Goal: Information Seeking & Learning: Learn about a topic

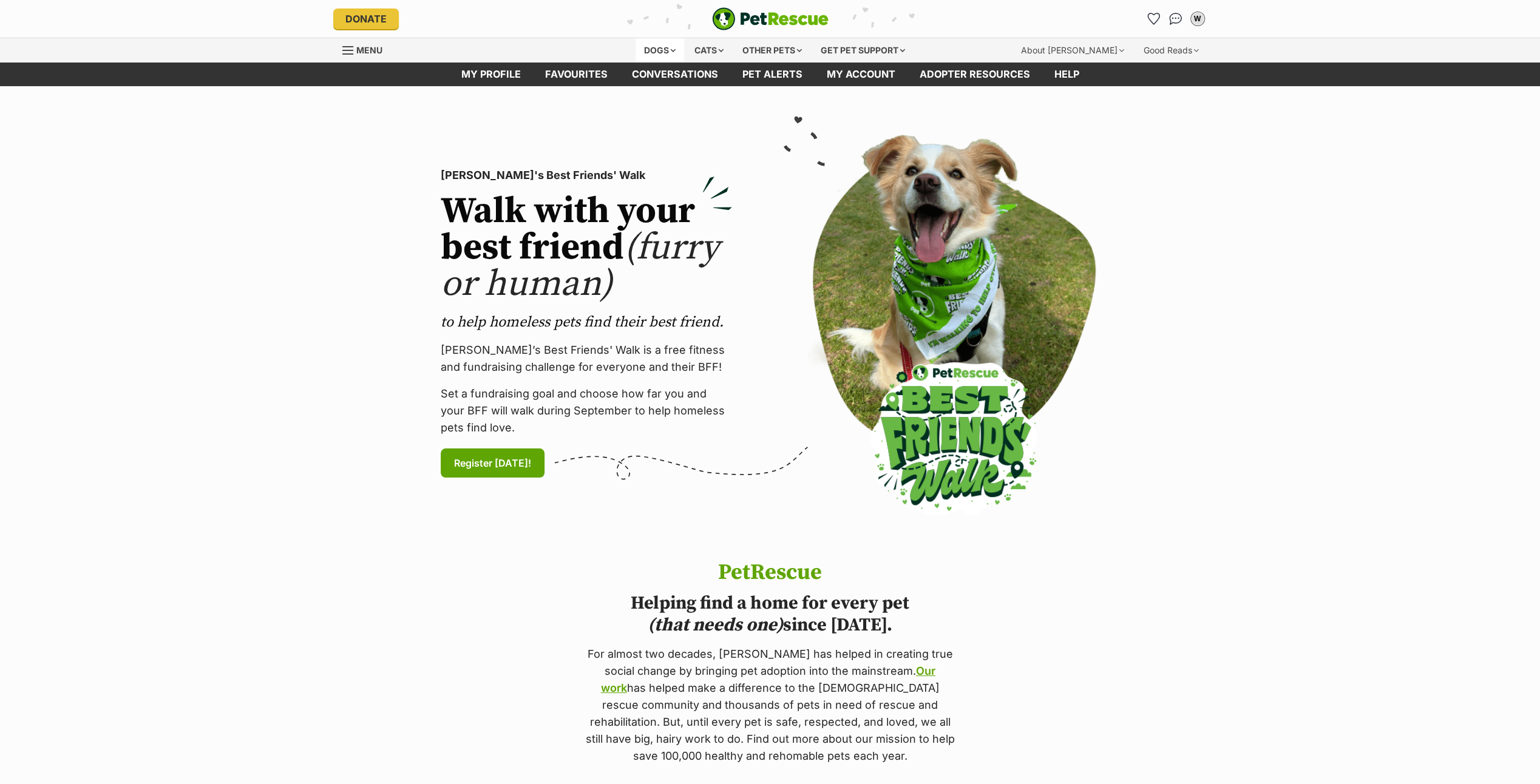
click at [650, 48] on div "Dogs" at bounding box center [660, 50] width 49 height 24
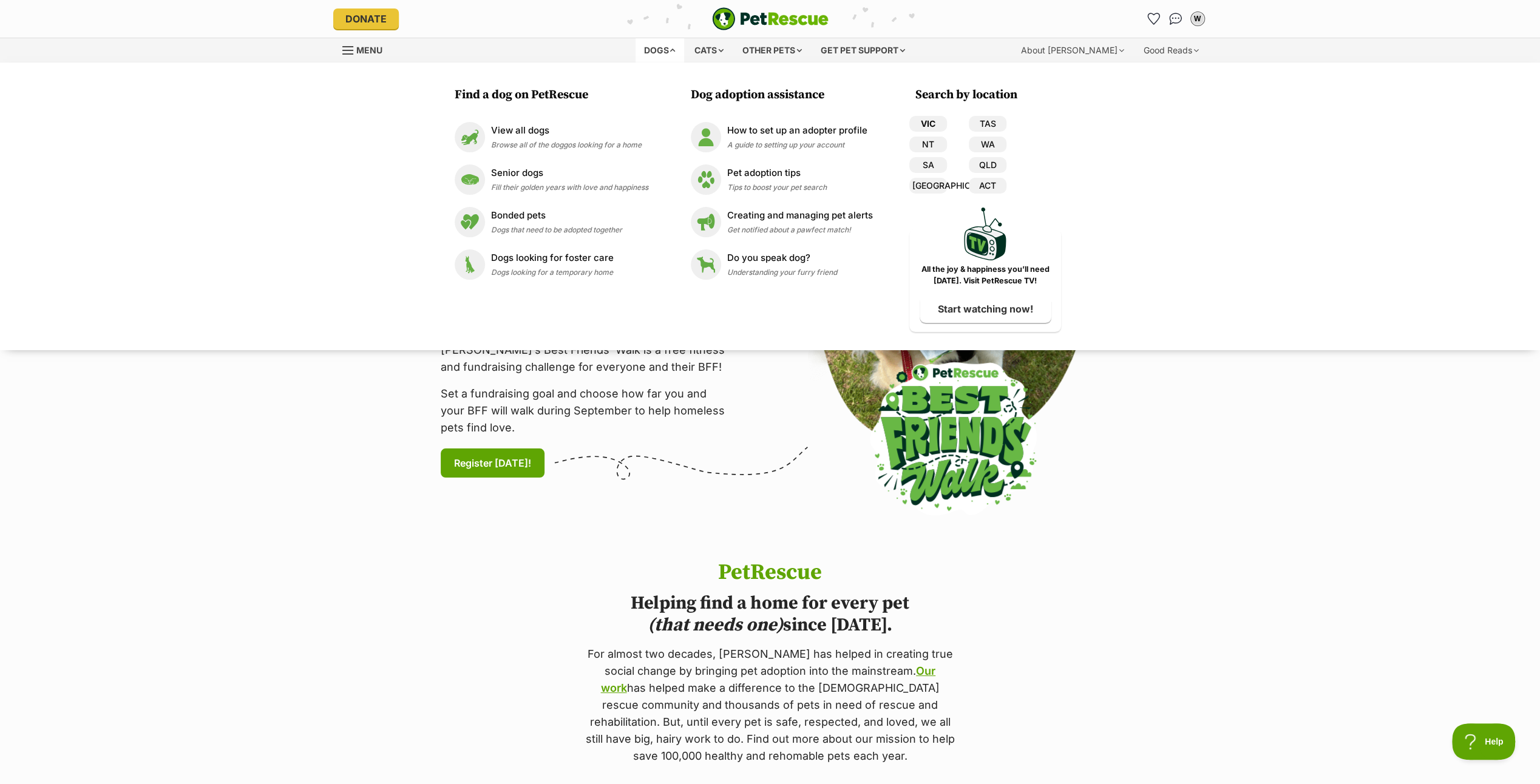
click at [923, 121] on link "VIC" at bounding box center [928, 123] width 37 height 16
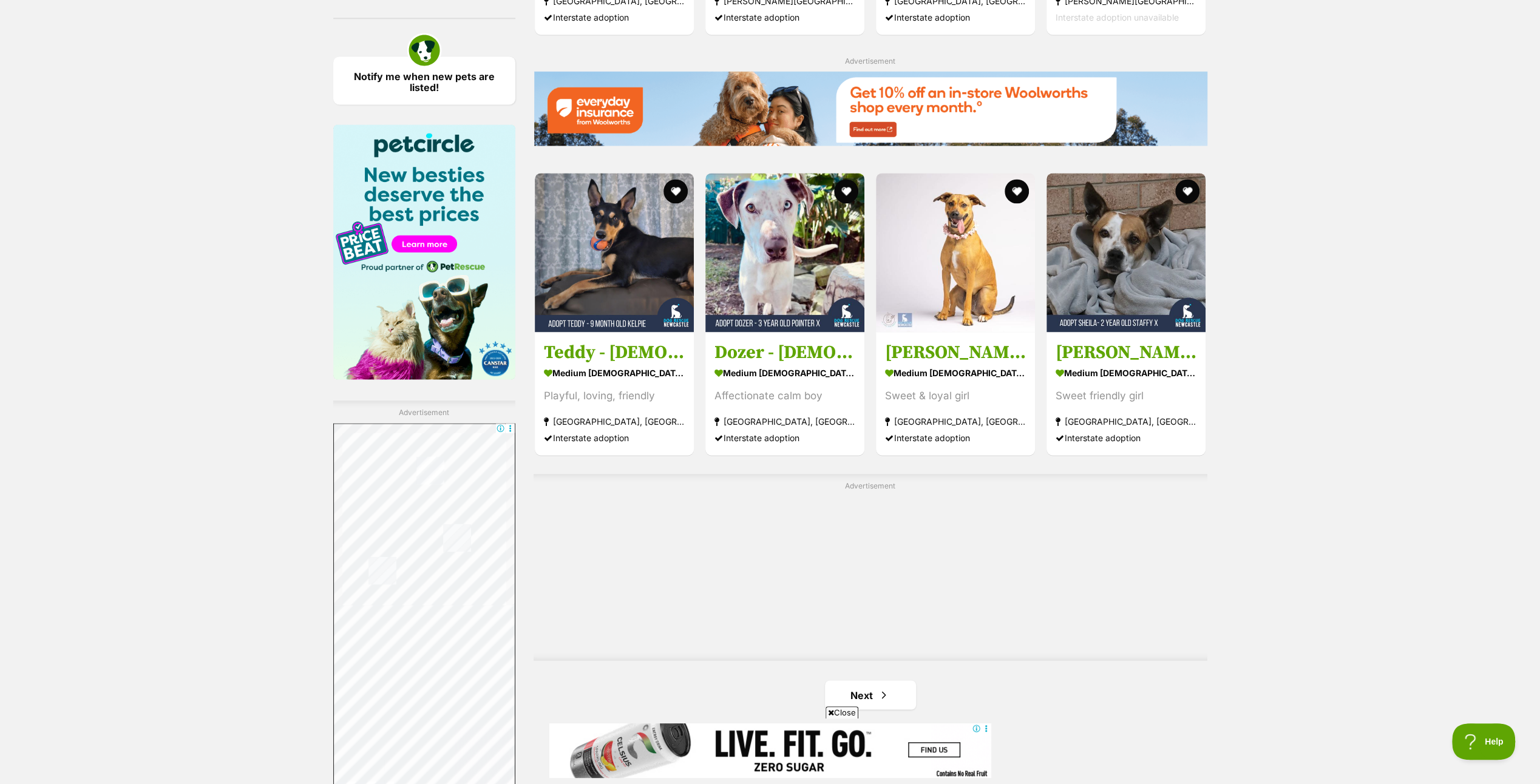
scroll to position [1760, 0]
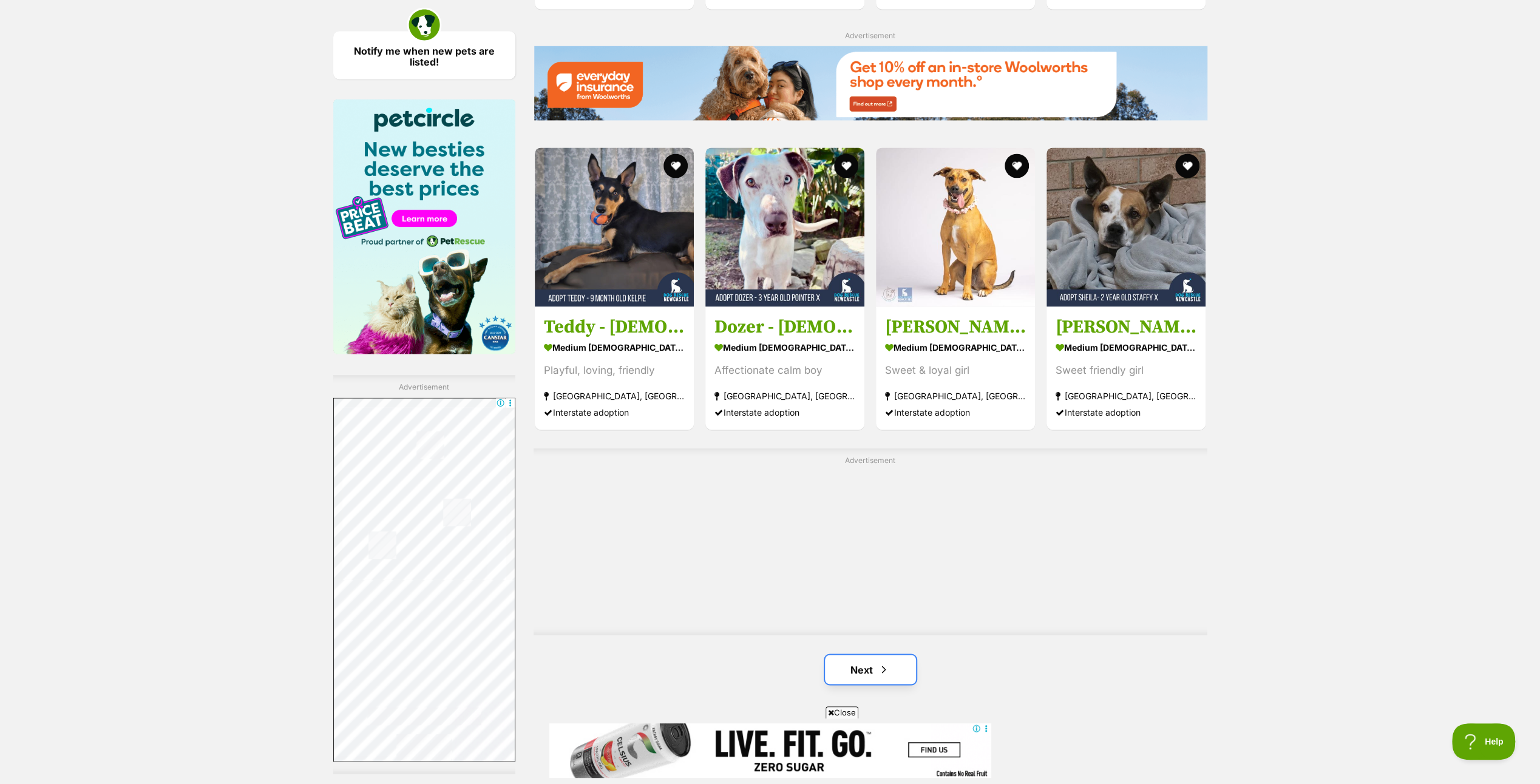
click at [870, 667] on link "Next" at bounding box center [870, 670] width 91 height 29
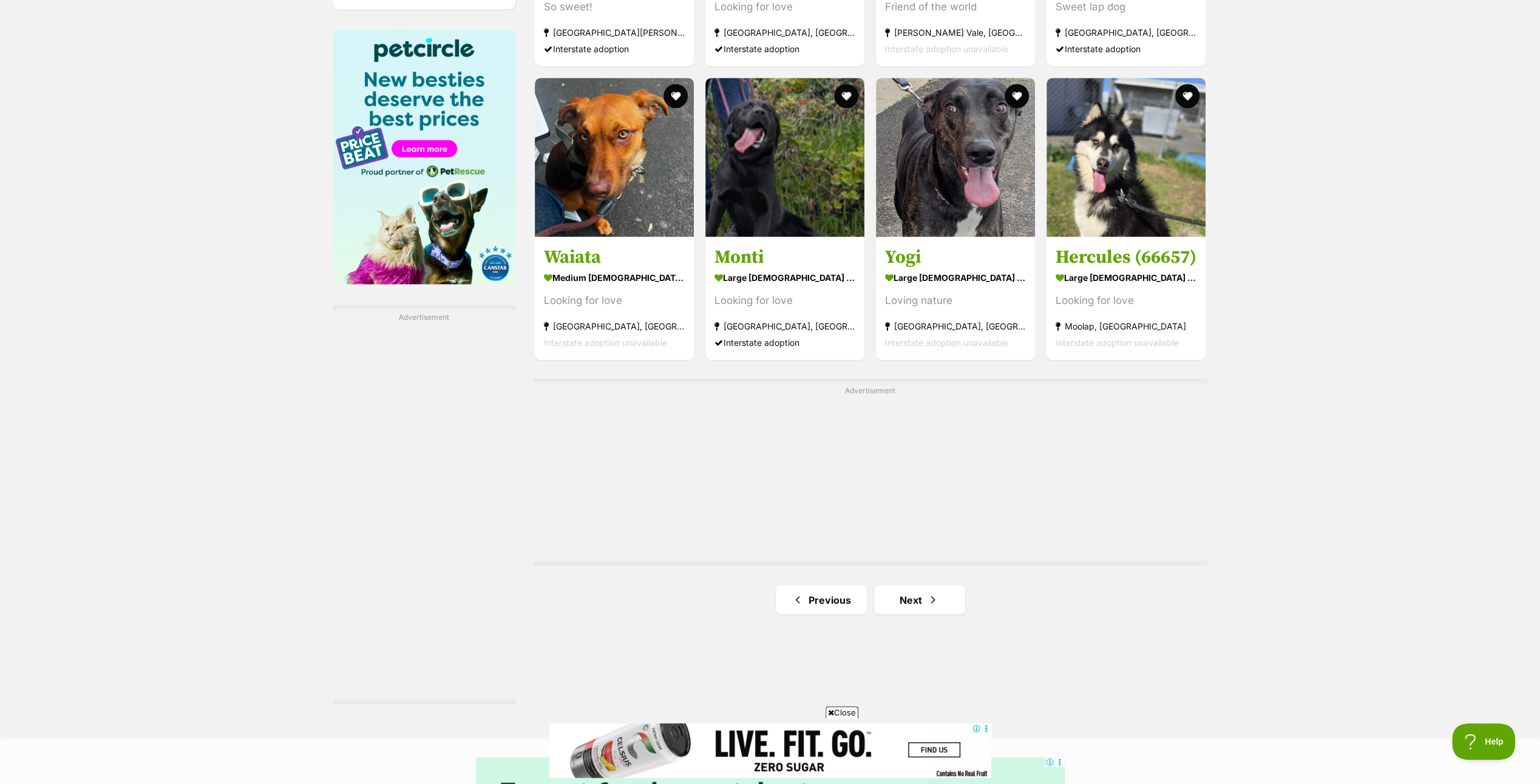
scroll to position [1882, 0]
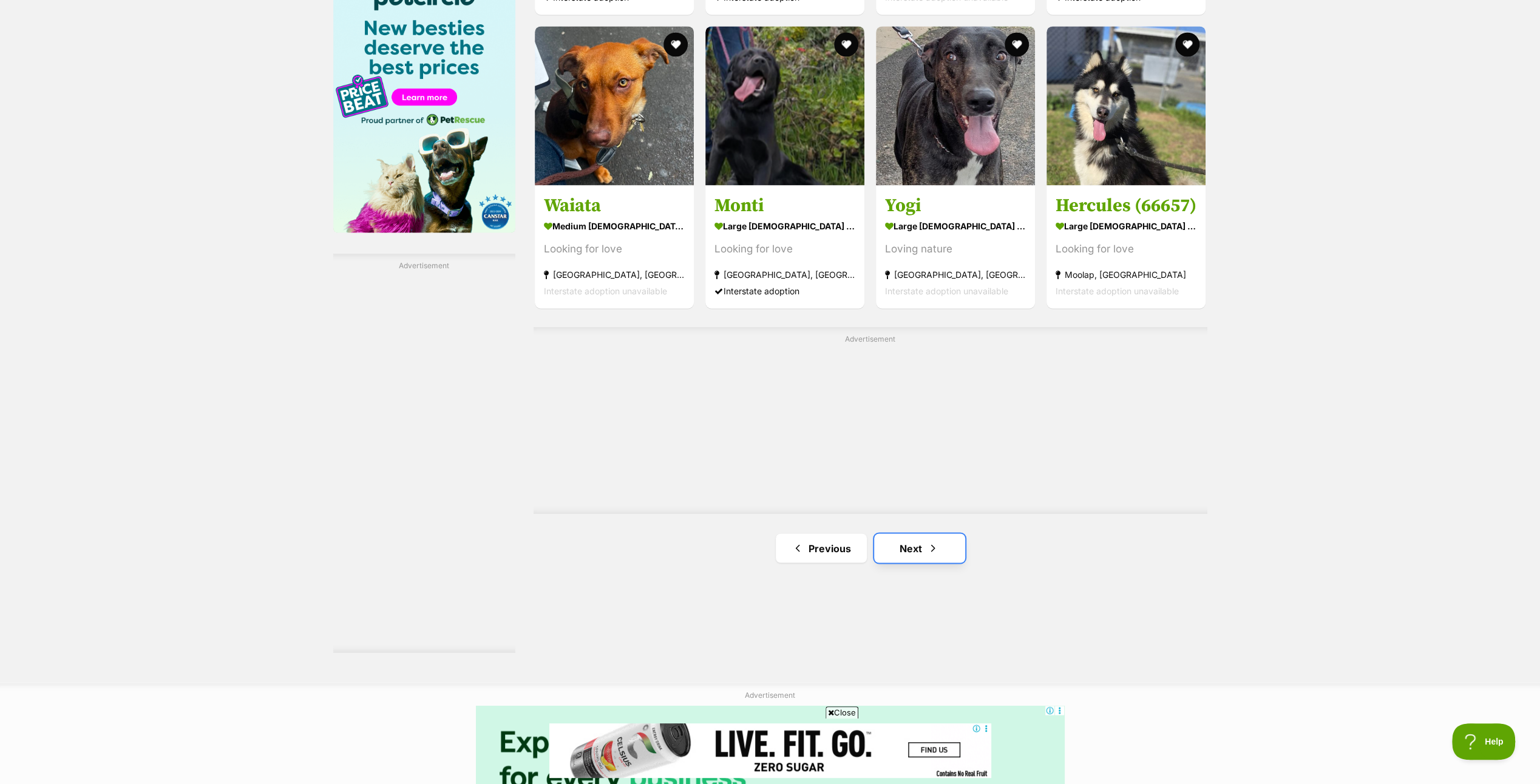
click at [922, 550] on link "Next" at bounding box center [920, 548] width 91 height 29
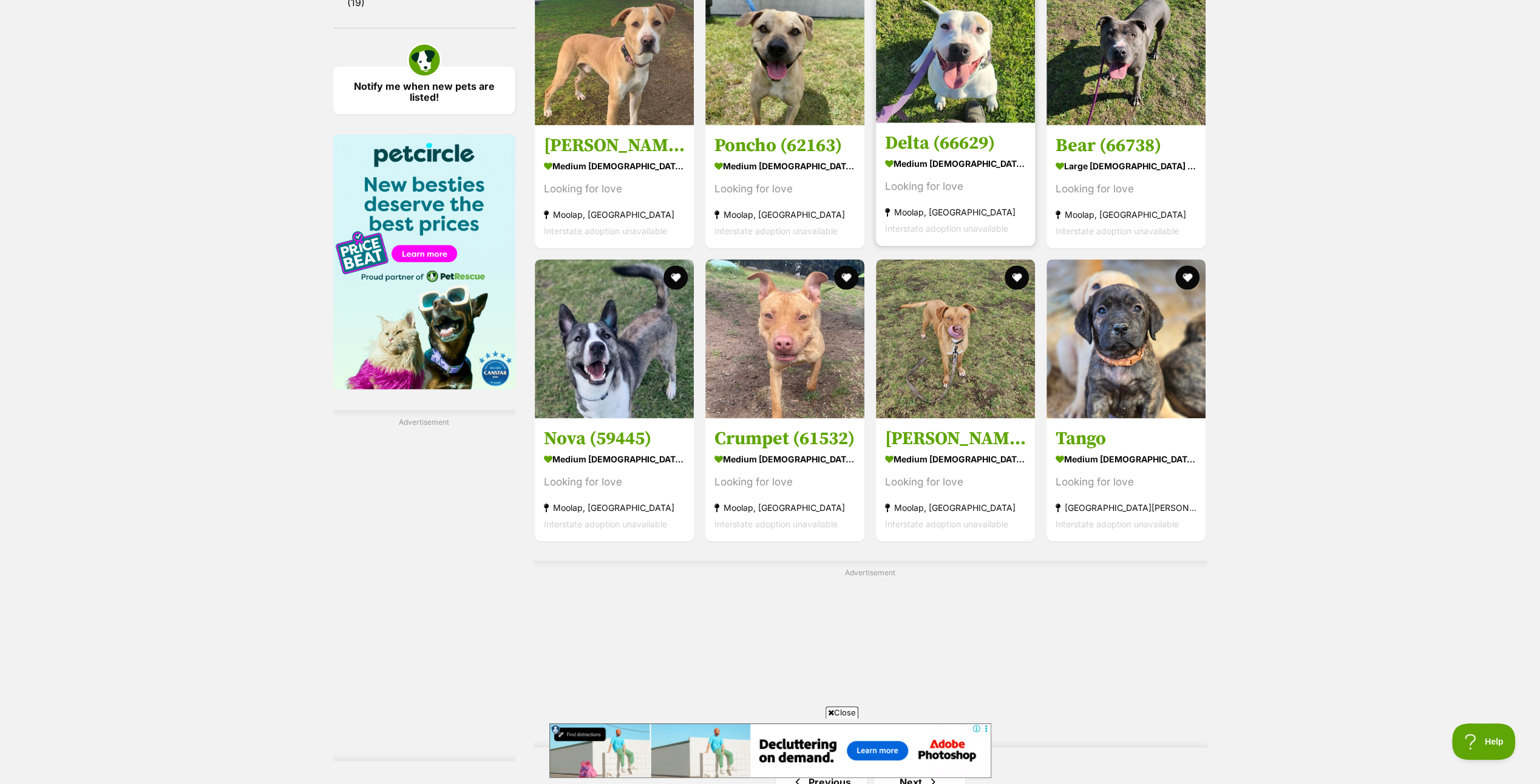
scroll to position [1882, 0]
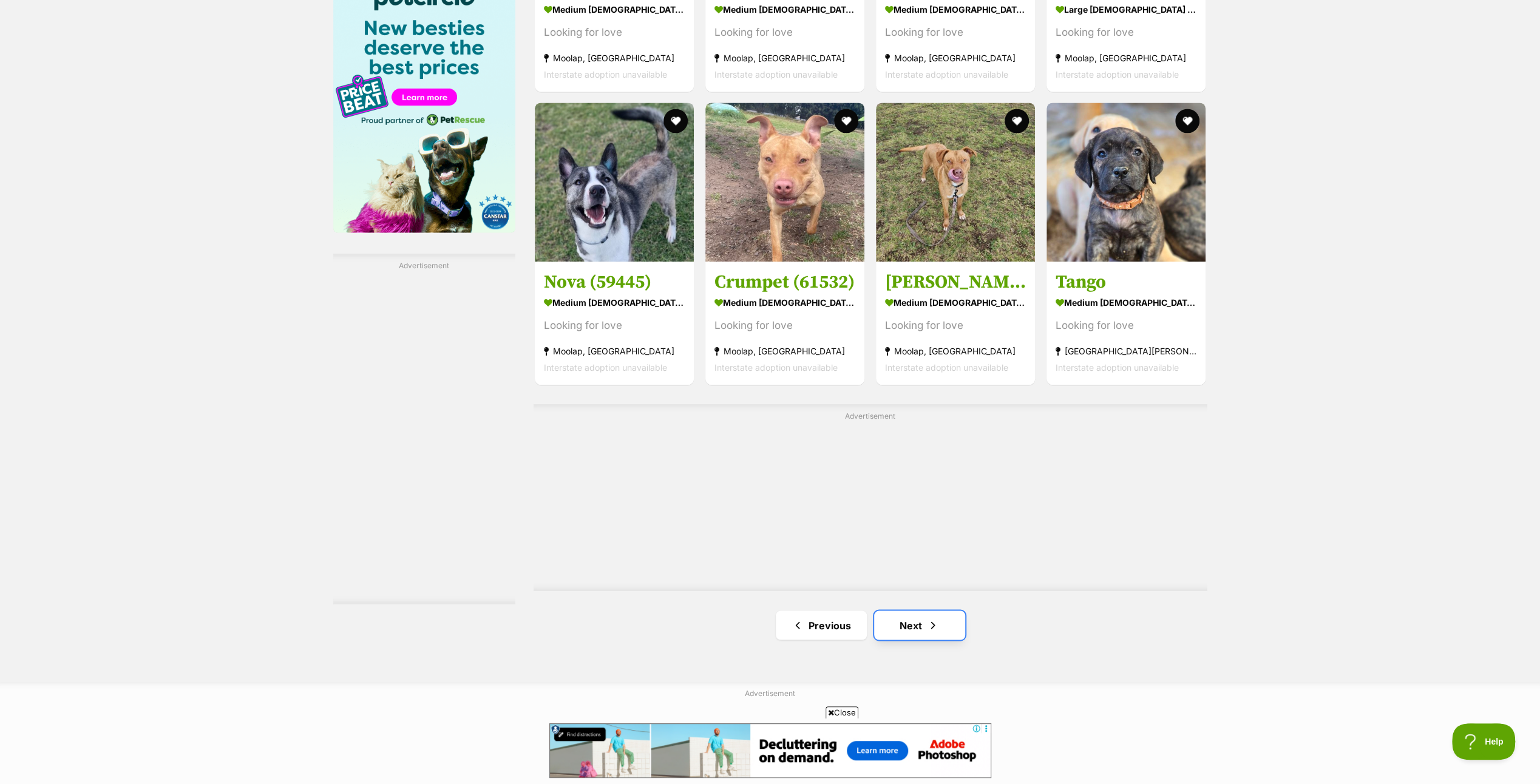
click at [913, 617] on link "Next" at bounding box center [920, 625] width 91 height 29
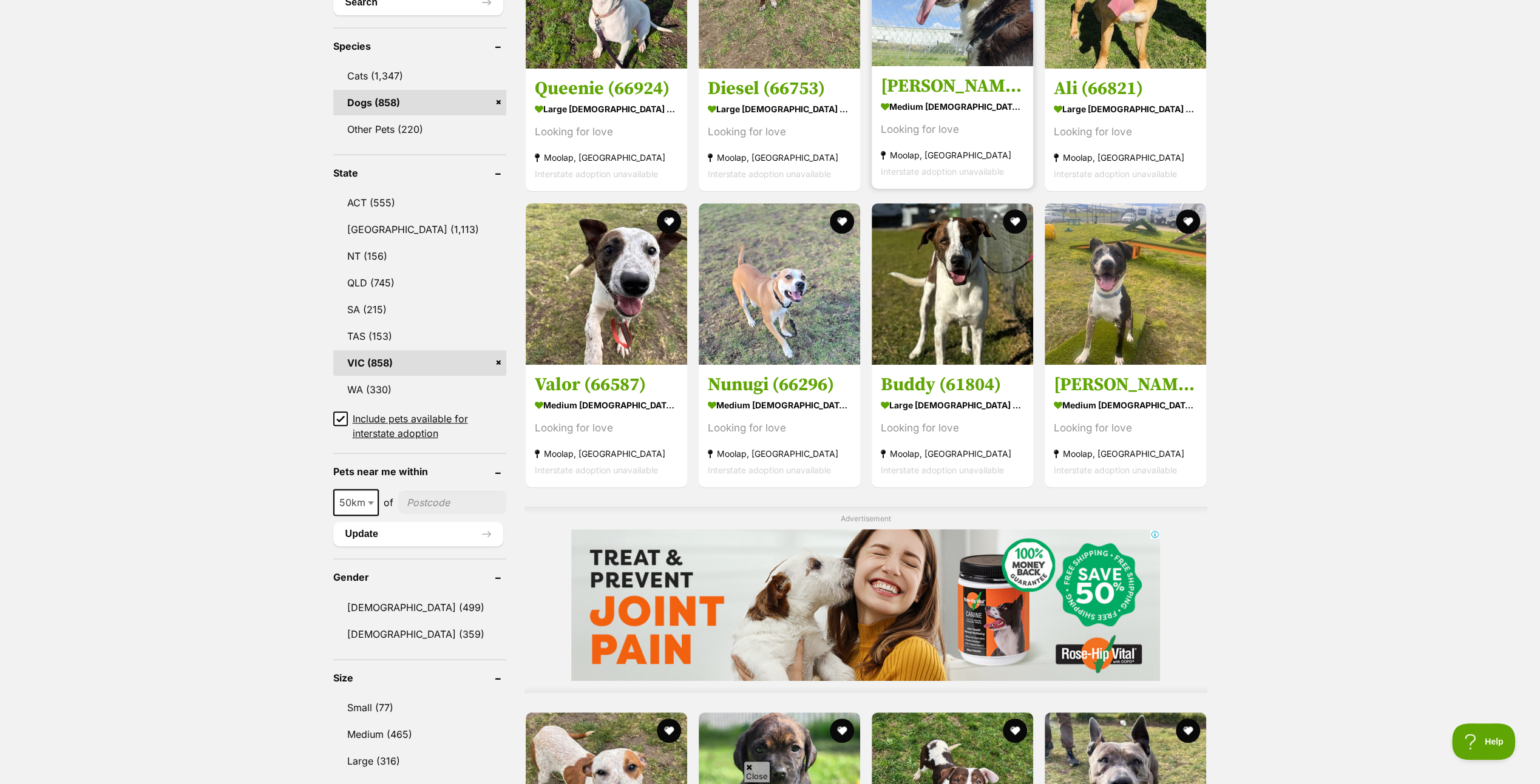
scroll to position [789, 0]
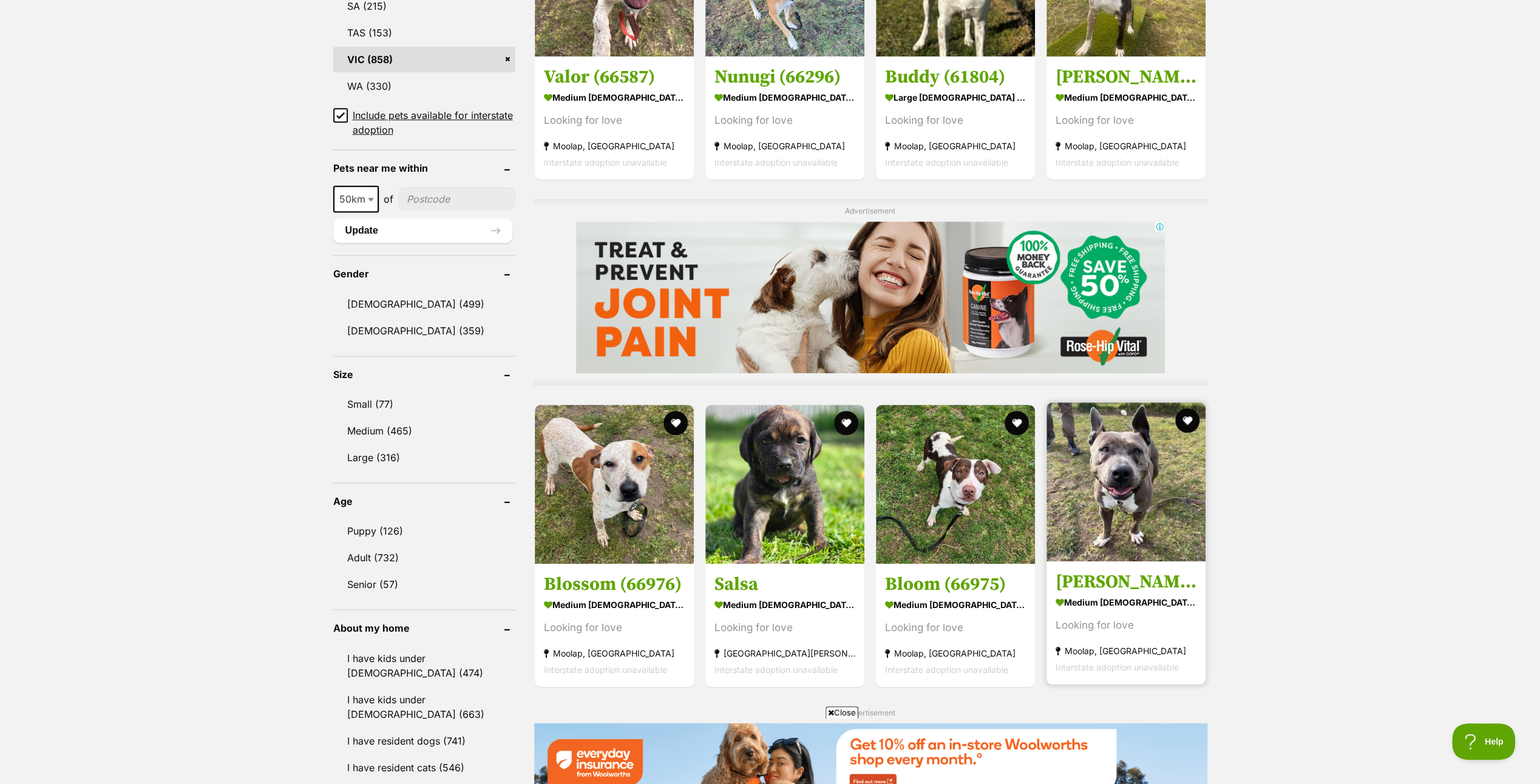
click at [1145, 505] on img at bounding box center [1126, 482] width 159 height 159
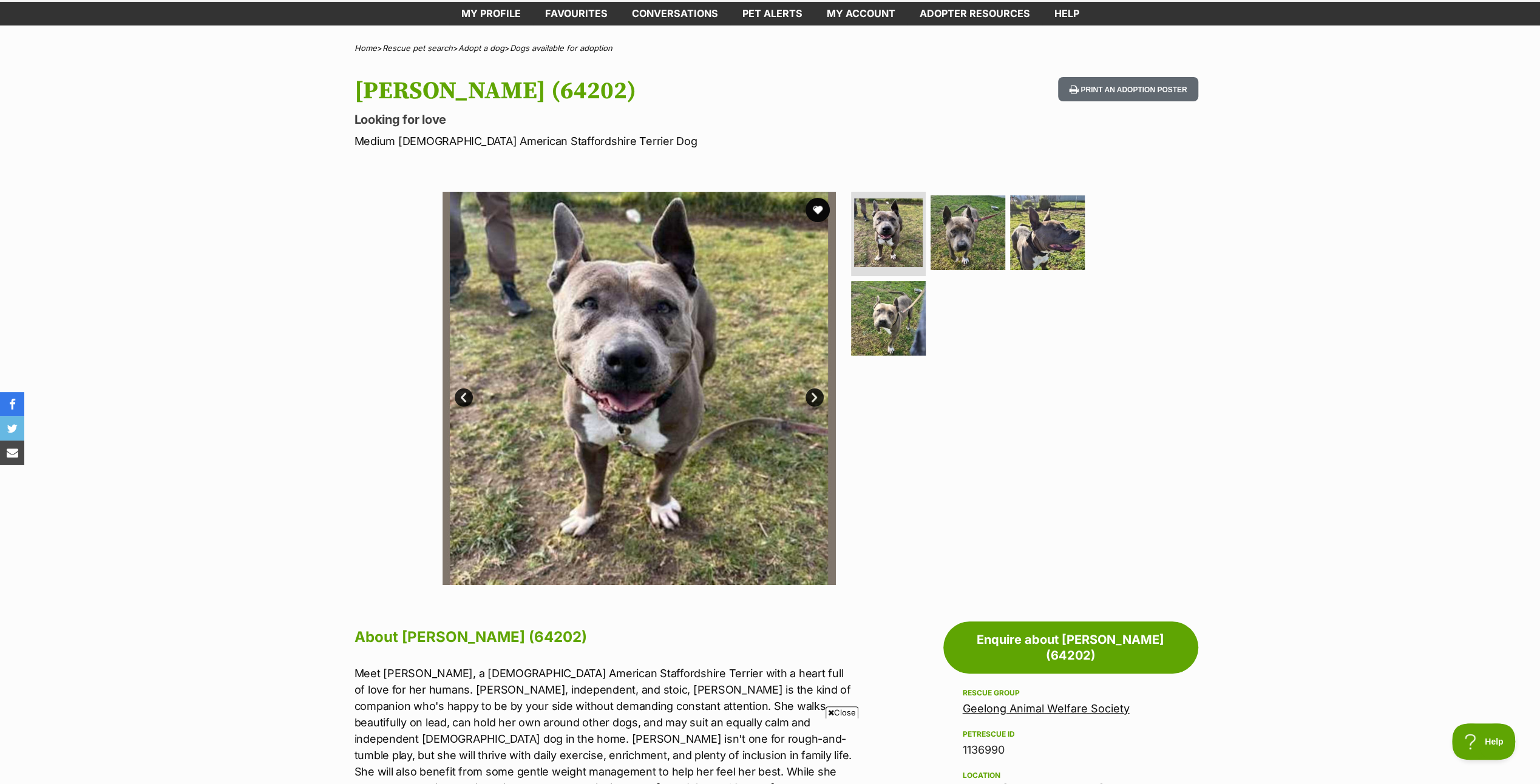
click at [816, 397] on link "Next" at bounding box center [815, 398] width 18 height 18
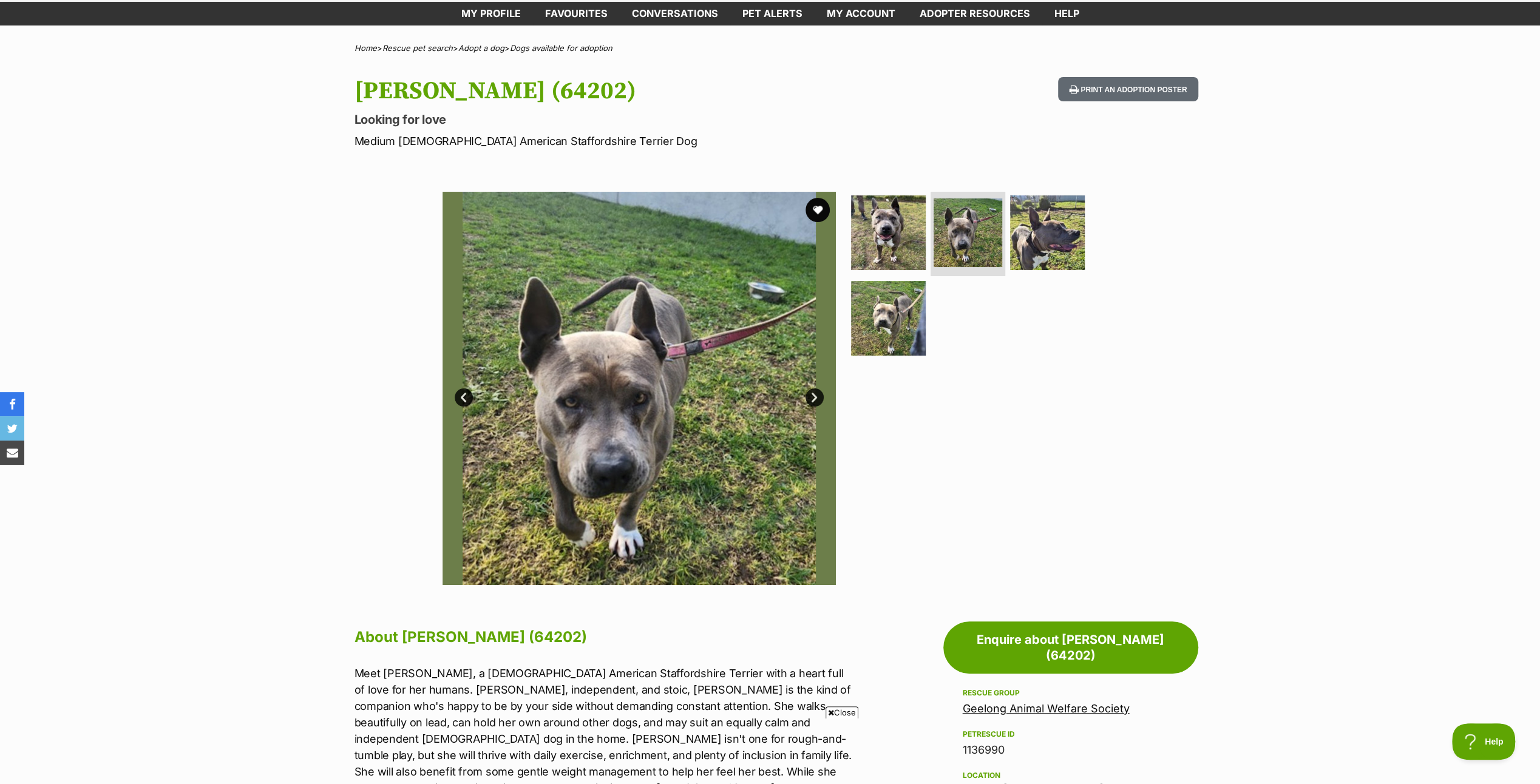
click at [816, 397] on link "Next" at bounding box center [815, 398] width 18 height 18
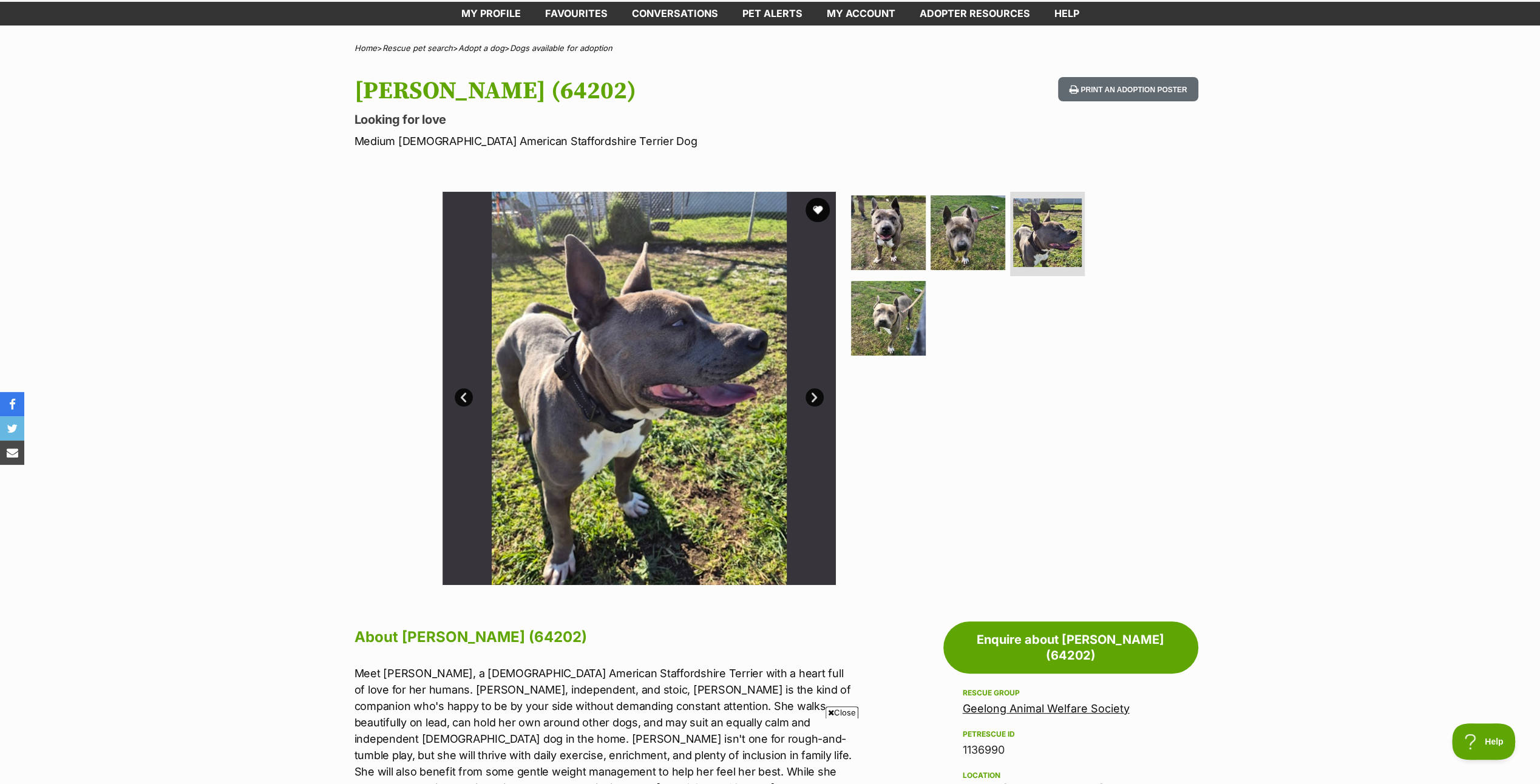
click at [816, 397] on link "Next" at bounding box center [815, 398] width 18 height 18
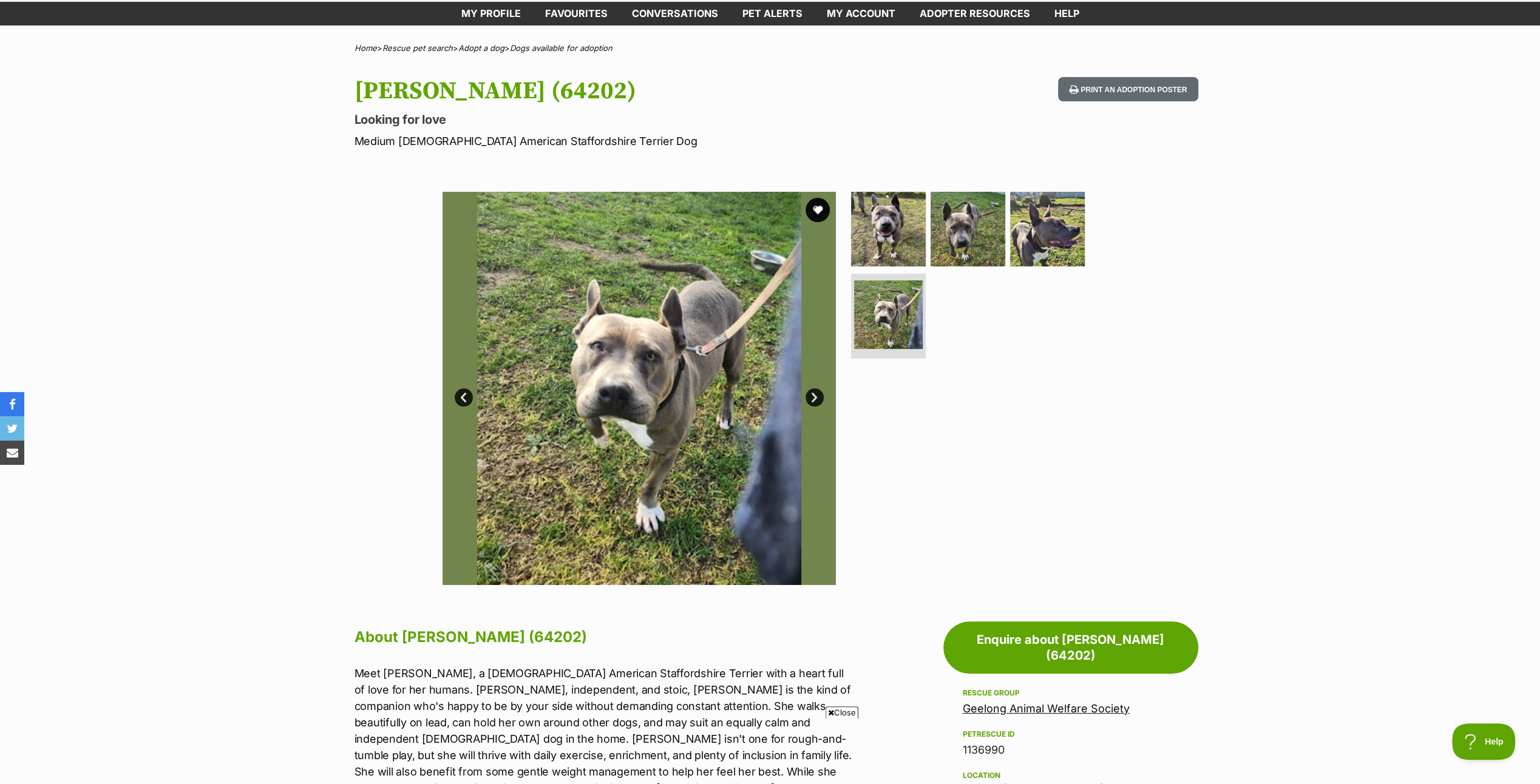
click at [816, 397] on link "Next" at bounding box center [815, 398] width 18 height 18
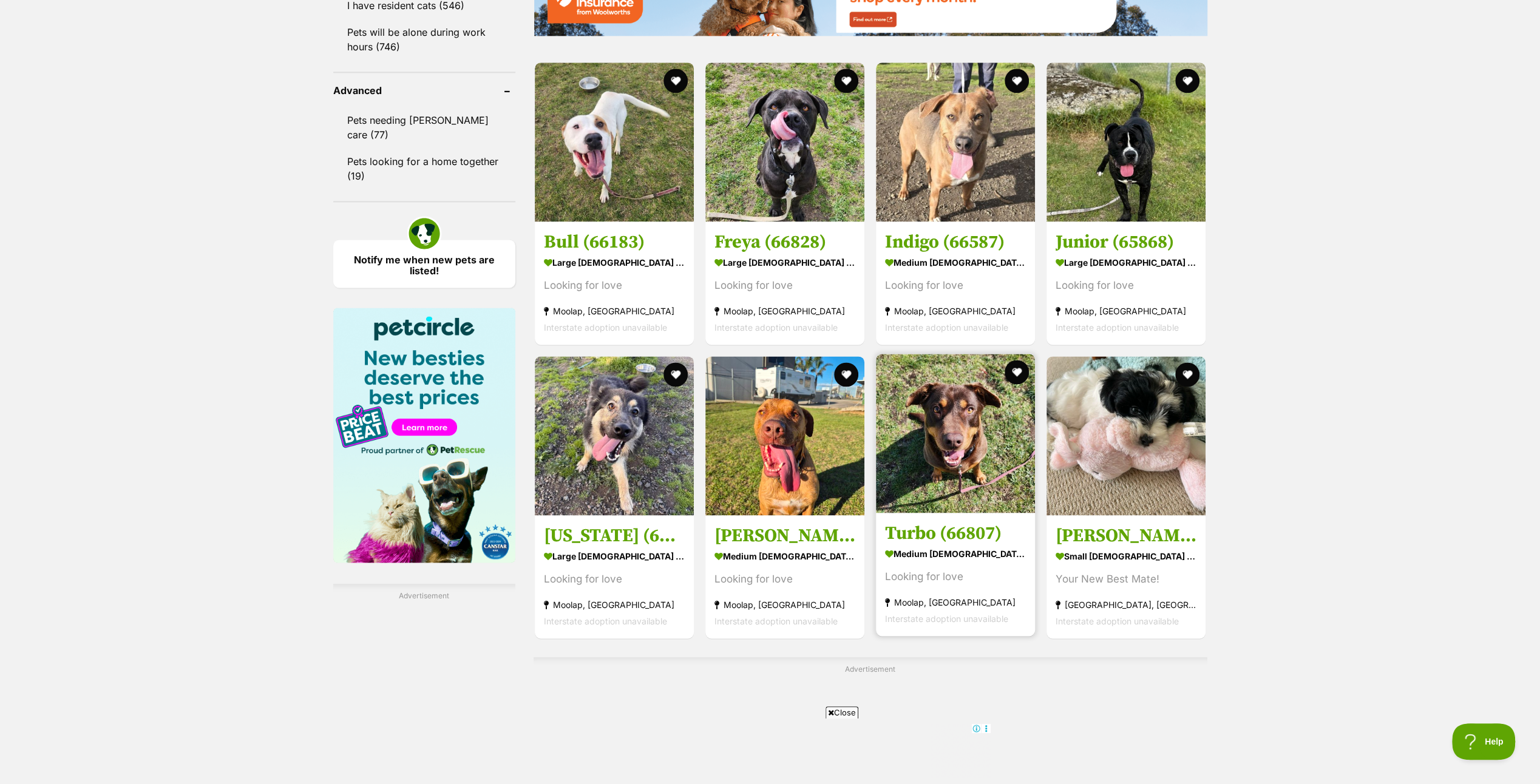
scroll to position [1814, 0]
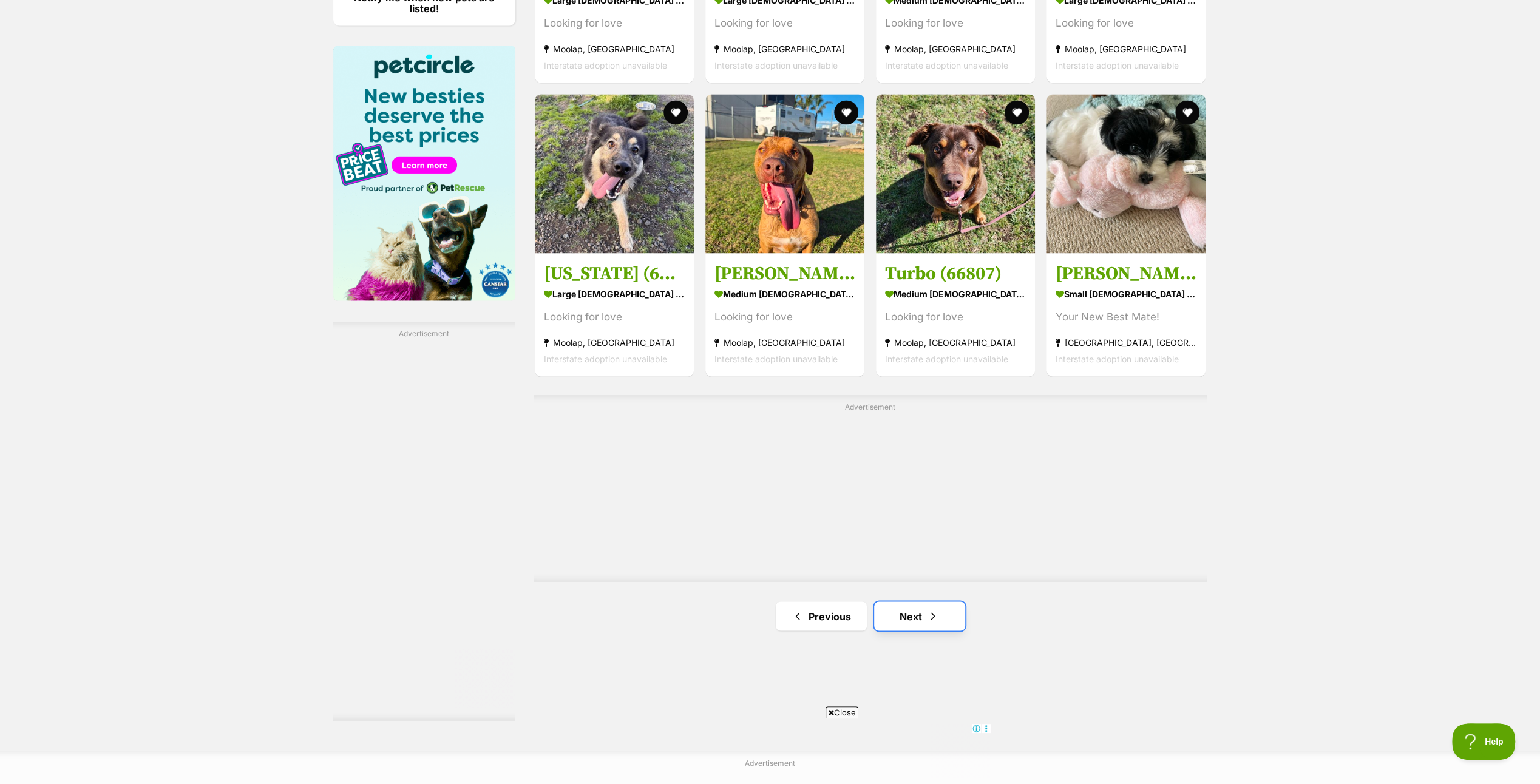
click at [911, 608] on link "Next" at bounding box center [920, 616] width 91 height 29
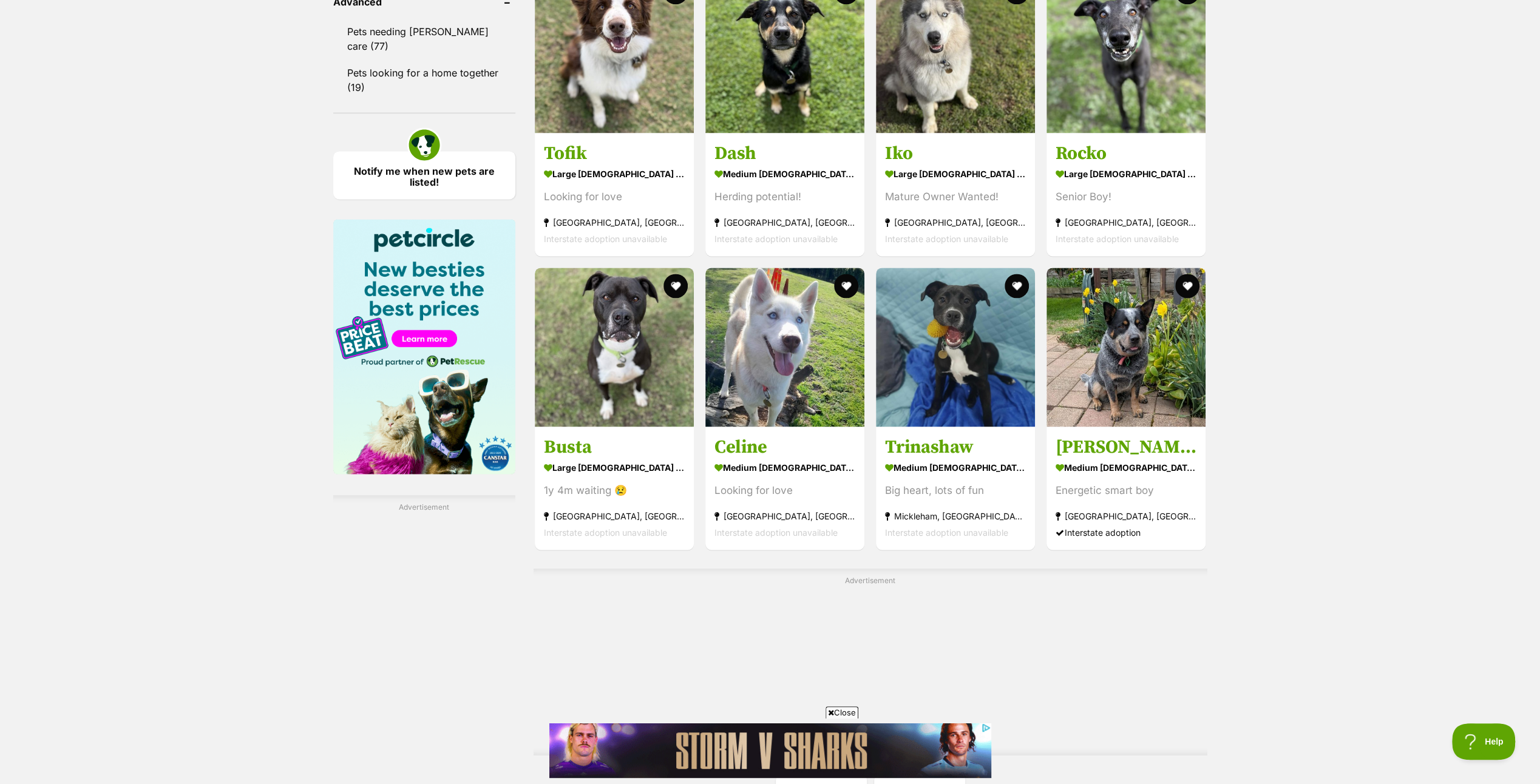
scroll to position [1821, 0]
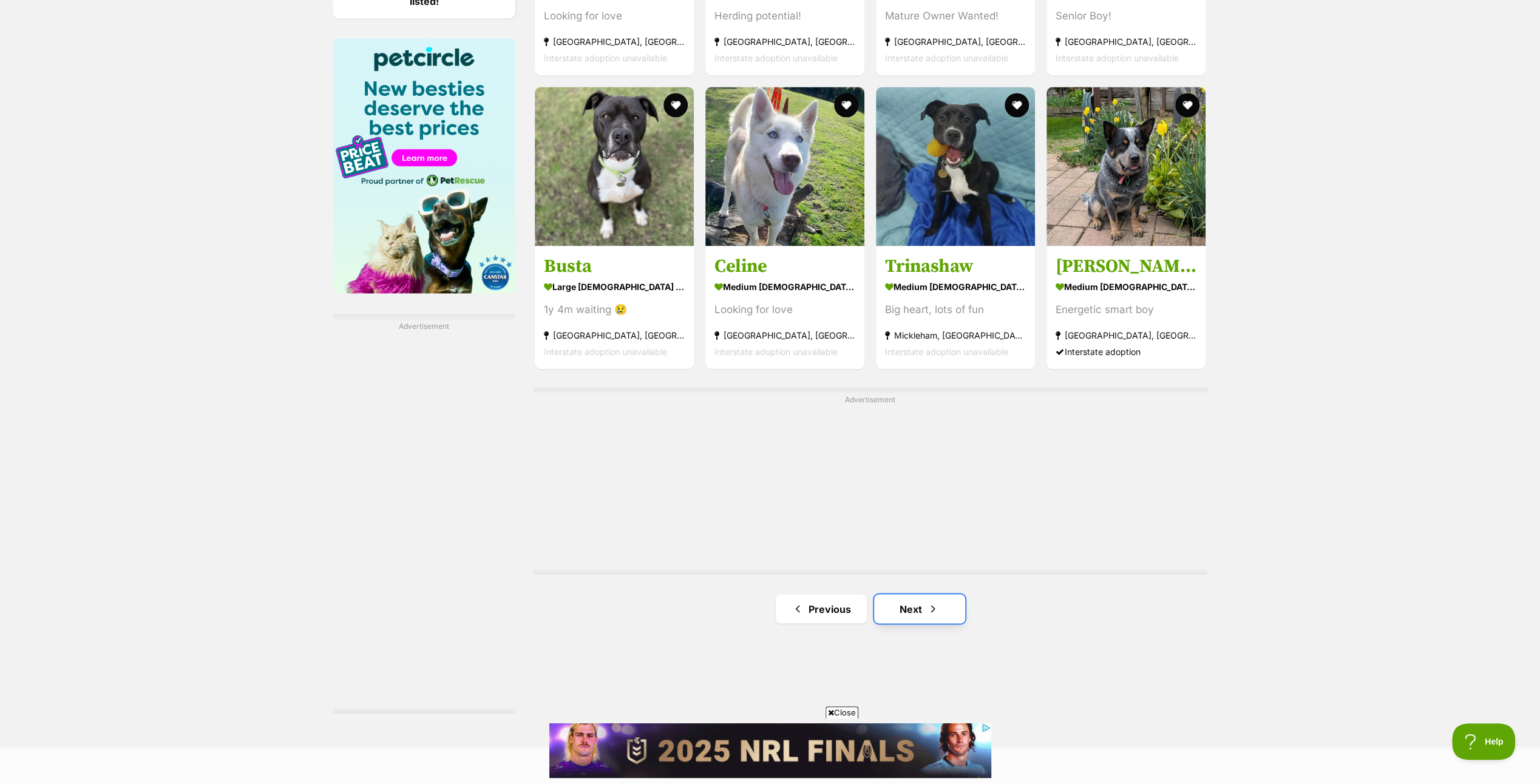
click at [913, 604] on link "Next" at bounding box center [920, 608] width 91 height 29
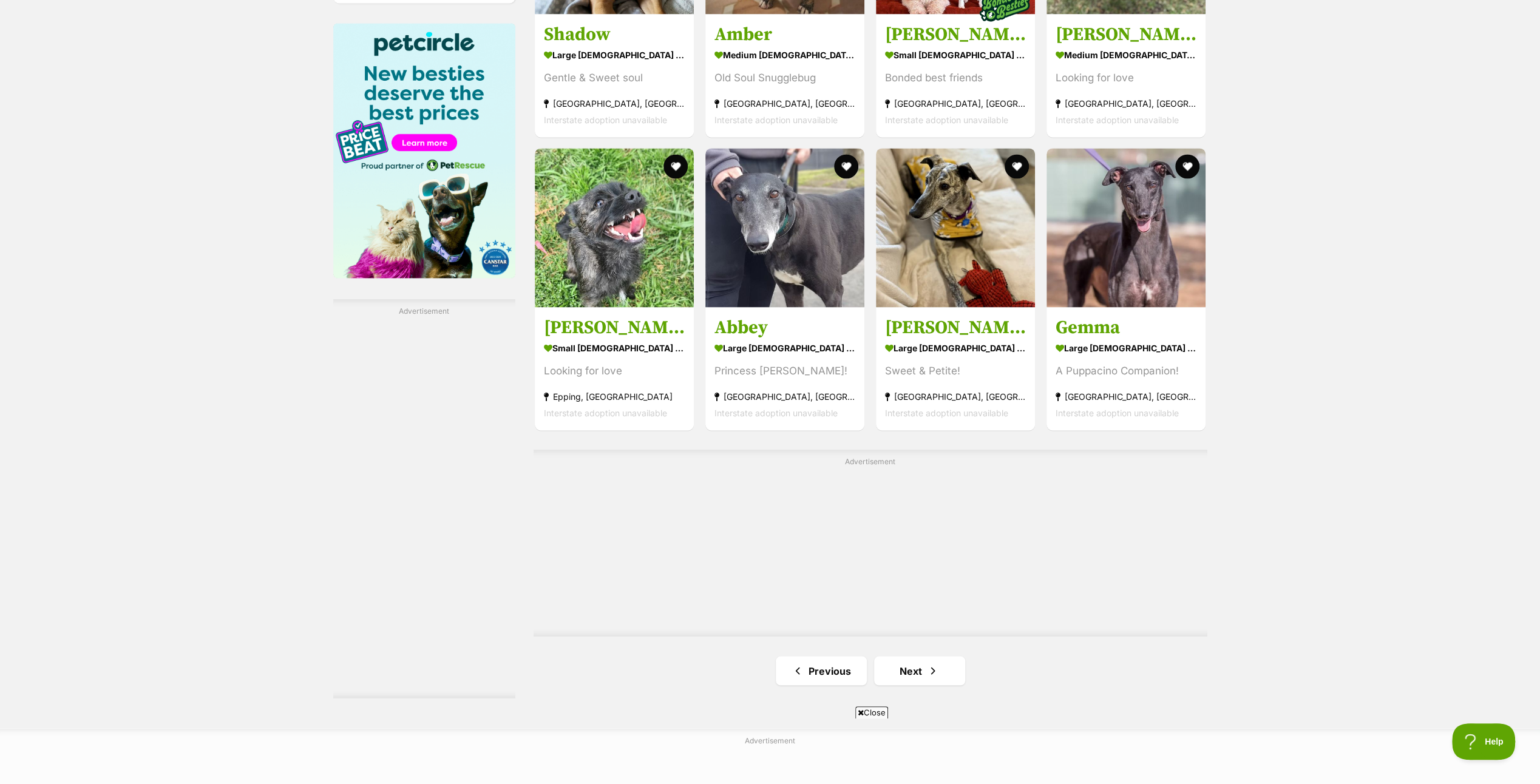
scroll to position [2003, 0]
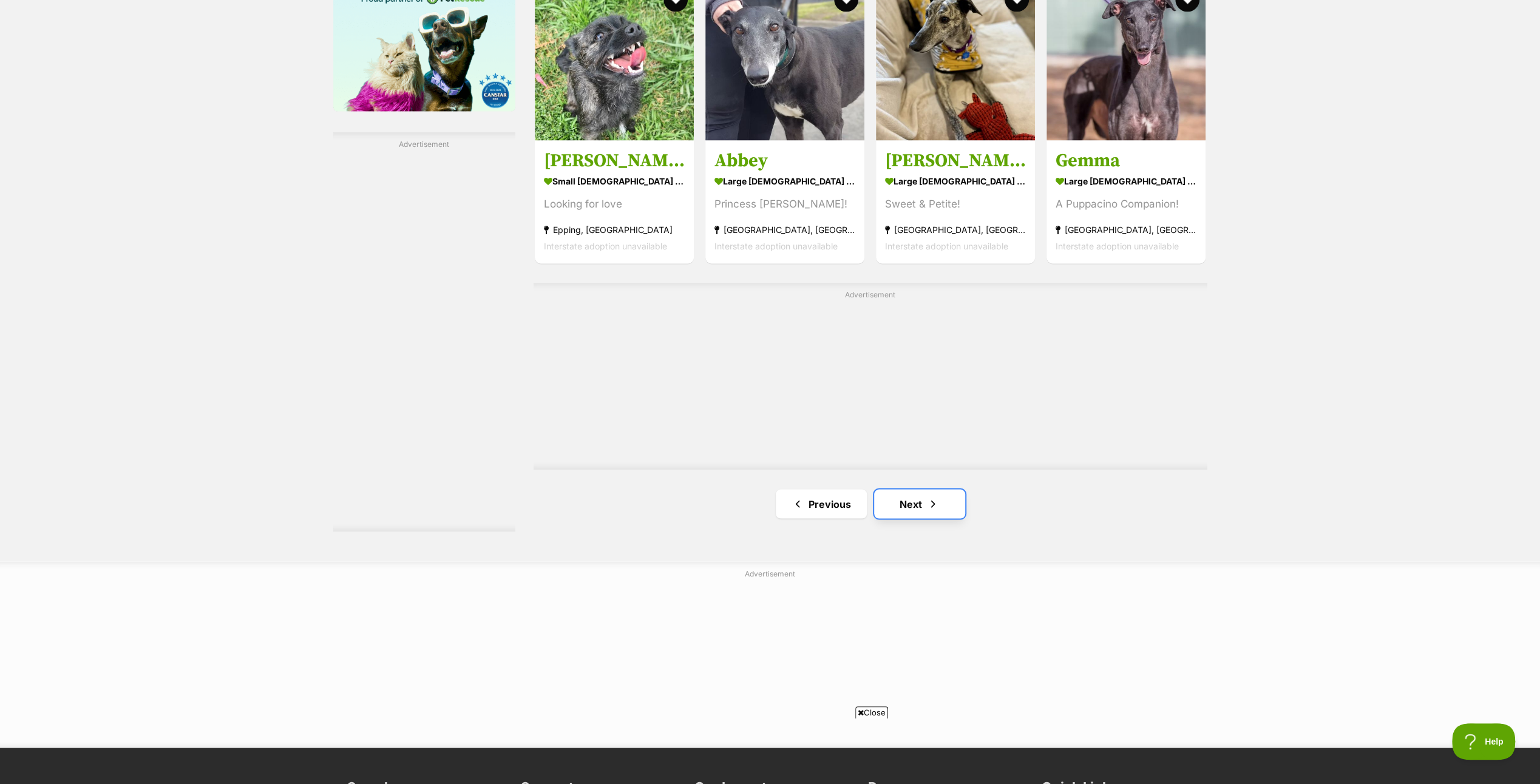
click at [911, 496] on link "Next" at bounding box center [920, 504] width 91 height 29
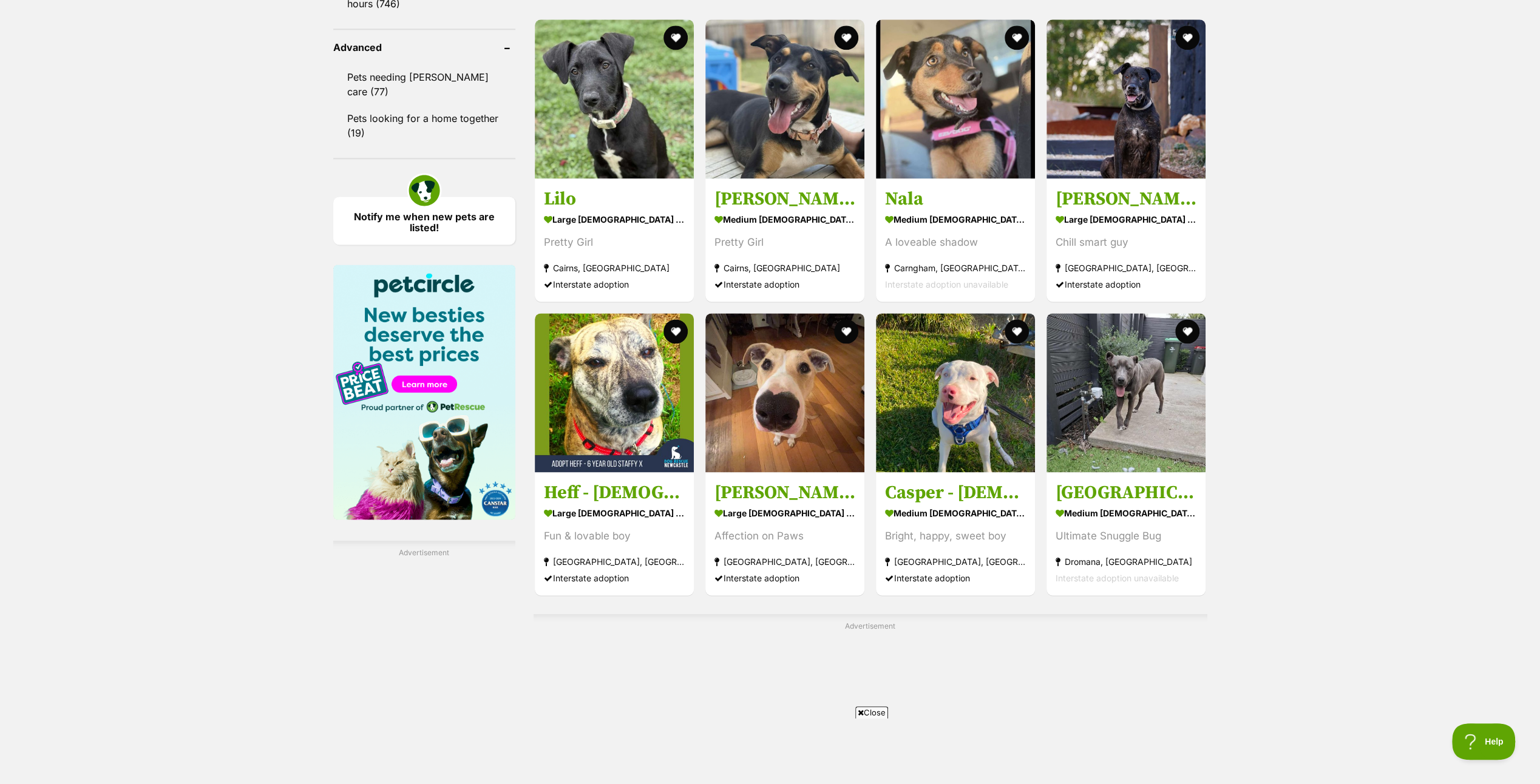
scroll to position [1760, 0]
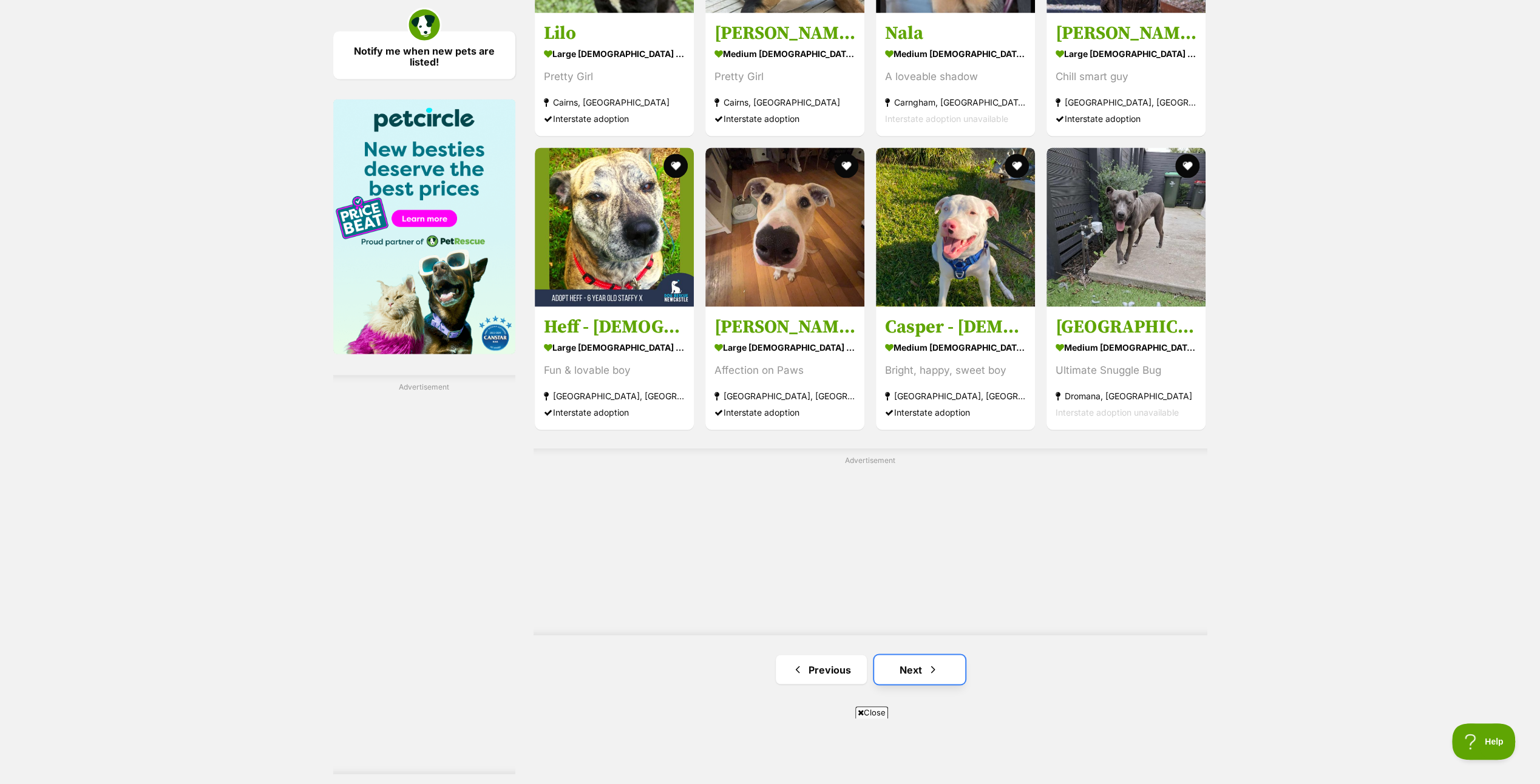
click at [906, 674] on link "Next" at bounding box center [920, 670] width 91 height 29
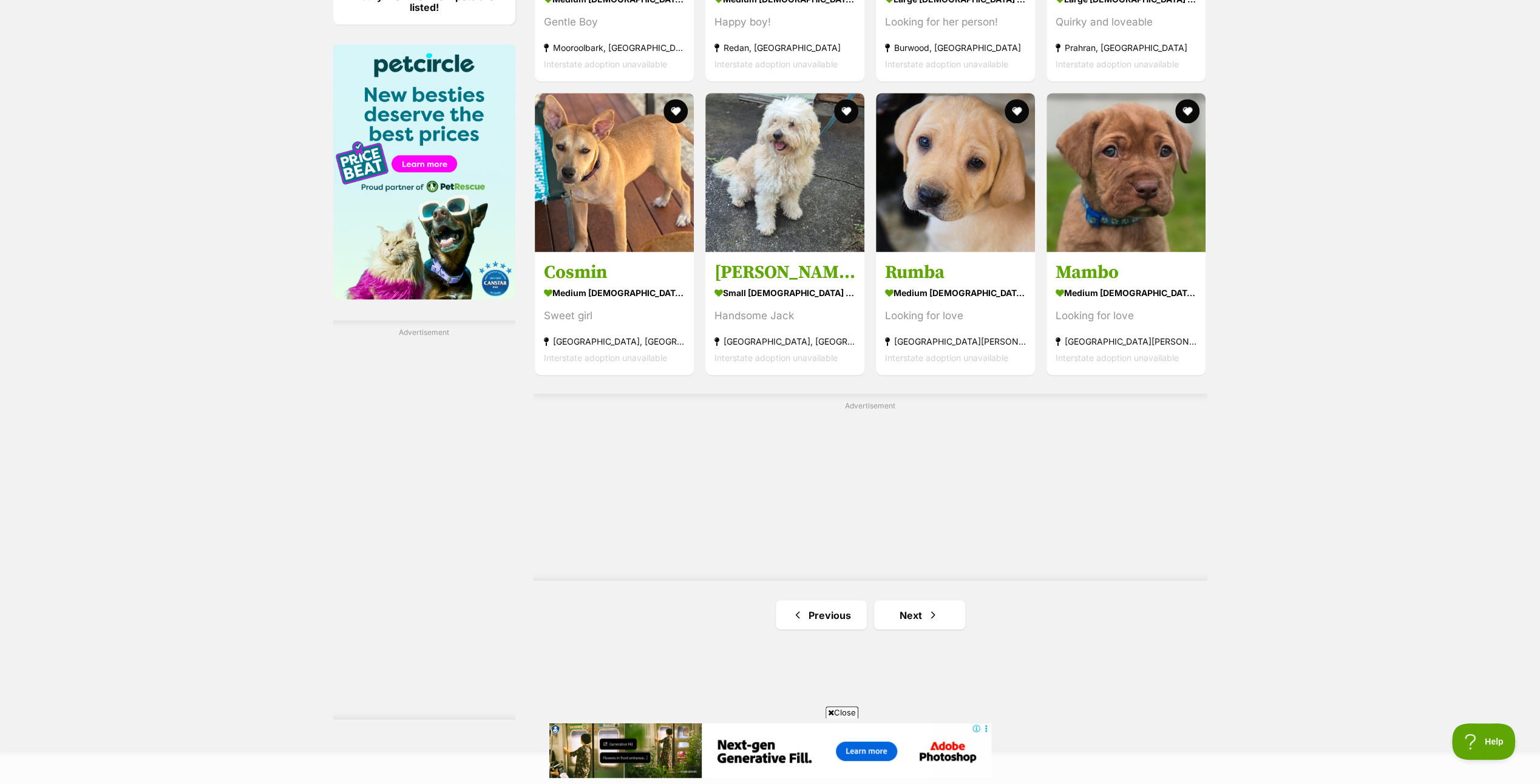
scroll to position [1882, 0]
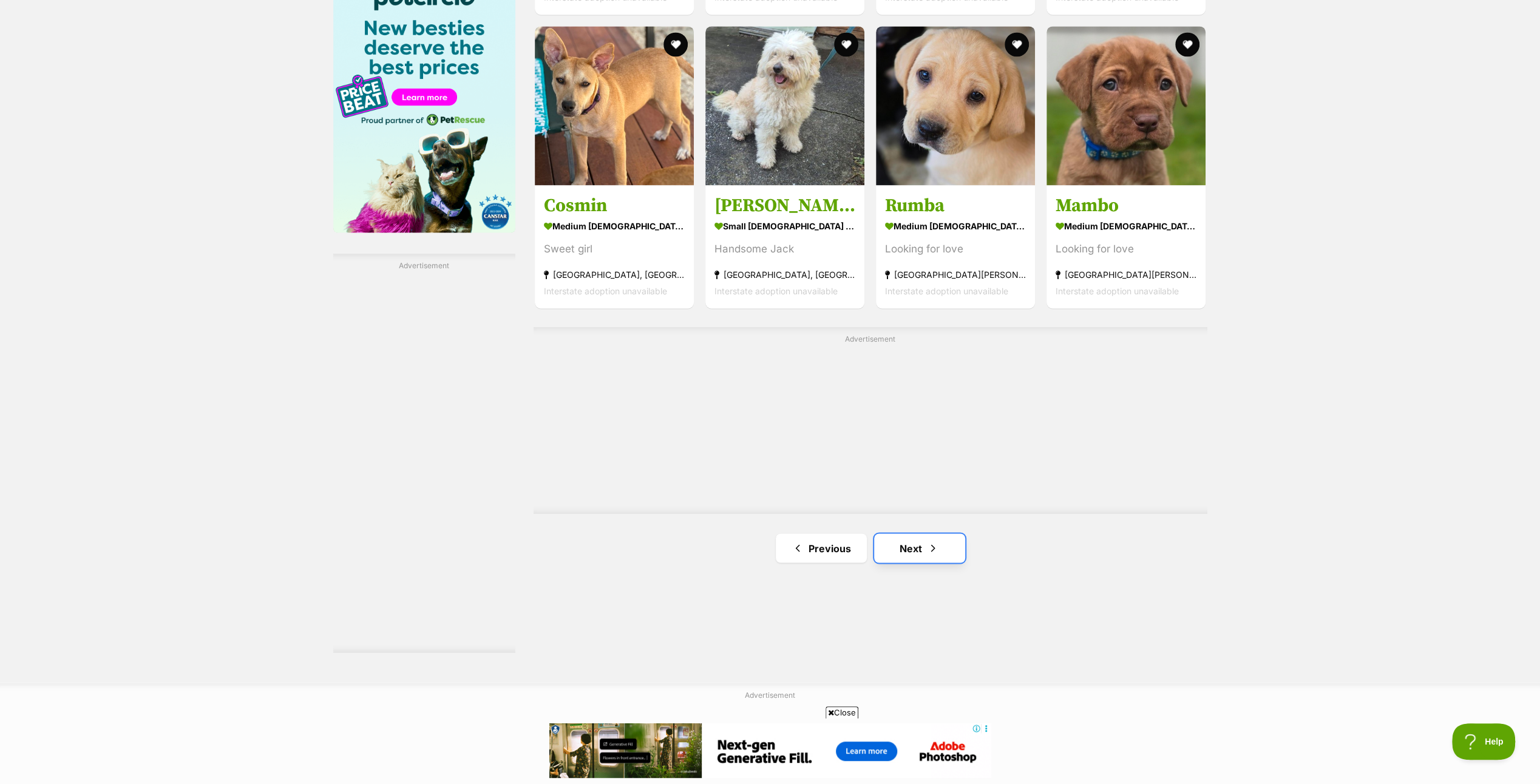
click at [924, 549] on link "Next" at bounding box center [920, 548] width 91 height 29
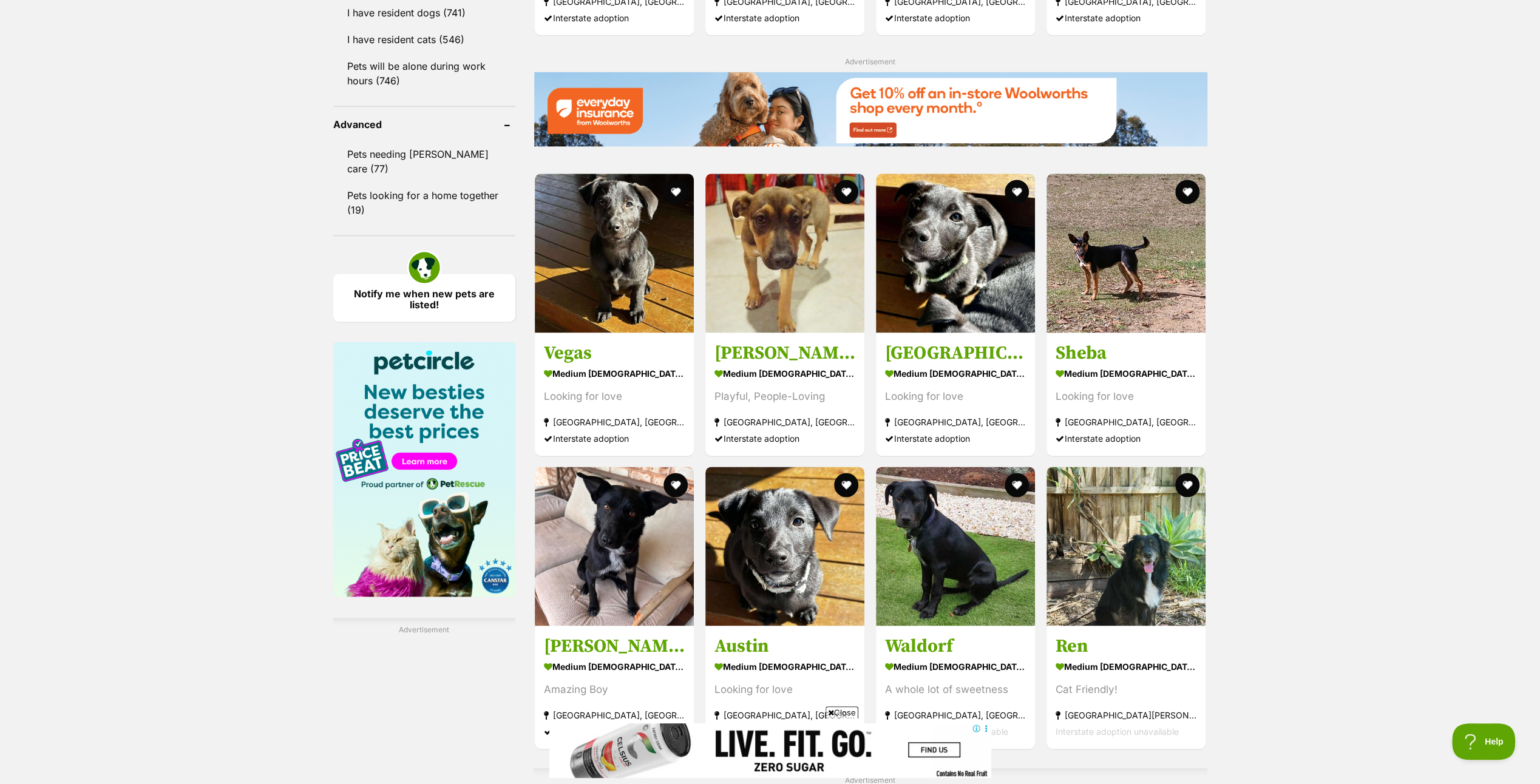
scroll to position [1821, 0]
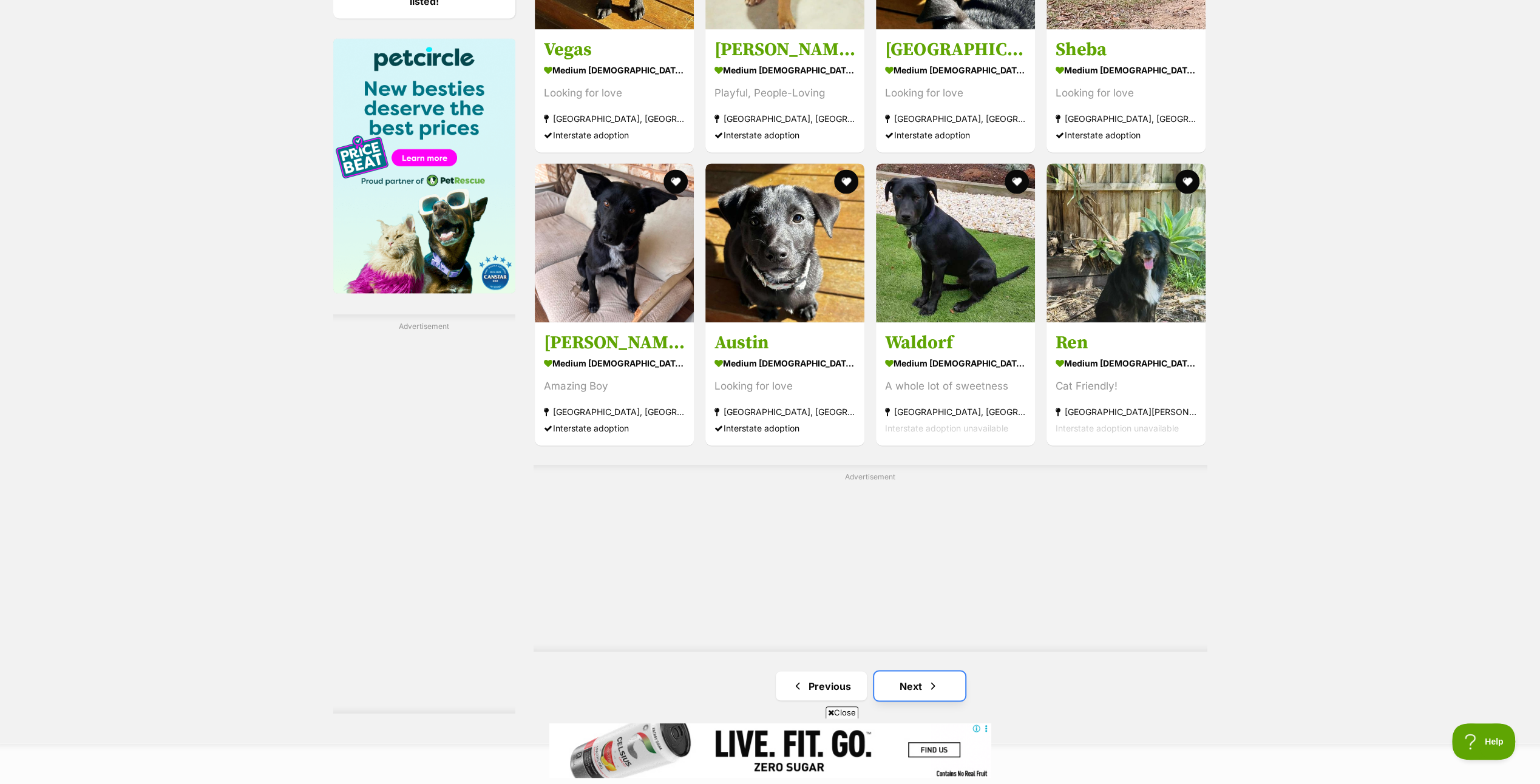
click at [899, 682] on link "Next" at bounding box center [920, 685] width 91 height 29
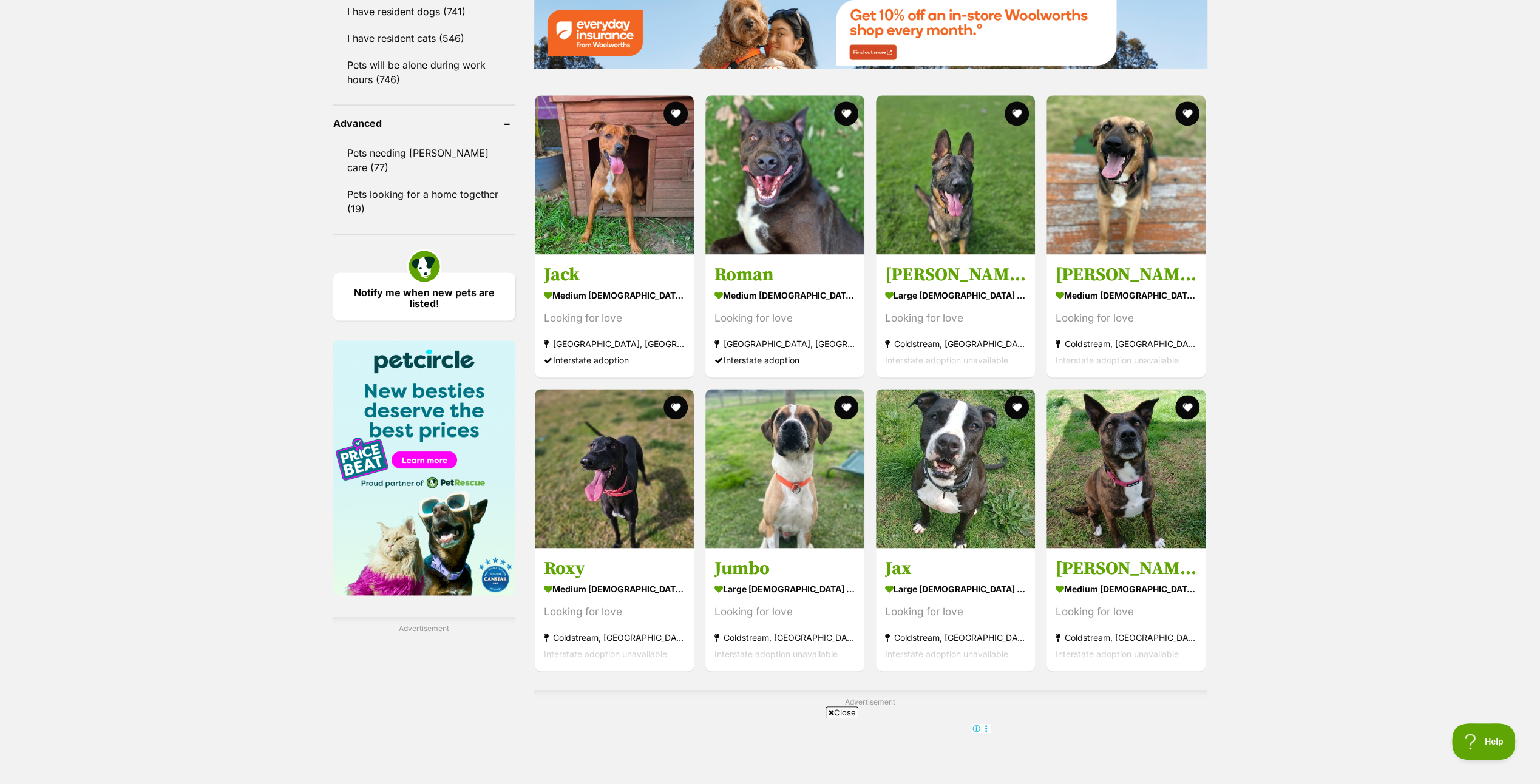
scroll to position [1760, 0]
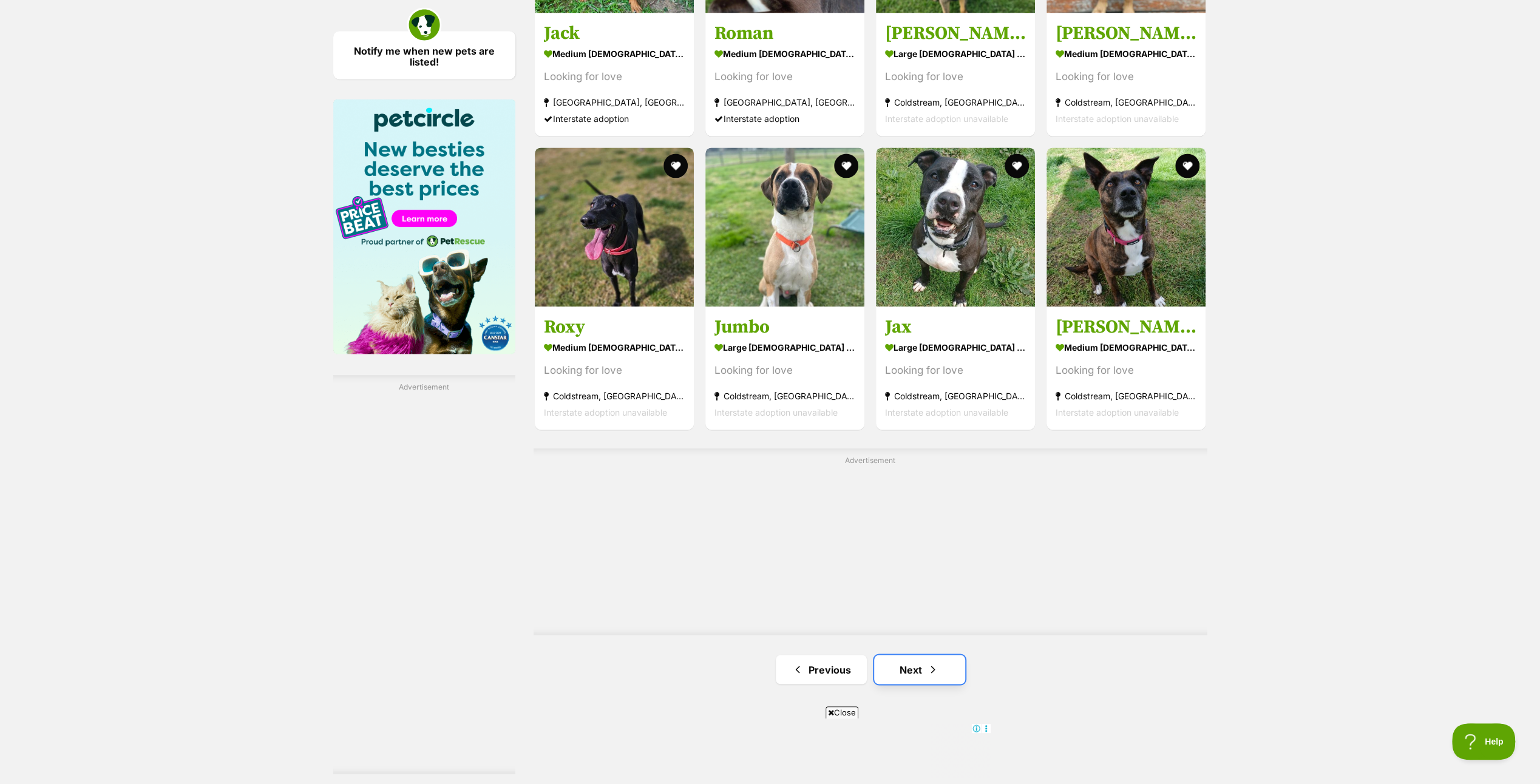
click at [912, 665] on link "Next" at bounding box center [920, 670] width 91 height 29
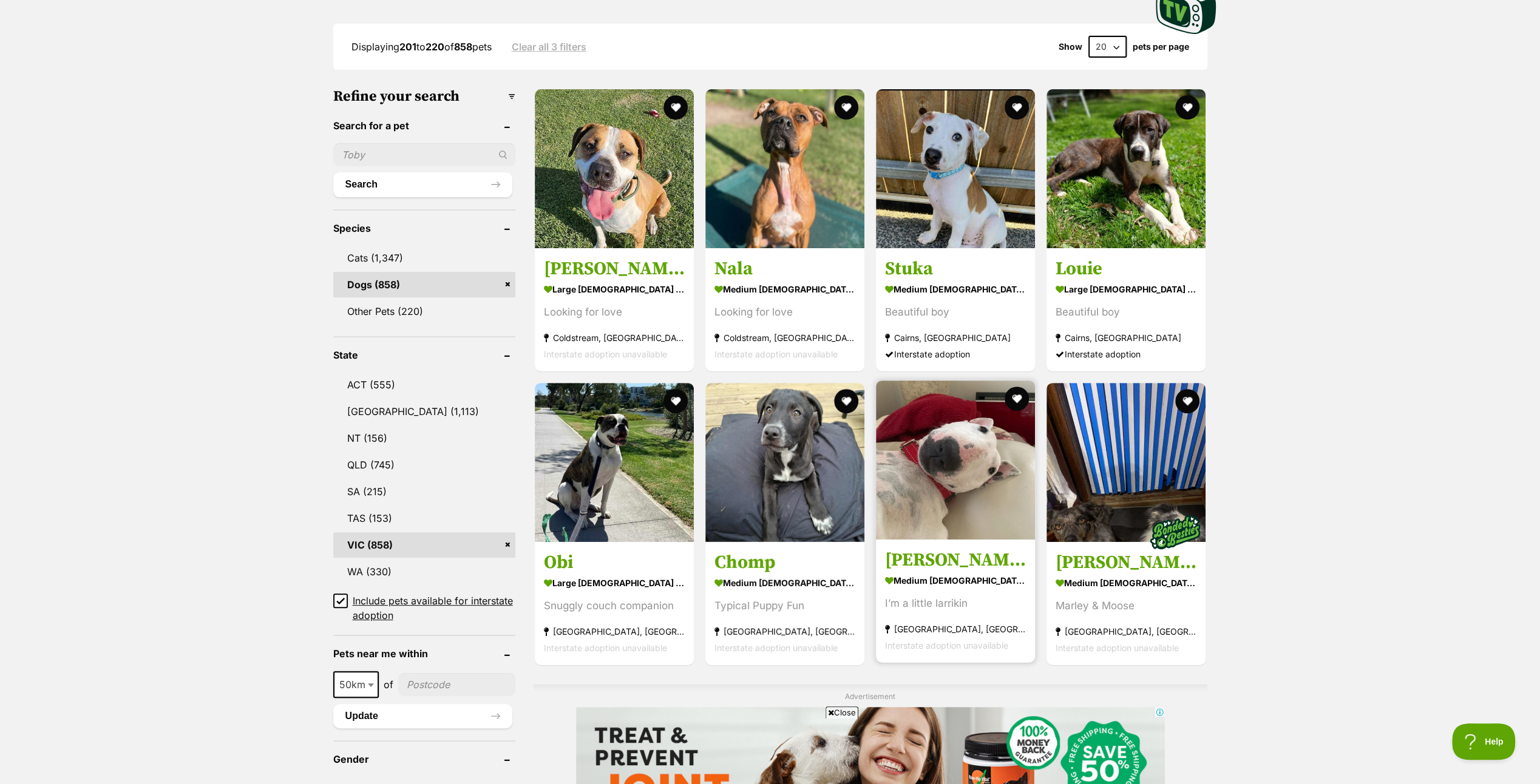
click at [945, 476] on img at bounding box center [955, 459] width 159 height 159
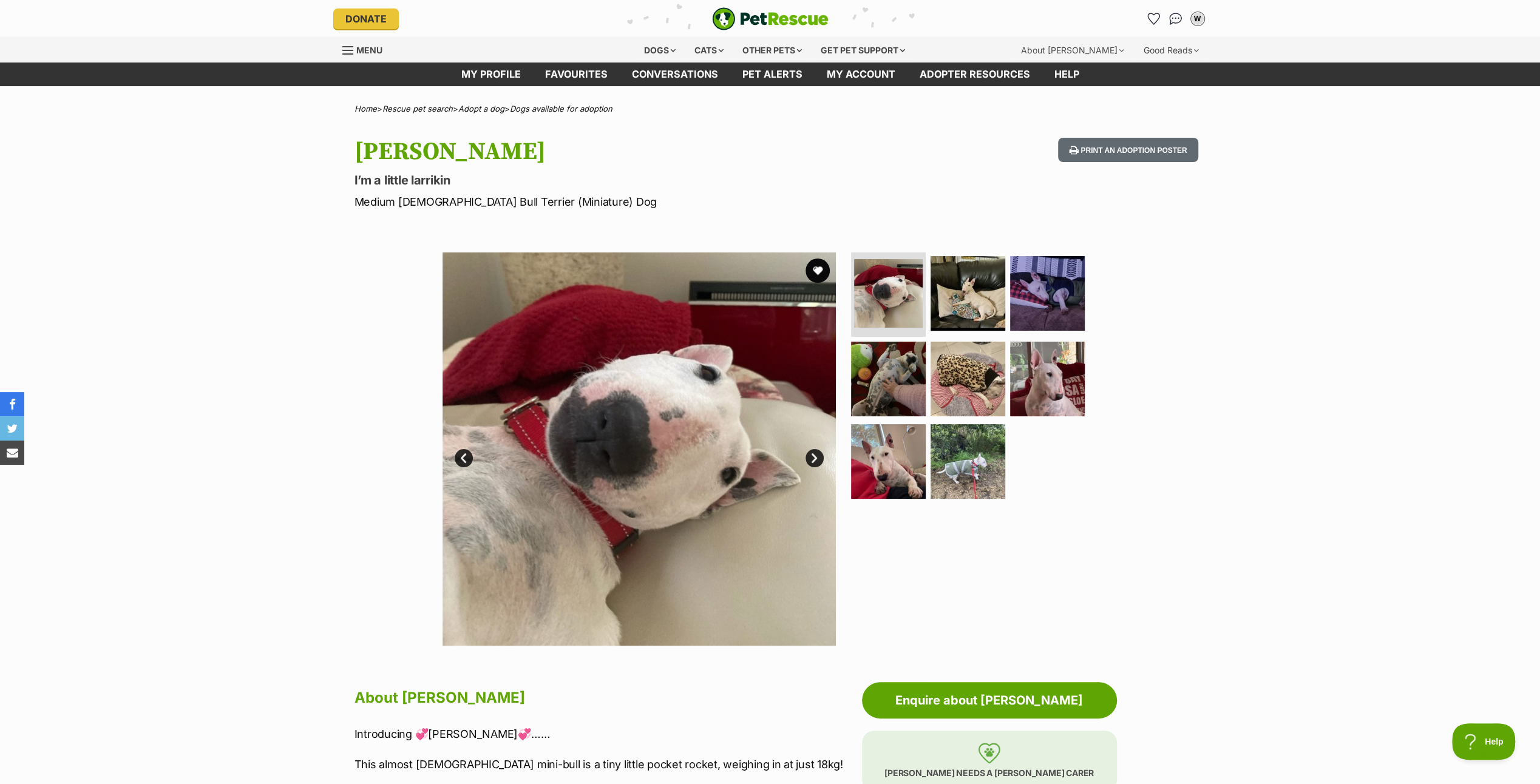
click at [817, 457] on link "Next" at bounding box center [815, 458] width 18 height 18
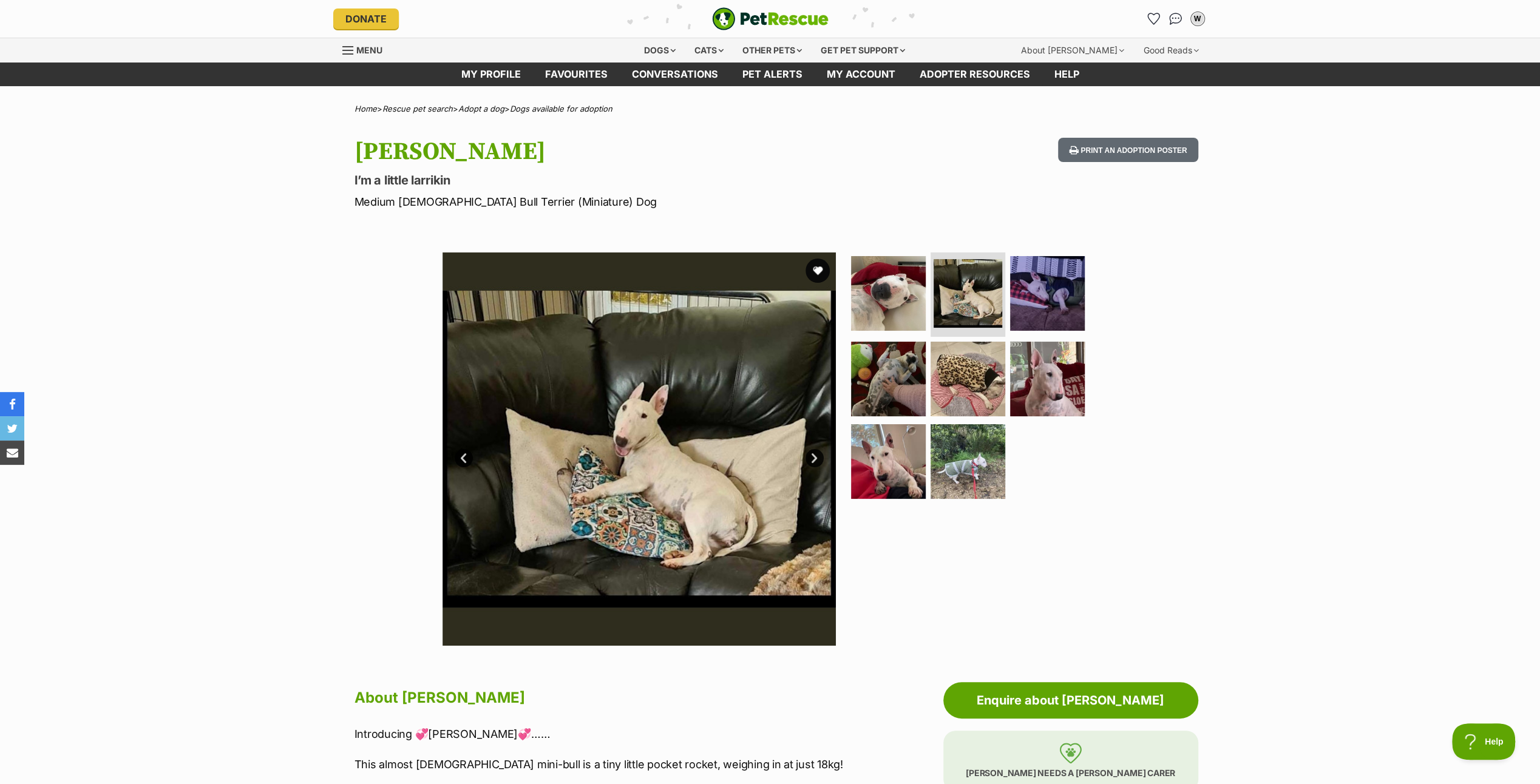
click at [817, 457] on link "Next" at bounding box center [815, 458] width 18 height 18
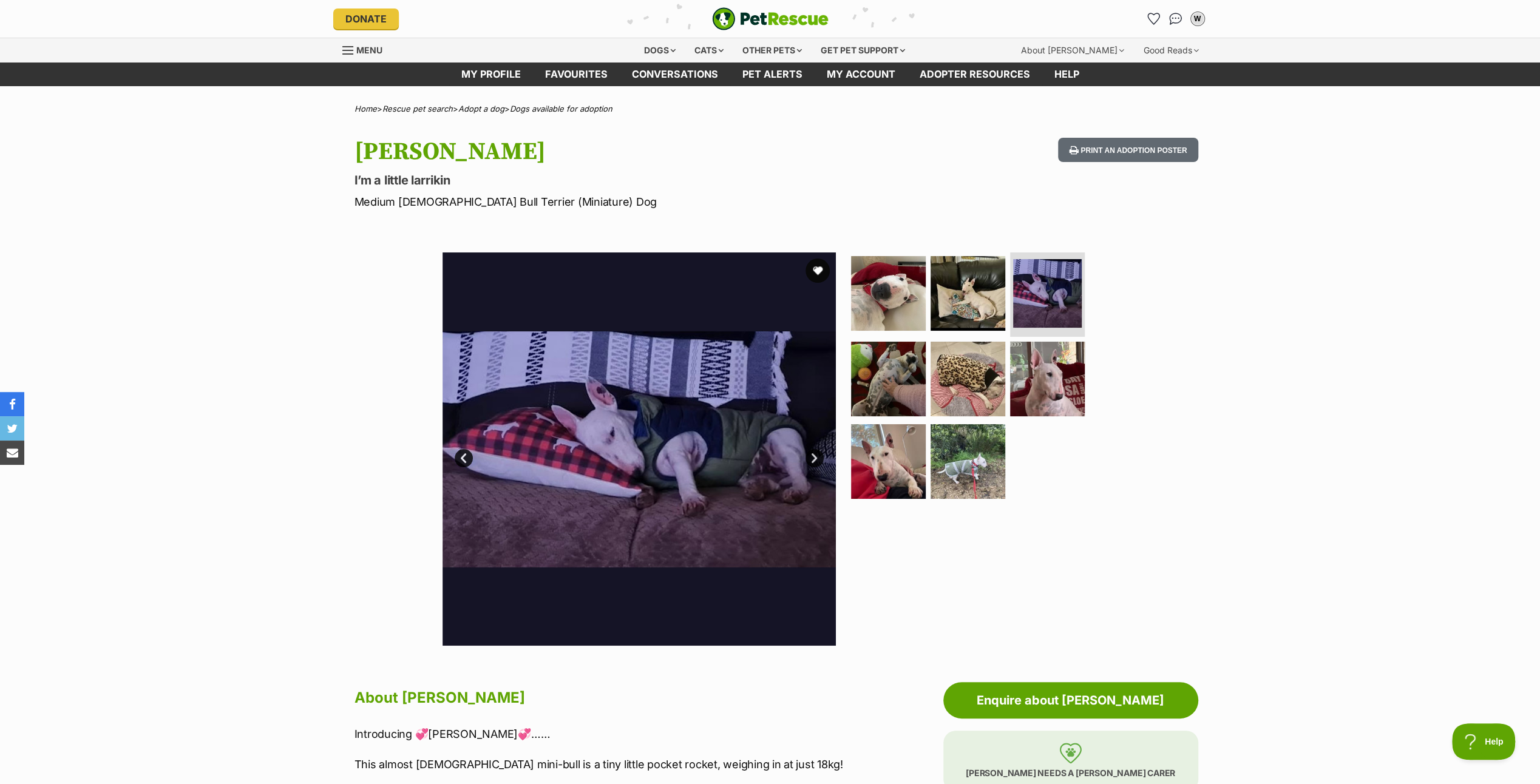
click at [817, 457] on link "Next" at bounding box center [815, 458] width 18 height 18
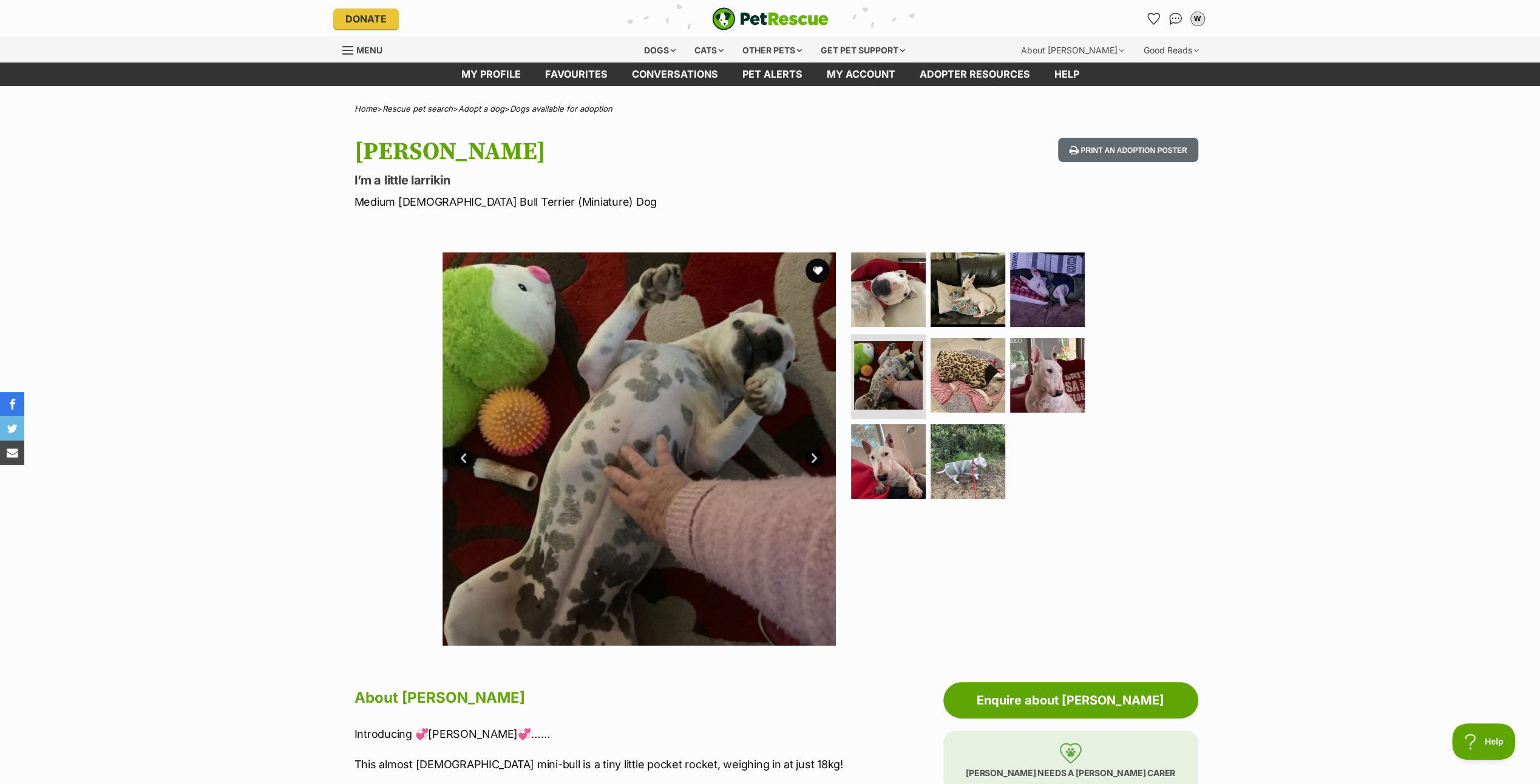
click at [817, 457] on link "Next" at bounding box center [815, 458] width 18 height 18
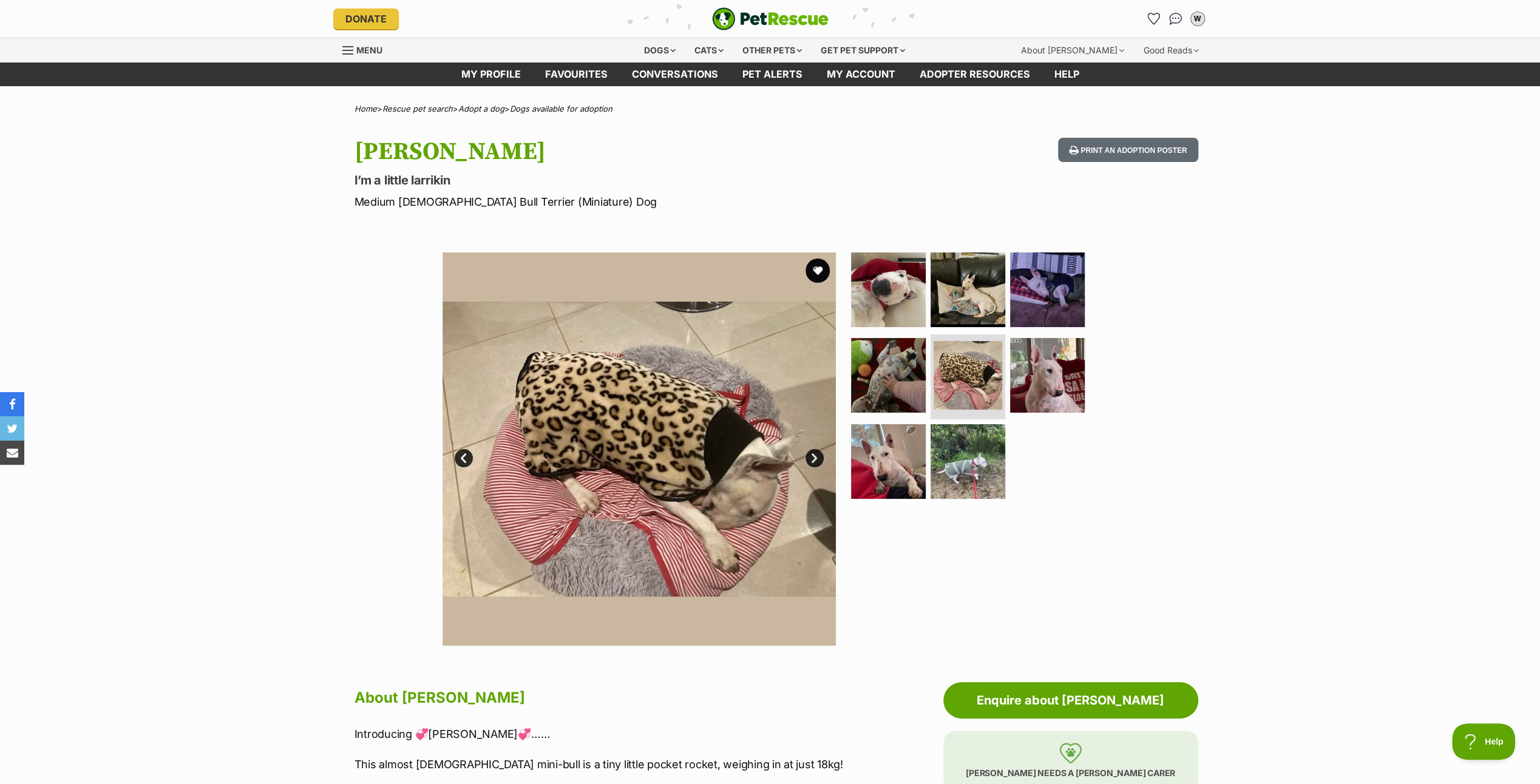
click at [817, 457] on link "Next" at bounding box center [815, 458] width 18 height 18
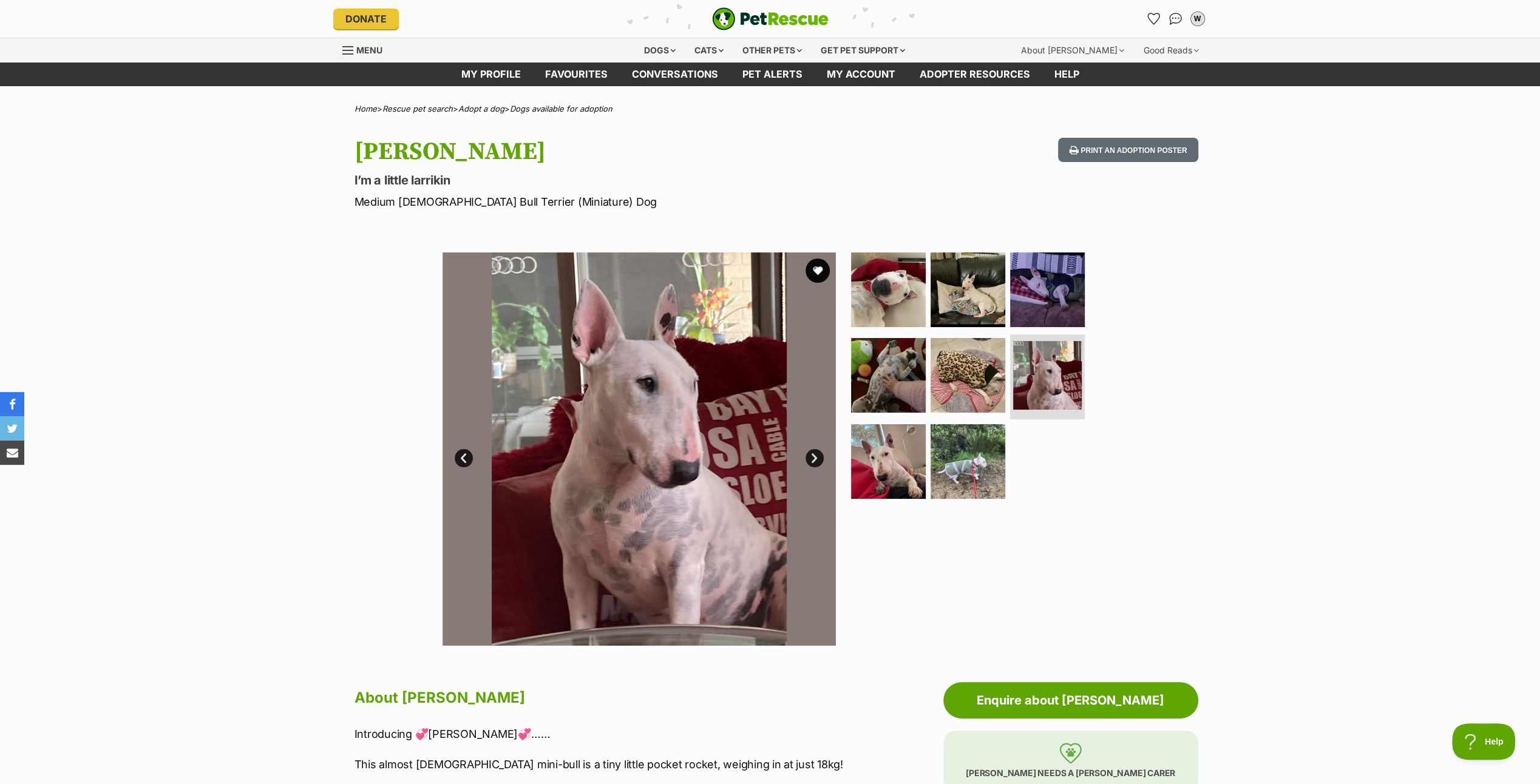
click at [817, 457] on link "Next" at bounding box center [815, 458] width 18 height 18
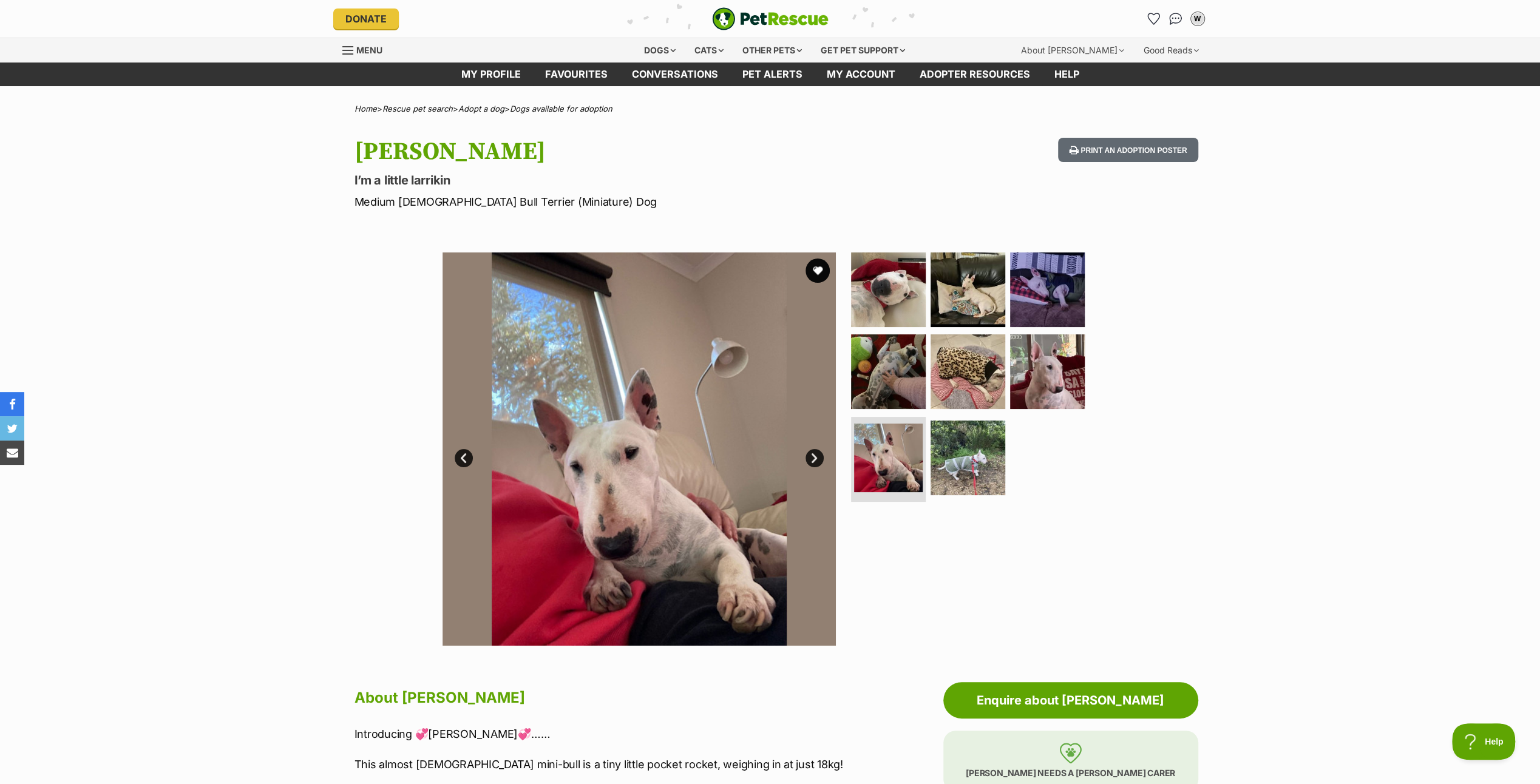
click at [817, 457] on link "Next" at bounding box center [815, 458] width 18 height 18
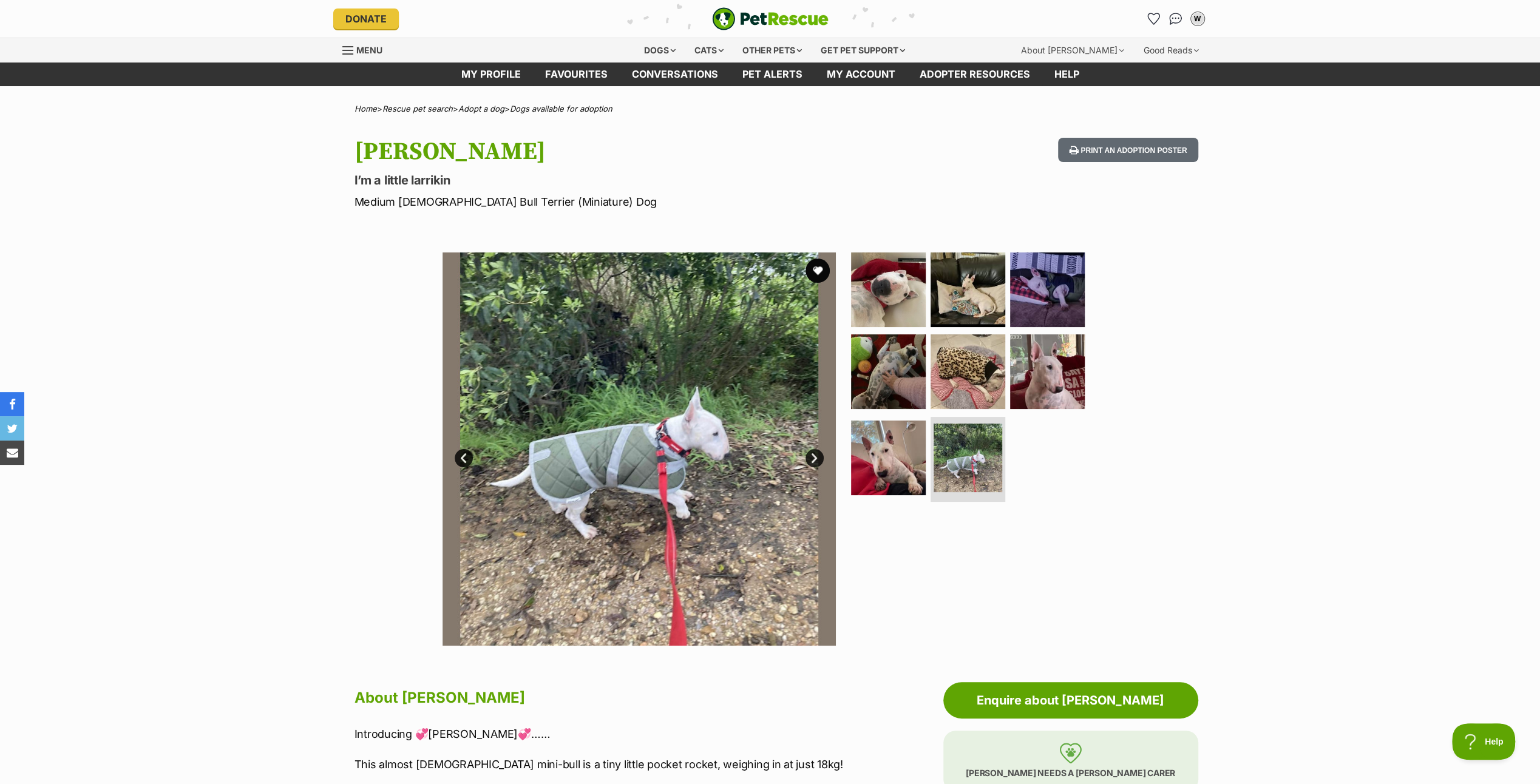
click at [817, 457] on link "Next" at bounding box center [815, 458] width 18 height 18
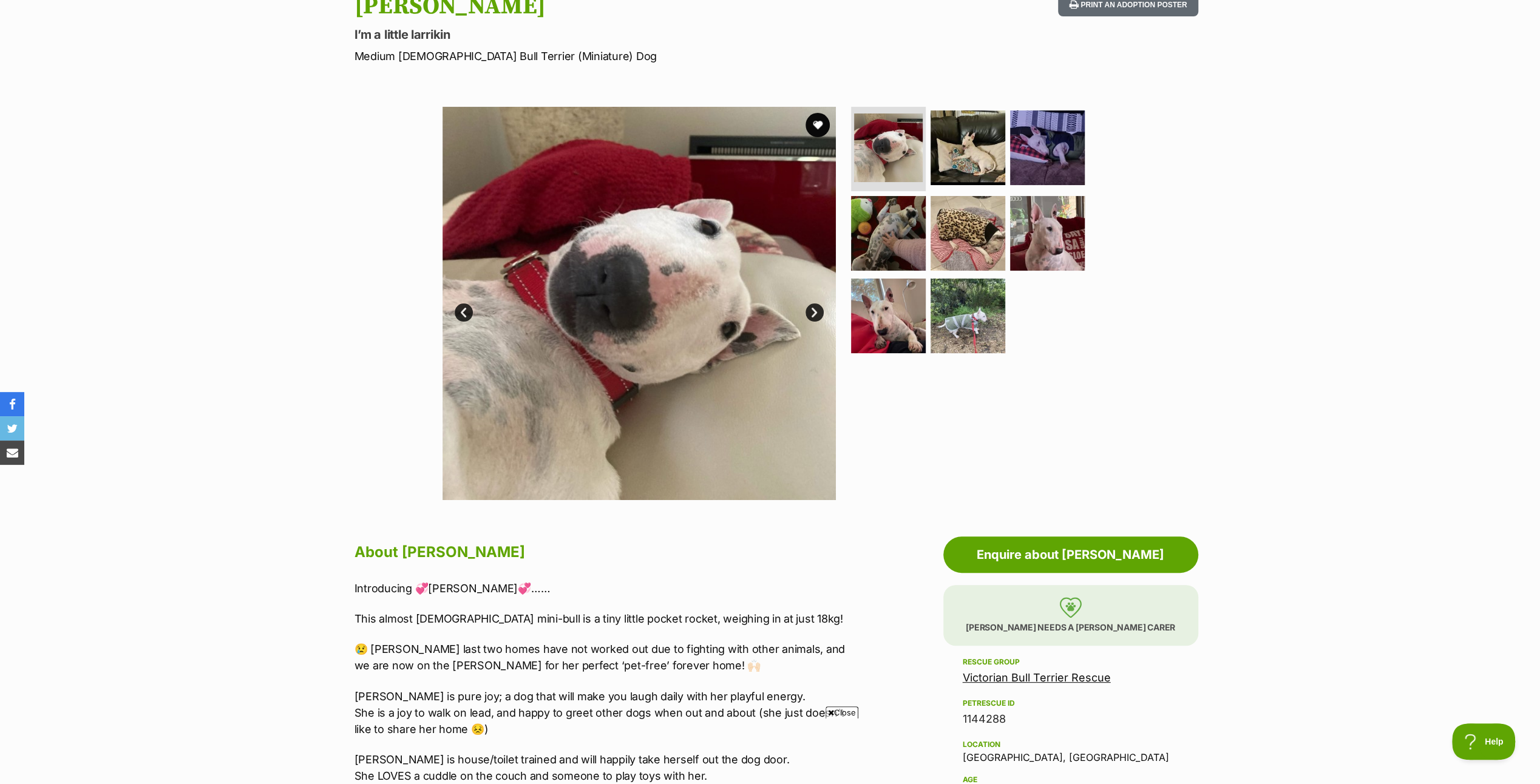
scroll to position [182, 0]
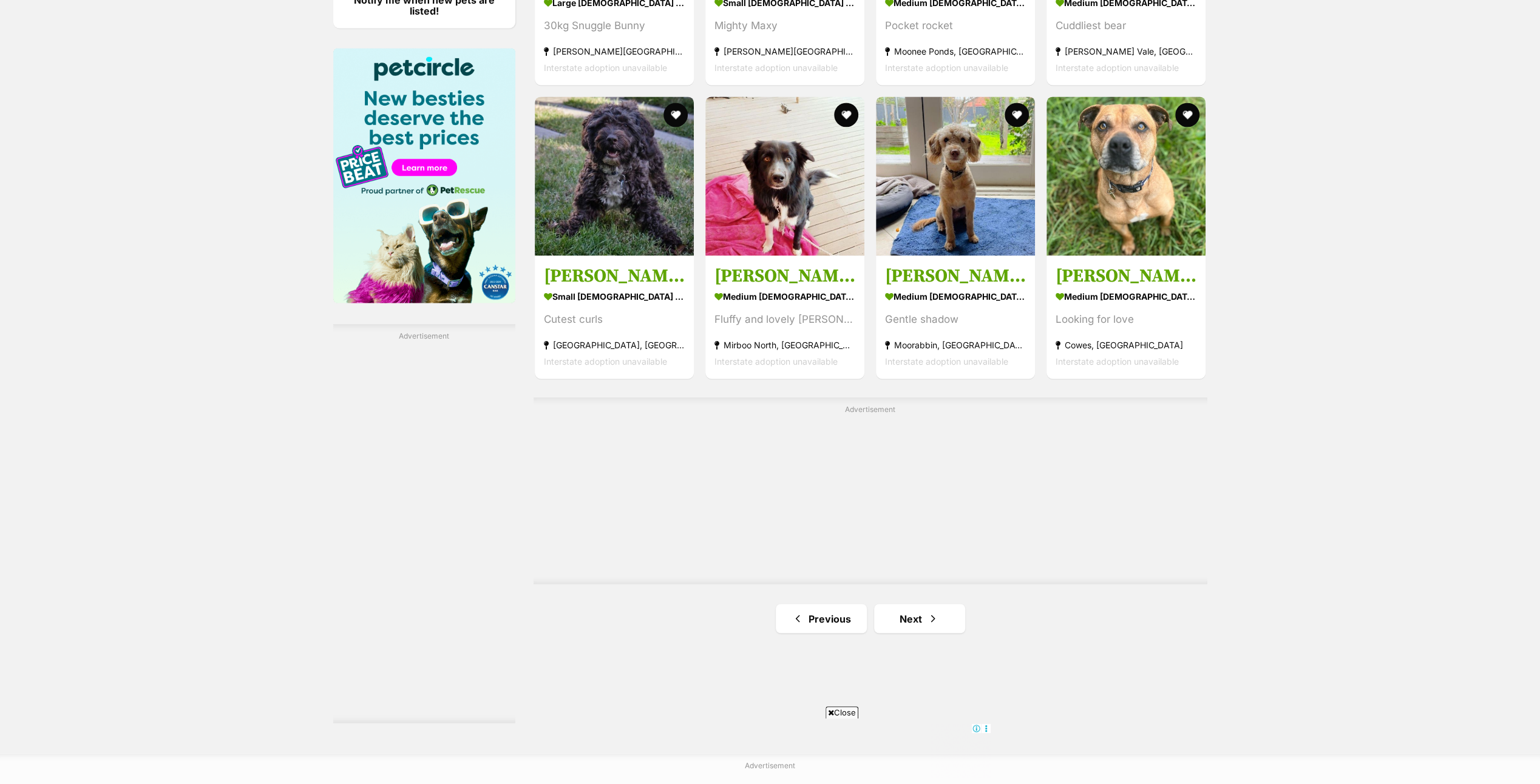
scroll to position [1821, 0]
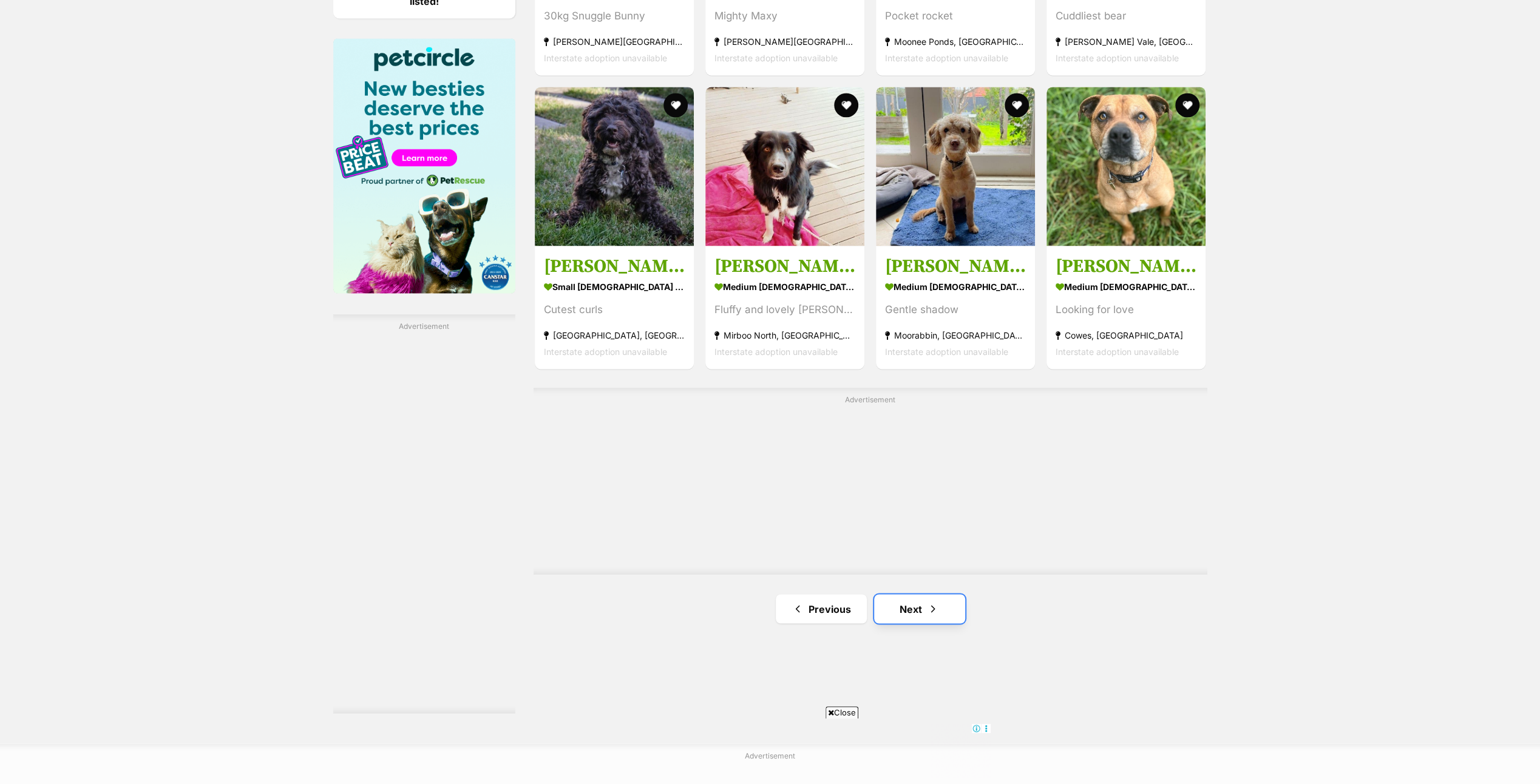
click at [923, 606] on link "Next" at bounding box center [920, 608] width 91 height 29
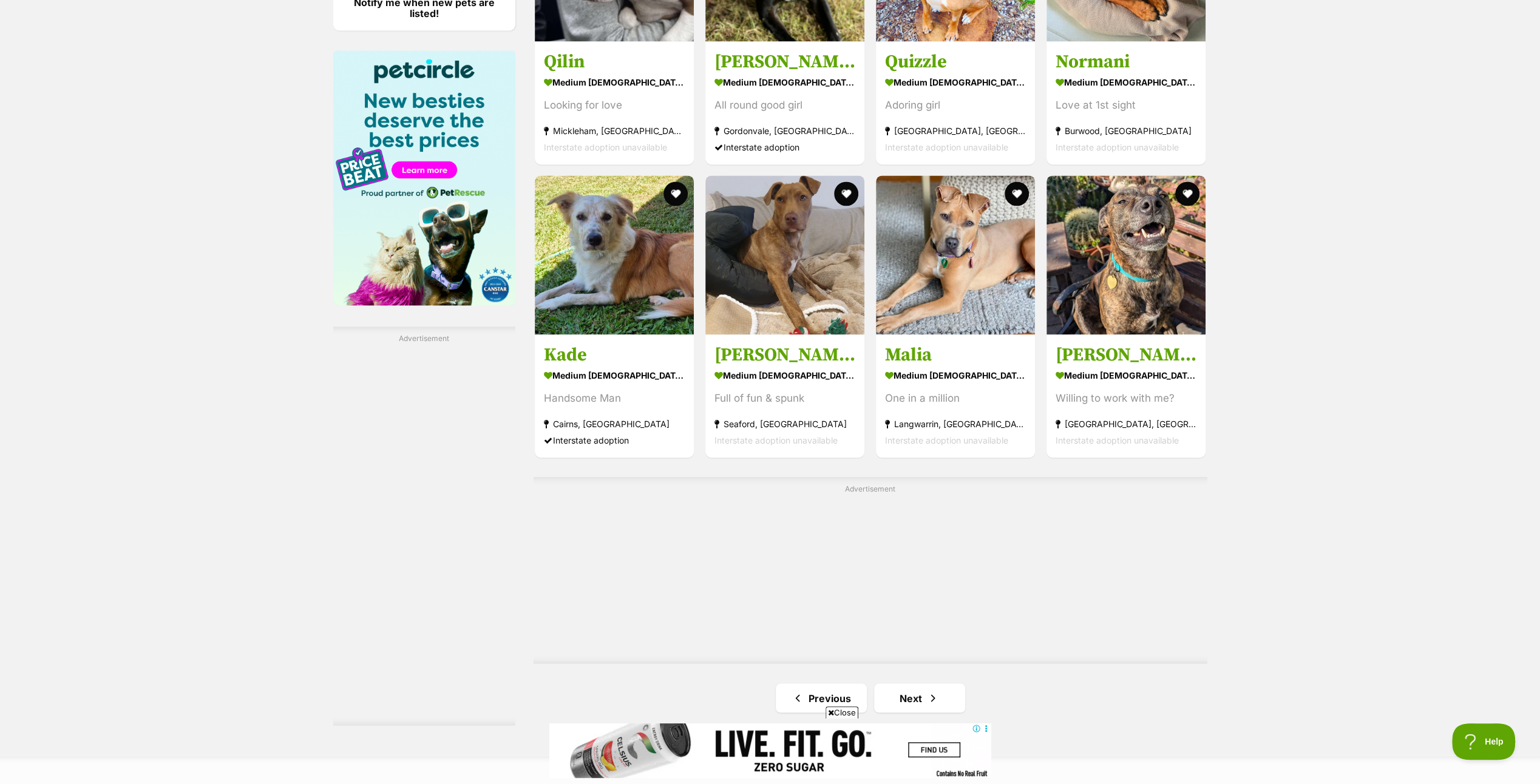
scroll to position [1882, 0]
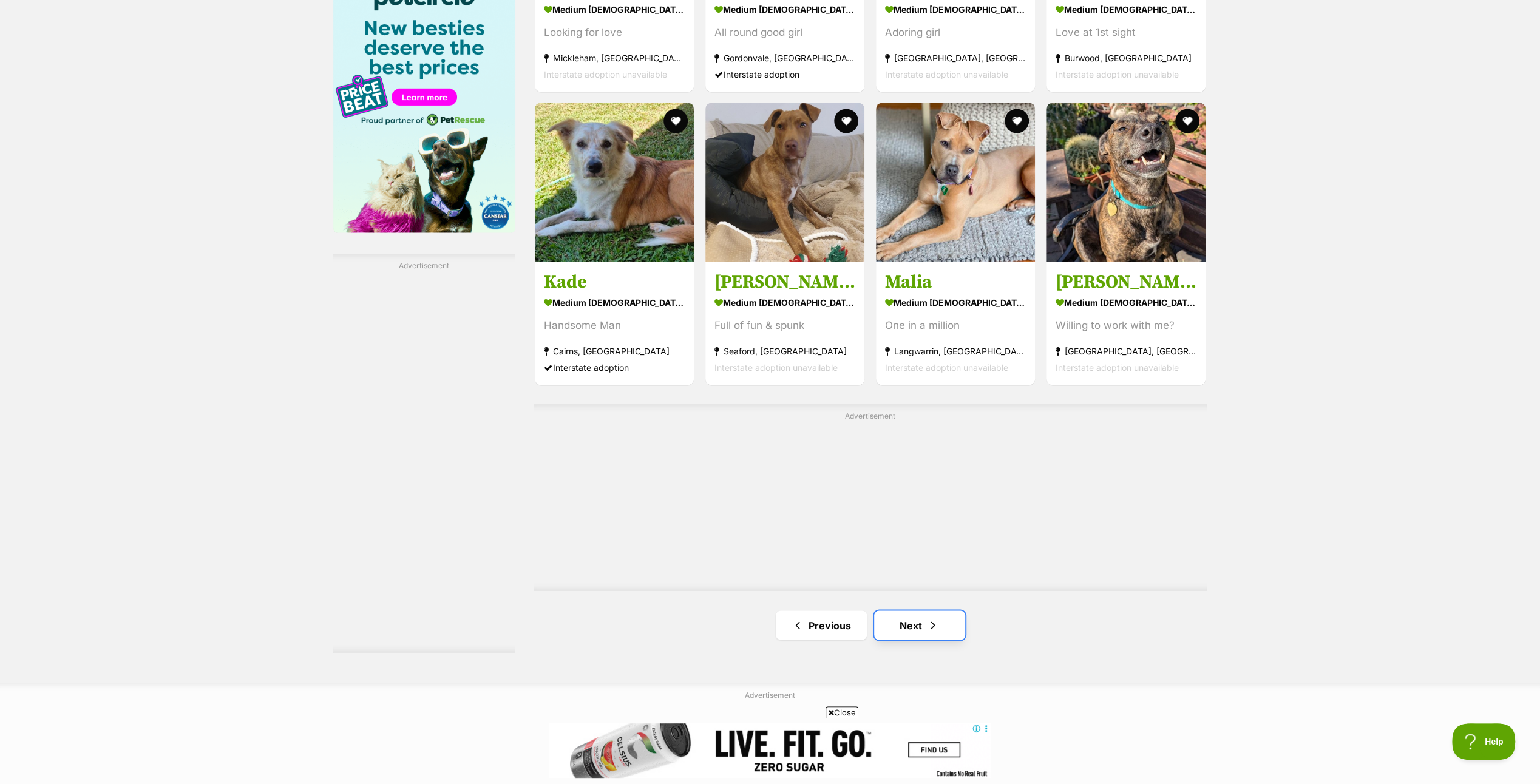
click at [922, 620] on link "Next" at bounding box center [920, 625] width 91 height 29
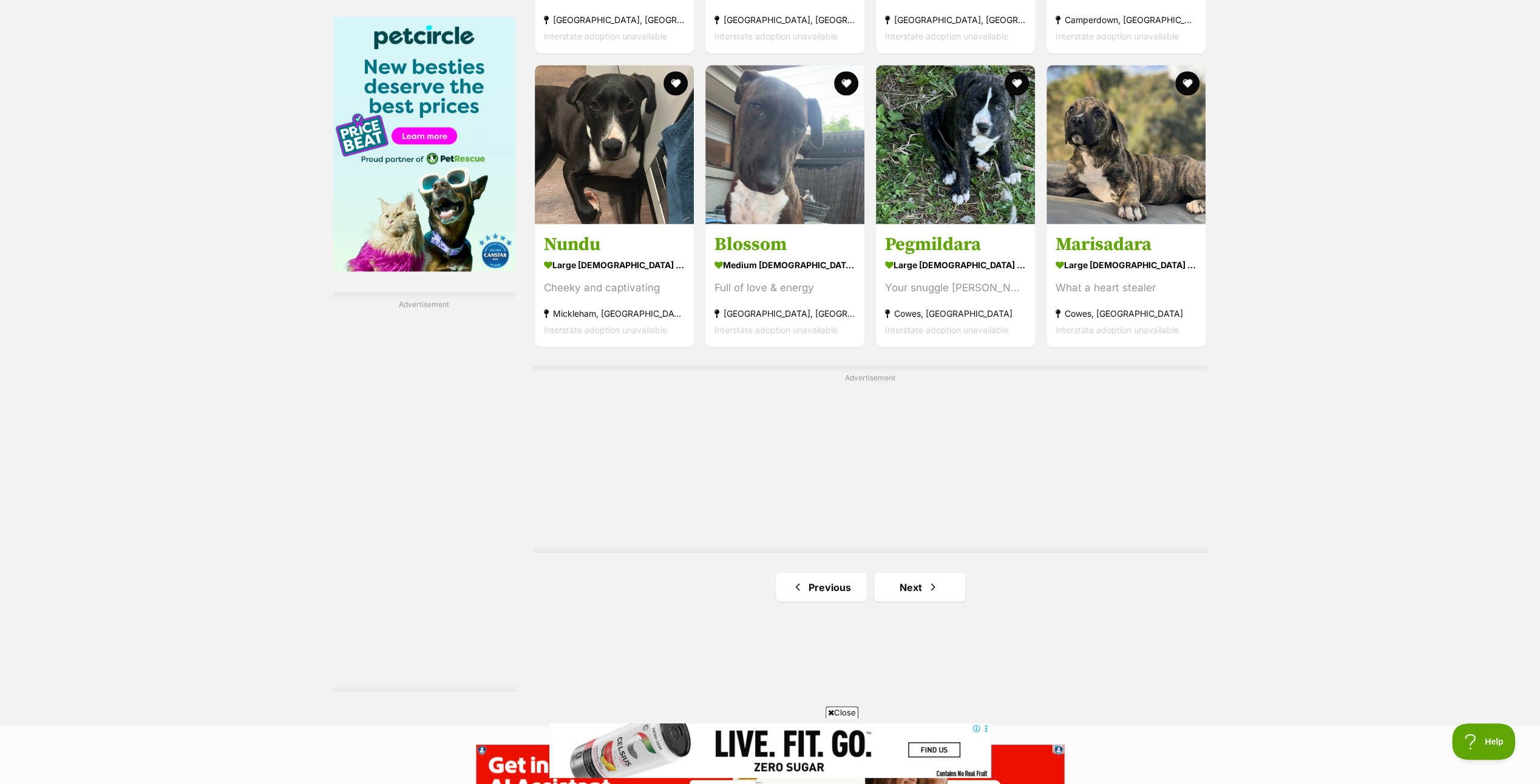
scroll to position [1882, 0]
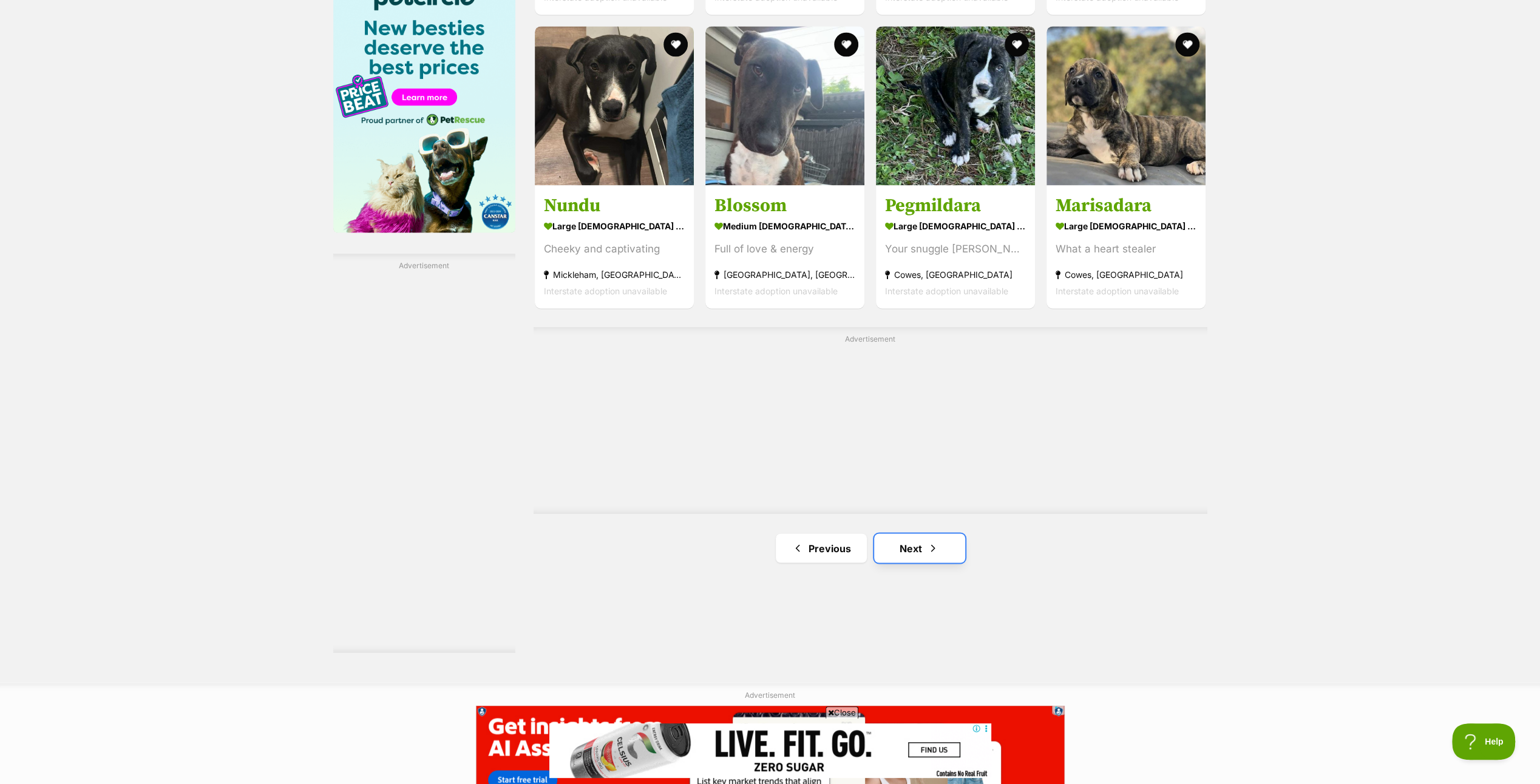
click at [907, 540] on link "Next" at bounding box center [920, 548] width 91 height 29
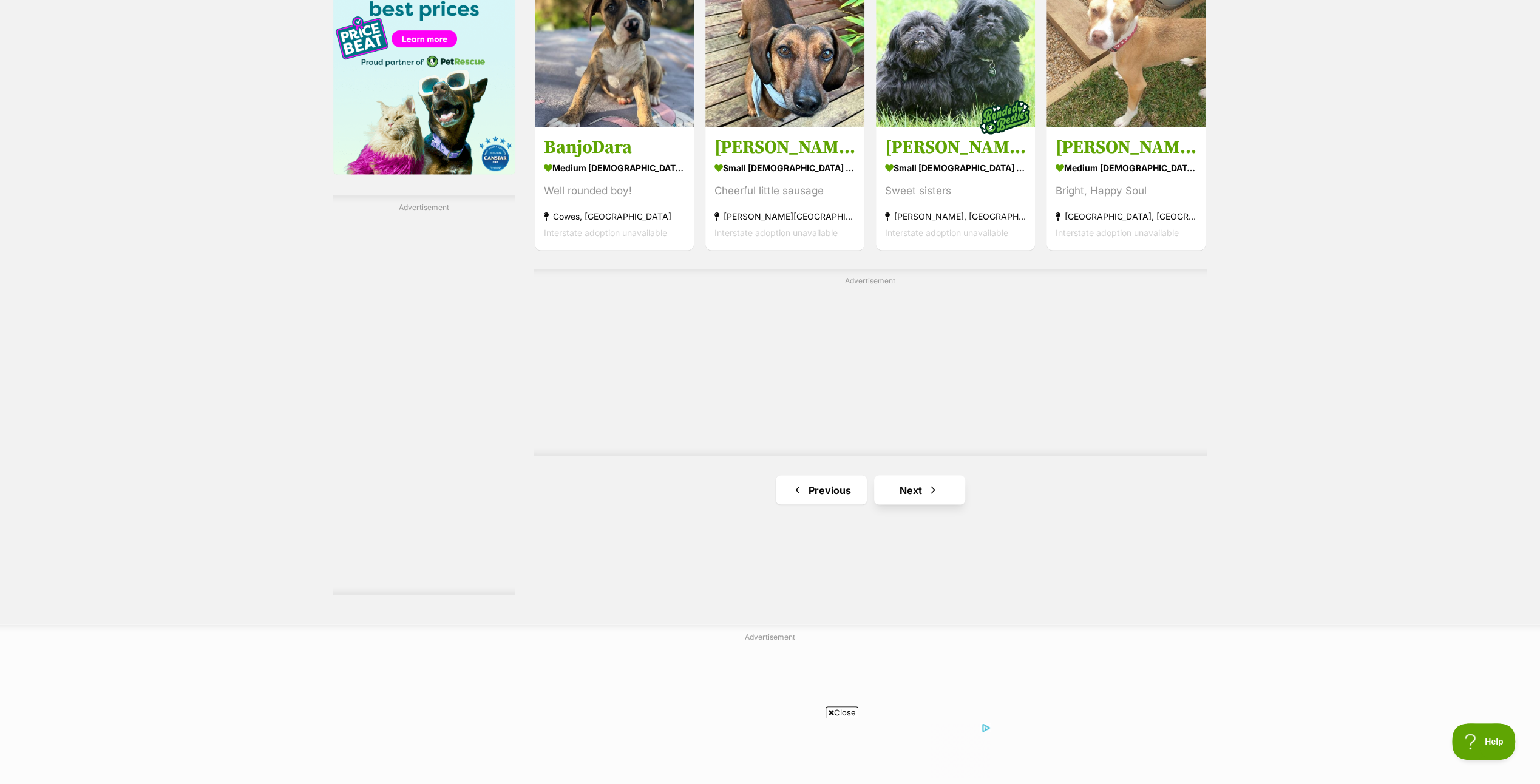
scroll to position [1942, 0]
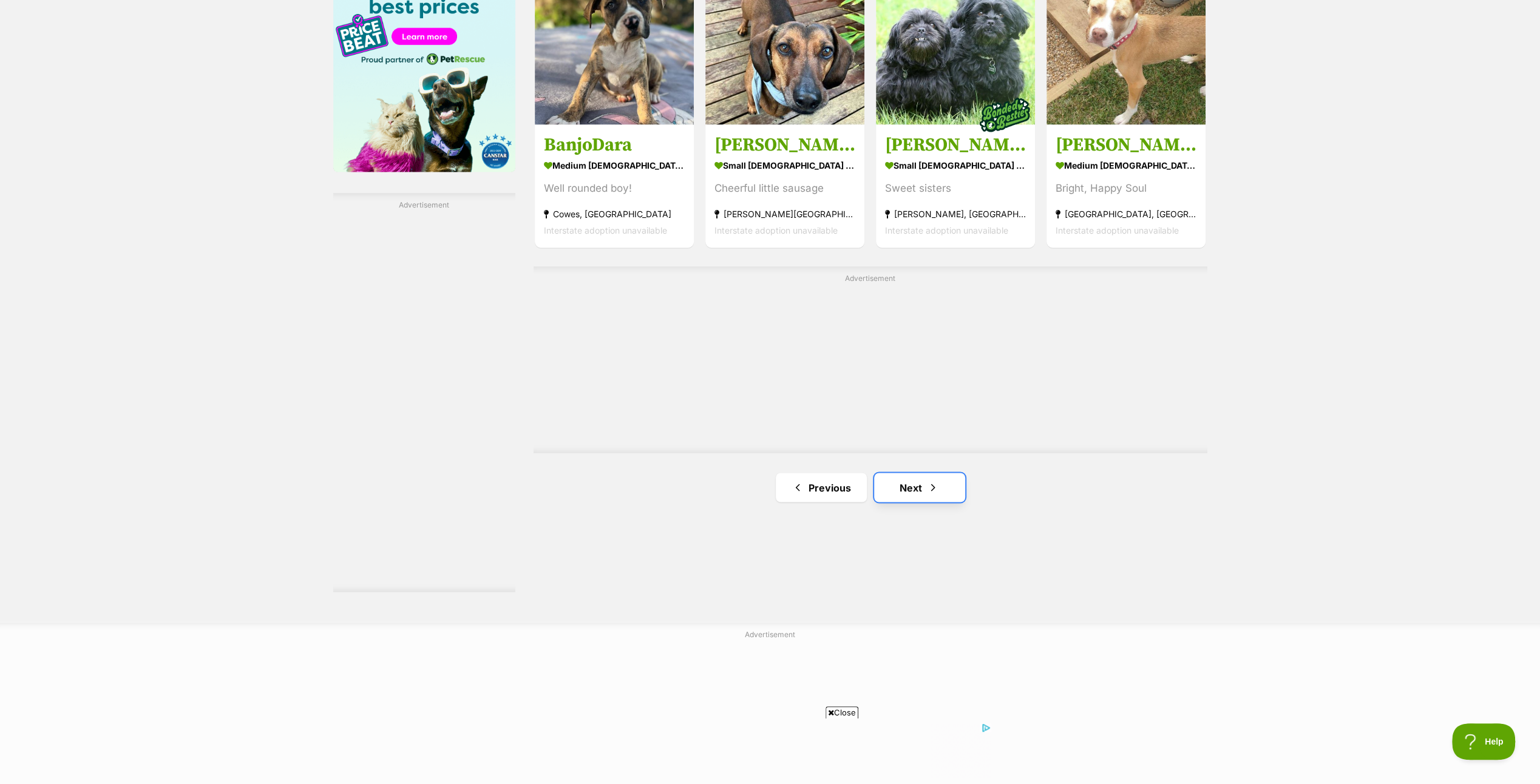
click at [909, 485] on link "Next" at bounding box center [920, 487] width 91 height 29
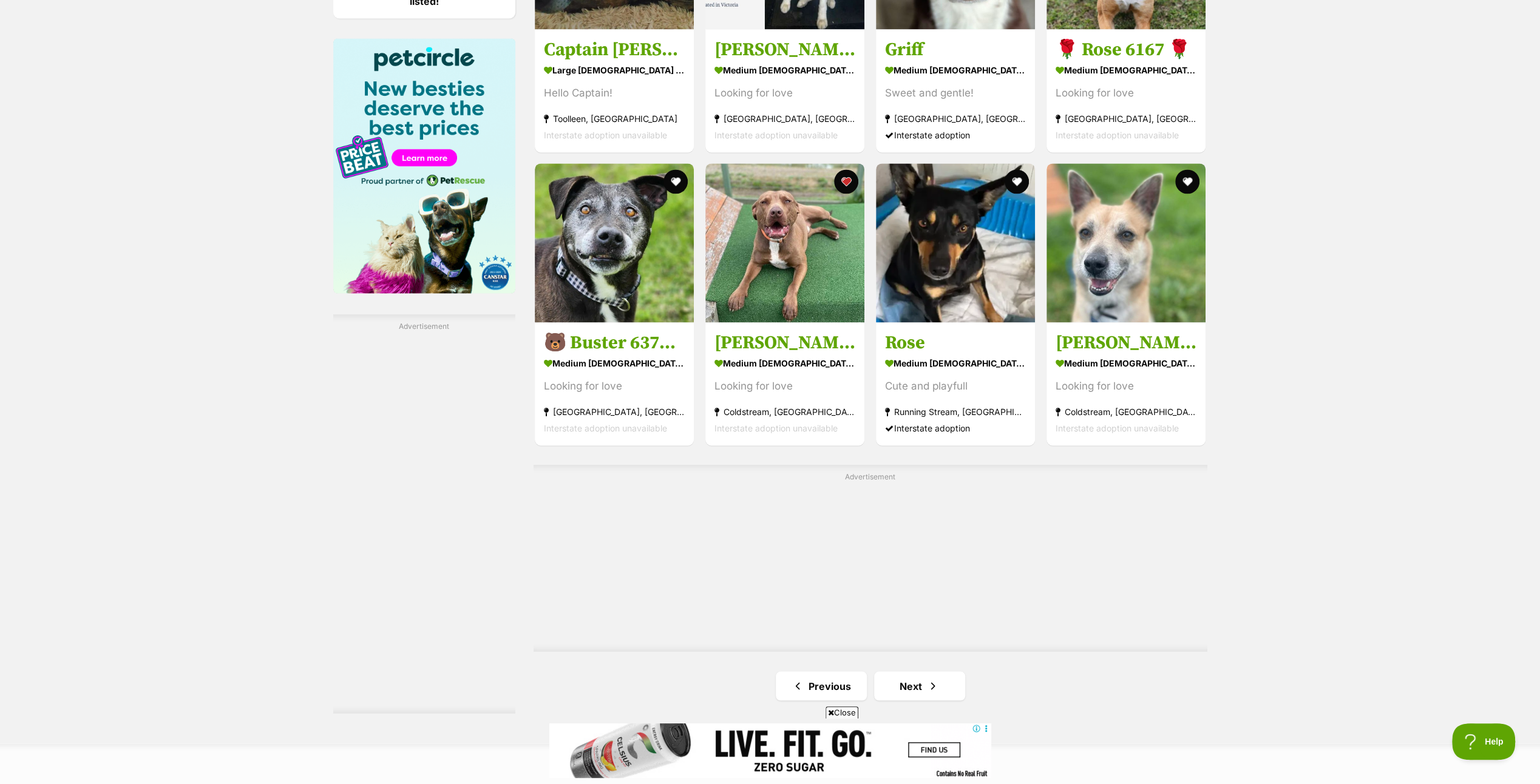
scroll to position [2063, 0]
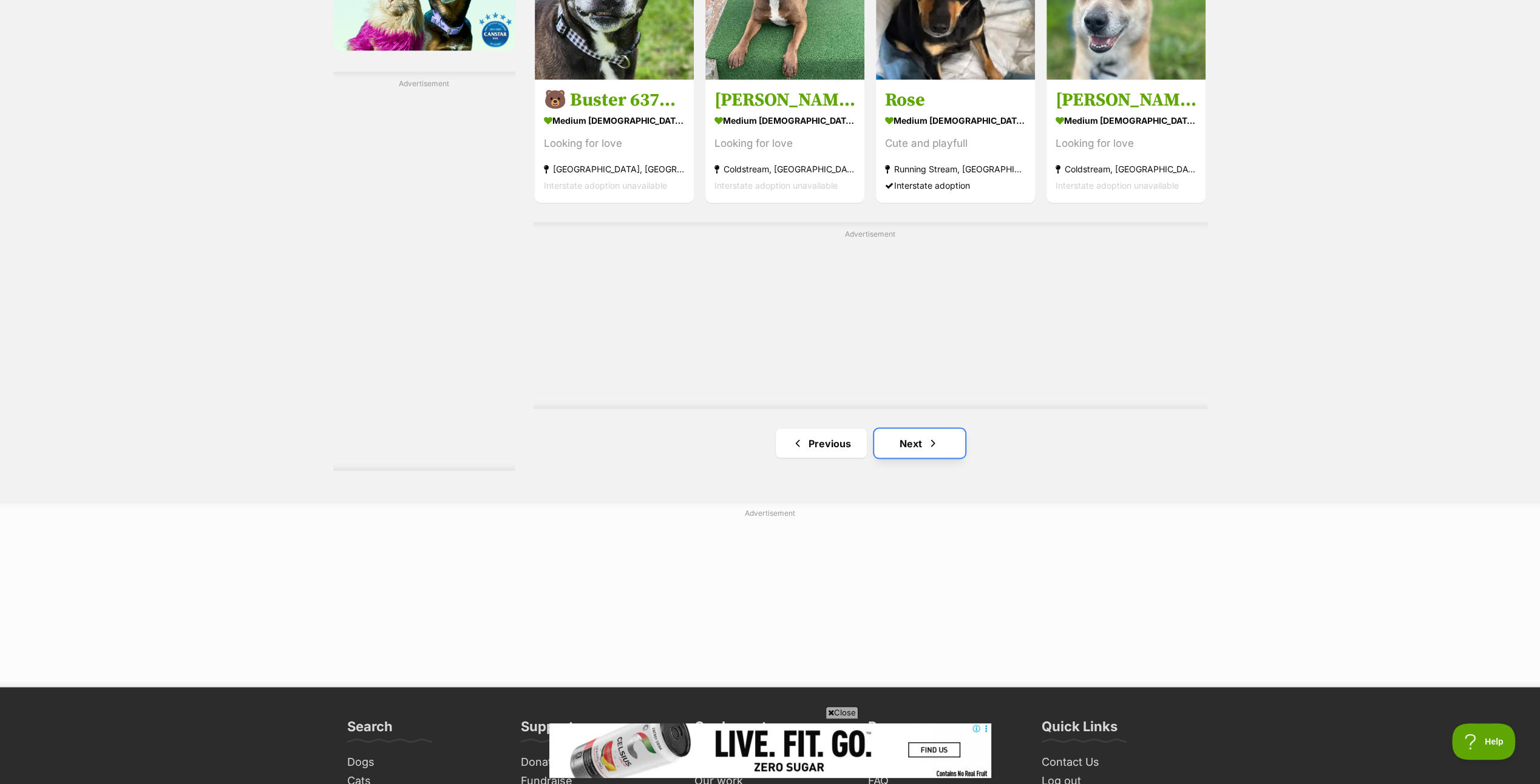
click at [908, 445] on link "Next" at bounding box center [920, 443] width 91 height 29
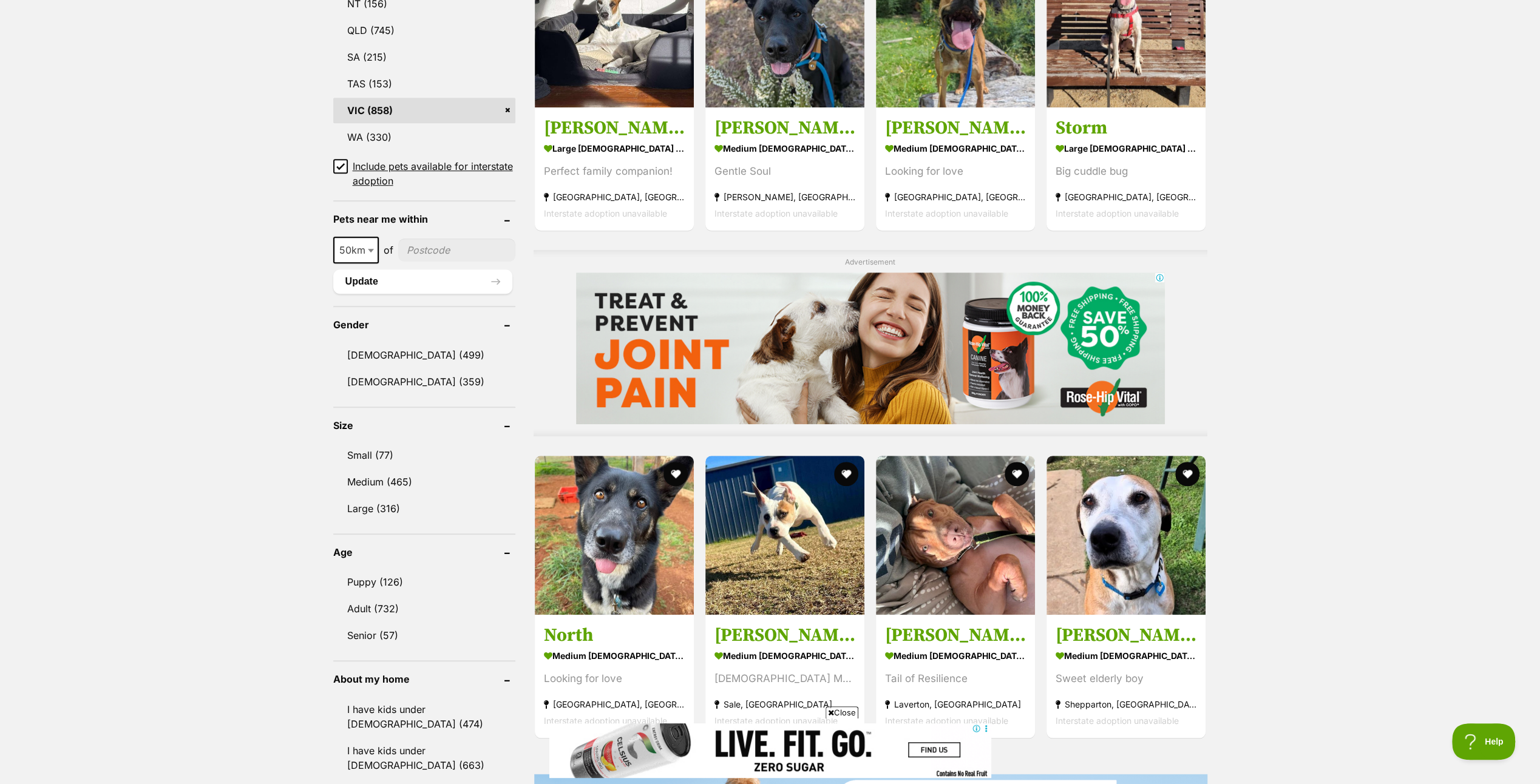
scroll to position [789, 0]
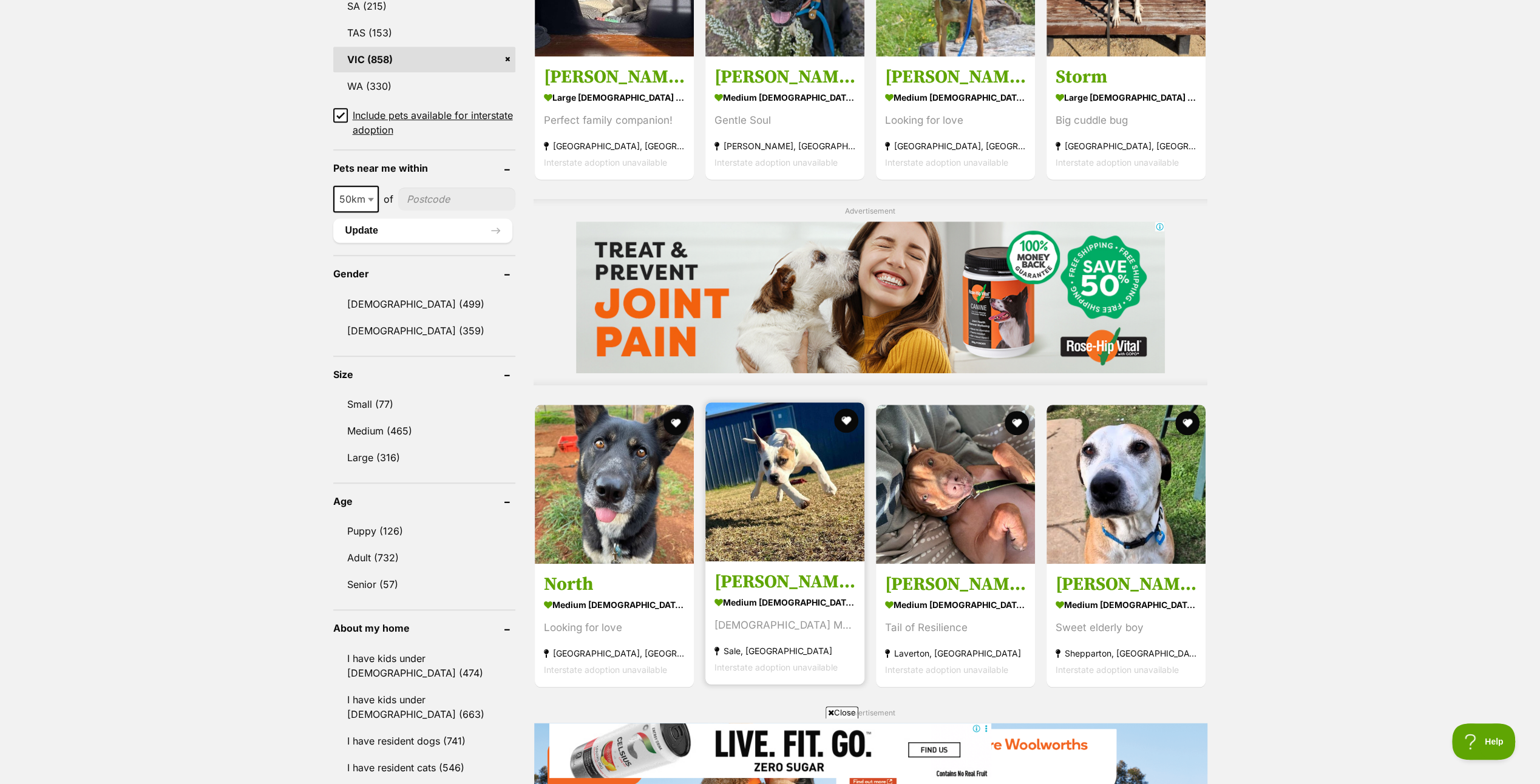
click at [763, 523] on img at bounding box center [784, 482] width 159 height 159
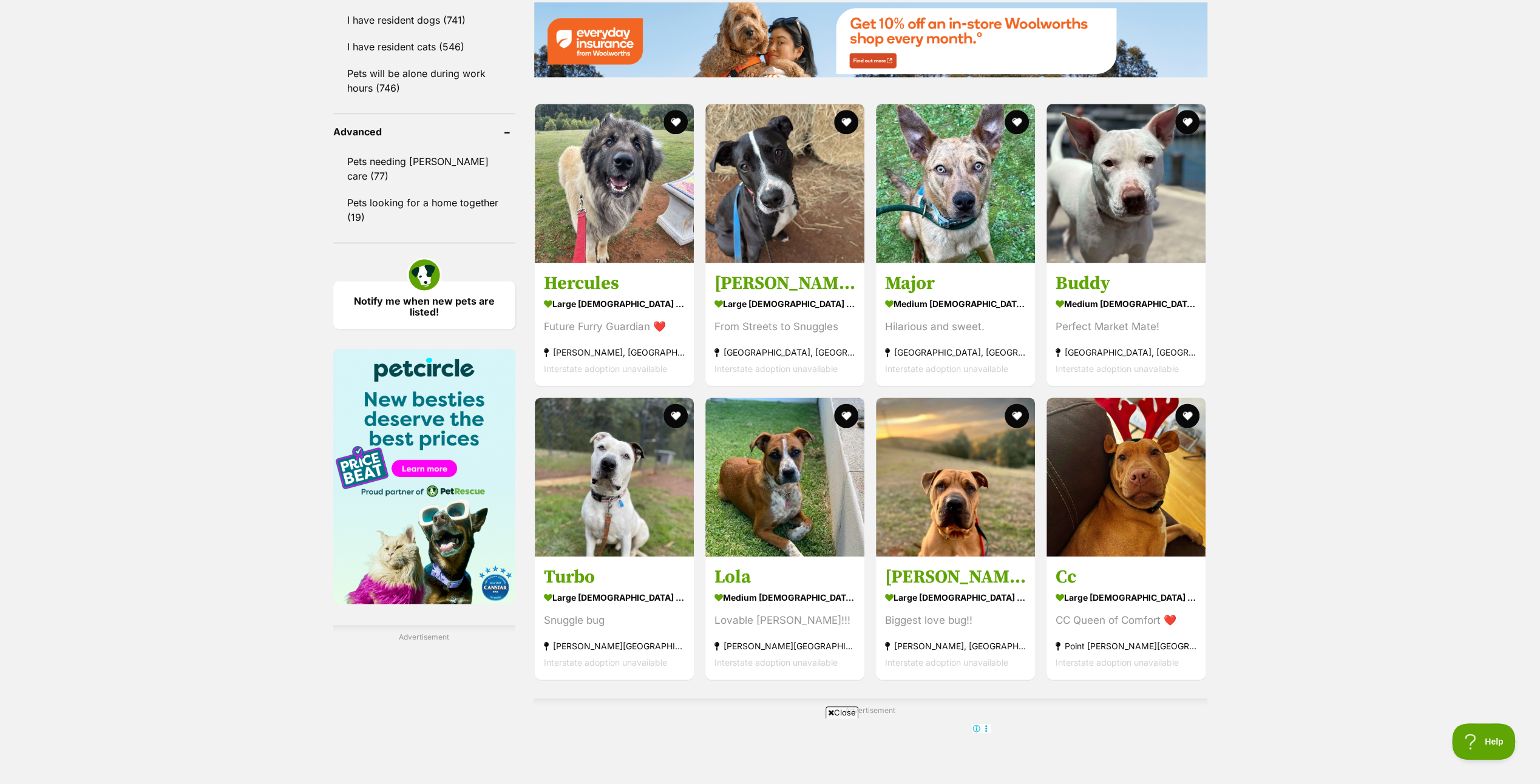
scroll to position [1753, 0]
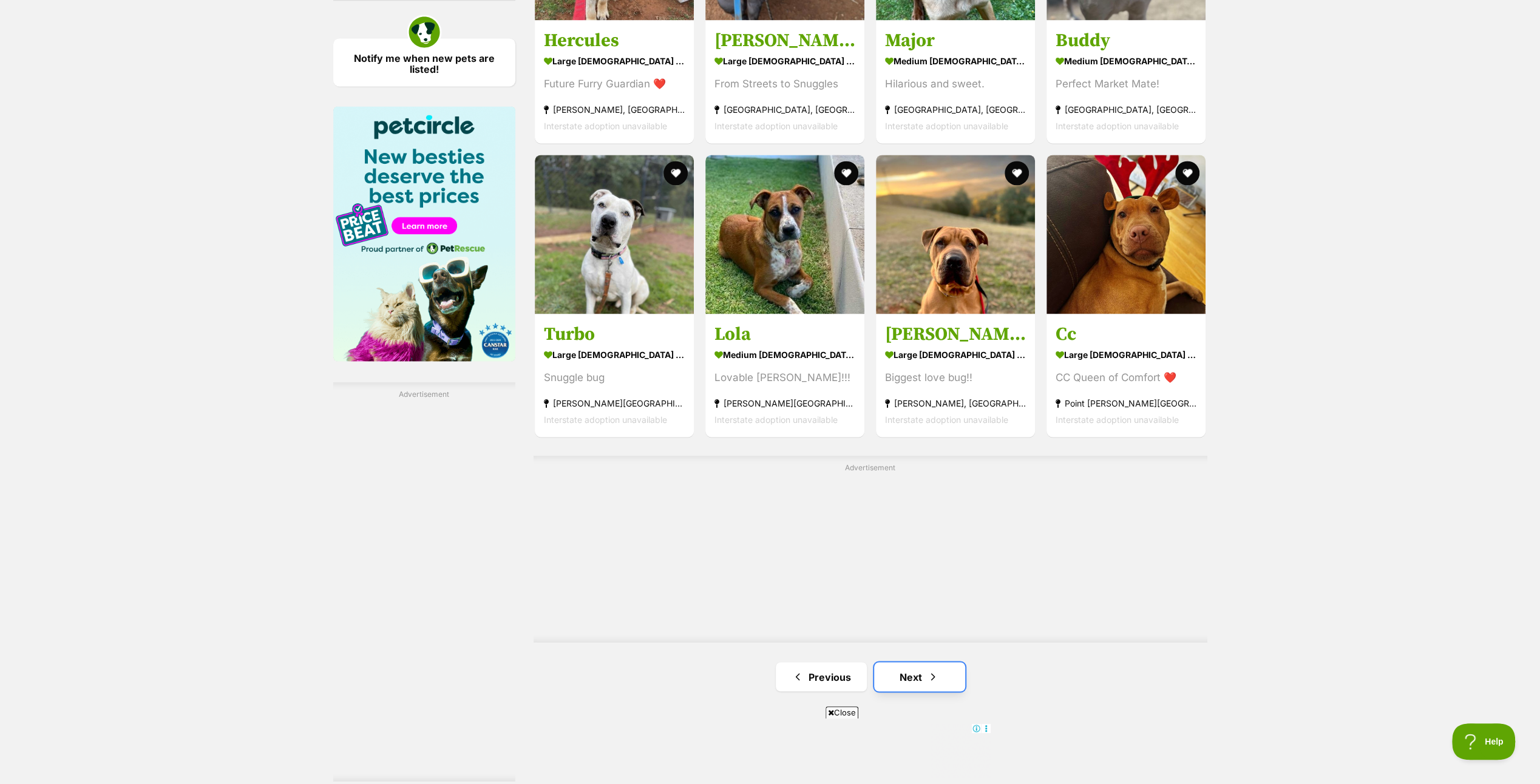
click at [914, 668] on link "Next" at bounding box center [920, 676] width 91 height 29
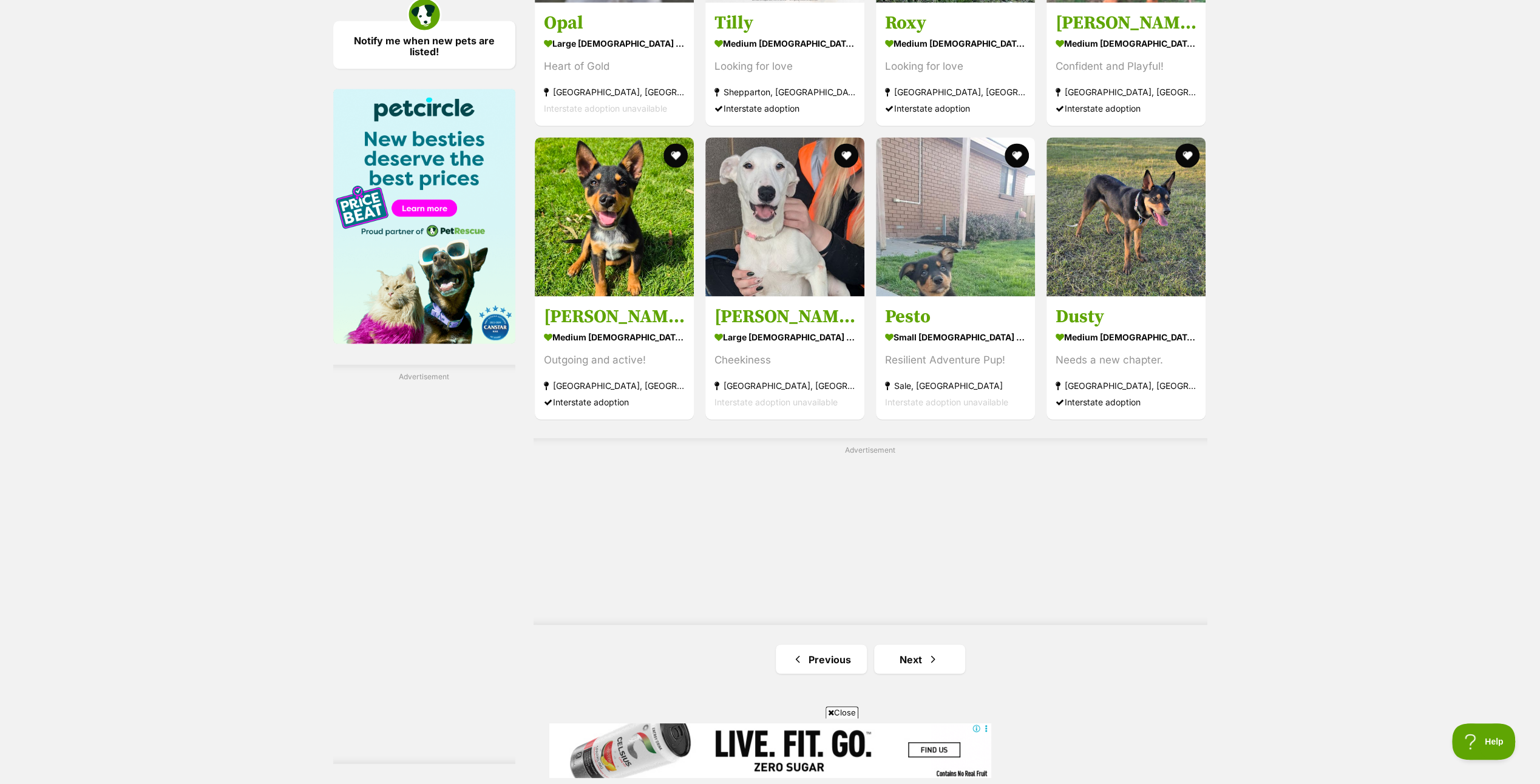
scroll to position [1821, 0]
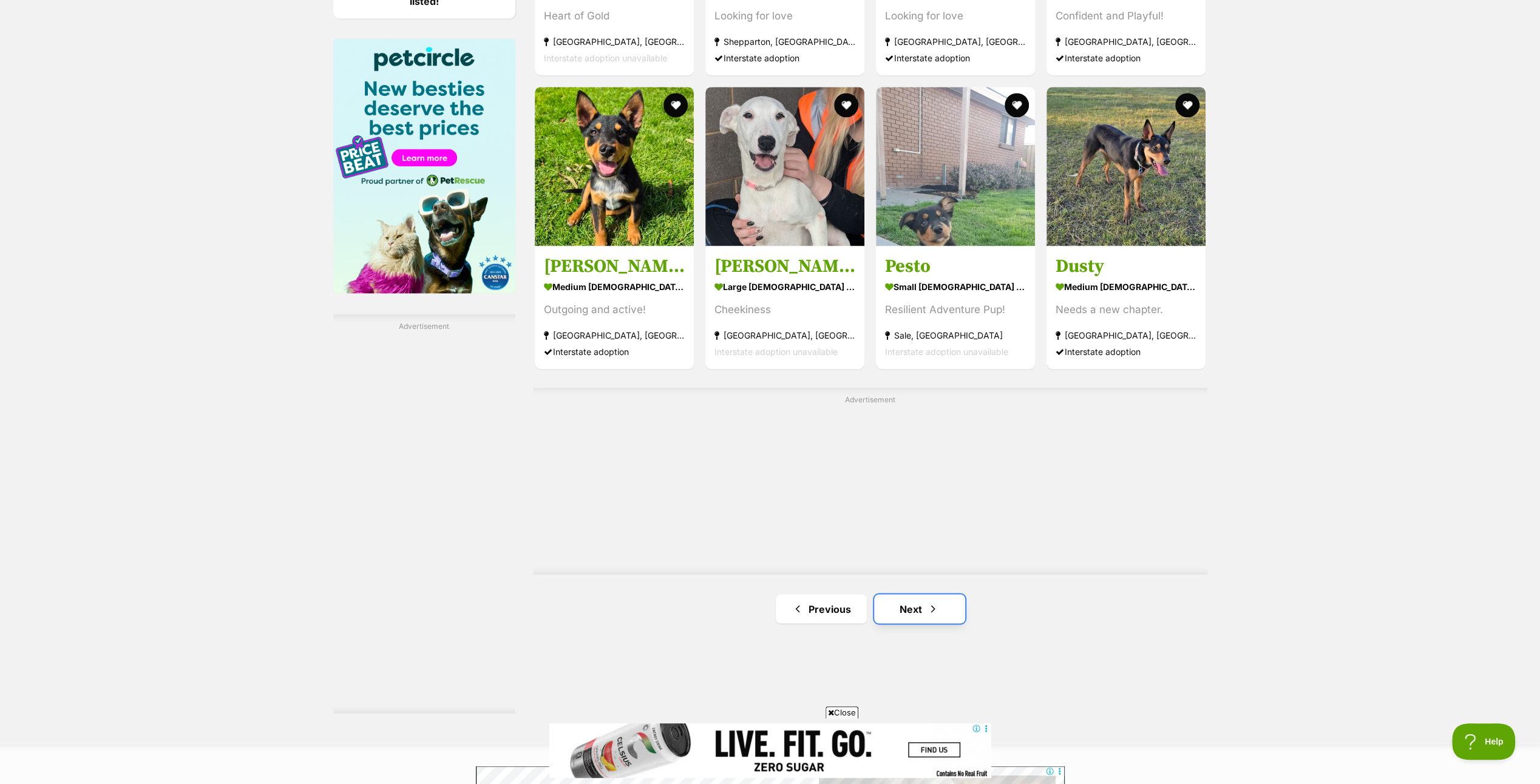
click at [908, 600] on link "Next" at bounding box center [920, 608] width 91 height 29
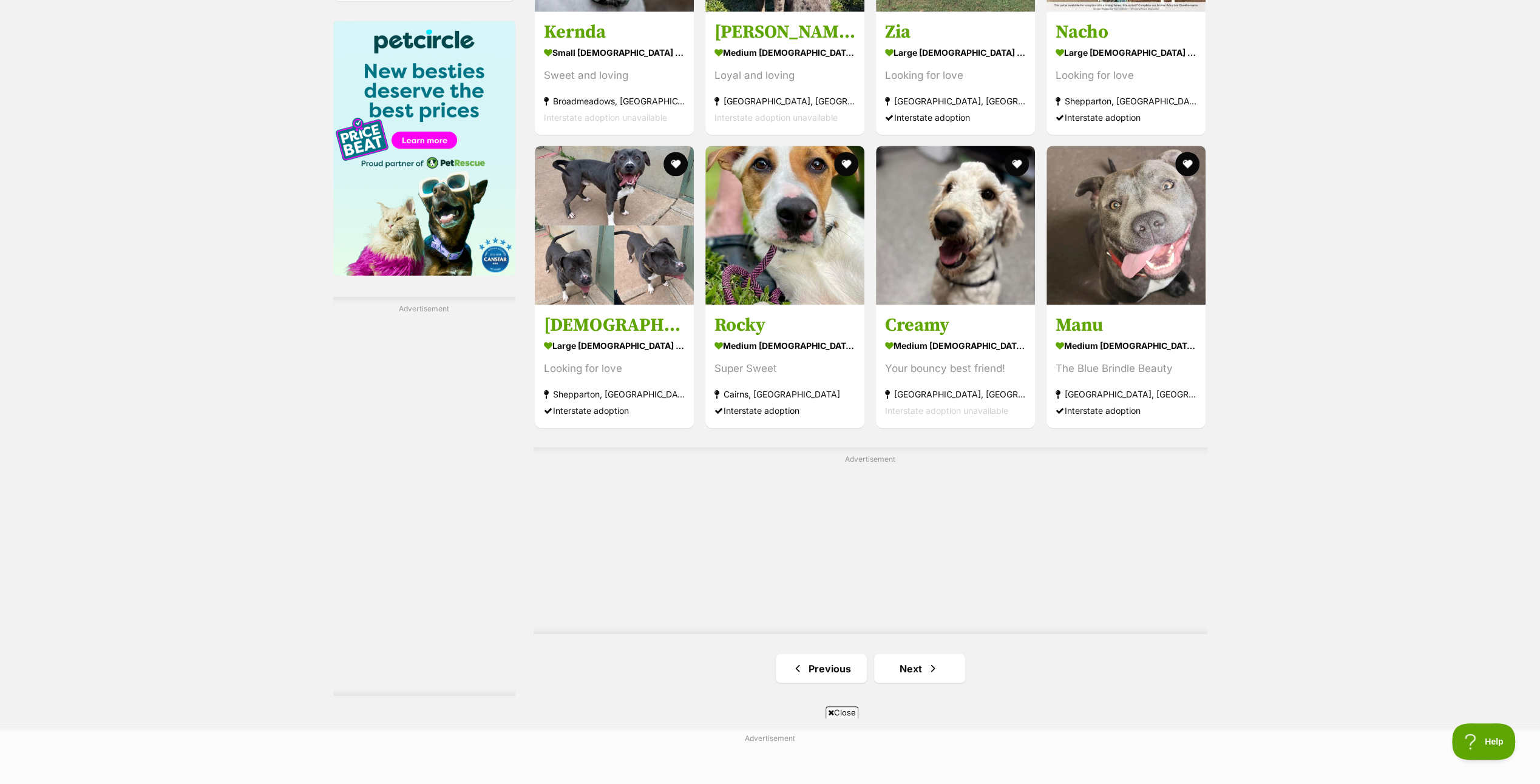
scroll to position [1882, 0]
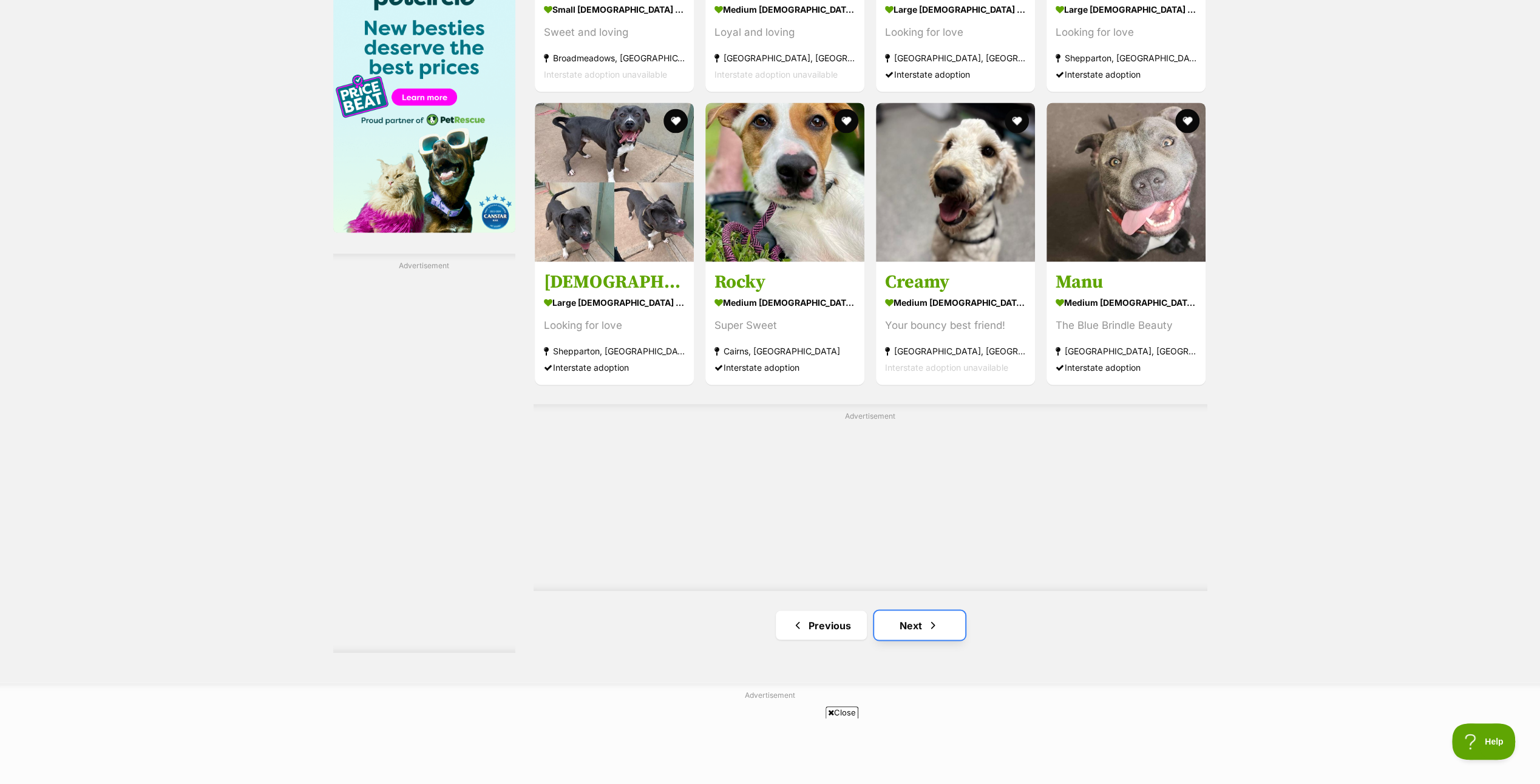
click at [918, 619] on link "Next" at bounding box center [920, 625] width 91 height 29
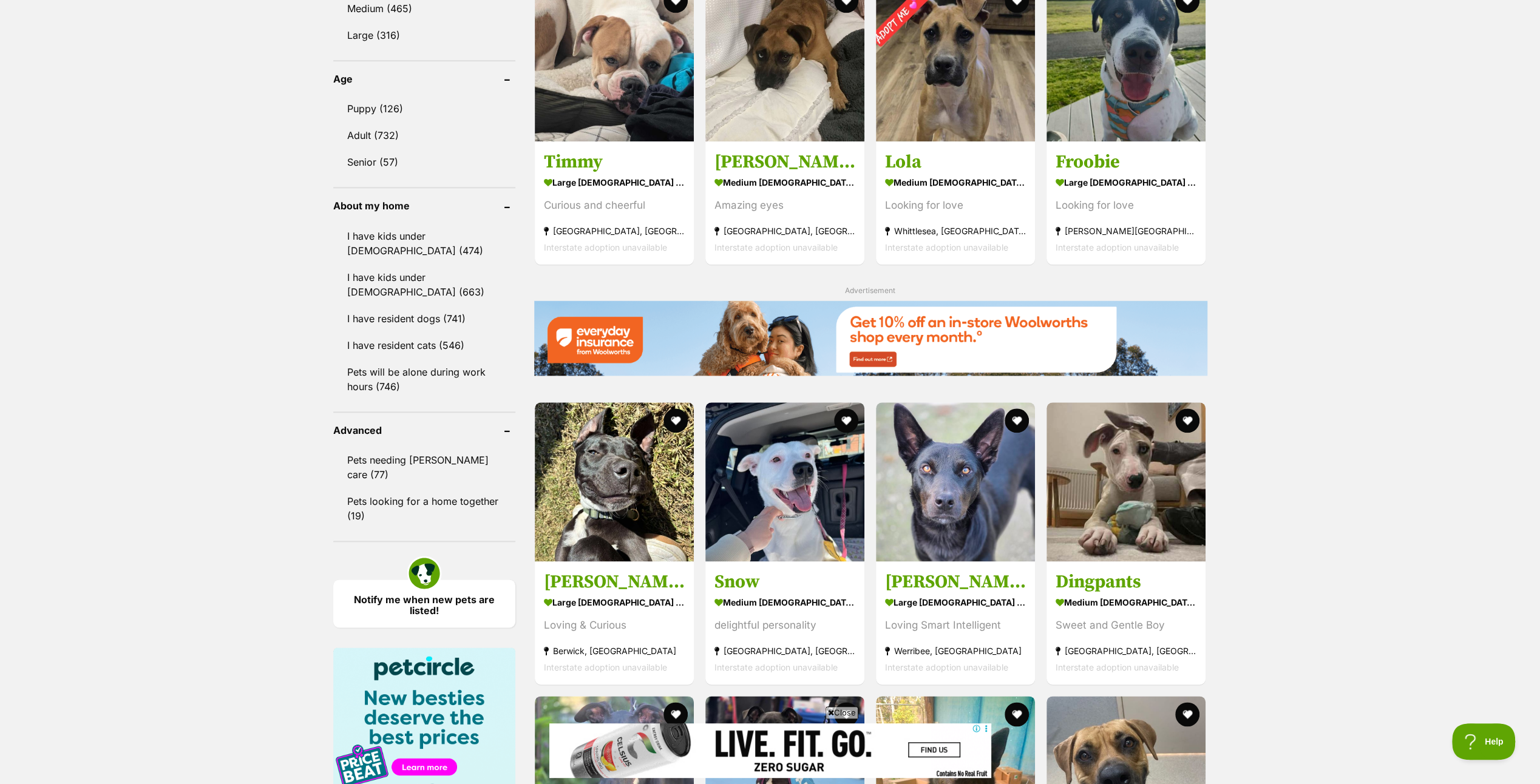
scroll to position [1456, 0]
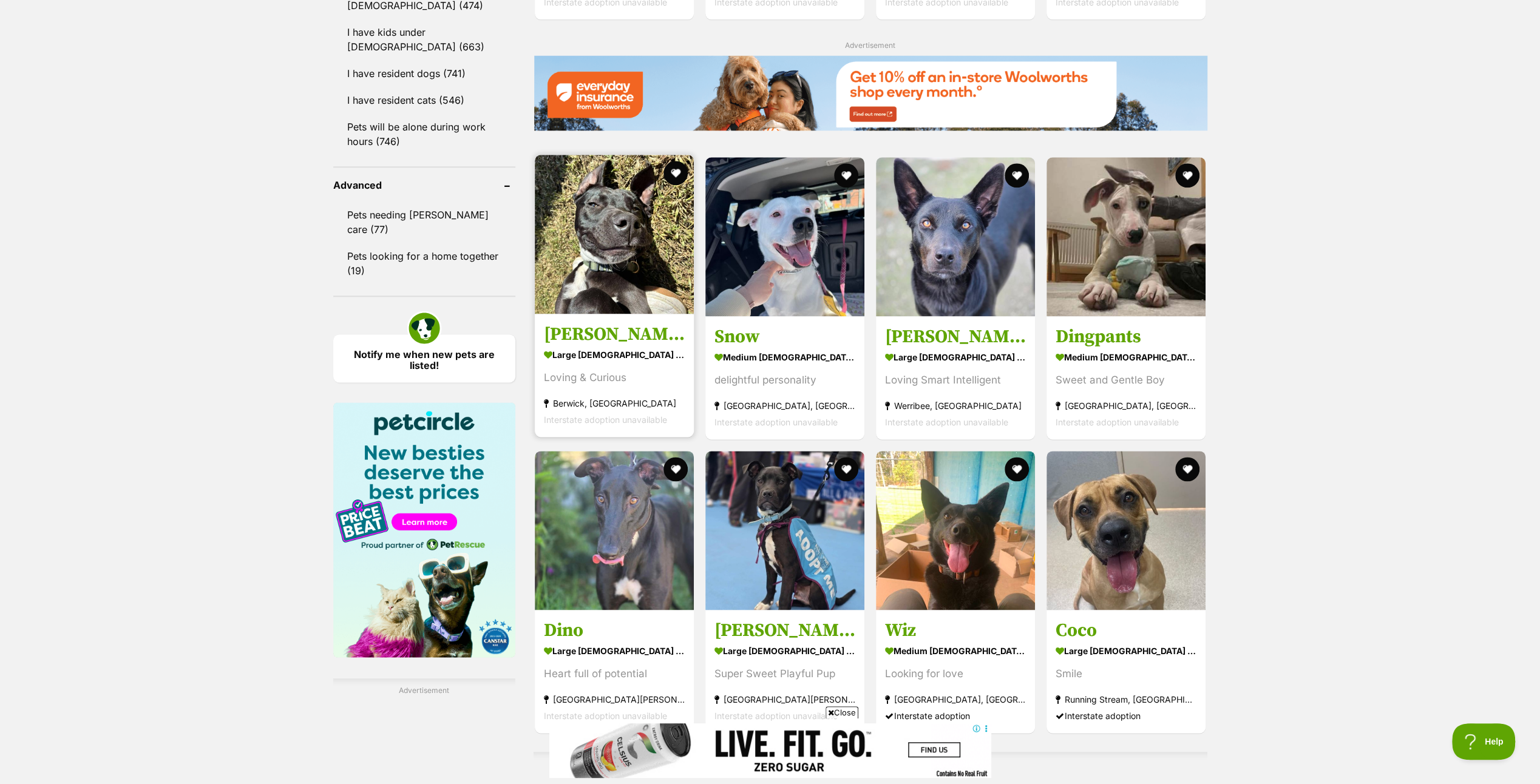
click at [616, 270] on img at bounding box center [614, 234] width 159 height 159
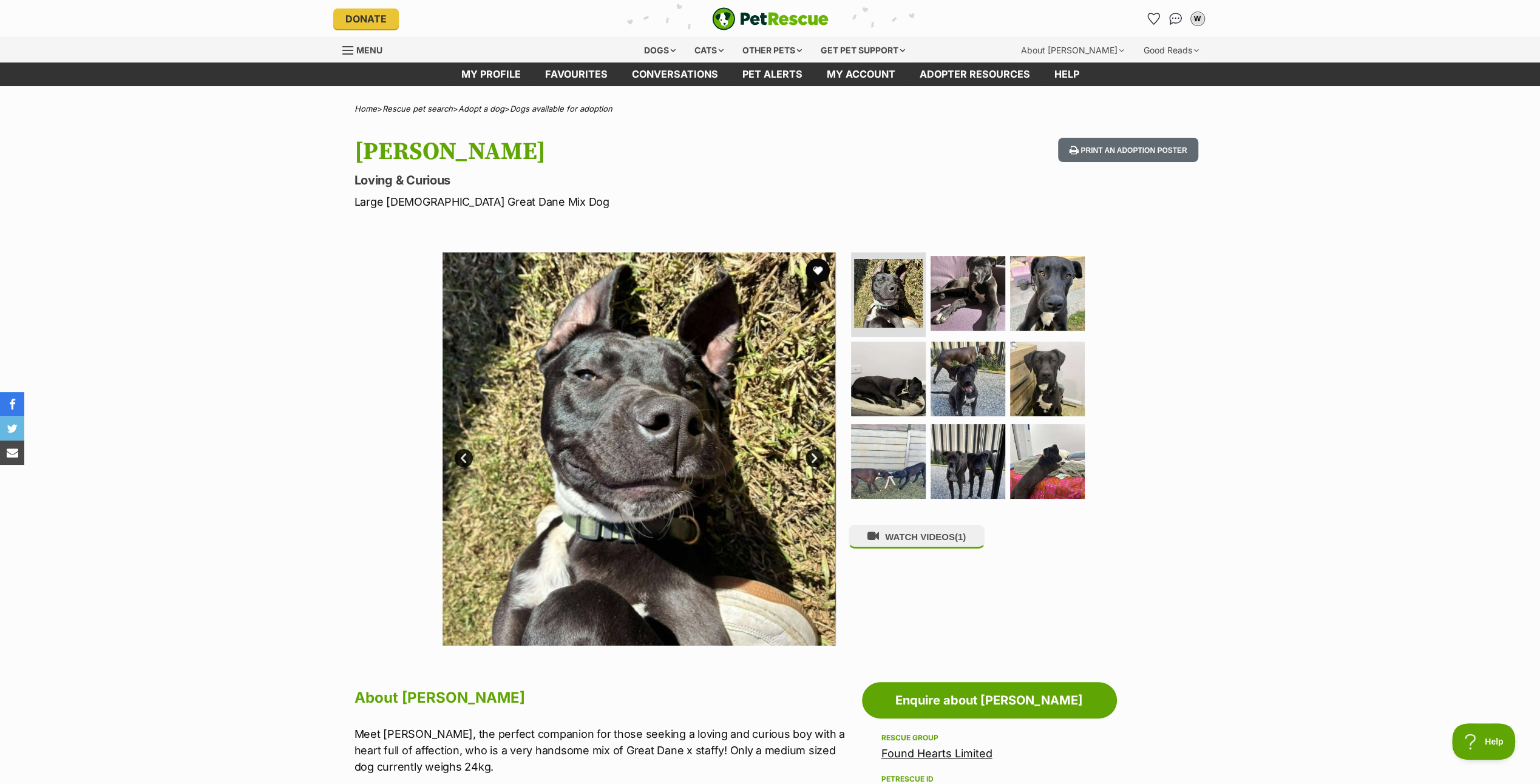
click at [810, 454] on link "Next" at bounding box center [815, 458] width 18 height 18
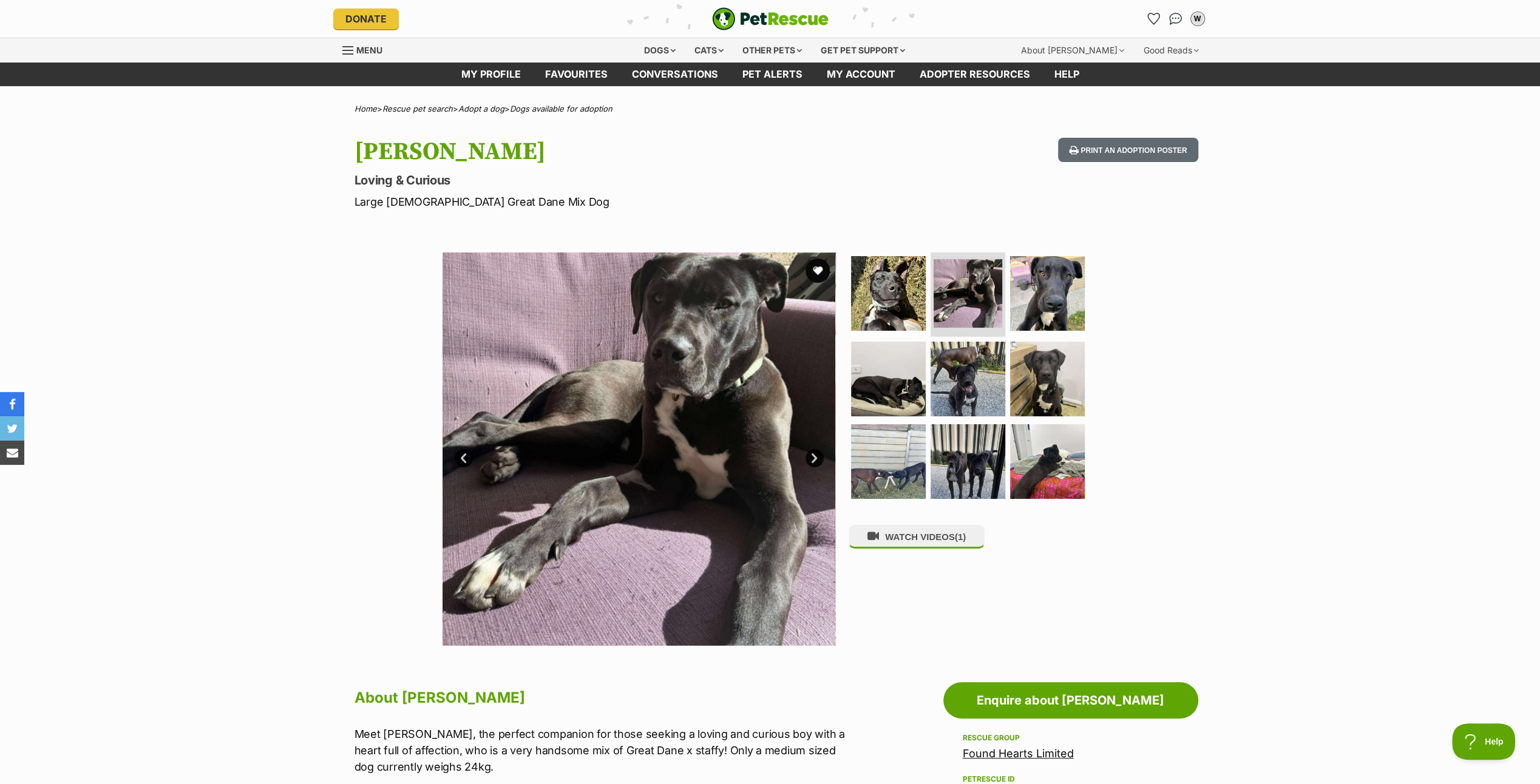
click at [810, 454] on link "Next" at bounding box center [815, 458] width 18 height 18
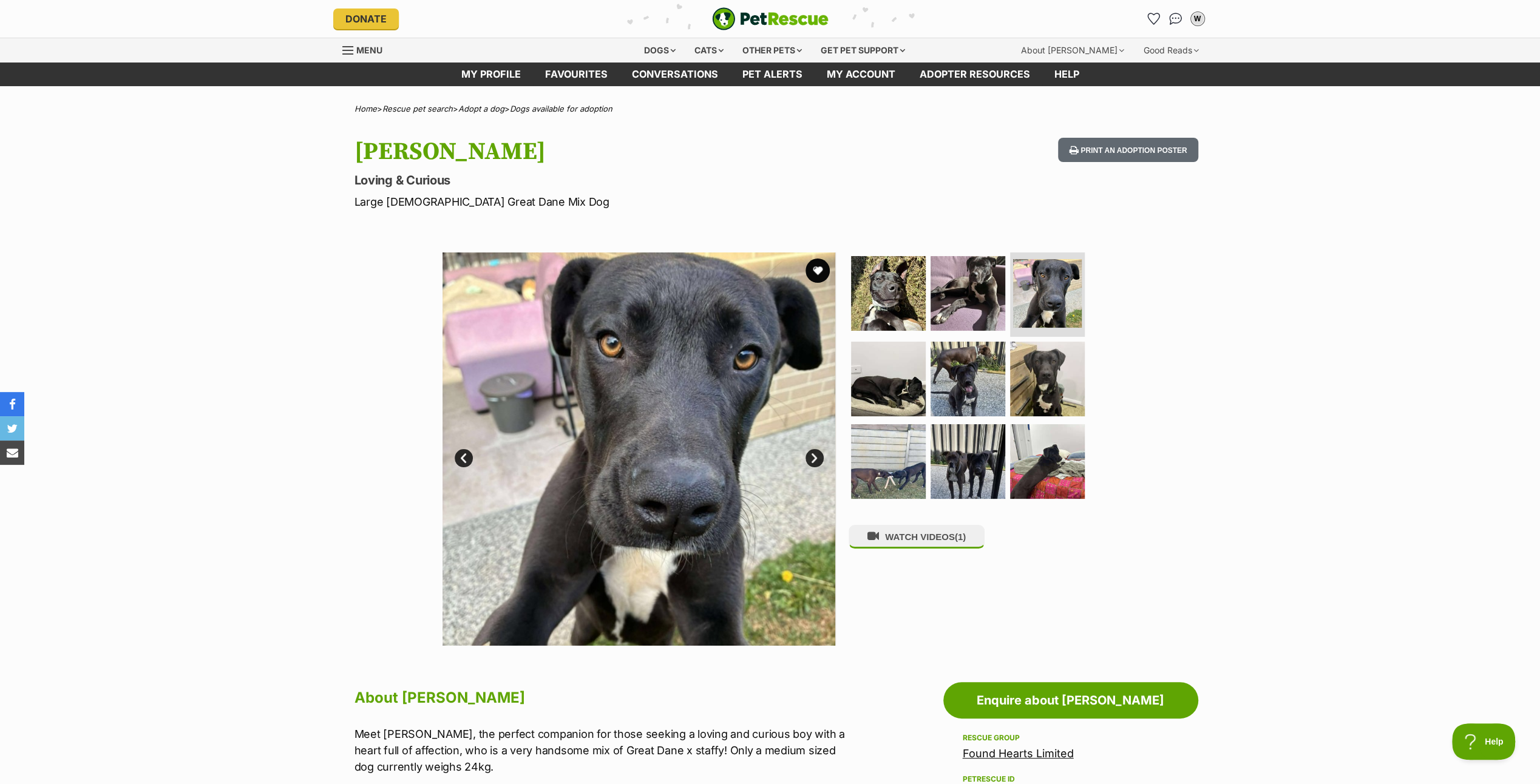
click at [810, 454] on link "Next" at bounding box center [815, 458] width 18 height 18
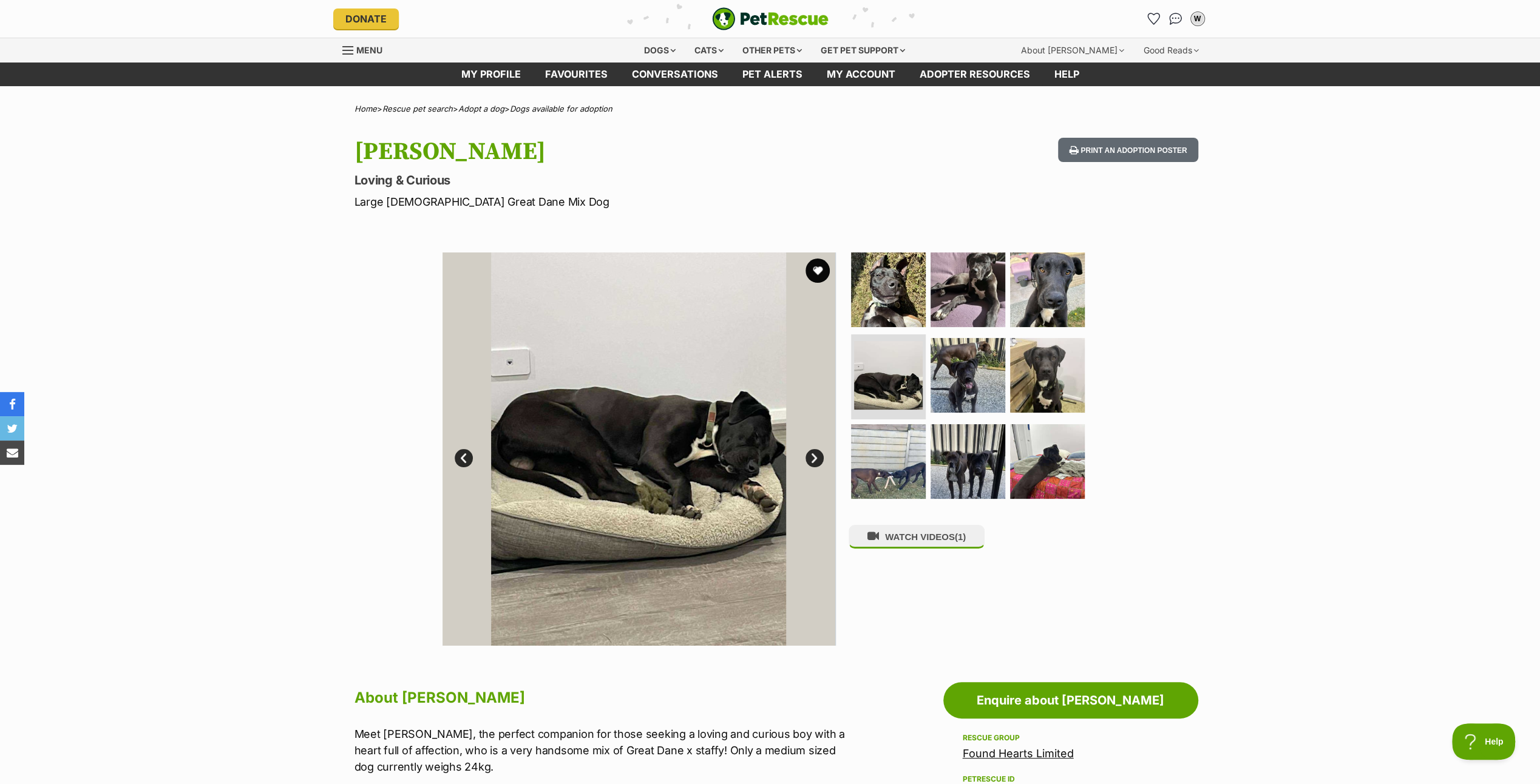
click at [810, 454] on link "Next" at bounding box center [815, 458] width 18 height 18
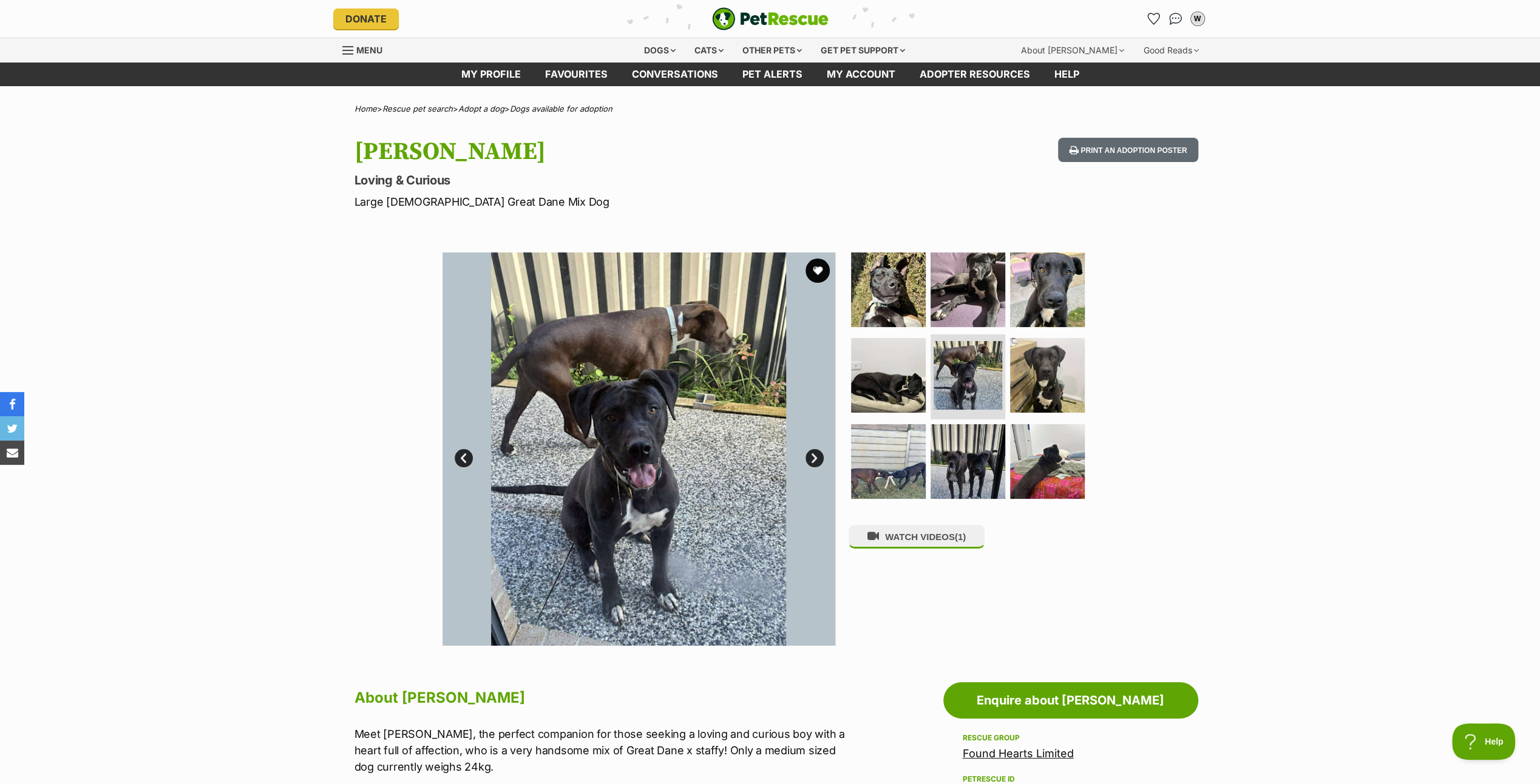
click at [810, 454] on link "Next" at bounding box center [815, 458] width 18 height 18
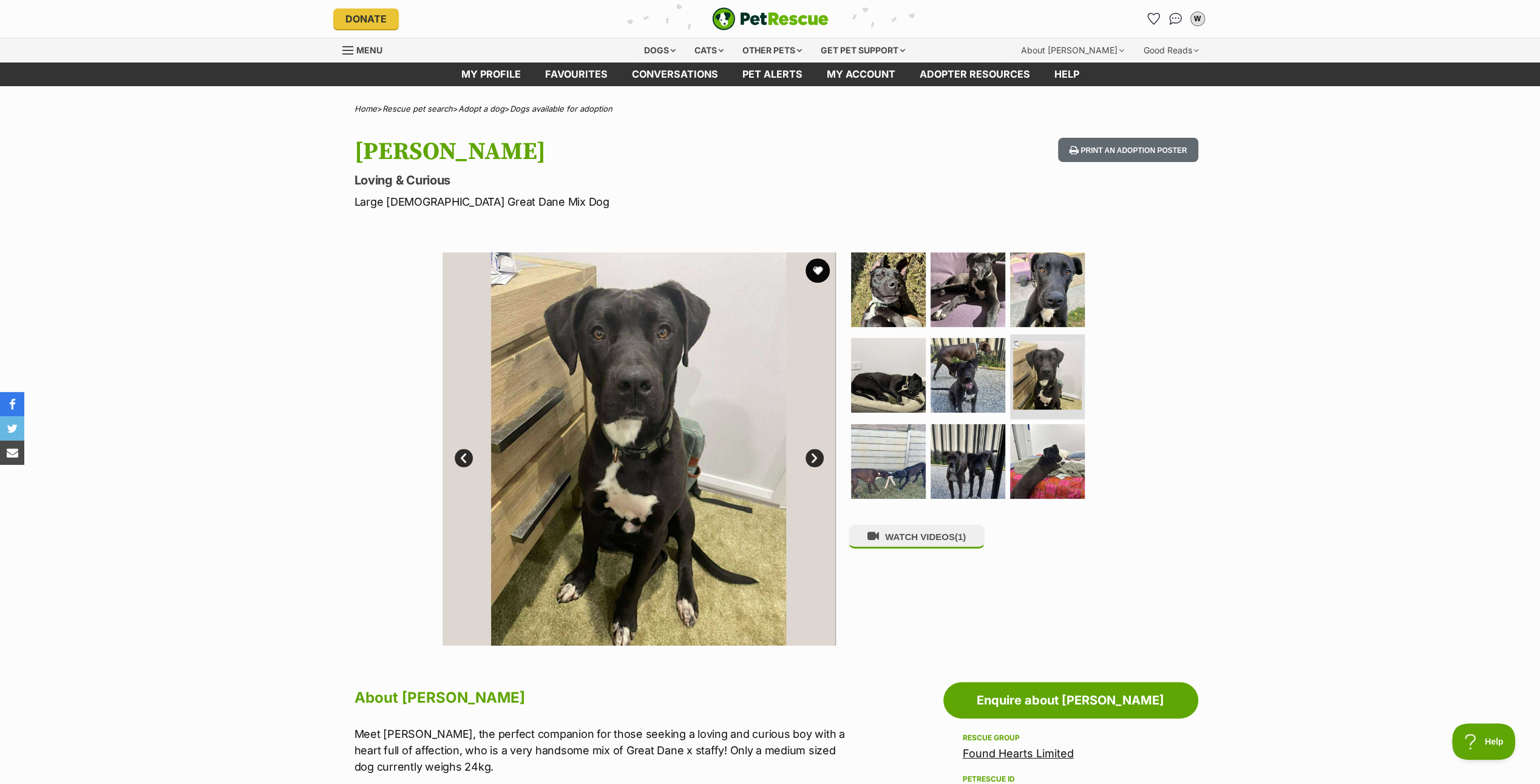
click at [810, 454] on link "Next" at bounding box center [815, 458] width 18 height 18
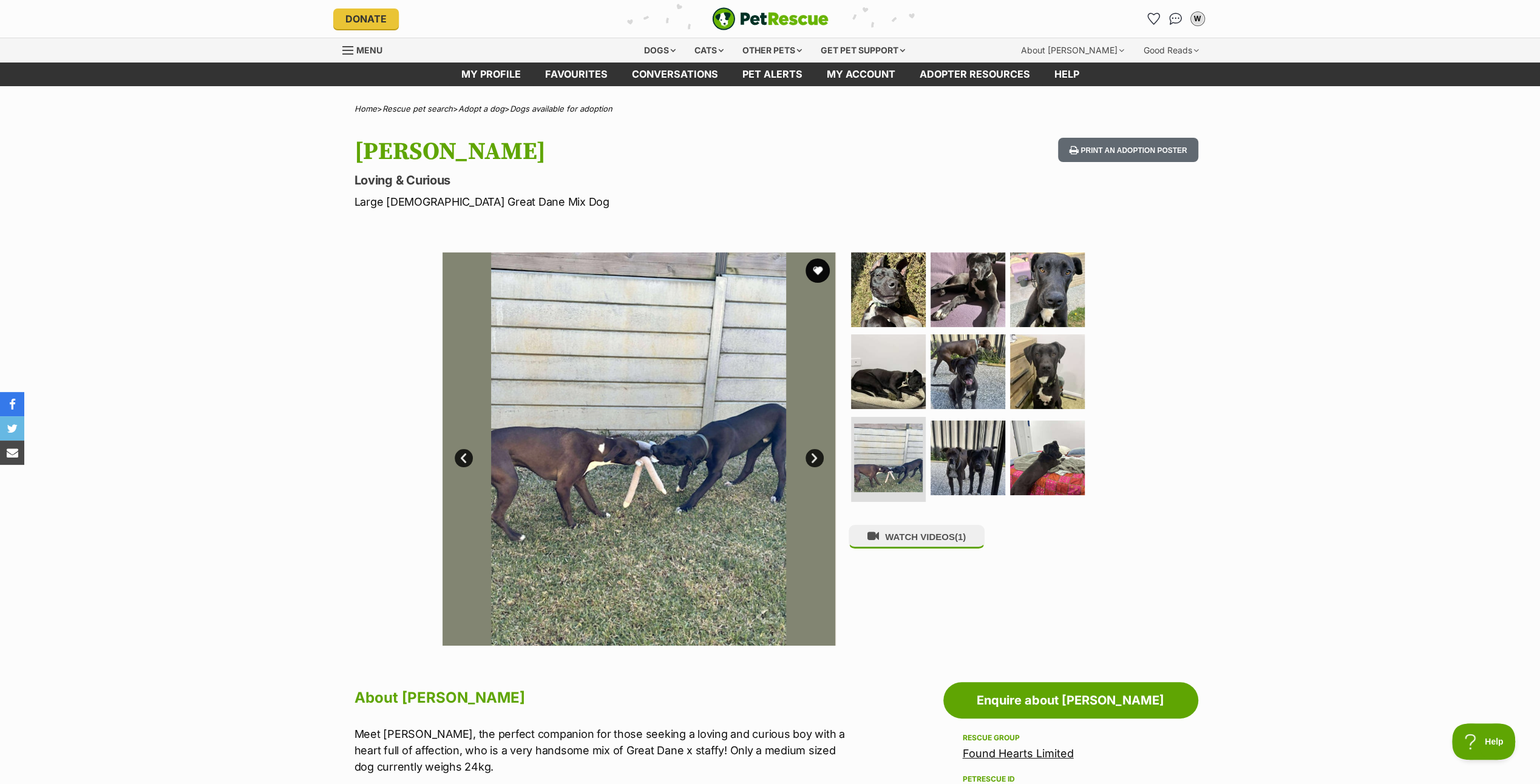
click at [810, 454] on link "Next" at bounding box center [815, 458] width 18 height 18
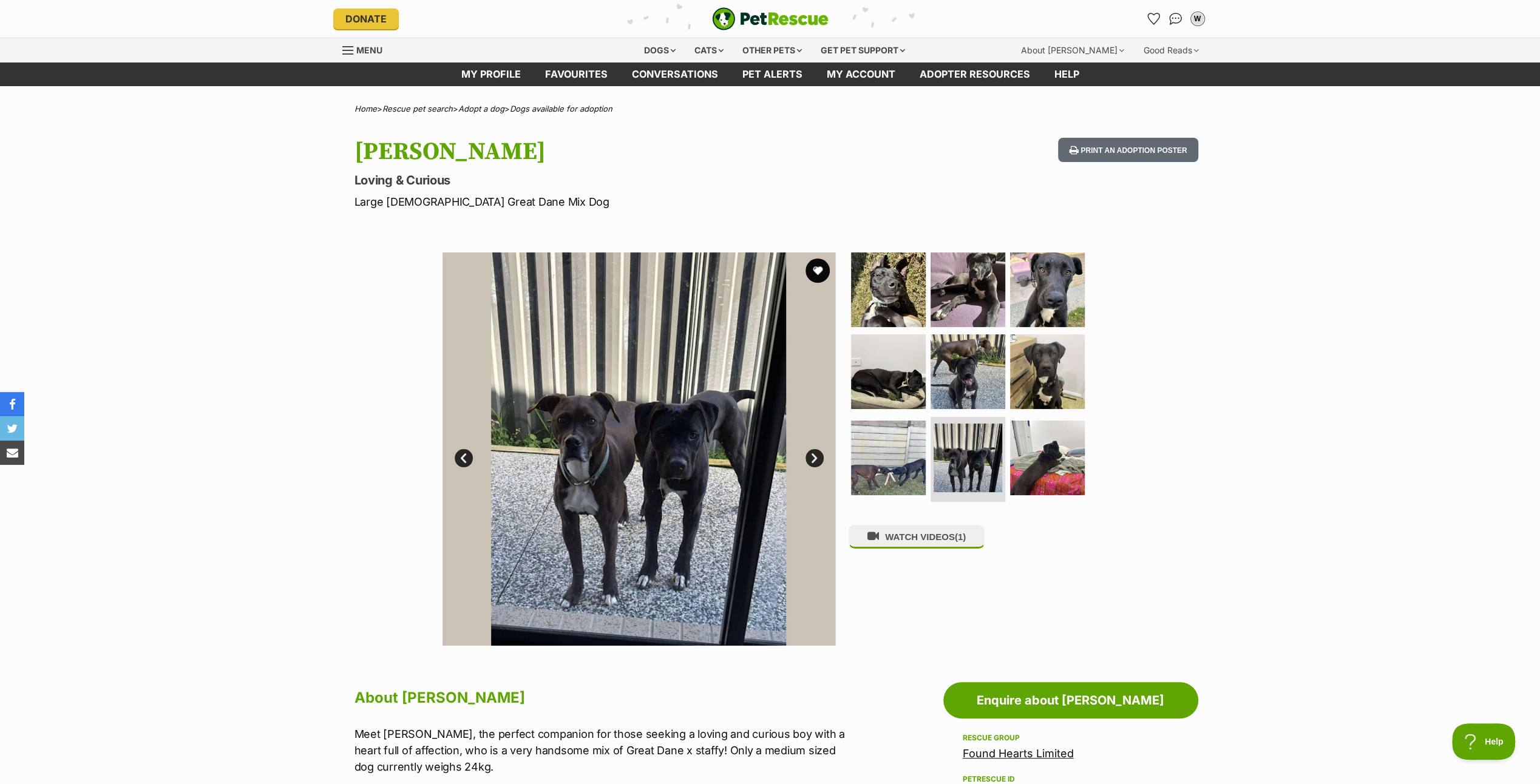
click at [810, 454] on link "Next" at bounding box center [815, 458] width 18 height 18
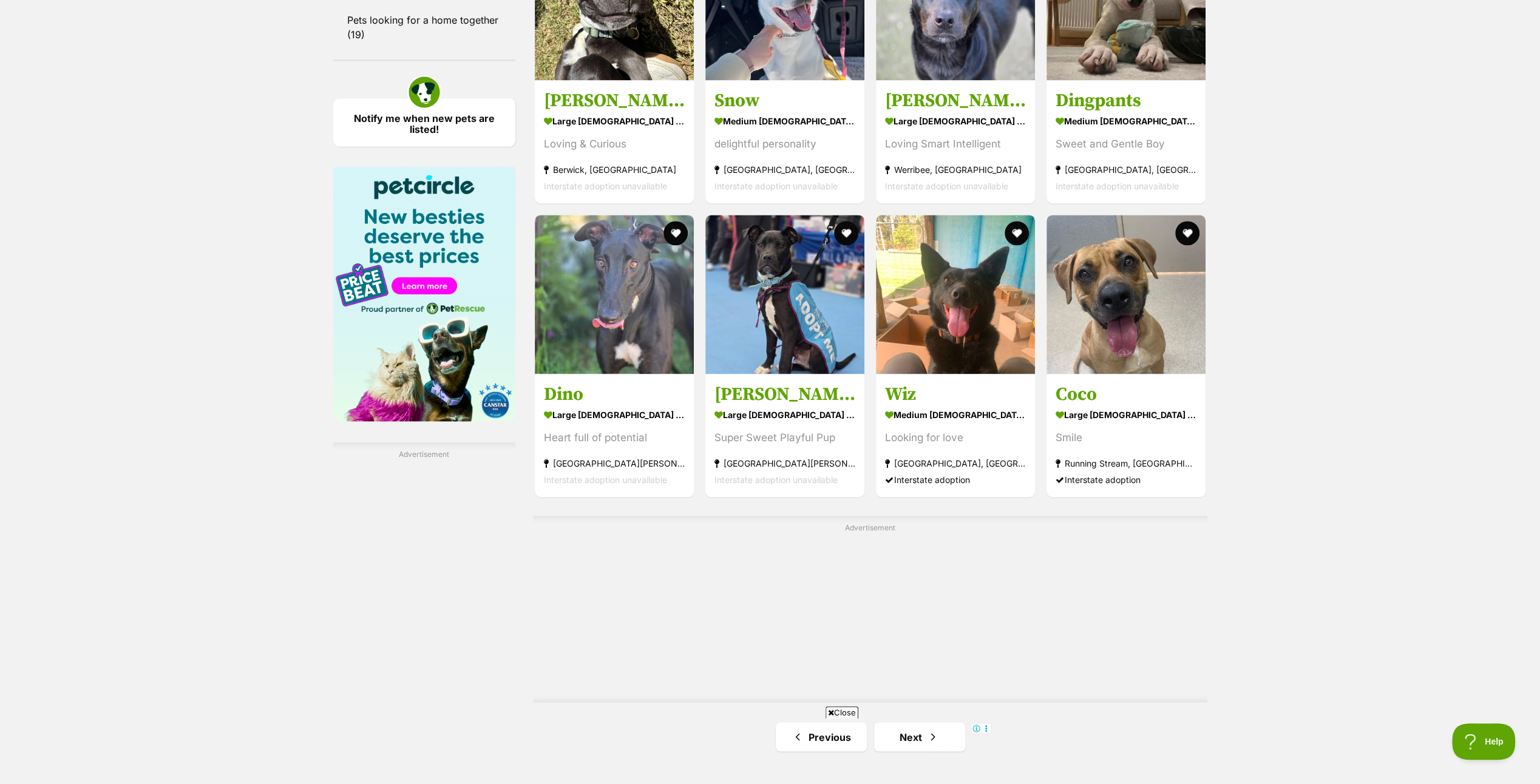
scroll to position [1875, 0]
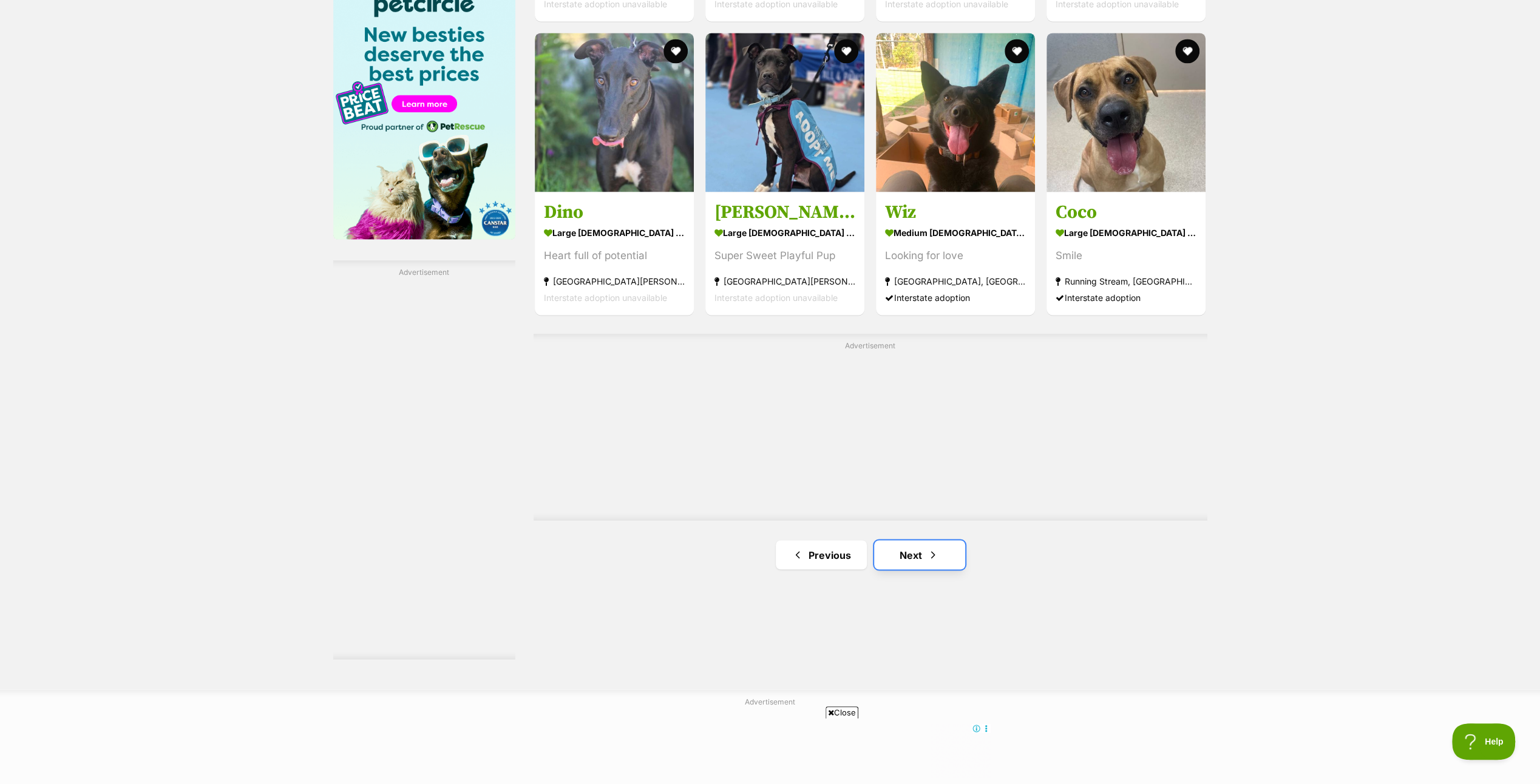
click at [909, 554] on link "Next" at bounding box center [920, 555] width 91 height 29
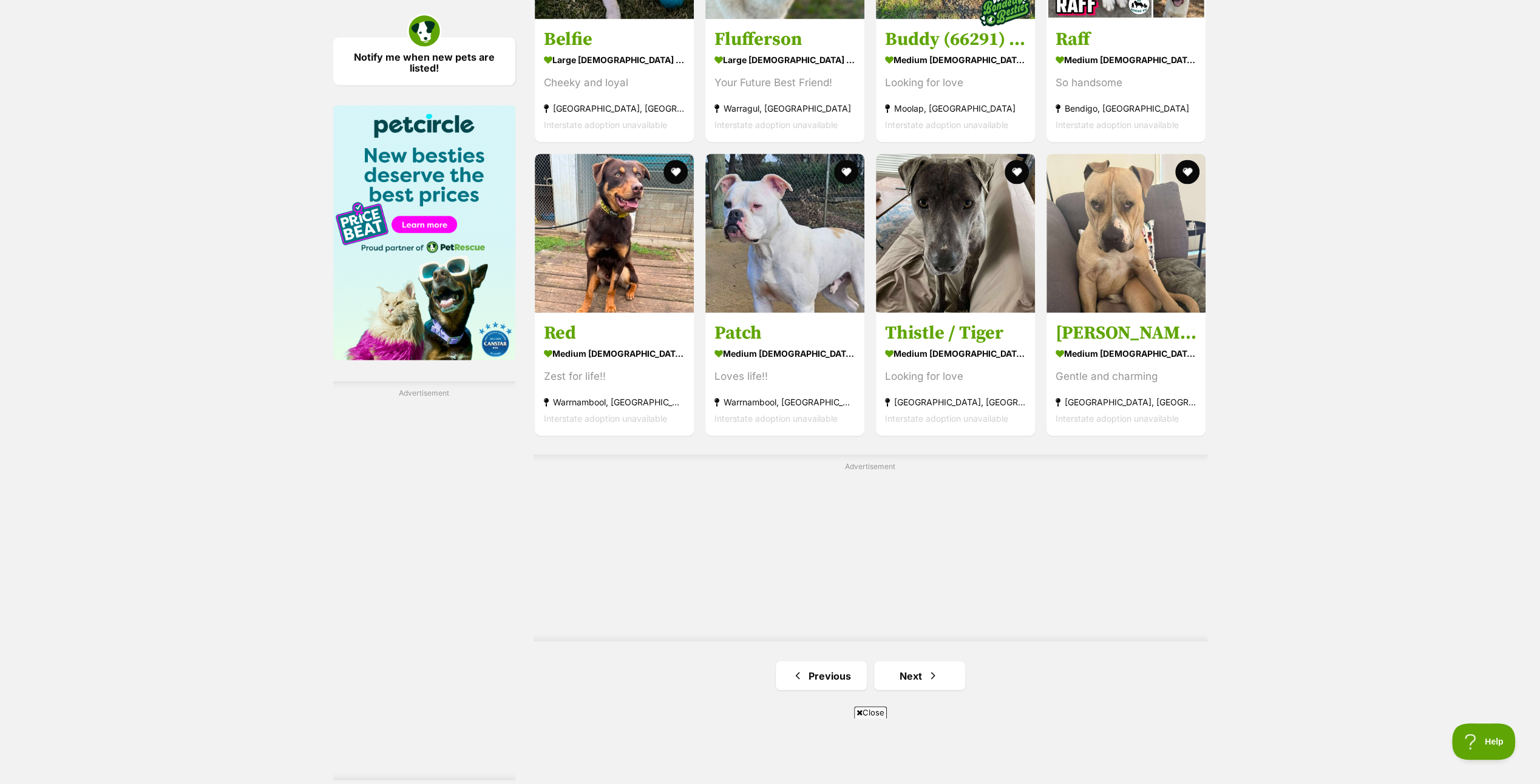
scroll to position [1760, 0]
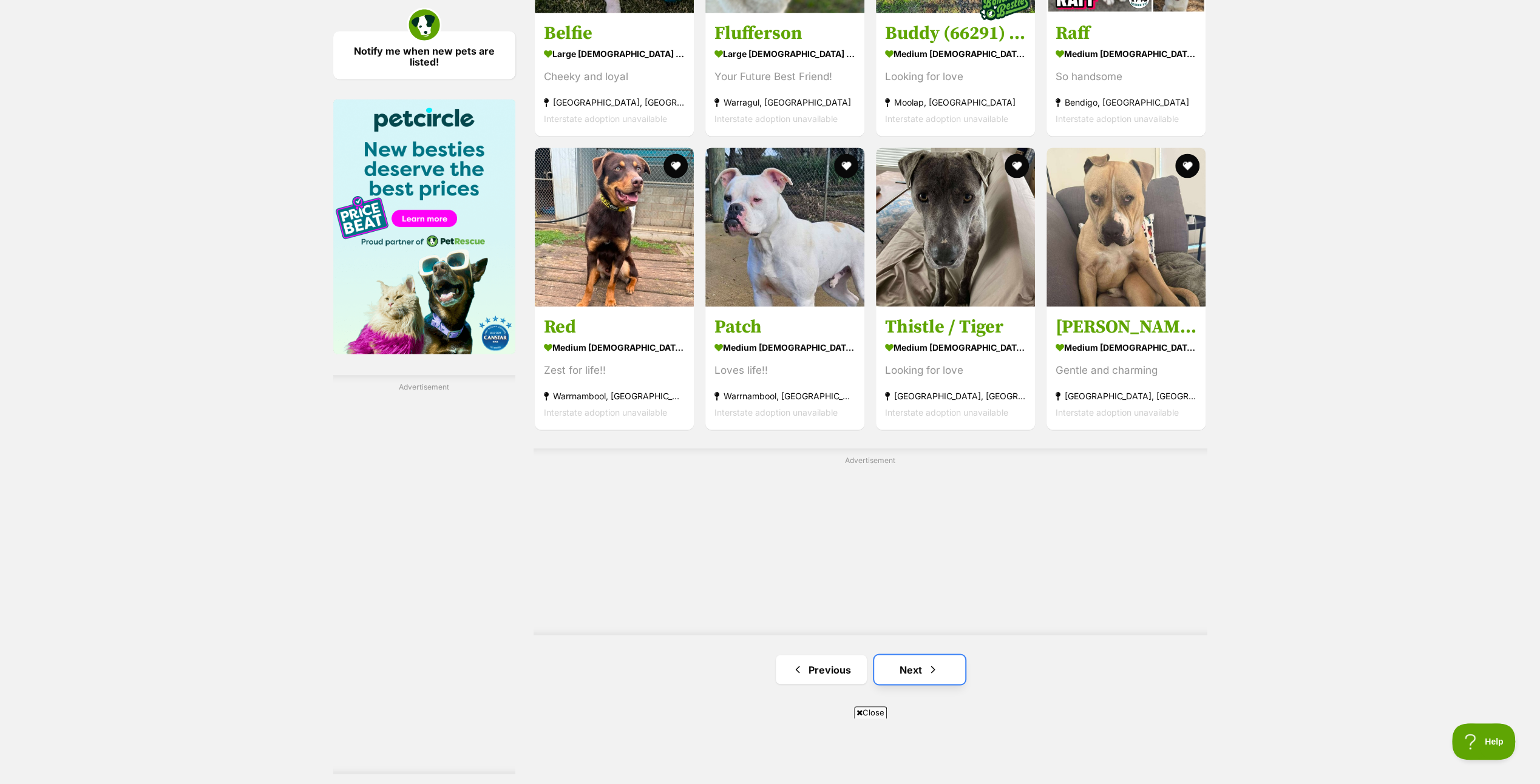
click at [906, 666] on link "Next" at bounding box center [920, 670] width 91 height 29
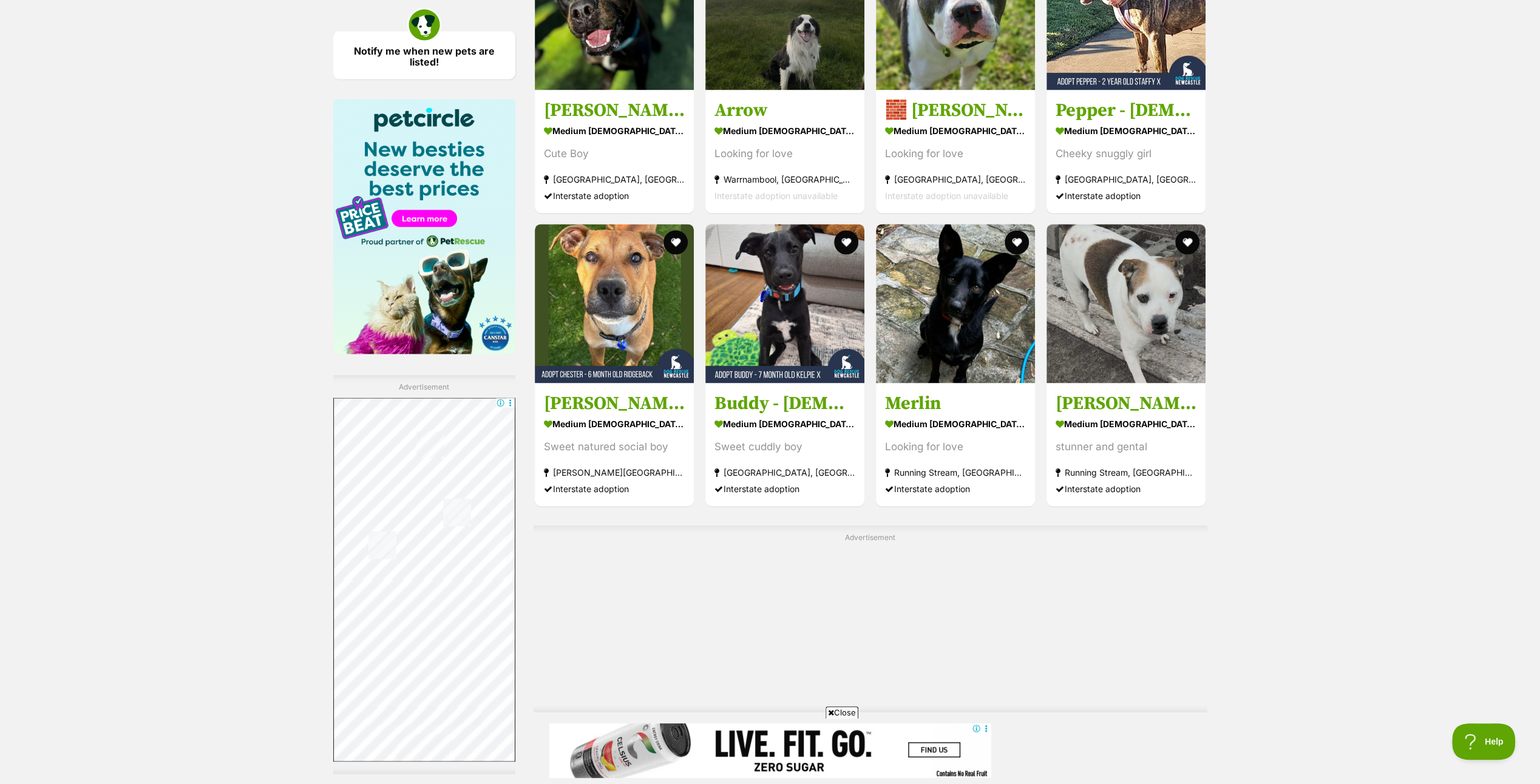
scroll to position [1942, 0]
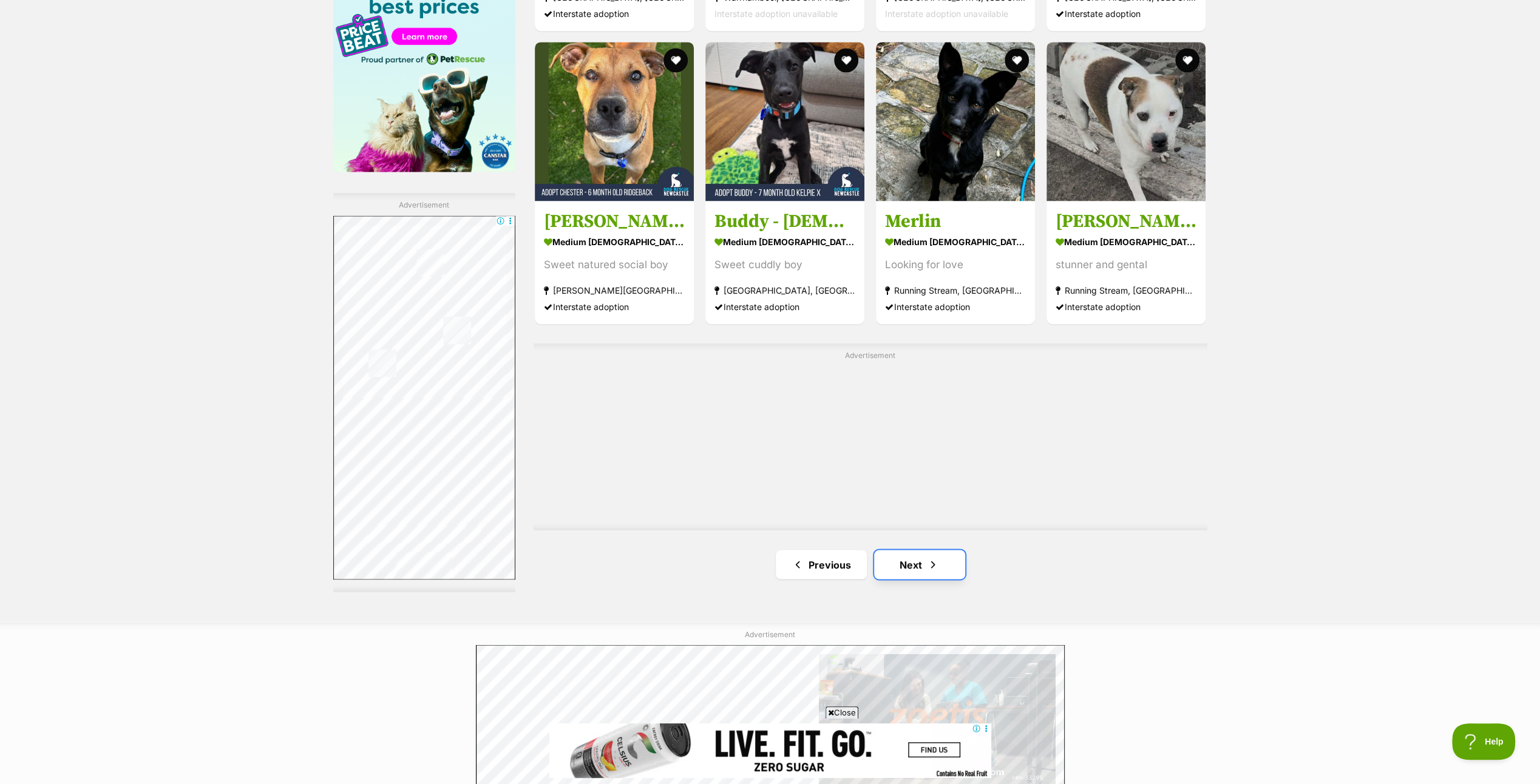
click at [931, 563] on span "Next page" at bounding box center [933, 564] width 12 height 15
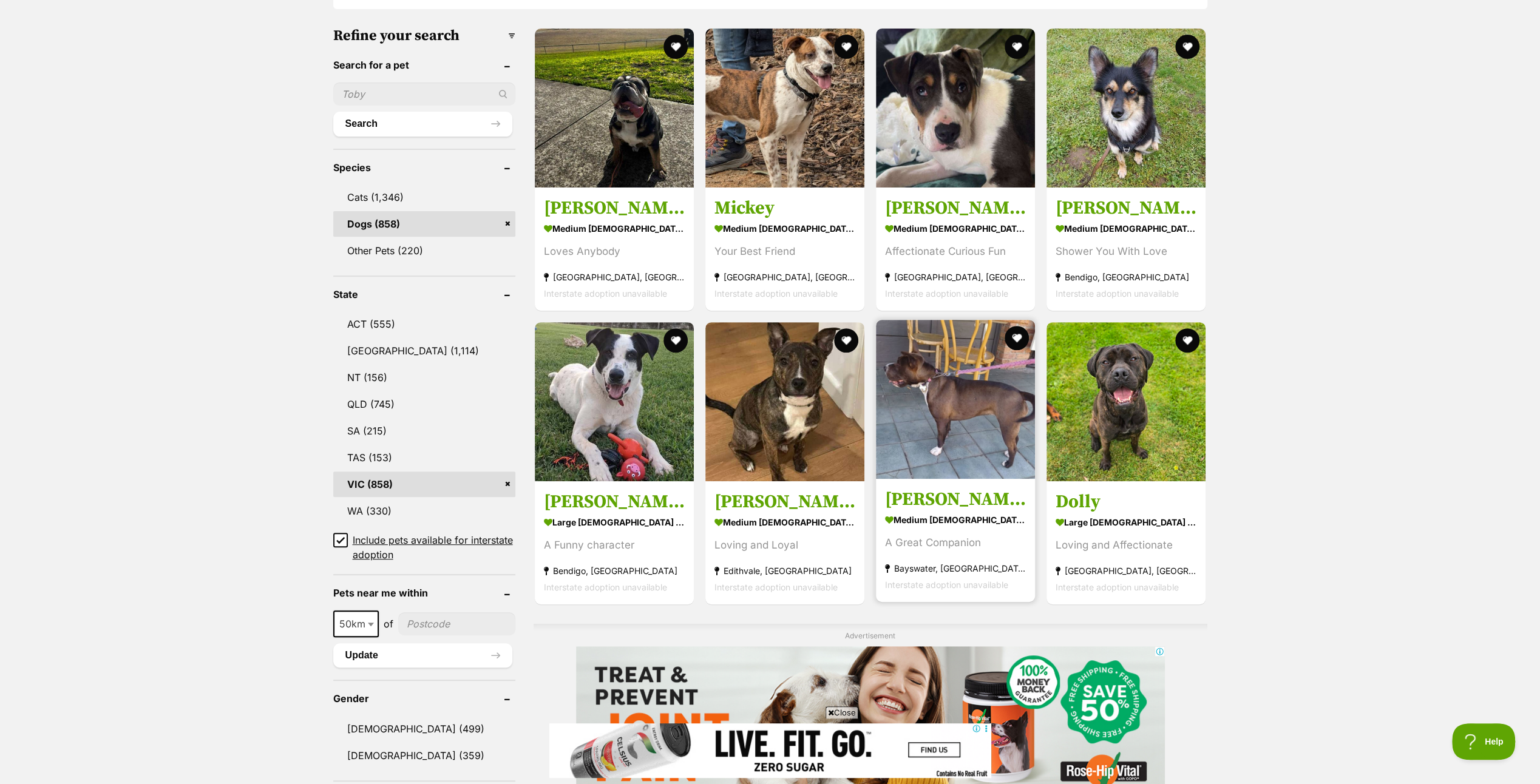
click at [948, 423] on img at bounding box center [955, 399] width 159 height 159
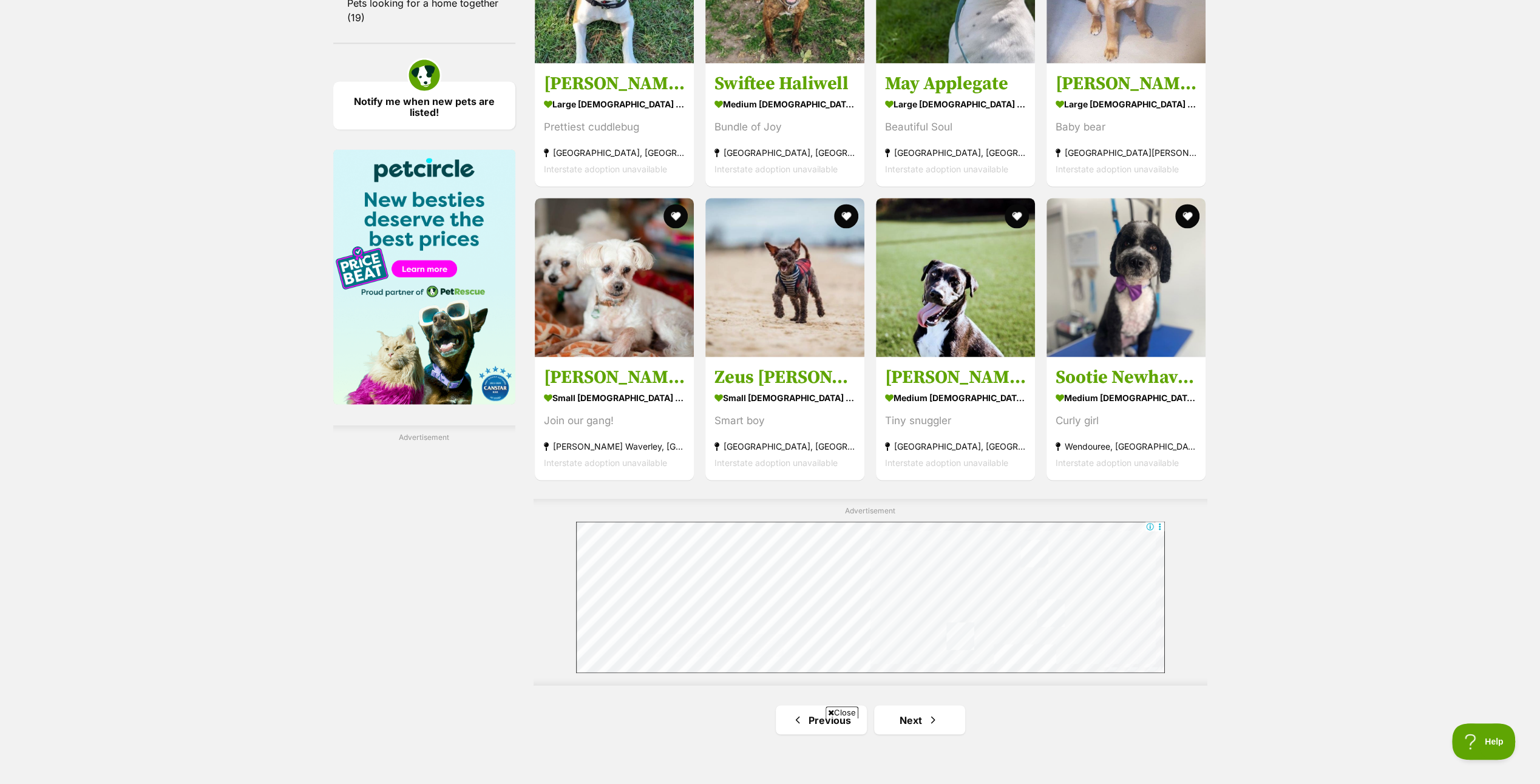
scroll to position [1952, 0]
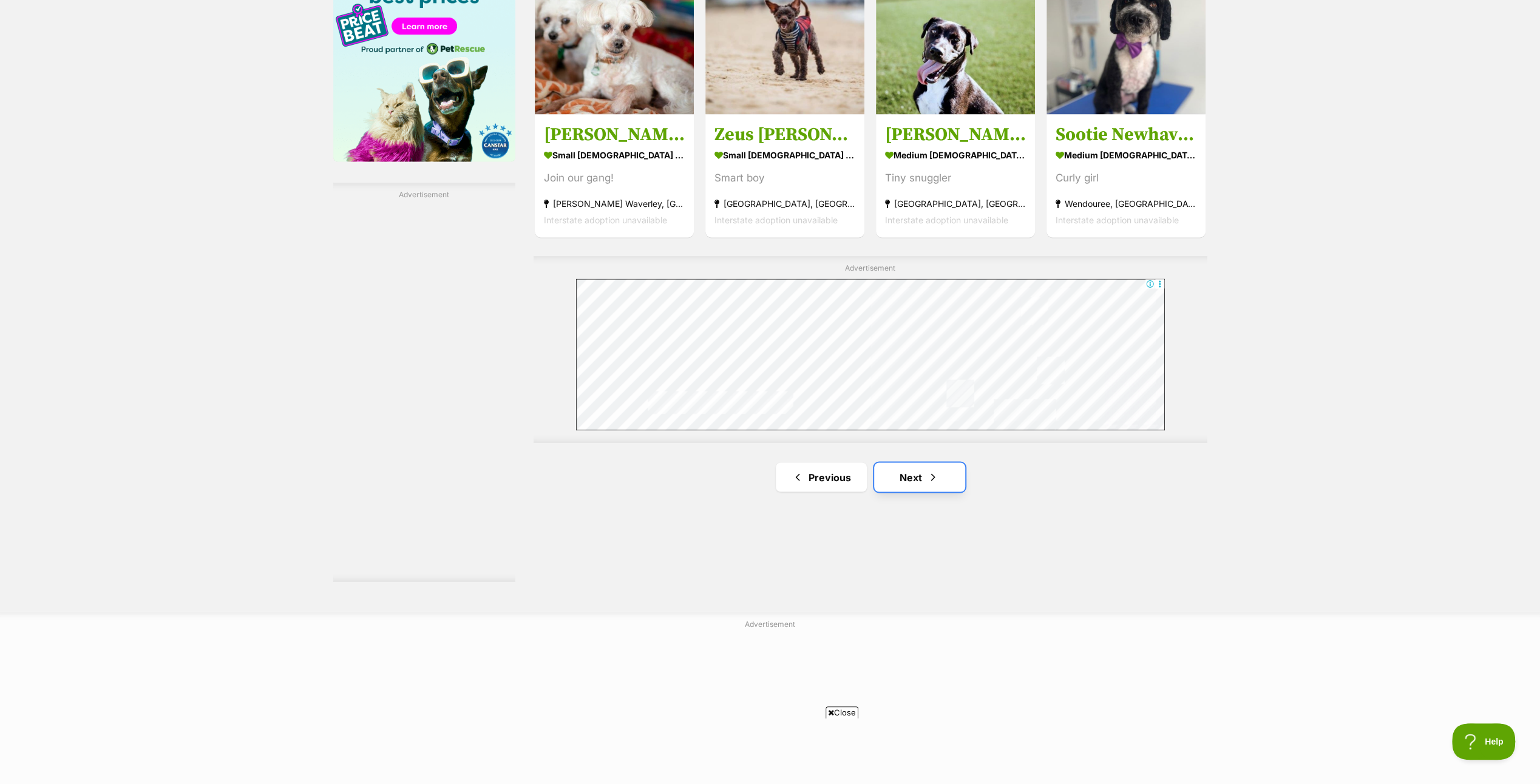
click at [921, 472] on link "Next" at bounding box center [920, 477] width 91 height 29
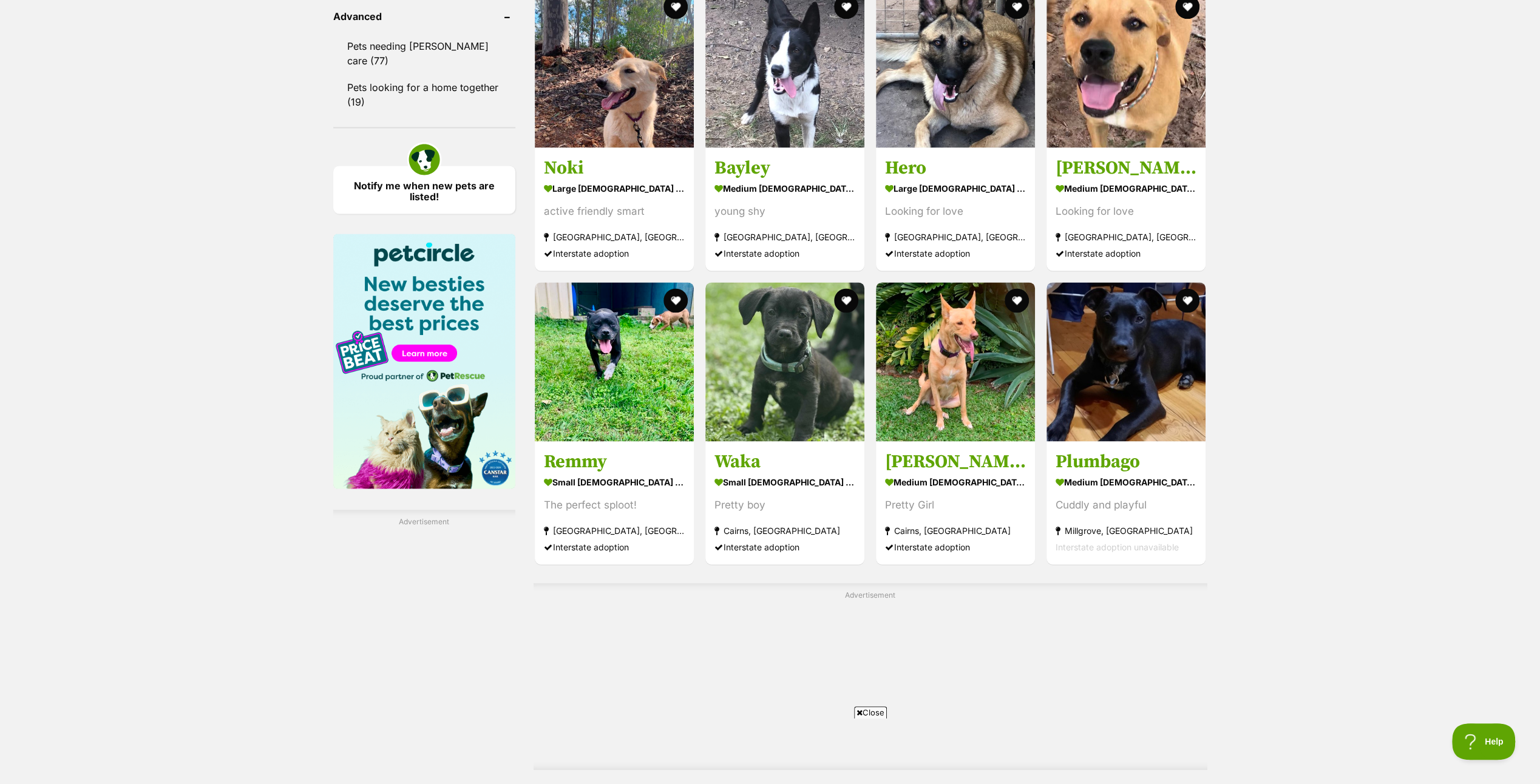
scroll to position [1760, 0]
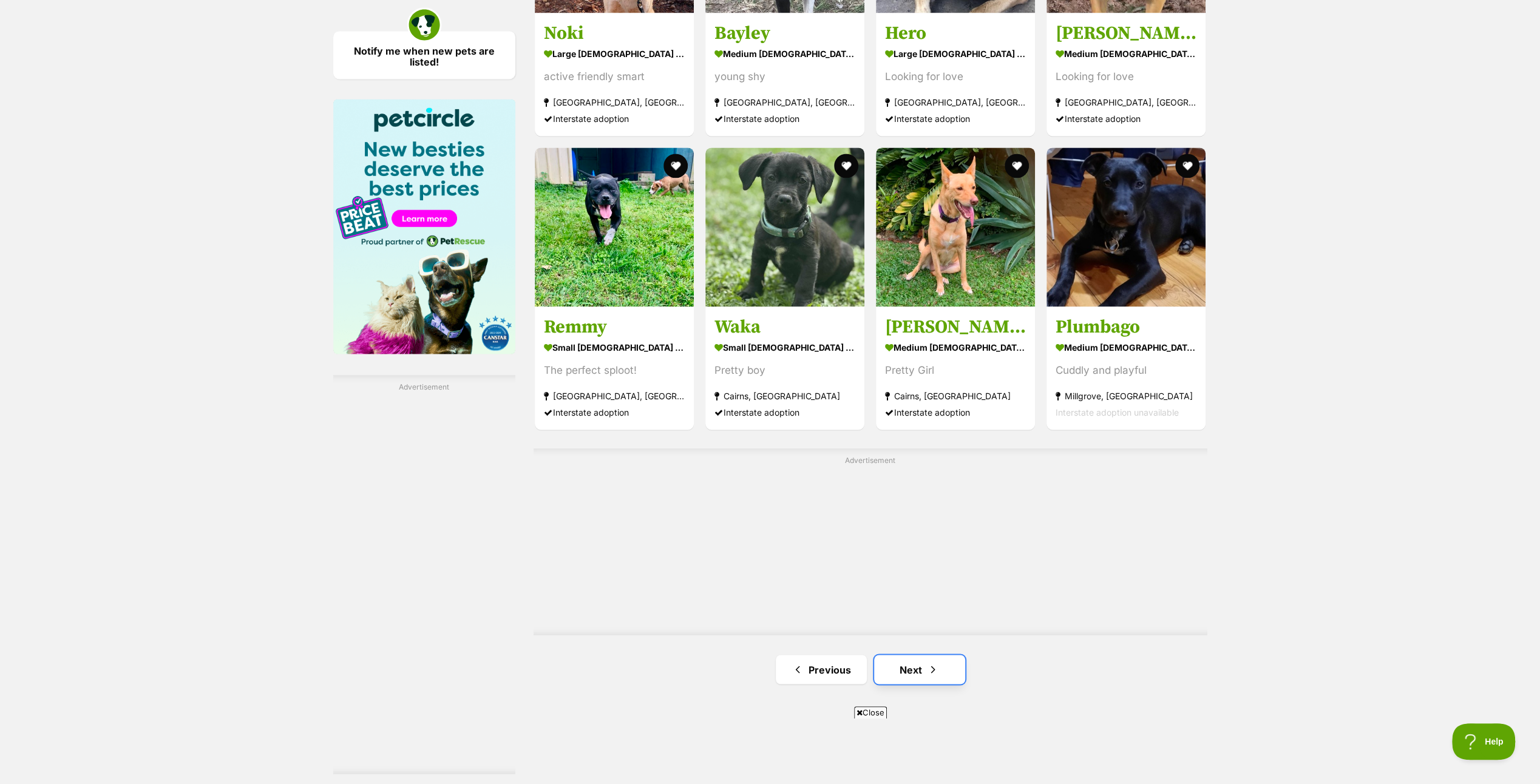
click at [909, 664] on link "Next" at bounding box center [920, 670] width 91 height 29
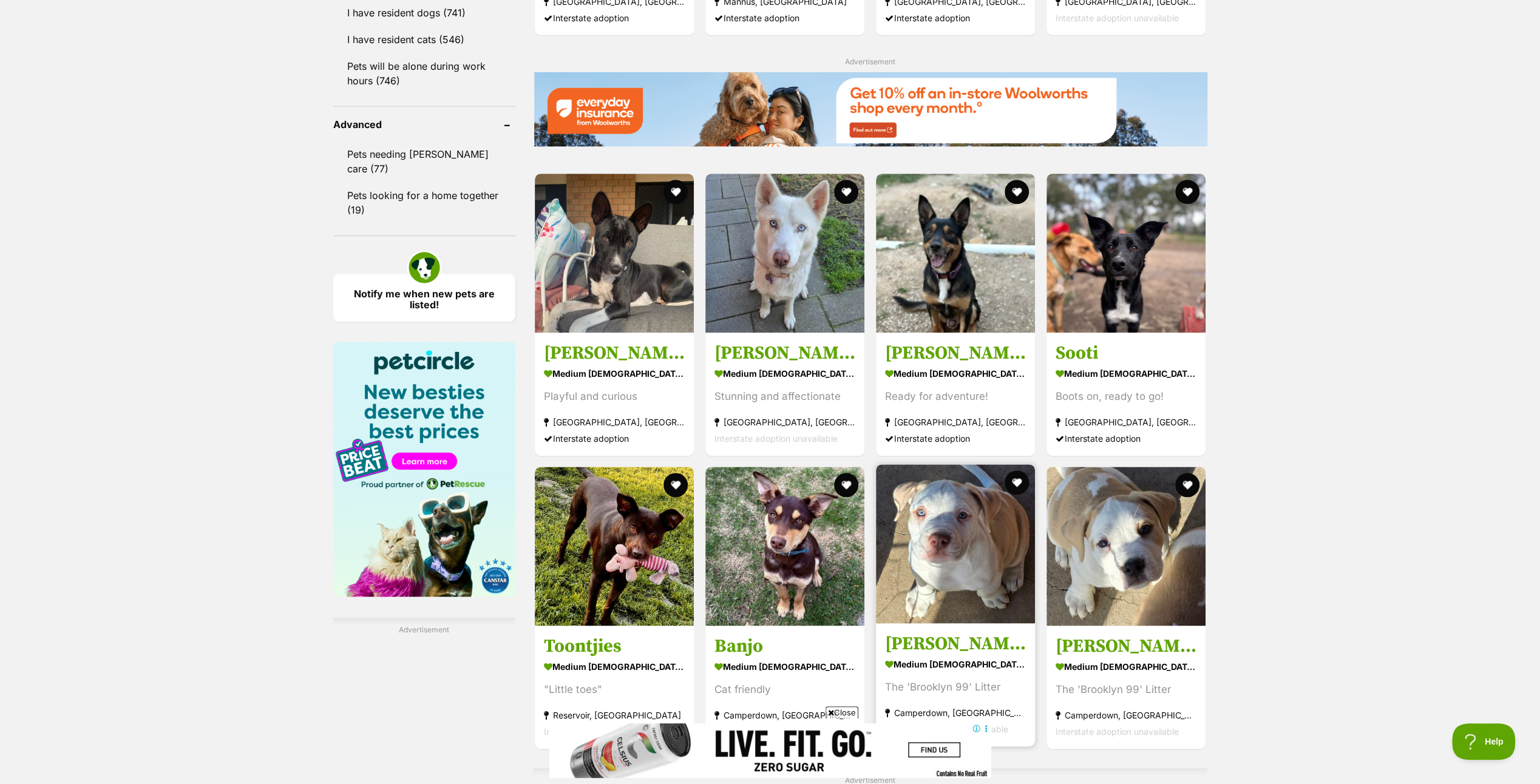
scroll to position [1821, 0]
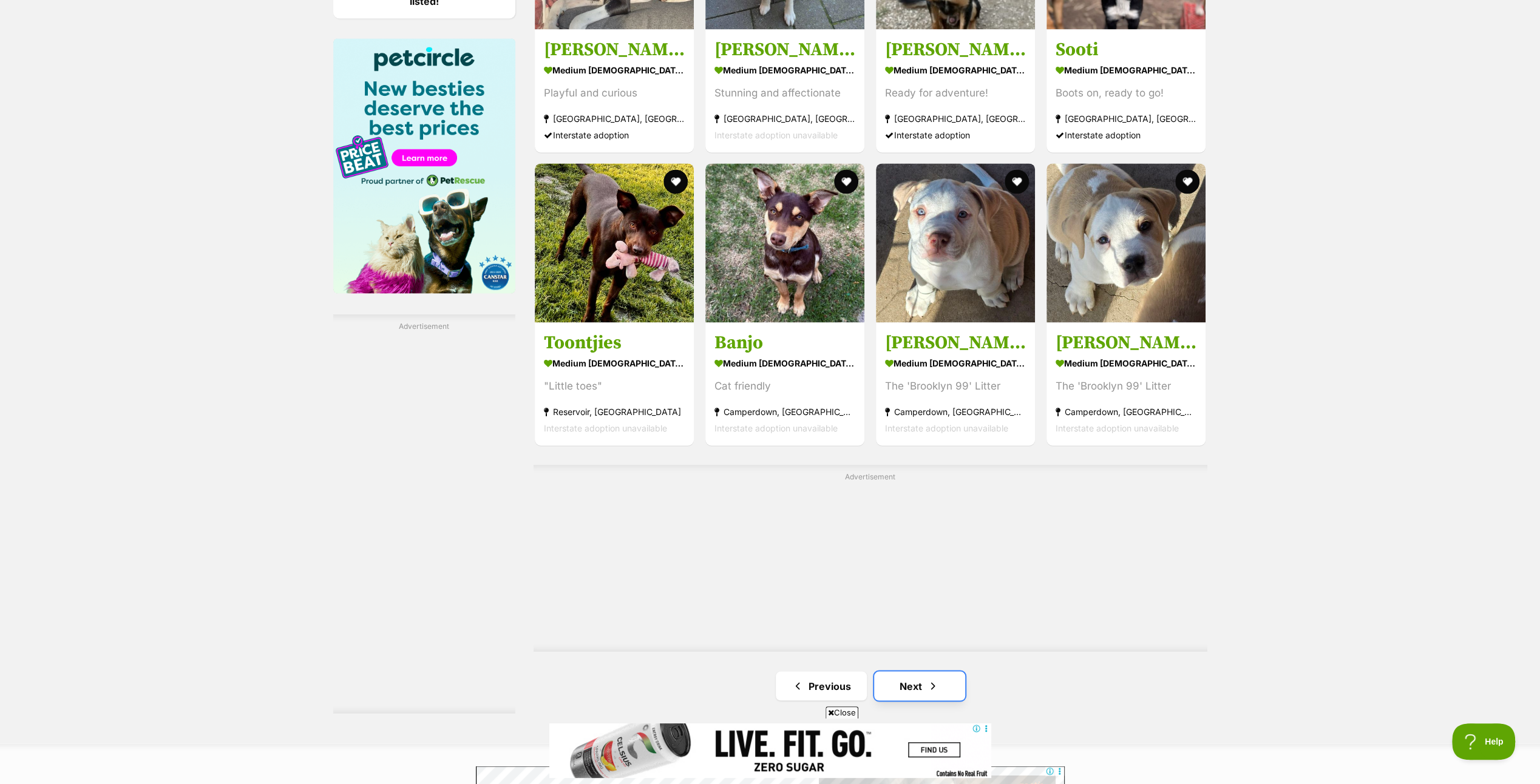
click at [926, 685] on link "Next" at bounding box center [920, 685] width 91 height 29
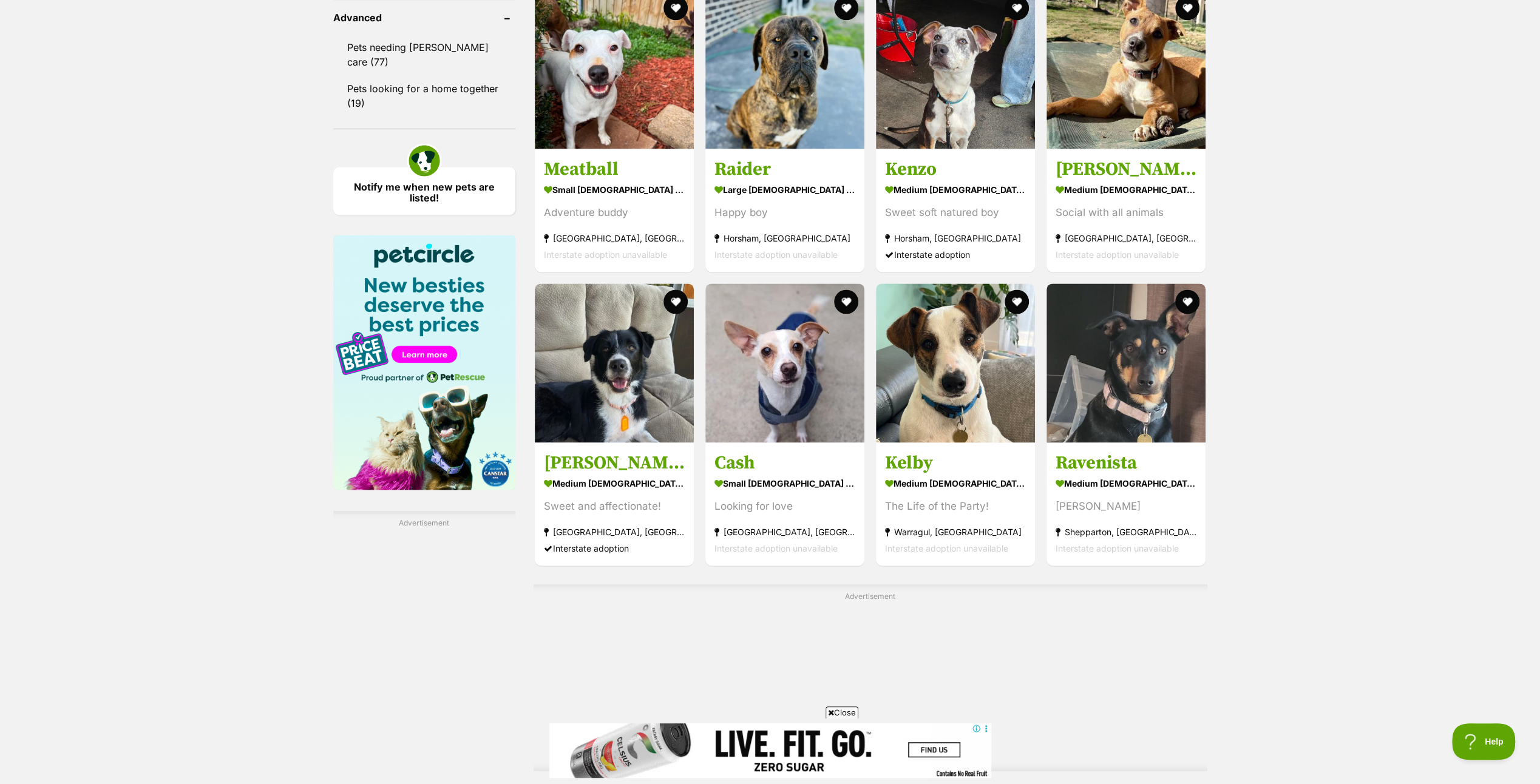
scroll to position [1821, 0]
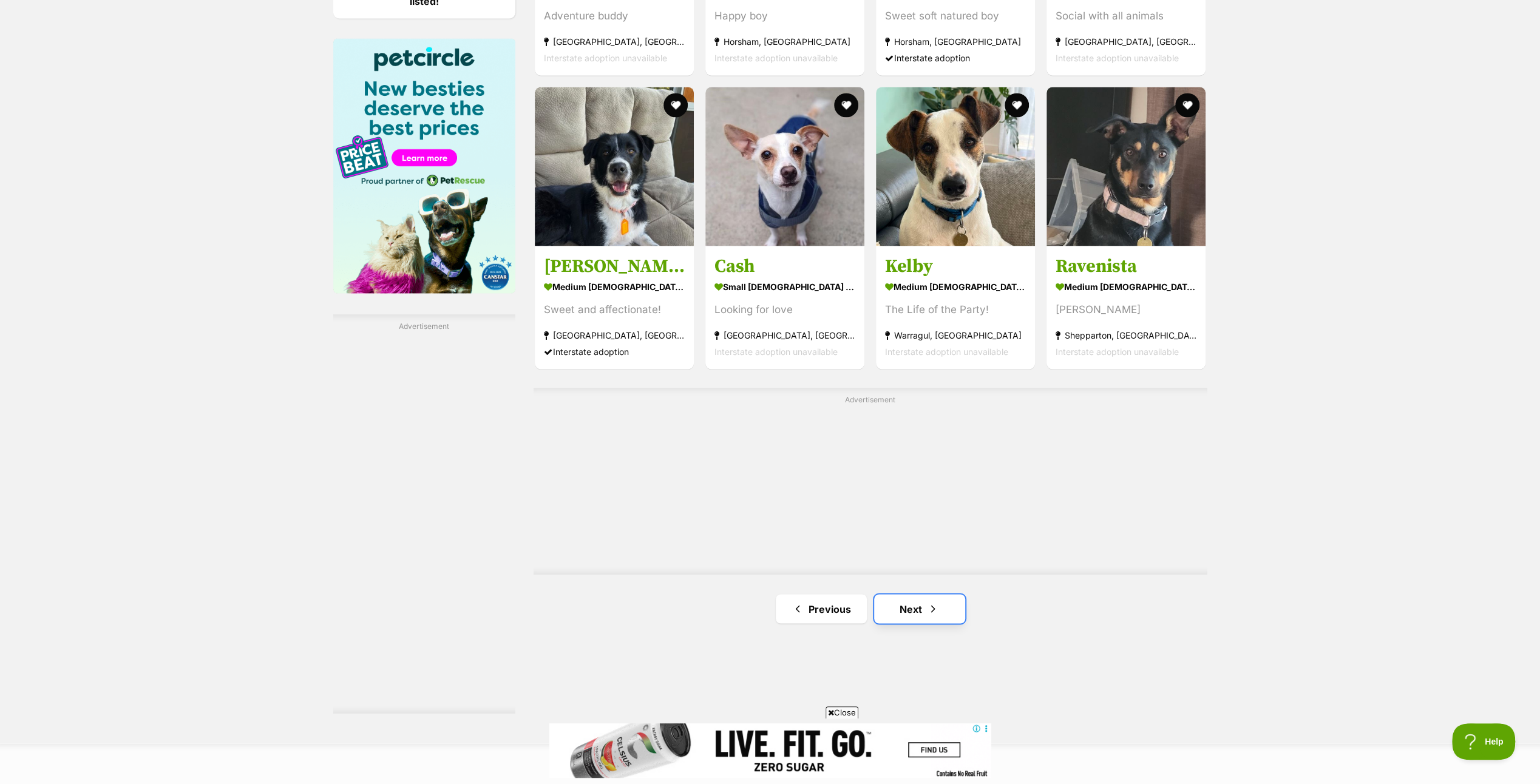
click at [918, 604] on link "Next" at bounding box center [920, 608] width 91 height 29
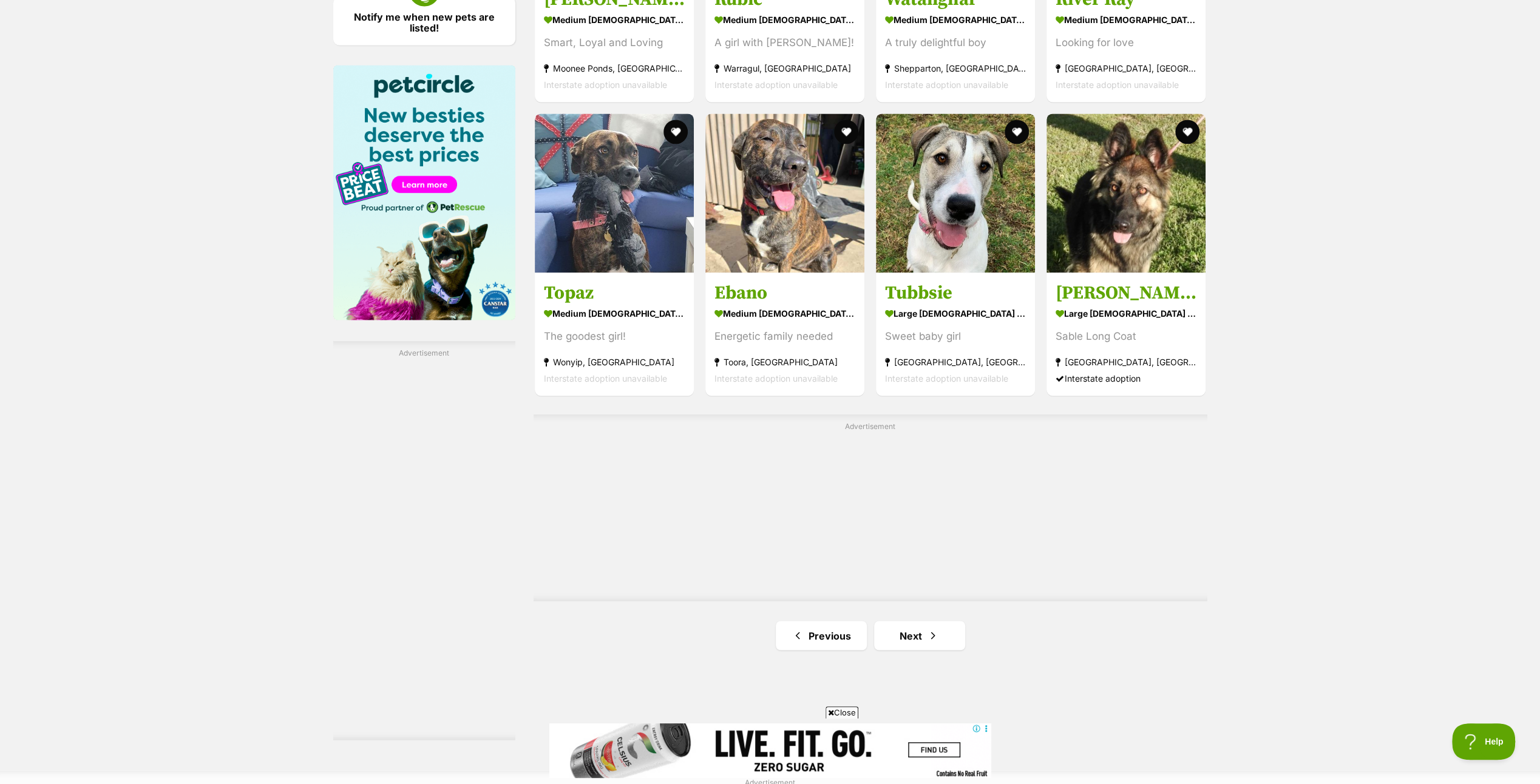
scroll to position [1882, 0]
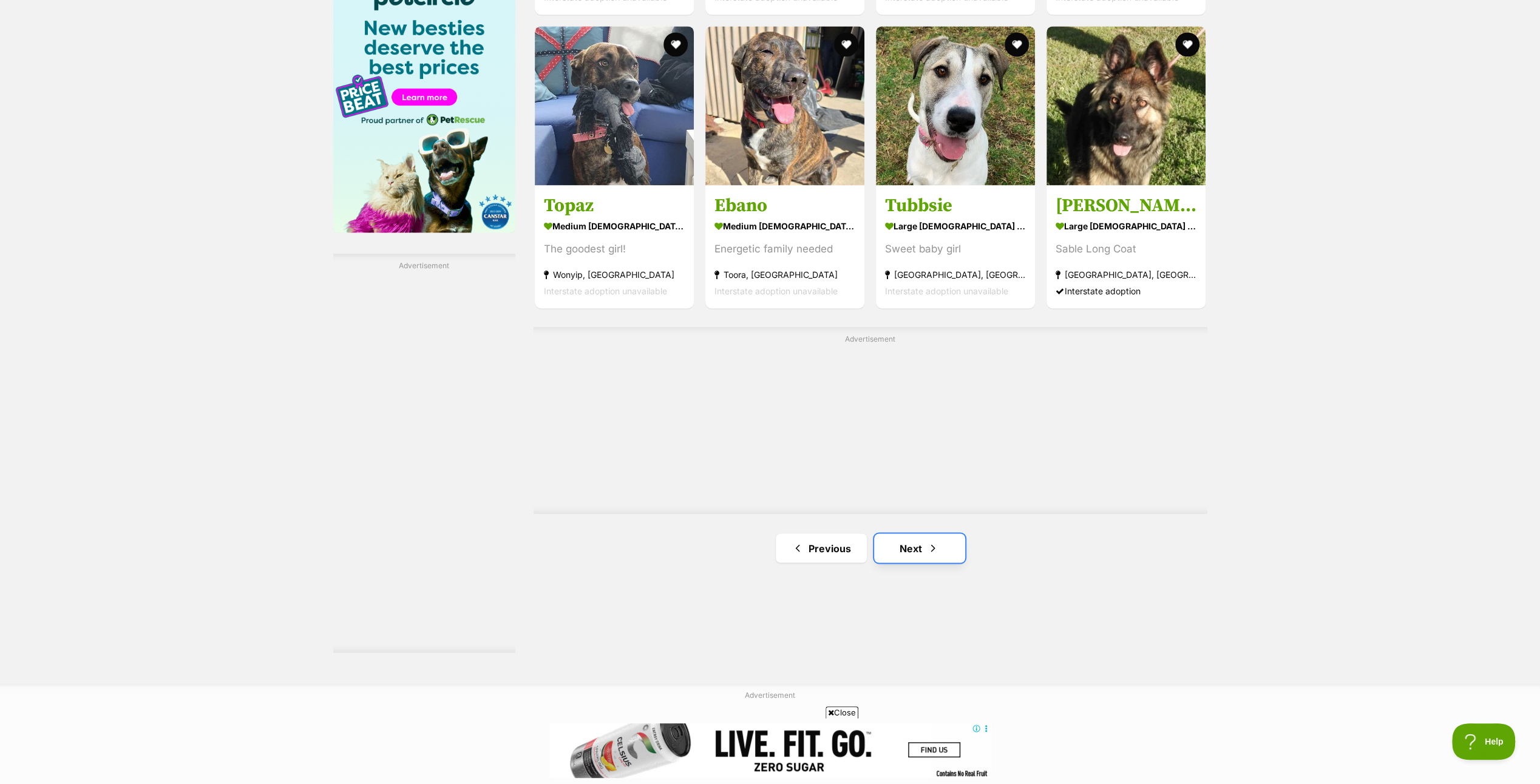
click at [915, 547] on link "Next" at bounding box center [920, 548] width 91 height 29
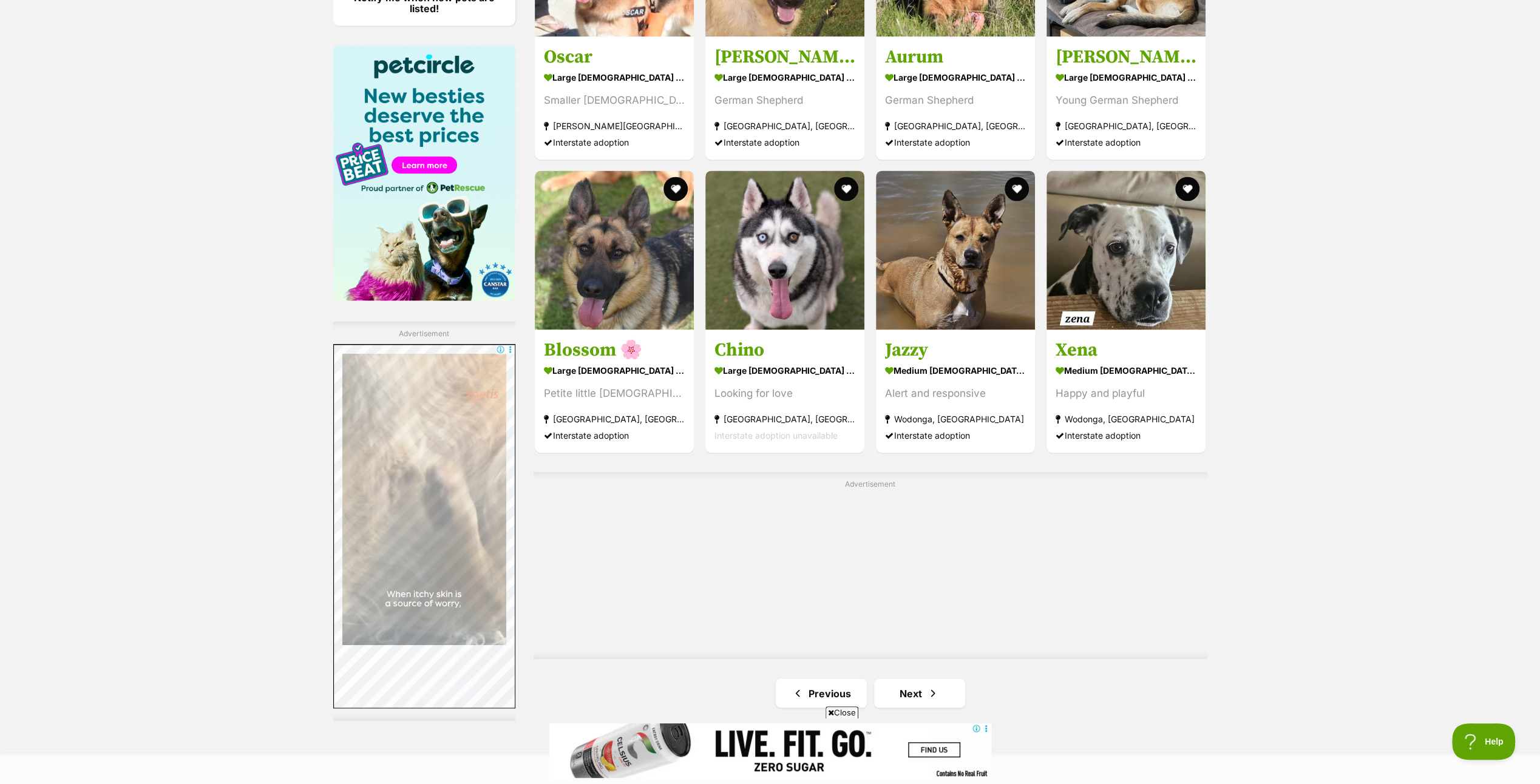
scroll to position [1821, 0]
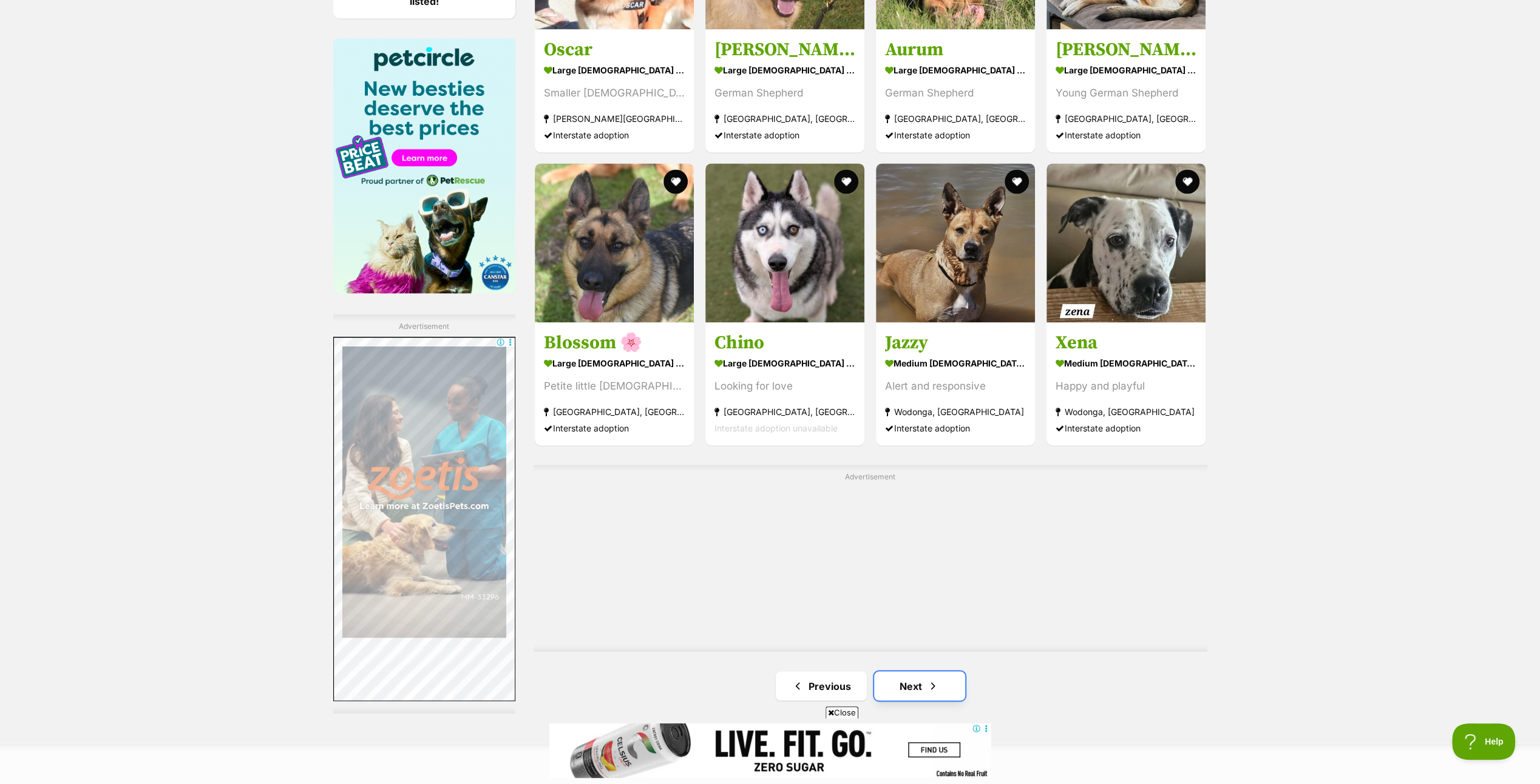
click at [915, 681] on link "Next" at bounding box center [920, 685] width 91 height 29
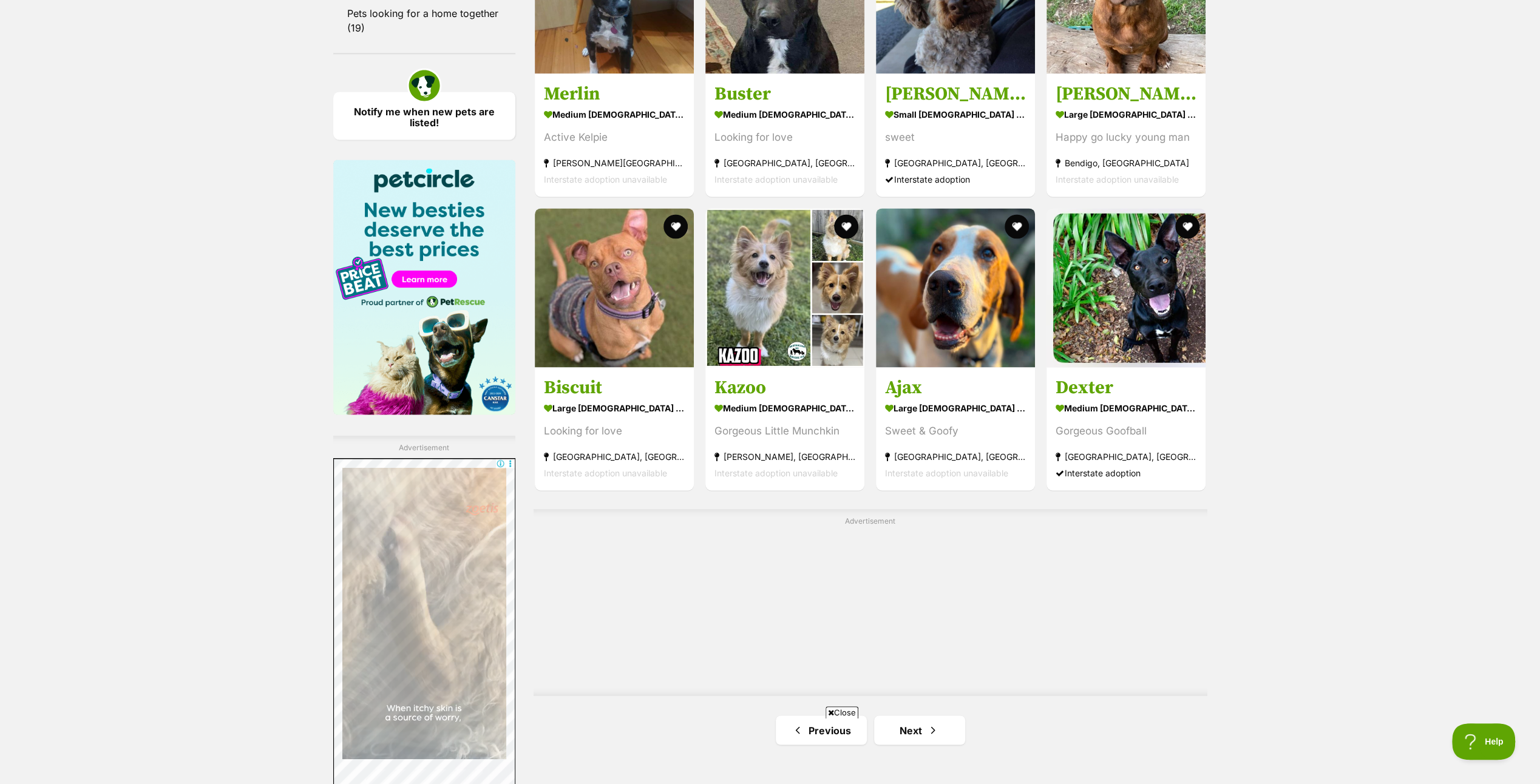
scroll to position [1942, 0]
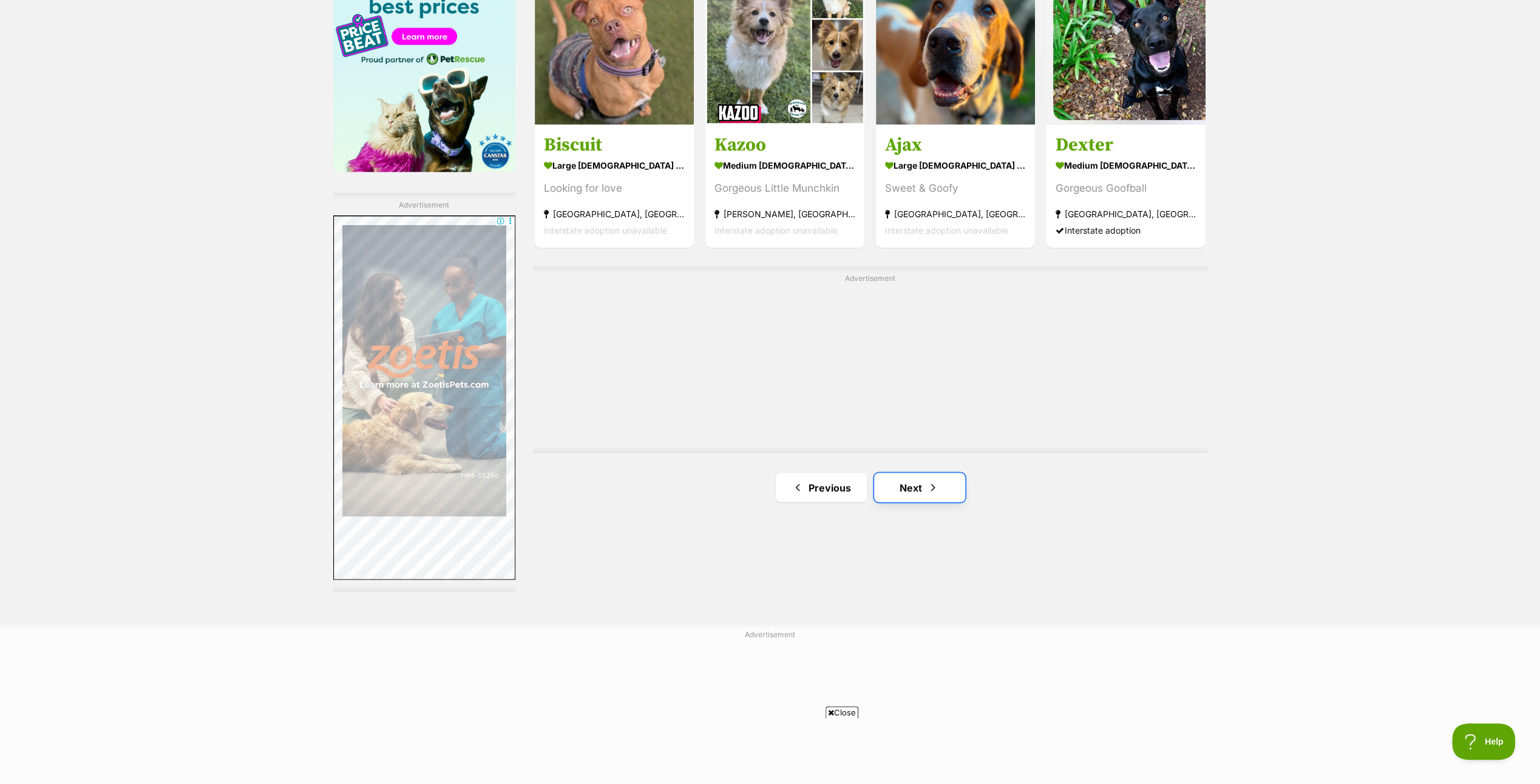
click at [917, 481] on link "Next" at bounding box center [920, 487] width 91 height 29
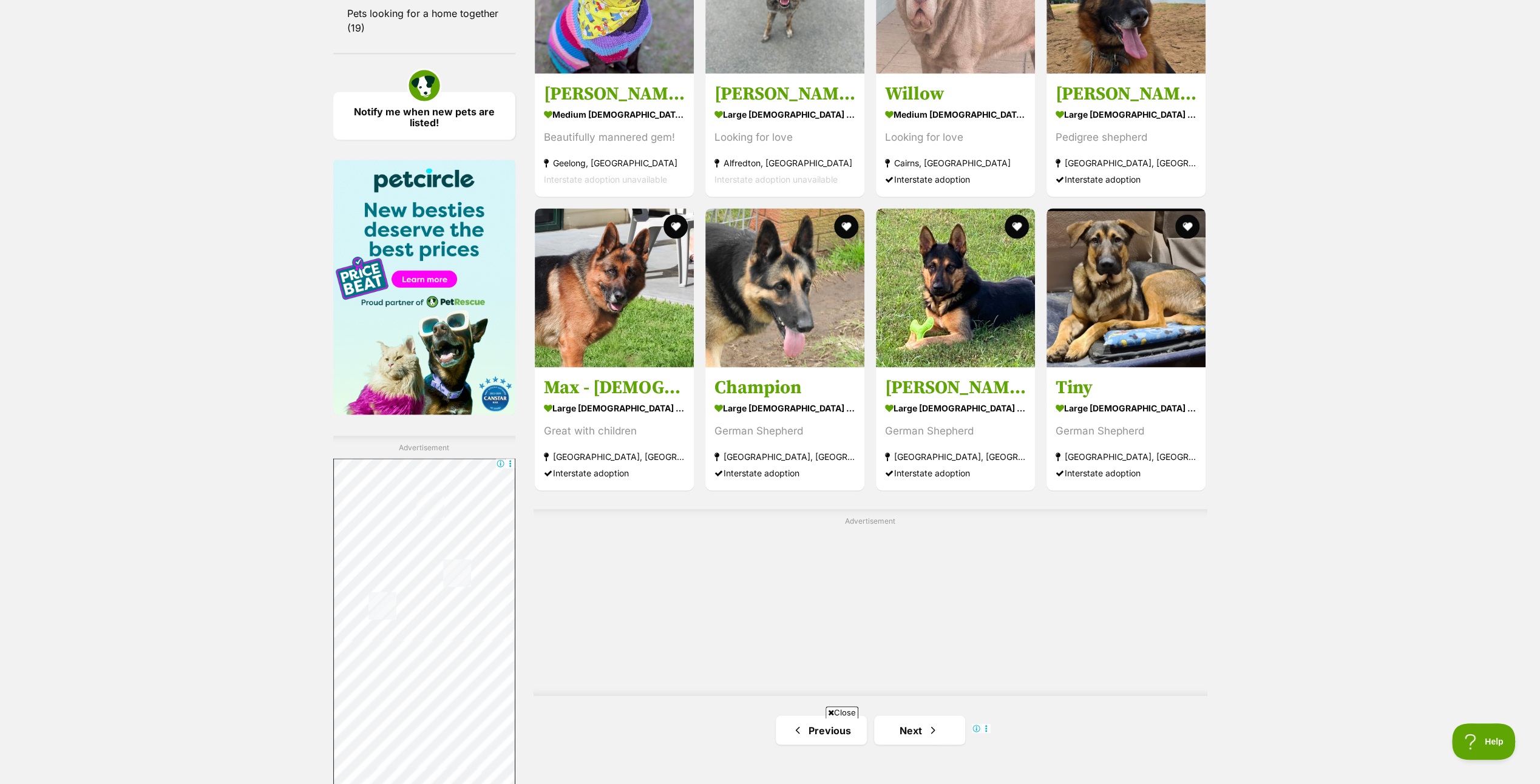
scroll to position [1882, 0]
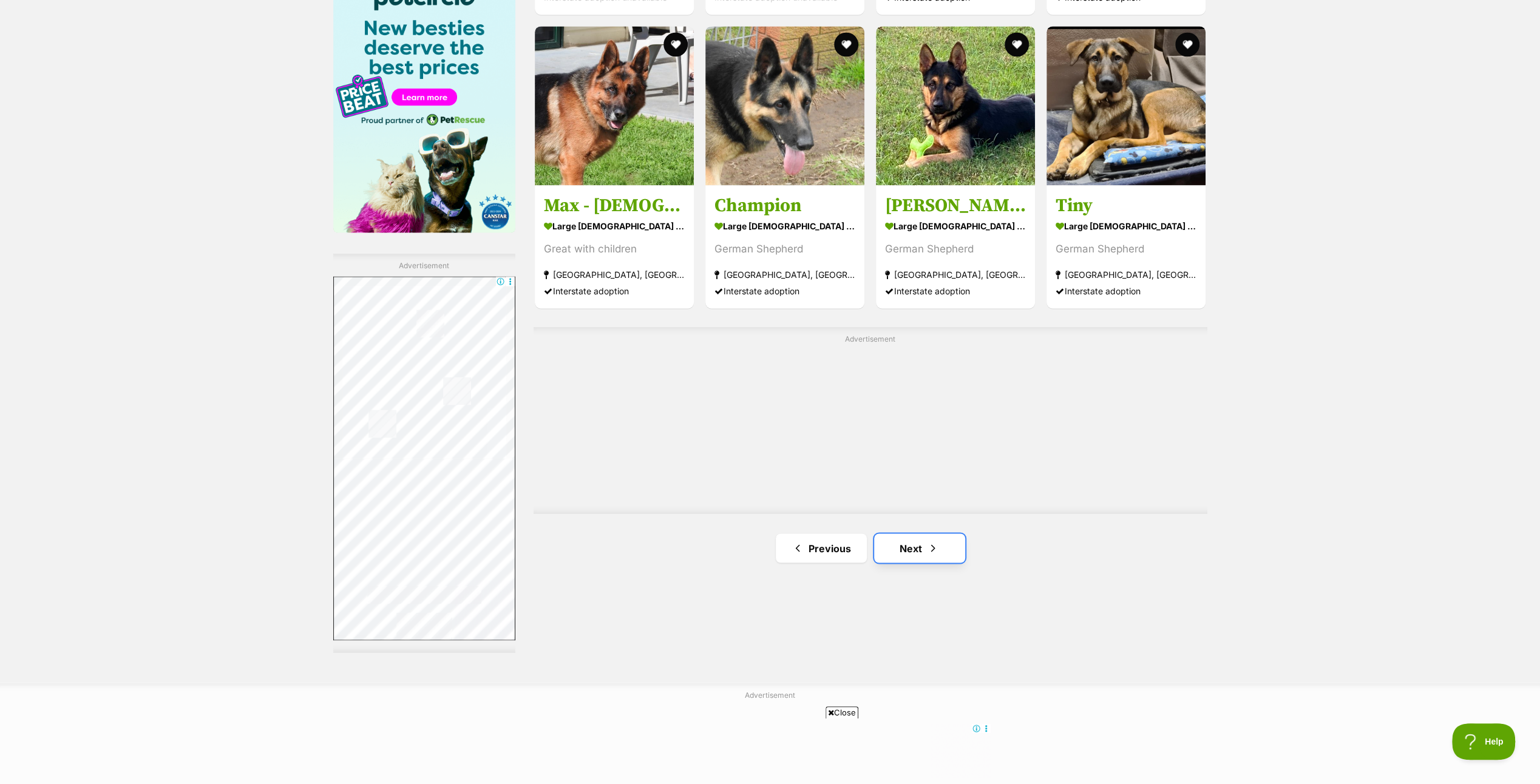
click at [920, 545] on link "Next" at bounding box center [920, 548] width 91 height 29
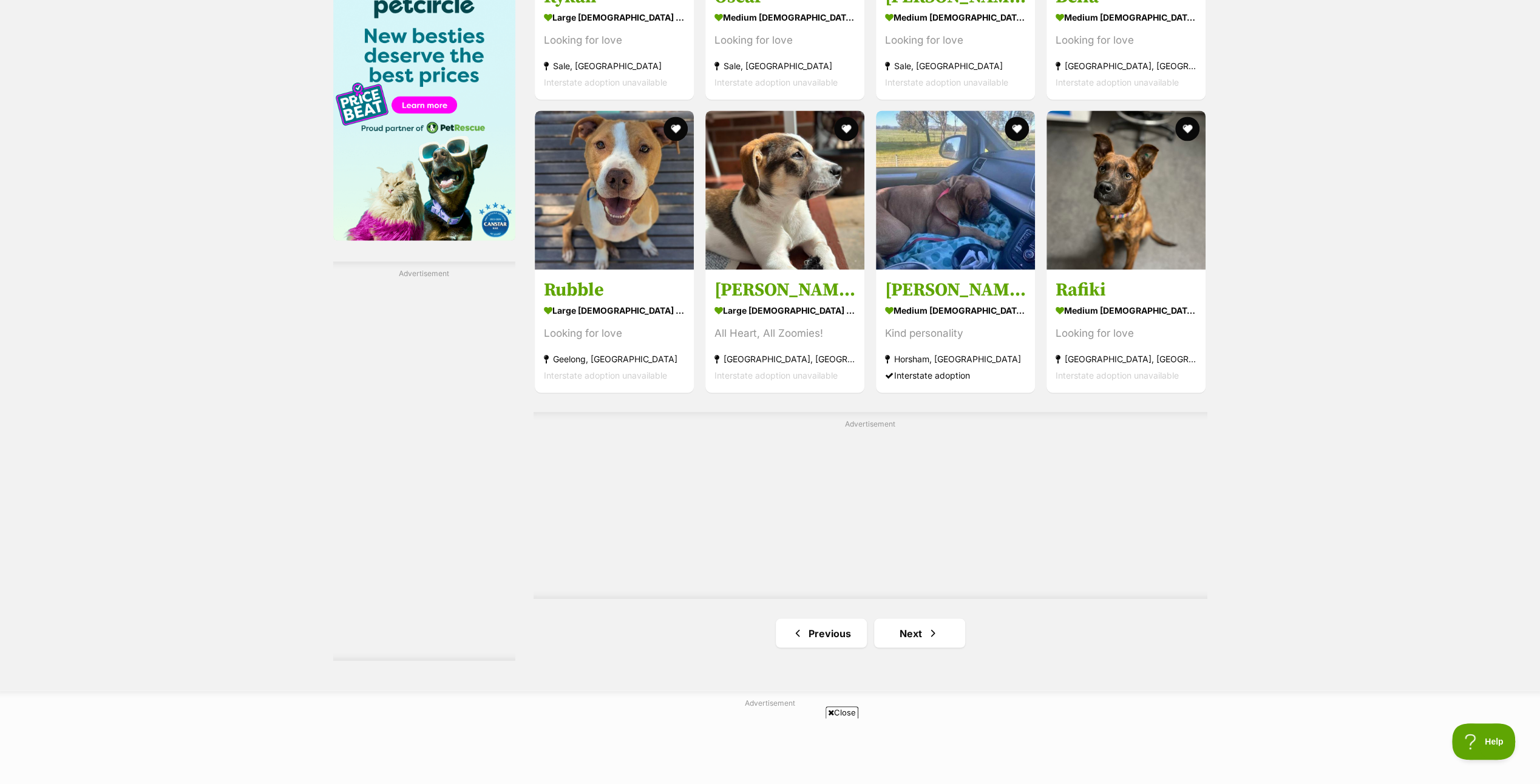
scroll to position [1942, 0]
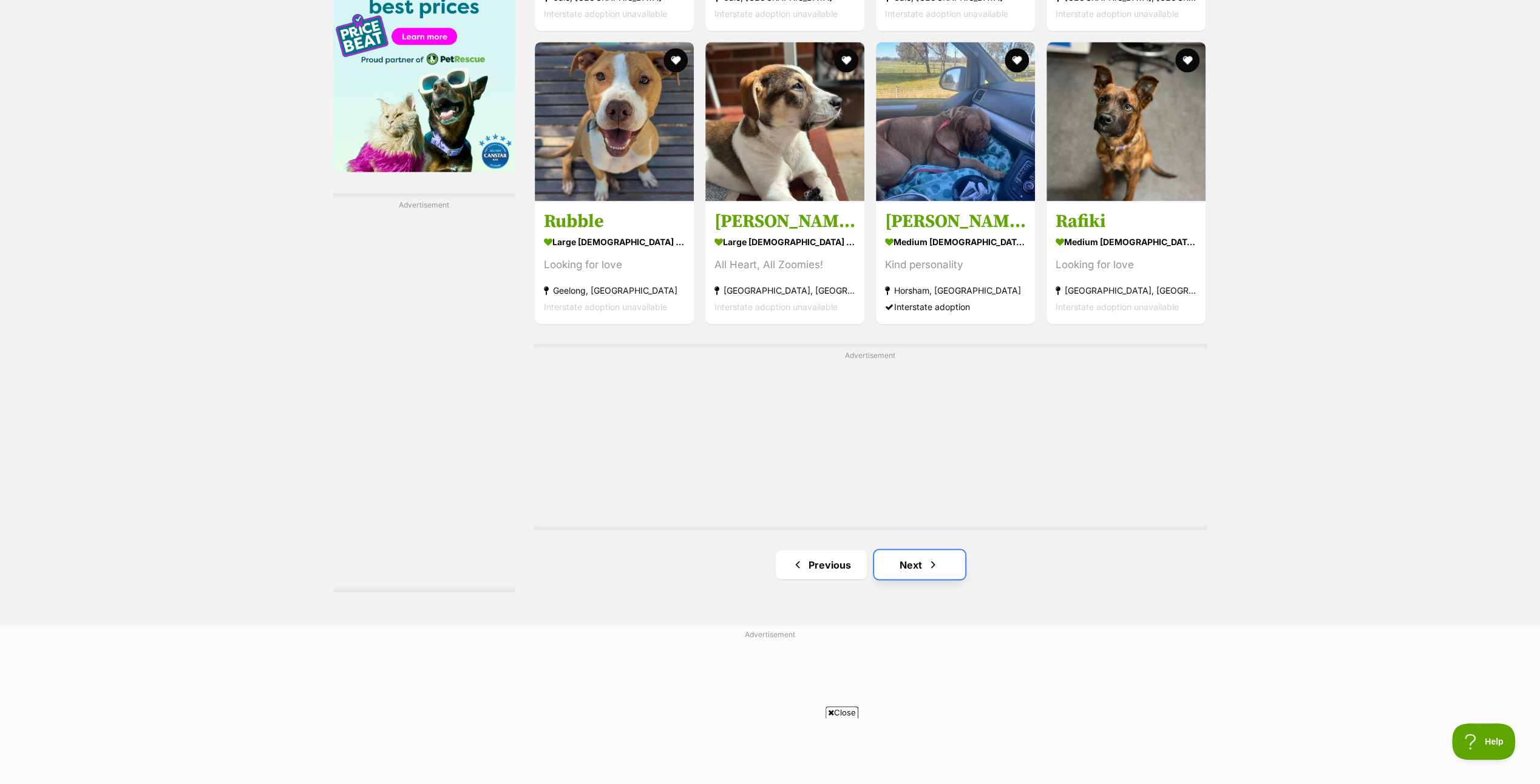
click at [938, 564] on span "Next page" at bounding box center [933, 564] width 12 height 15
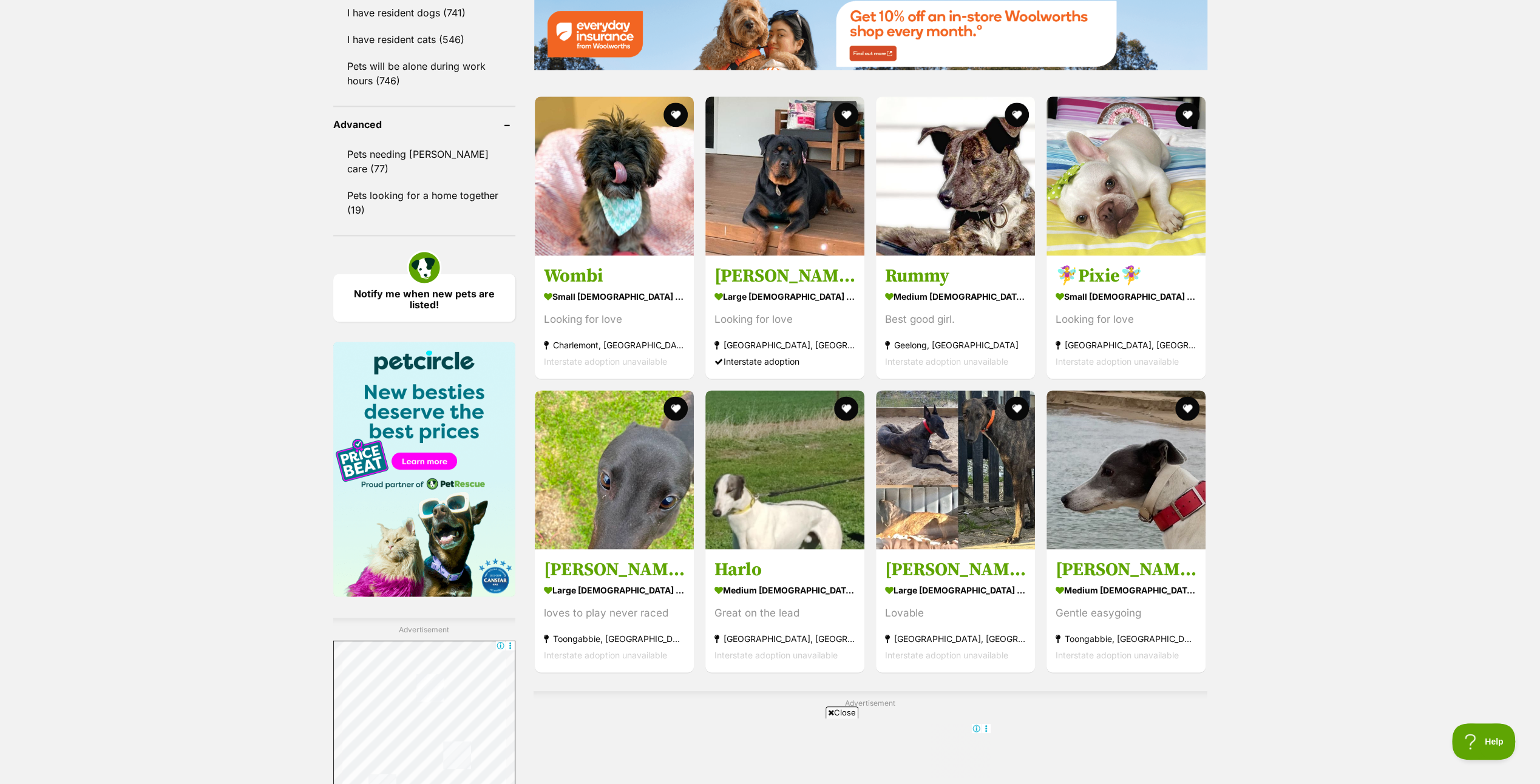
scroll to position [1760, 0]
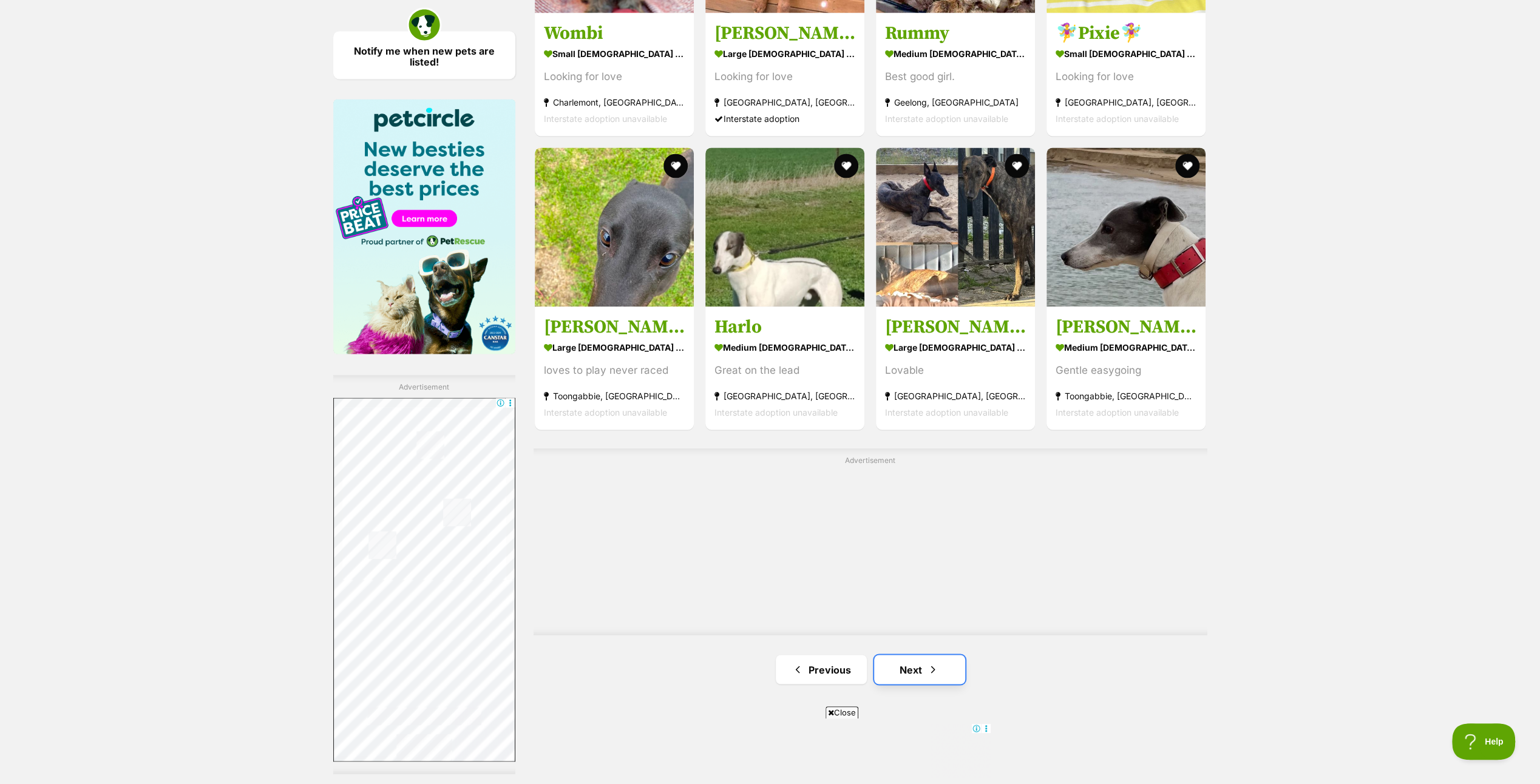
click at [925, 669] on link "Next" at bounding box center [920, 670] width 91 height 29
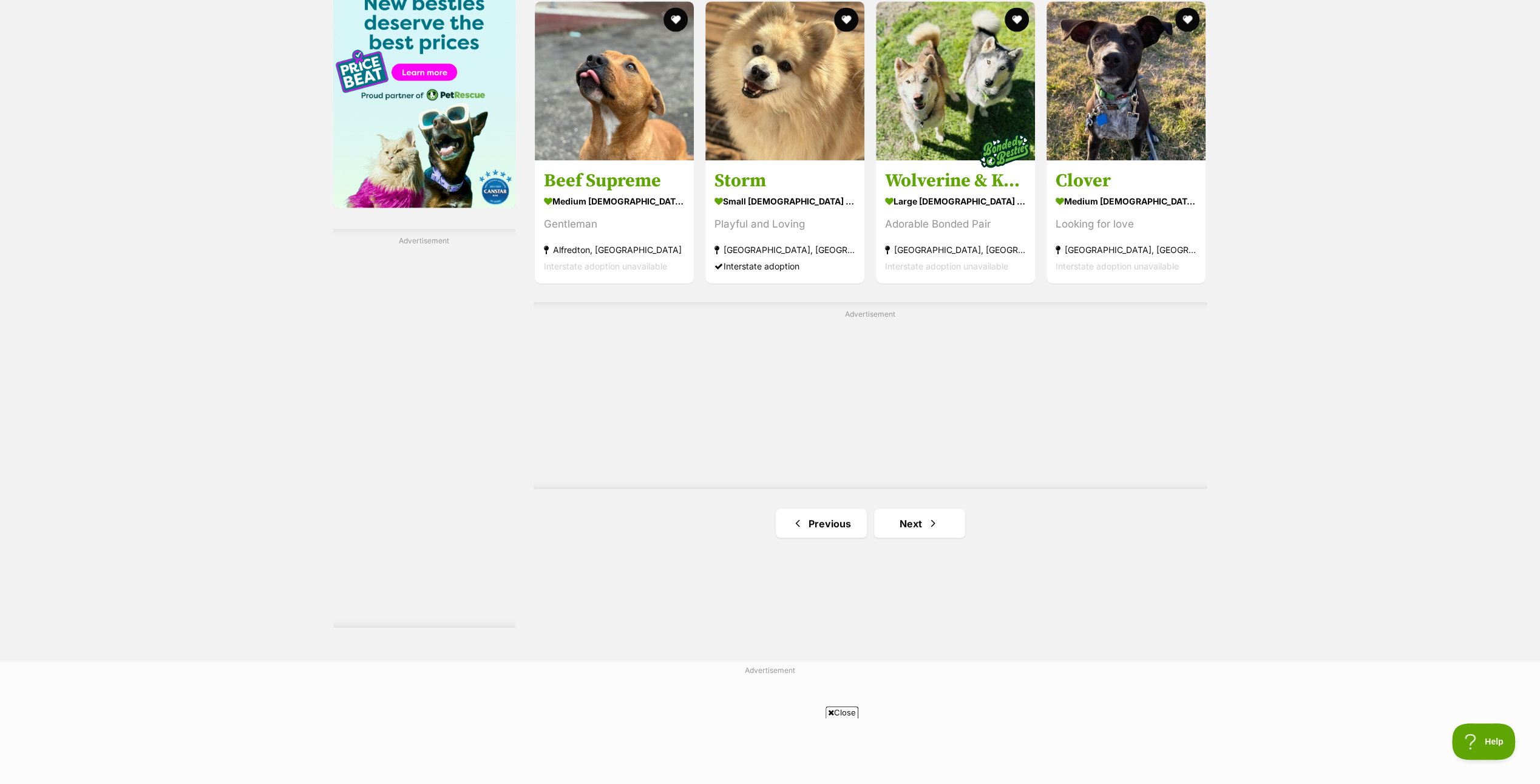
scroll to position [1942, 0]
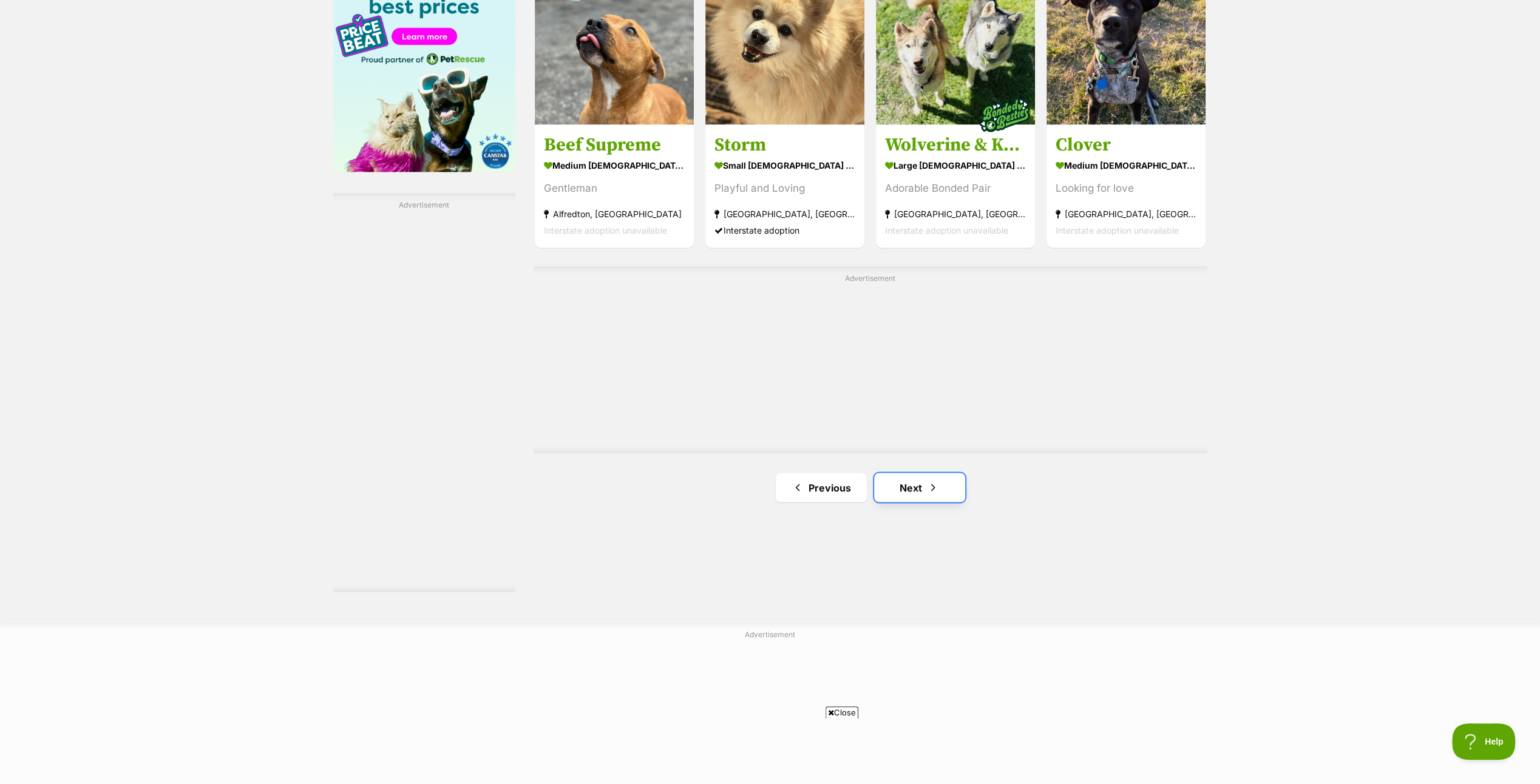
click at [920, 484] on link "Next" at bounding box center [920, 487] width 91 height 29
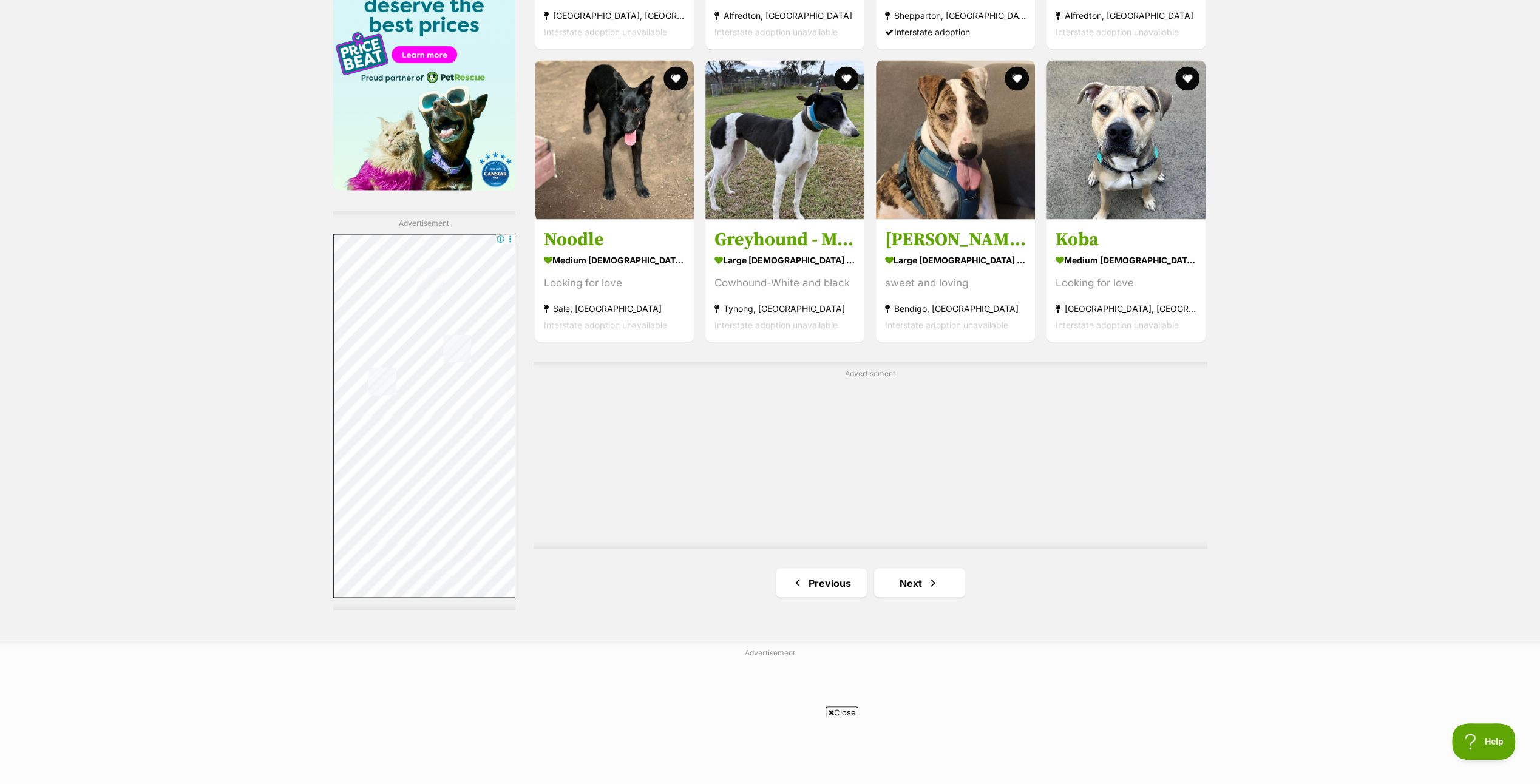
scroll to position [1942, 0]
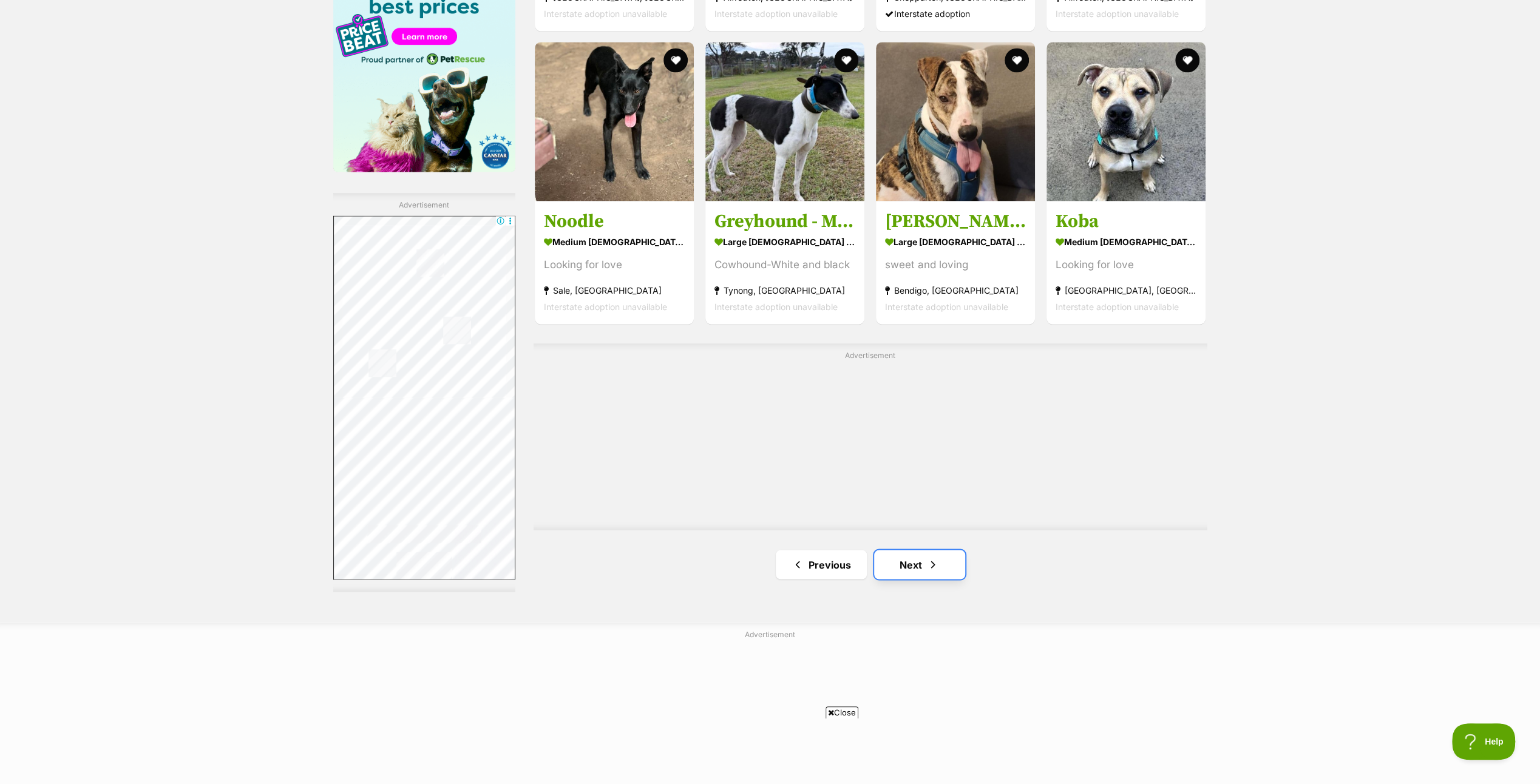
click at [917, 560] on link "Next" at bounding box center [920, 565] width 91 height 29
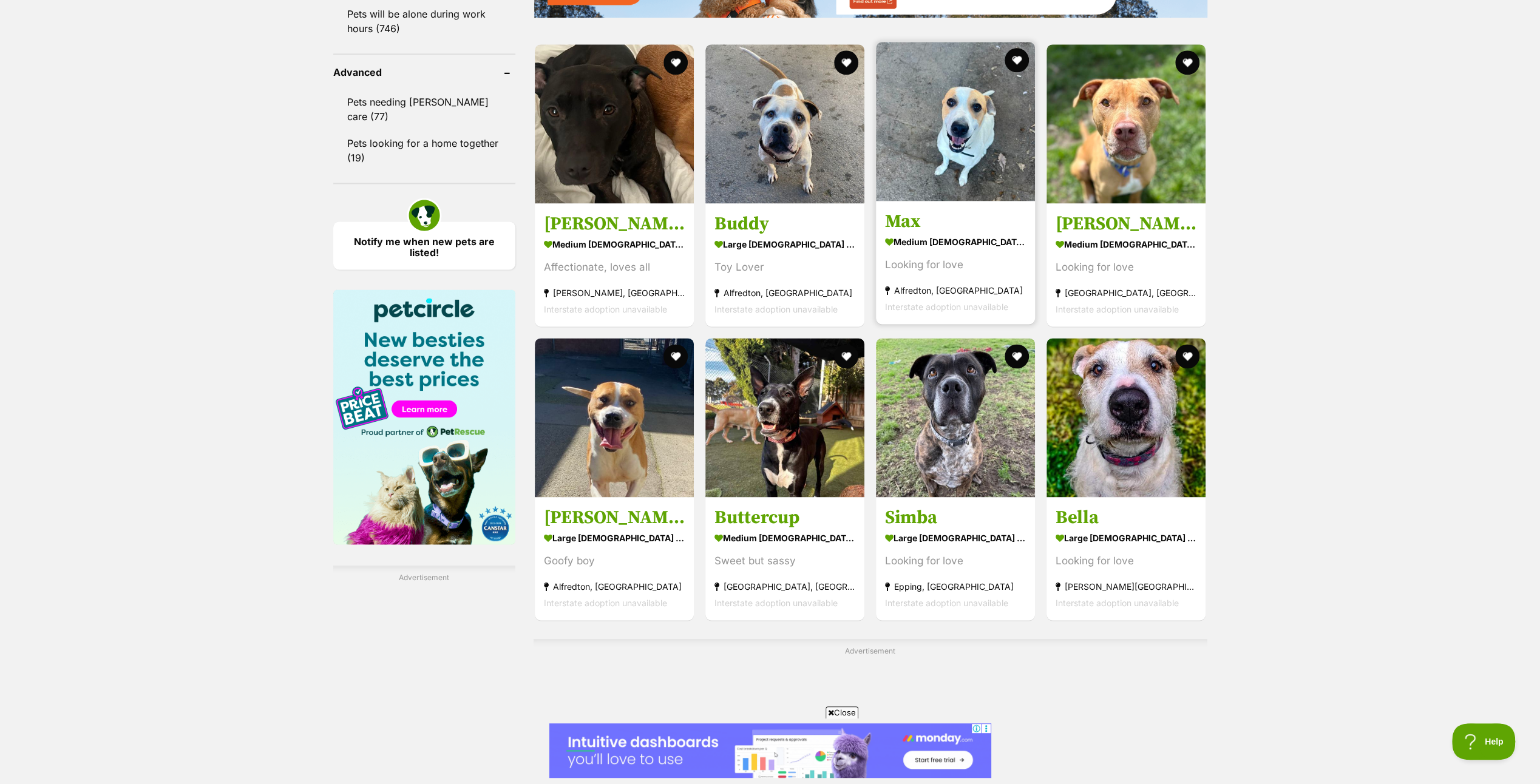
scroll to position [1821, 0]
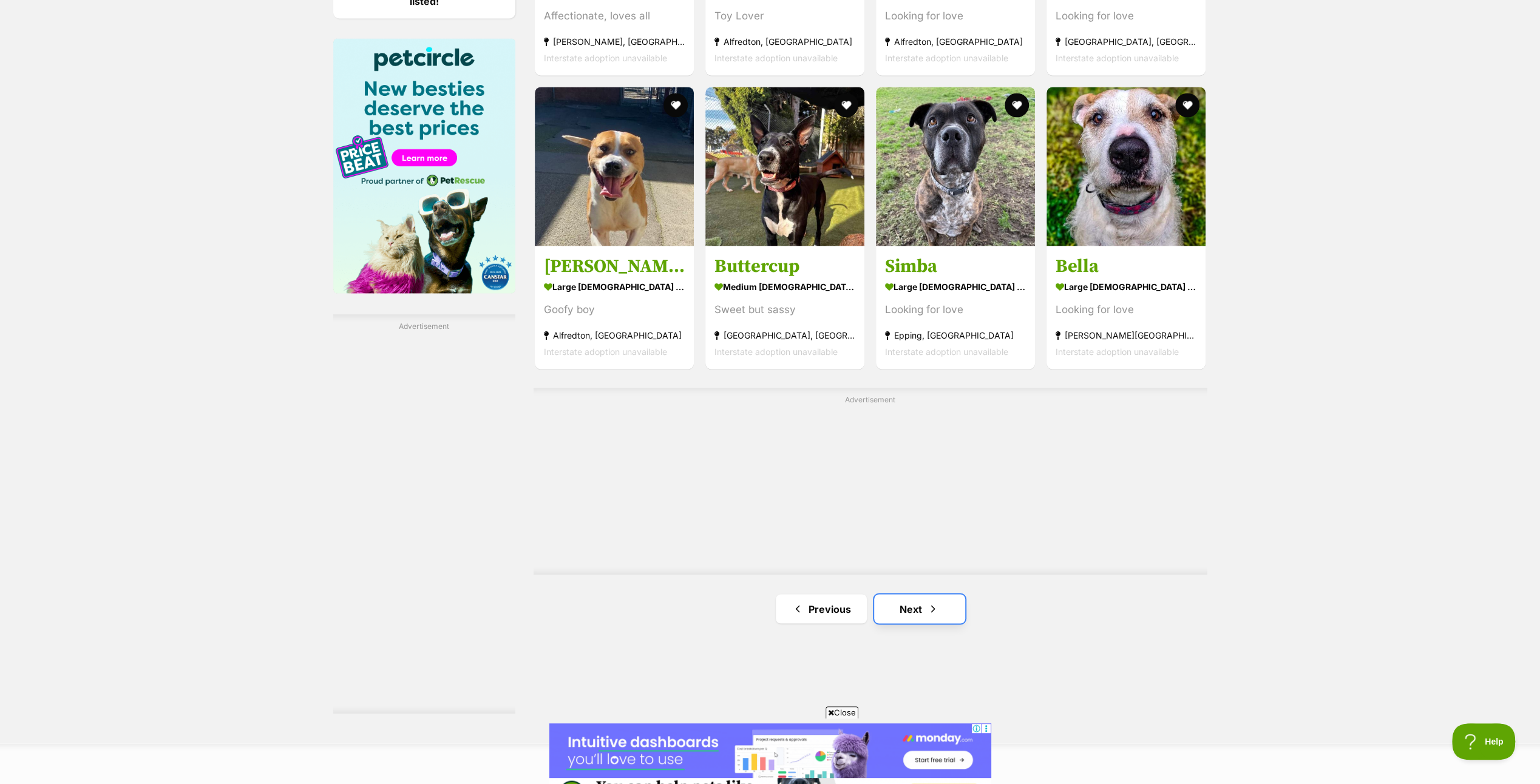
click at [913, 607] on link "Next" at bounding box center [920, 608] width 91 height 29
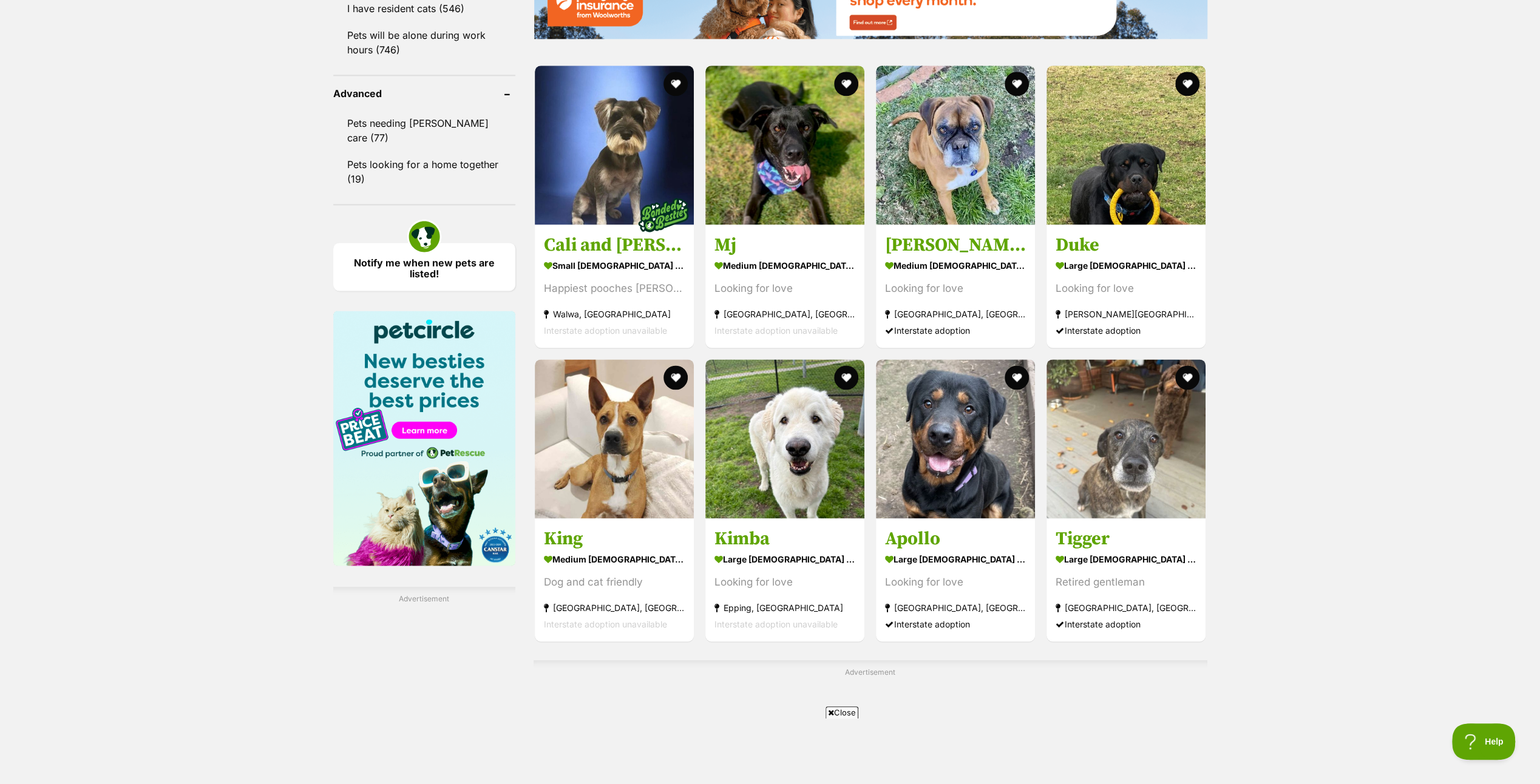
scroll to position [1760, 0]
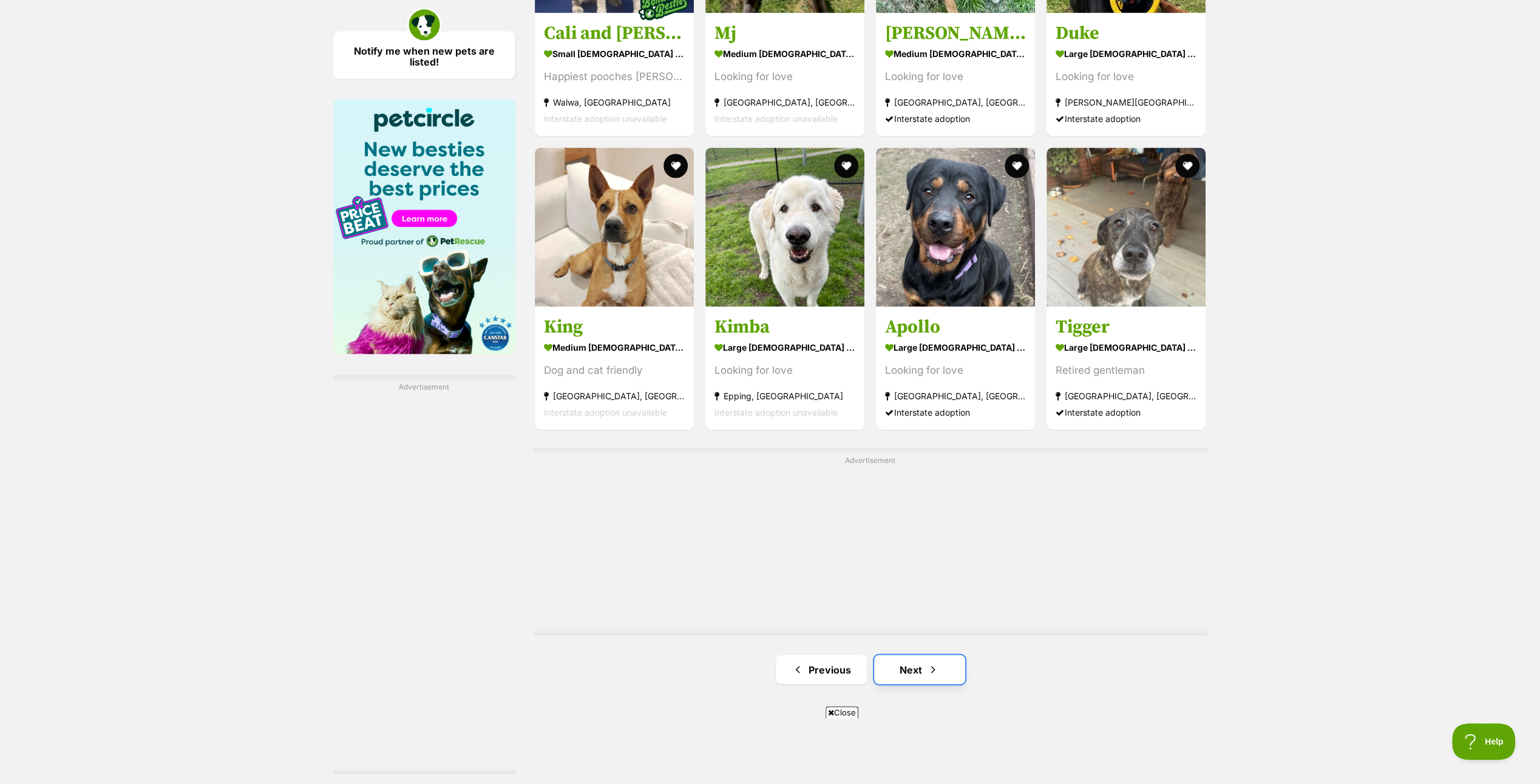
click at [911, 667] on link "Next" at bounding box center [920, 670] width 91 height 29
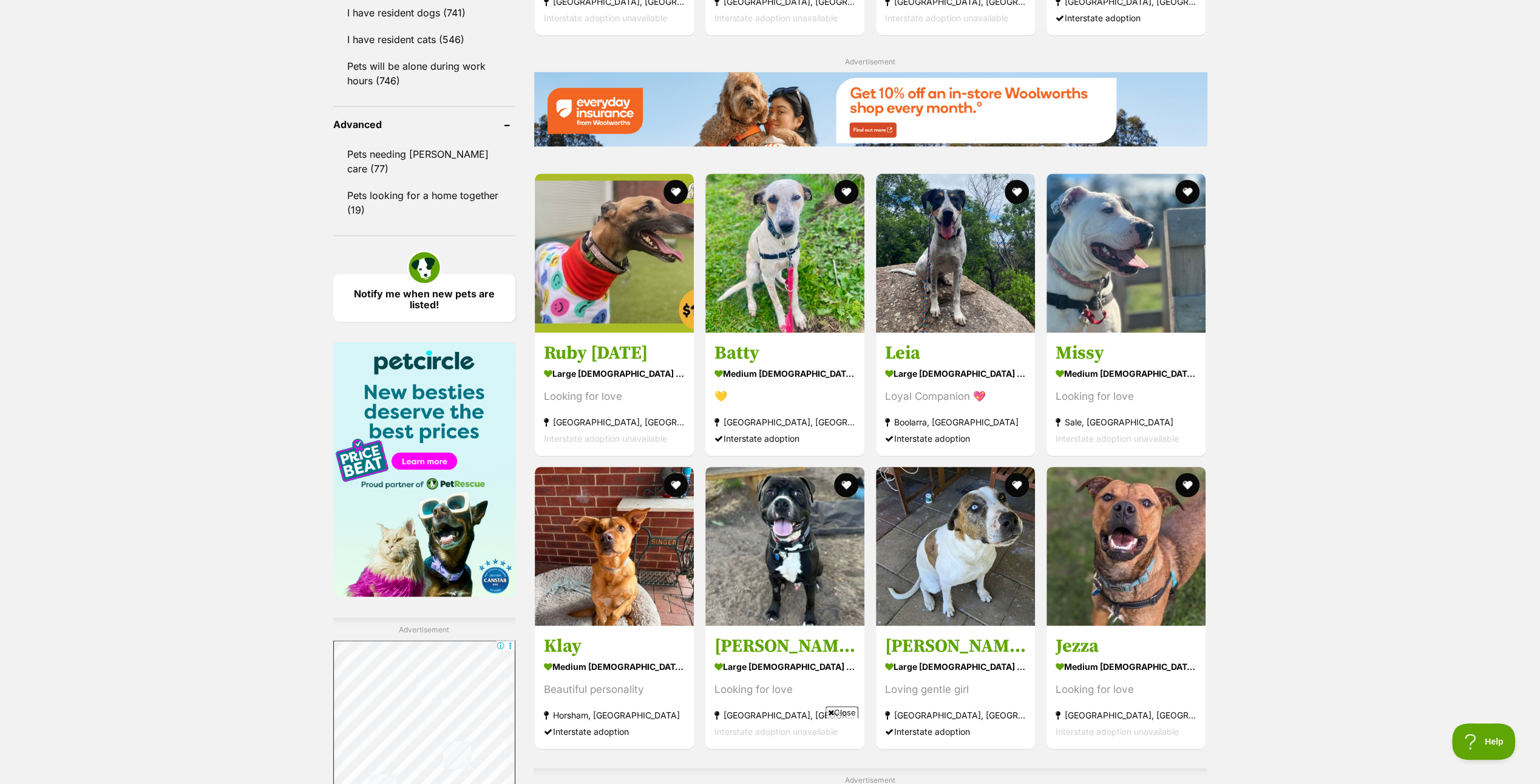
scroll to position [1882, 0]
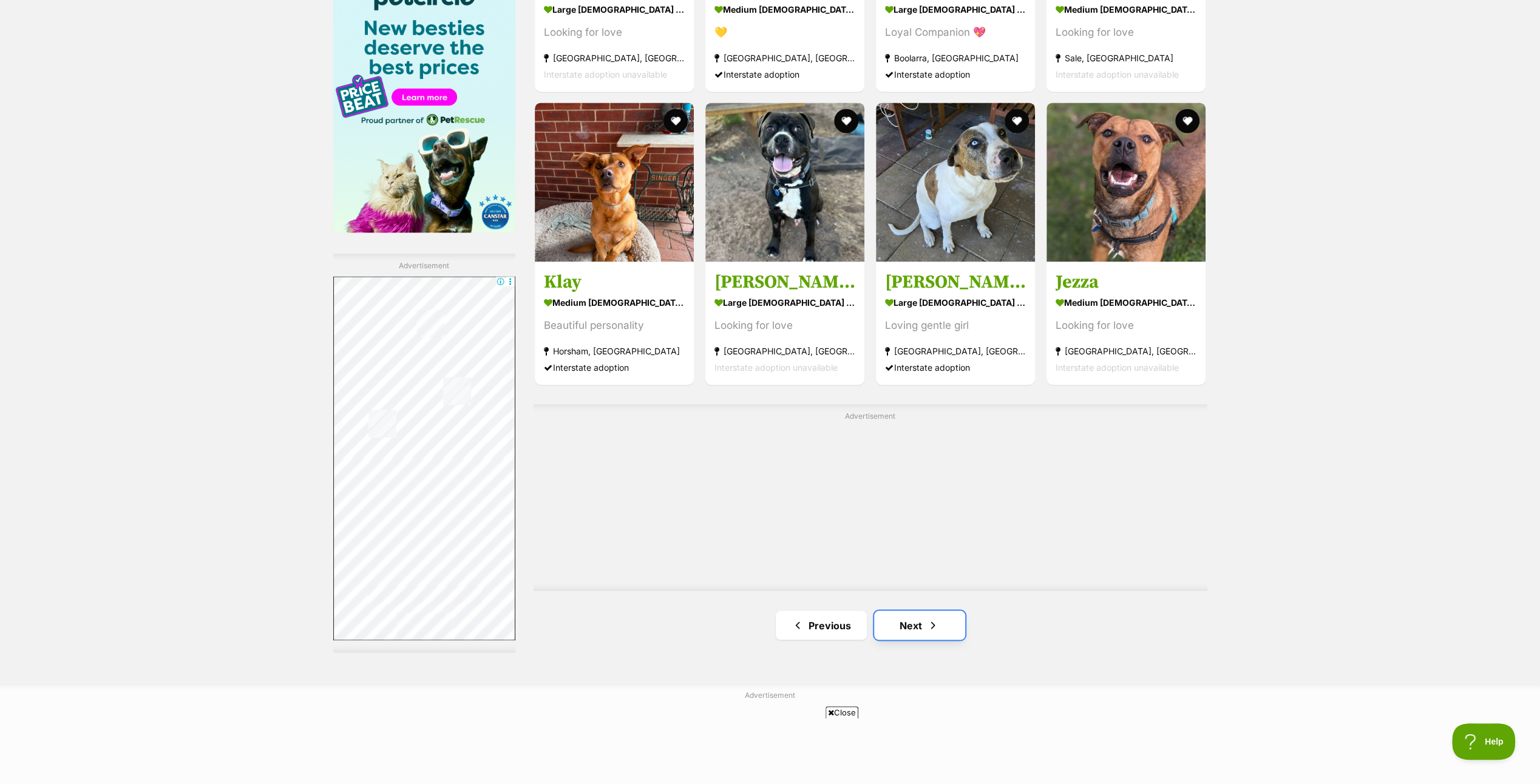
click at [912, 619] on link "Next" at bounding box center [920, 625] width 91 height 29
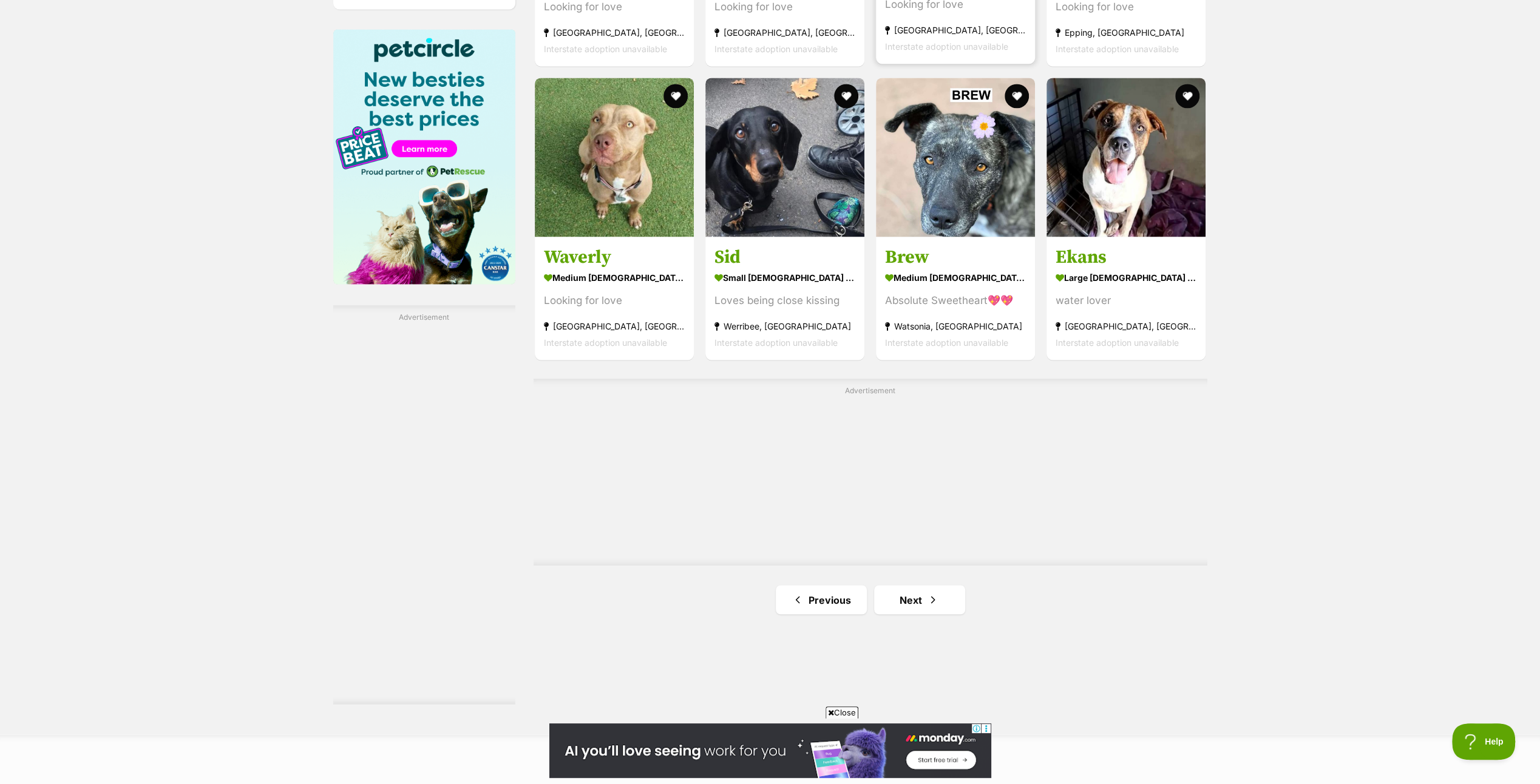
scroll to position [1942, 0]
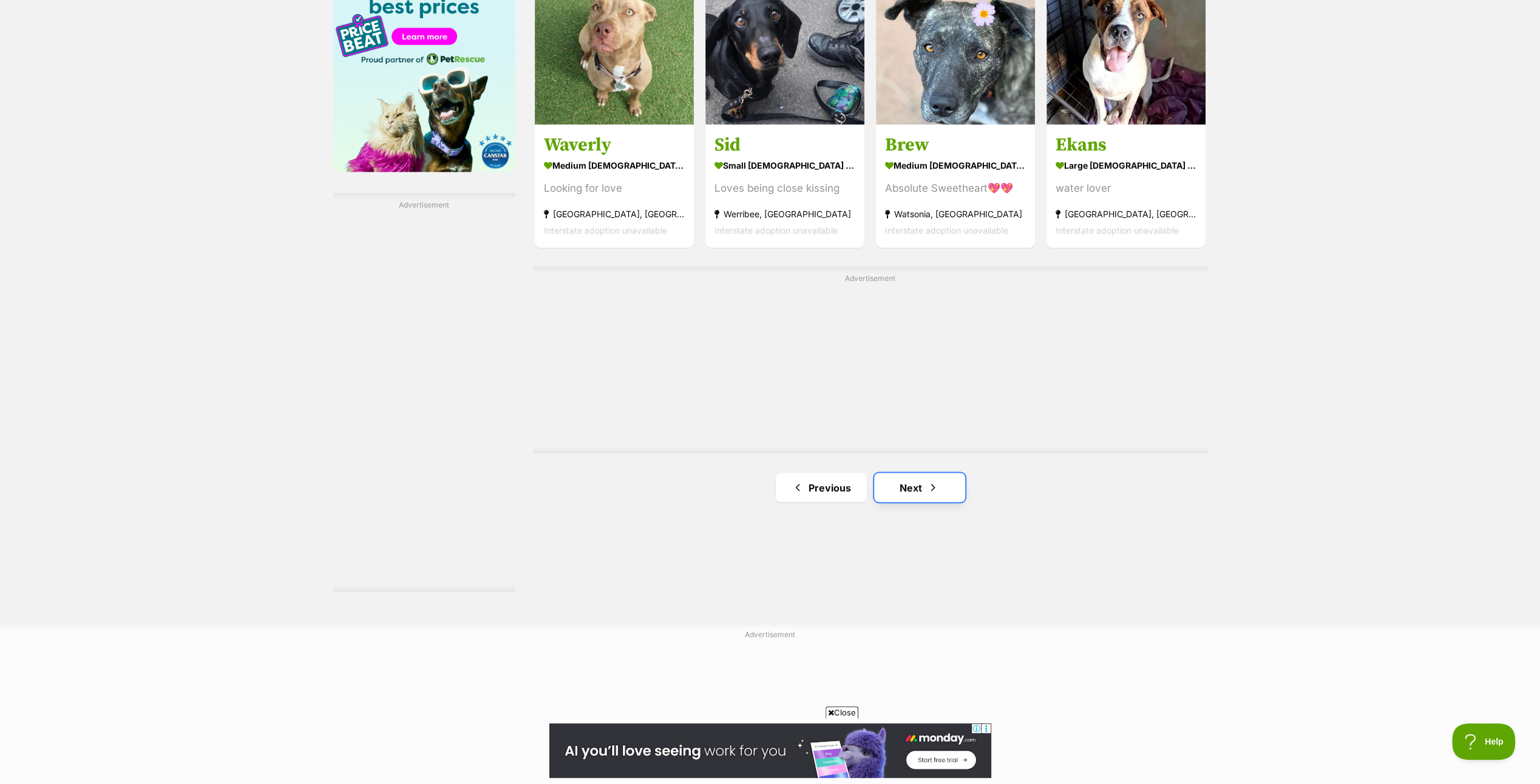
click at [925, 487] on link "Next" at bounding box center [920, 487] width 91 height 29
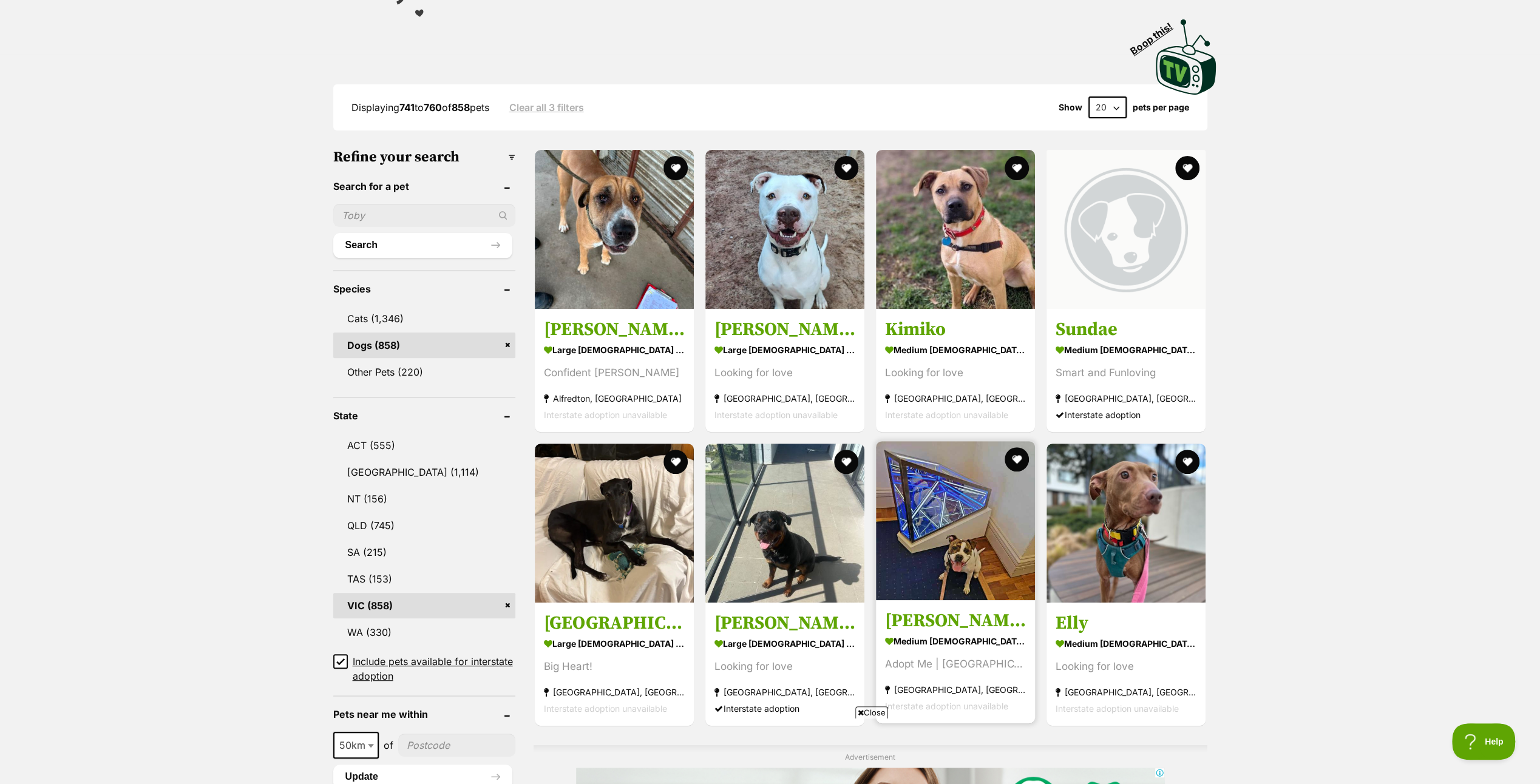
click at [939, 515] on img at bounding box center [955, 520] width 159 height 159
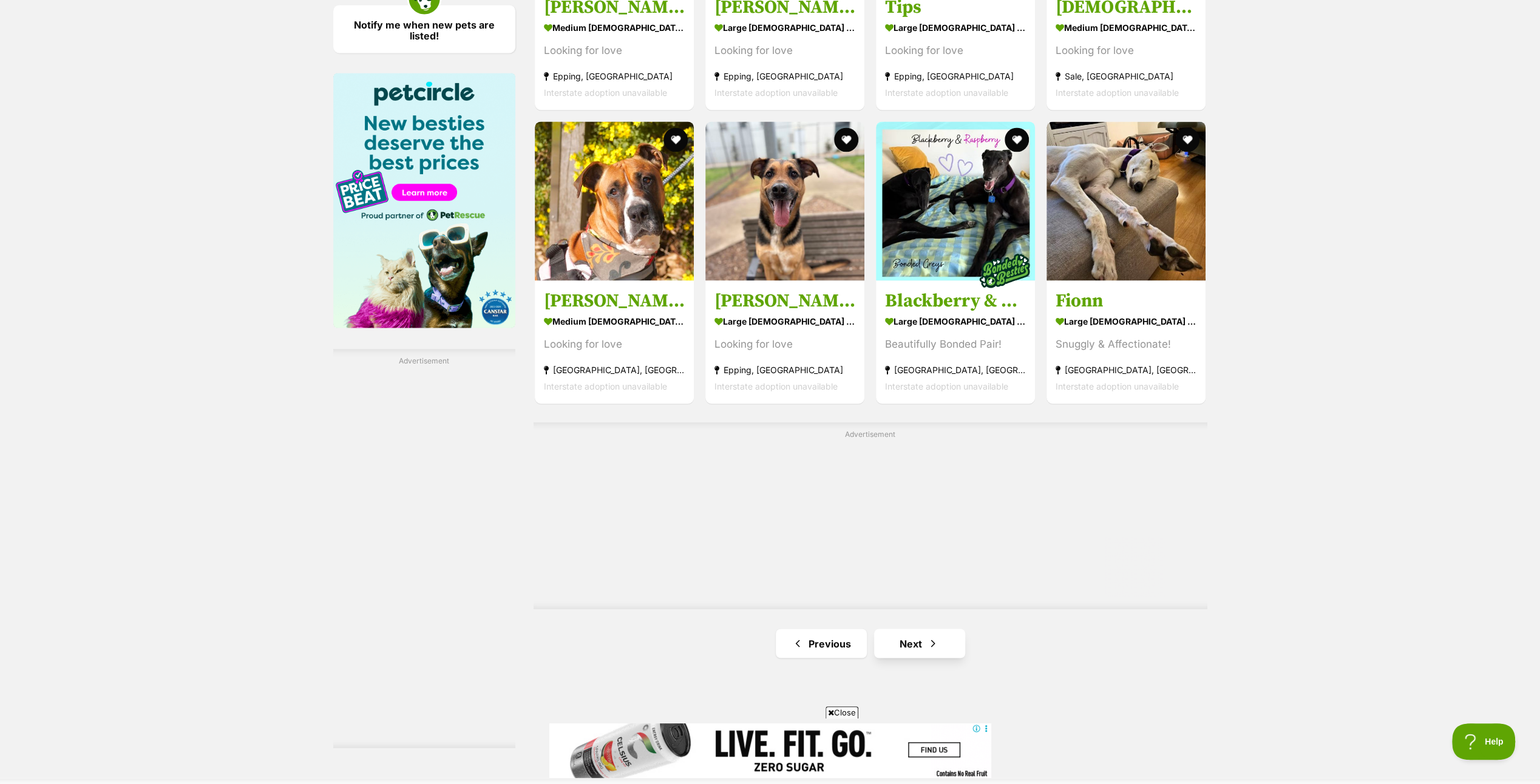
scroll to position [1821, 0]
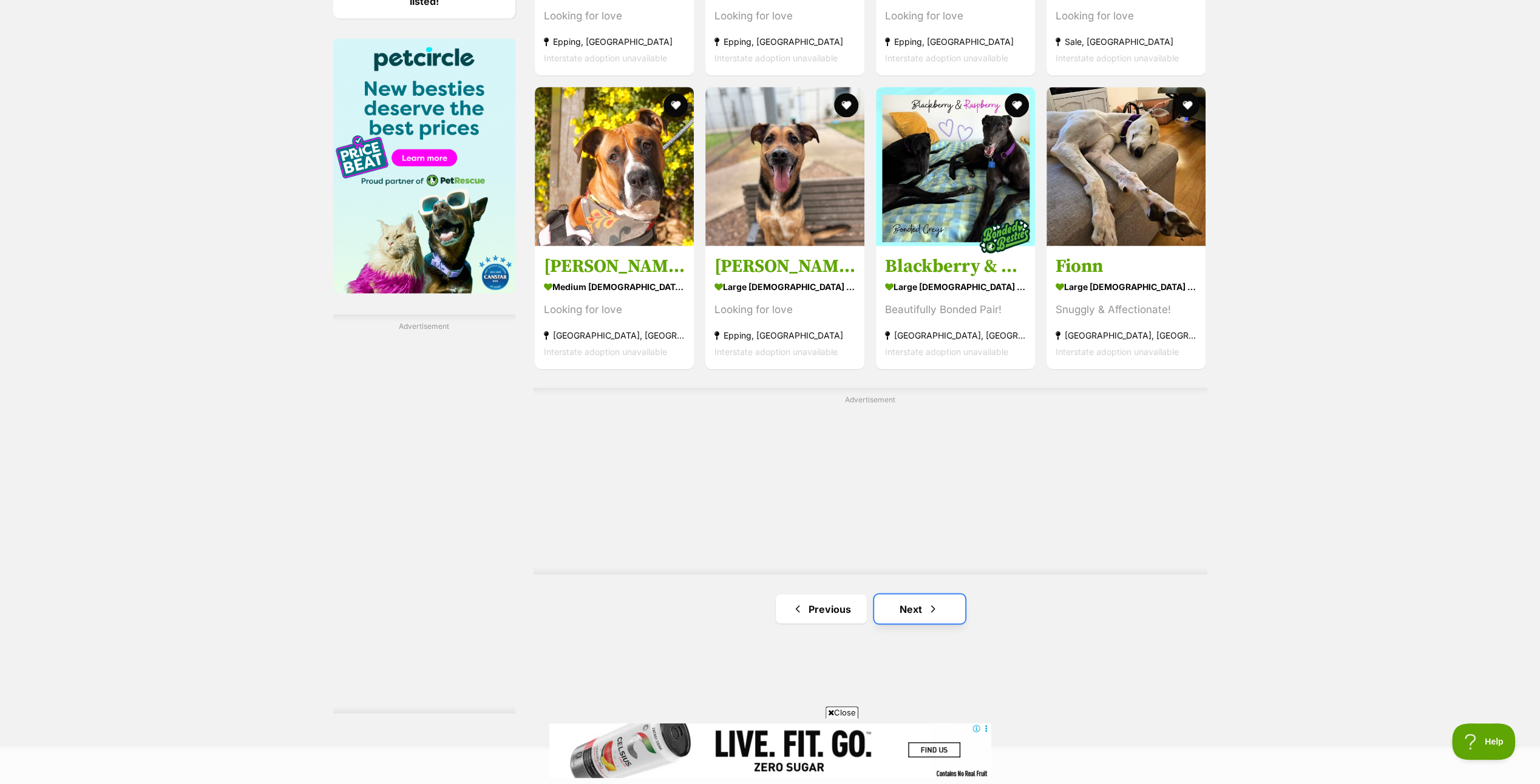
click at [914, 601] on link "Next" at bounding box center [920, 608] width 91 height 29
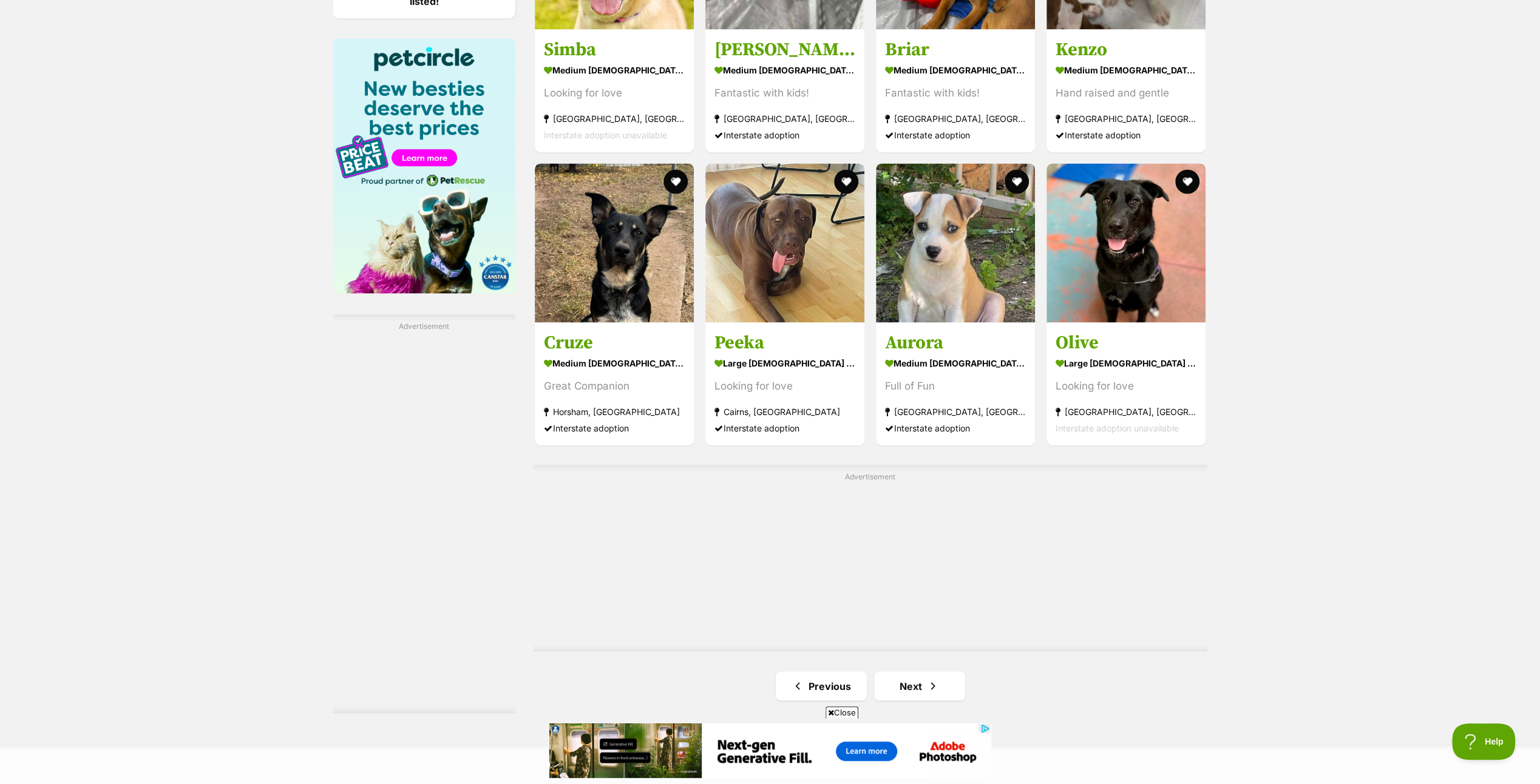
scroll to position [2124, 0]
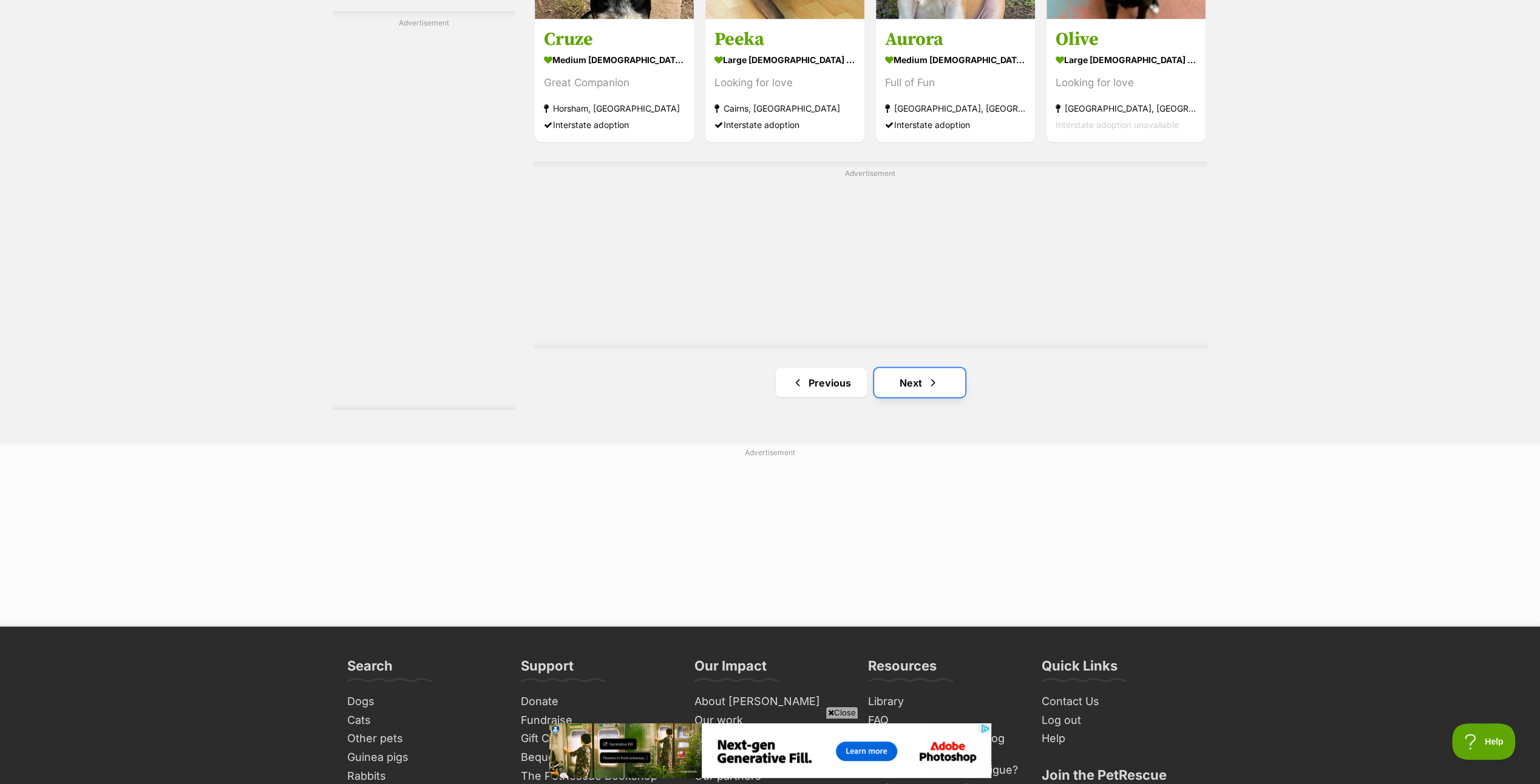
click at [923, 375] on link "Next" at bounding box center [920, 382] width 91 height 29
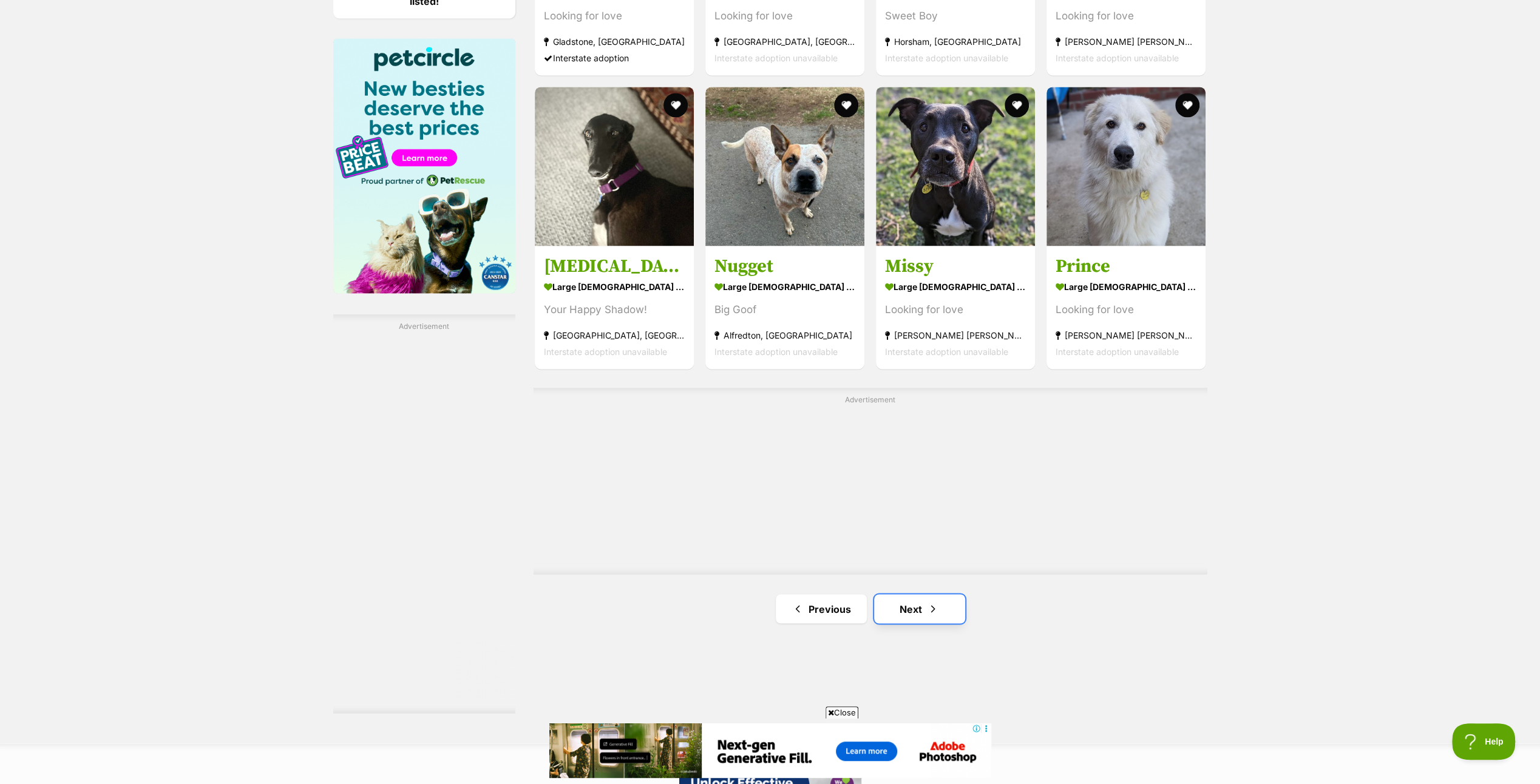
click at [923, 602] on link "Next" at bounding box center [920, 608] width 91 height 29
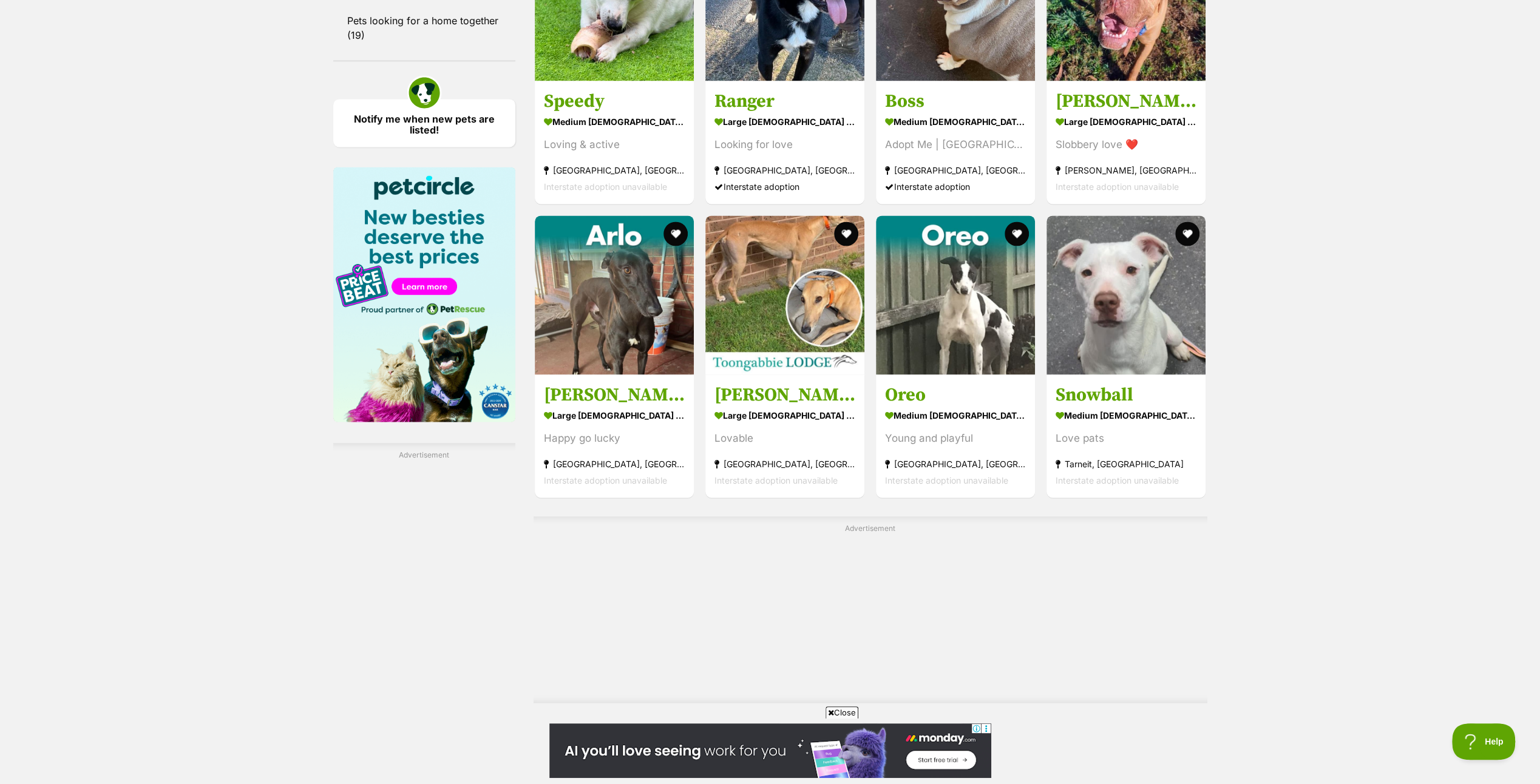
scroll to position [1821, 0]
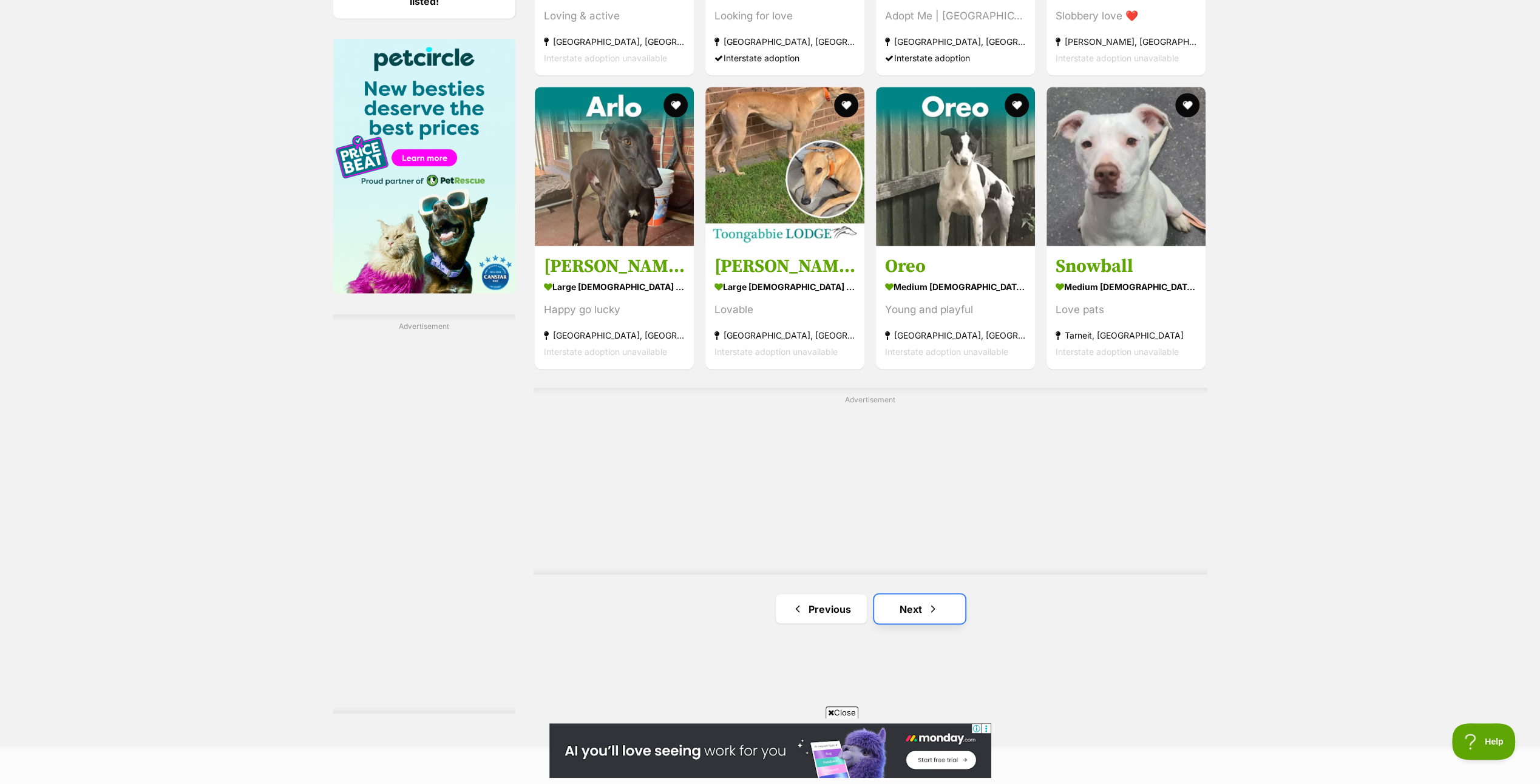
click at [915, 608] on link "Next" at bounding box center [920, 608] width 91 height 29
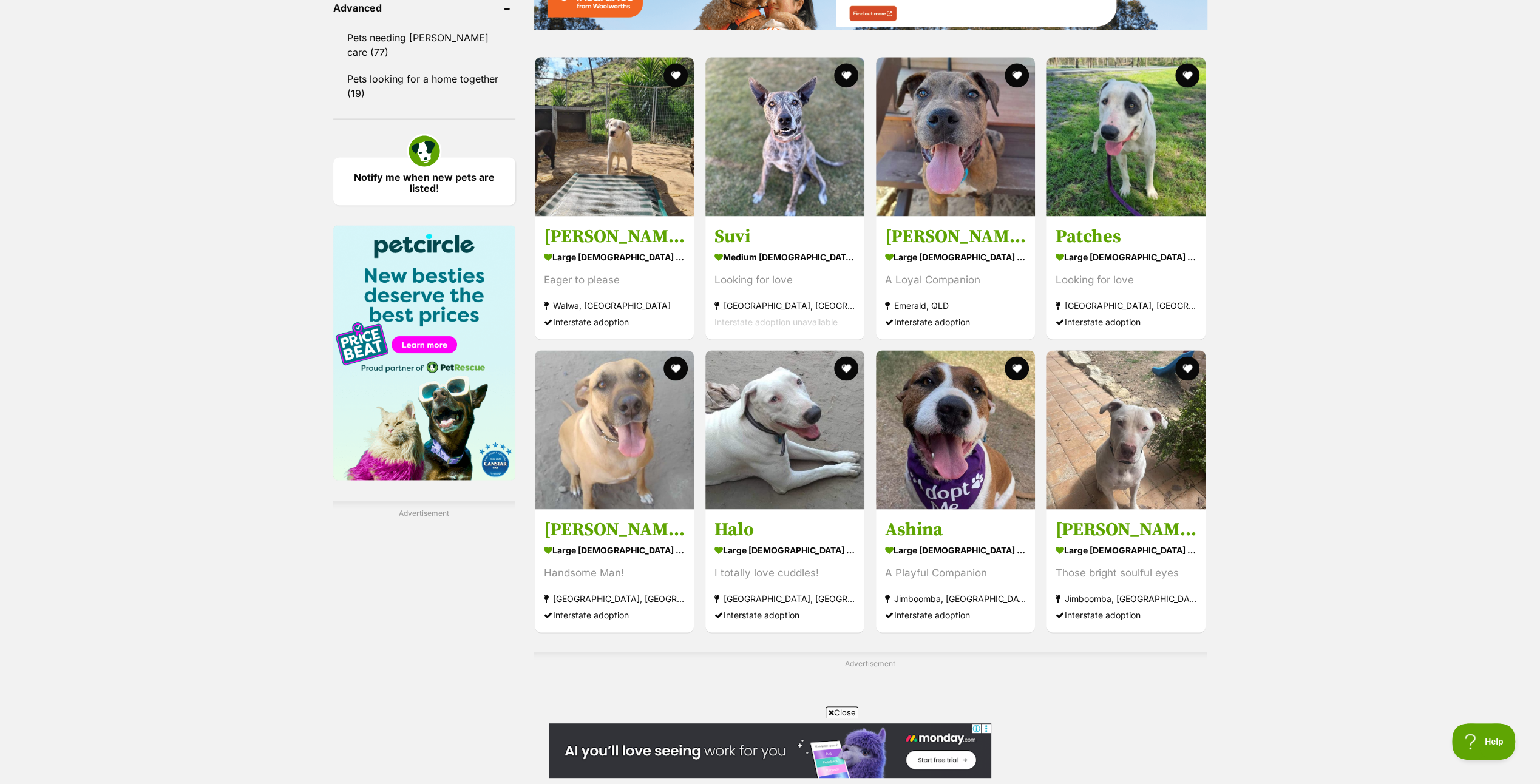
scroll to position [1821, 0]
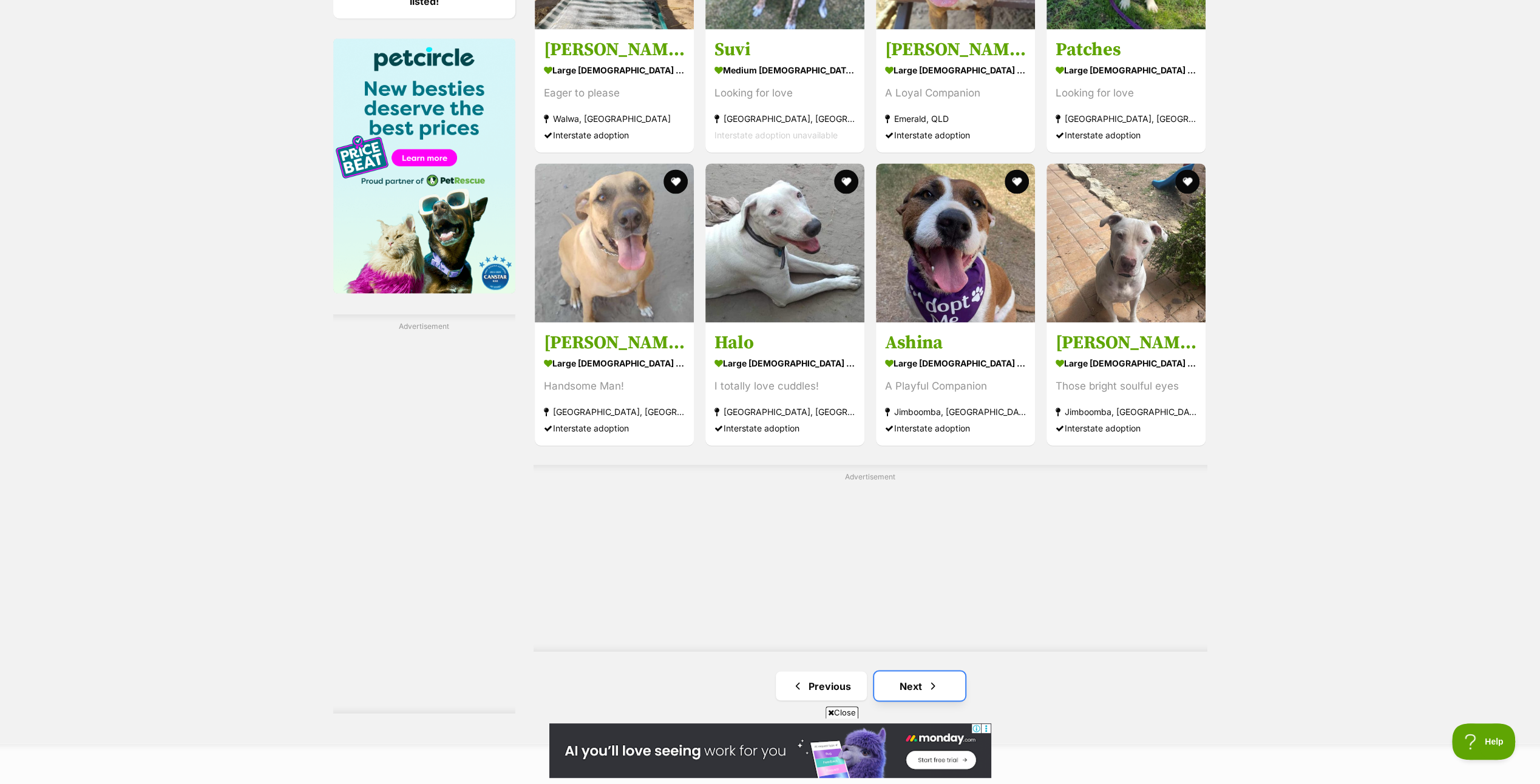
click at [902, 681] on link "Next" at bounding box center [920, 685] width 91 height 29
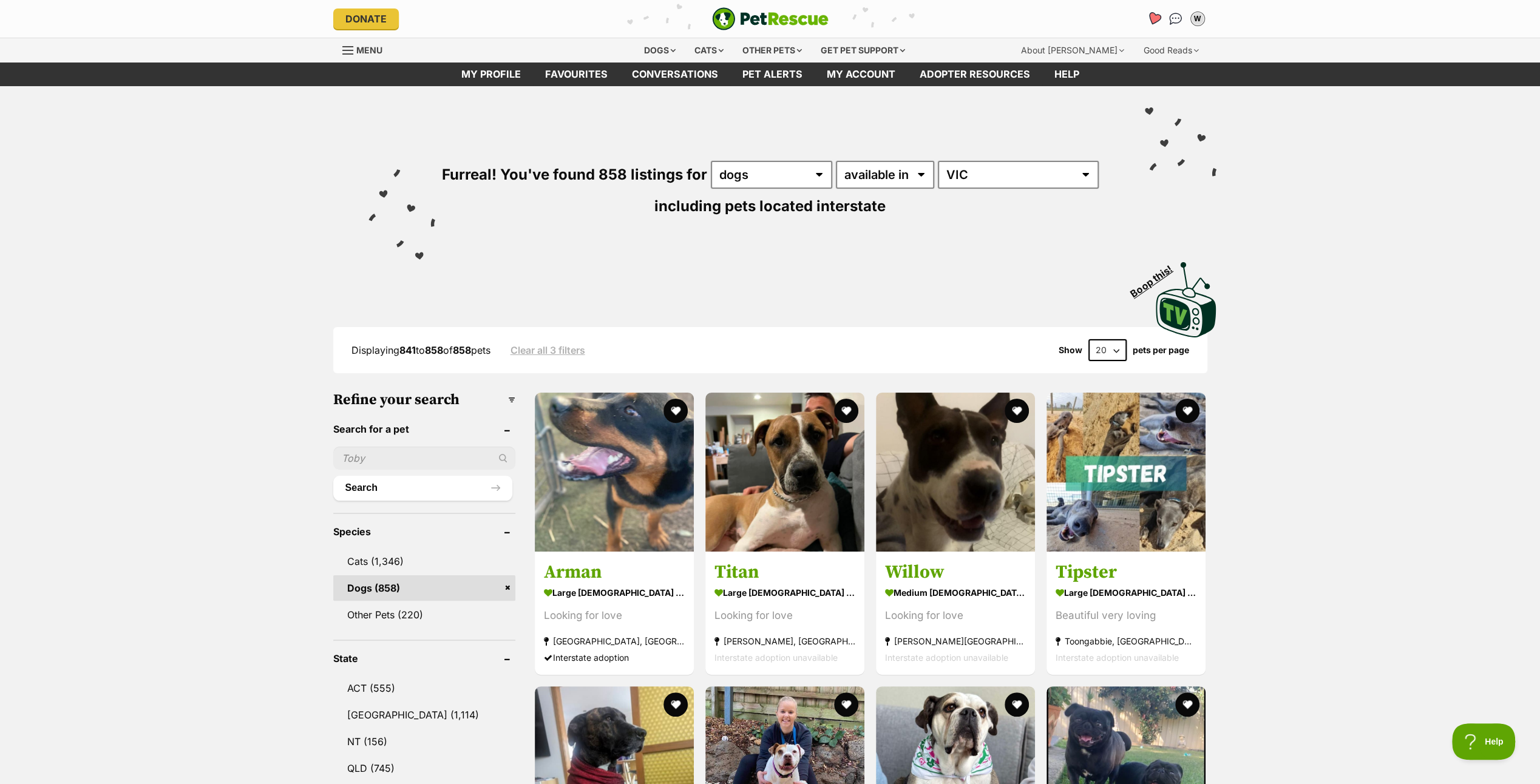
click at [1151, 13] on icon "Favourites" at bounding box center [1153, 19] width 15 height 14
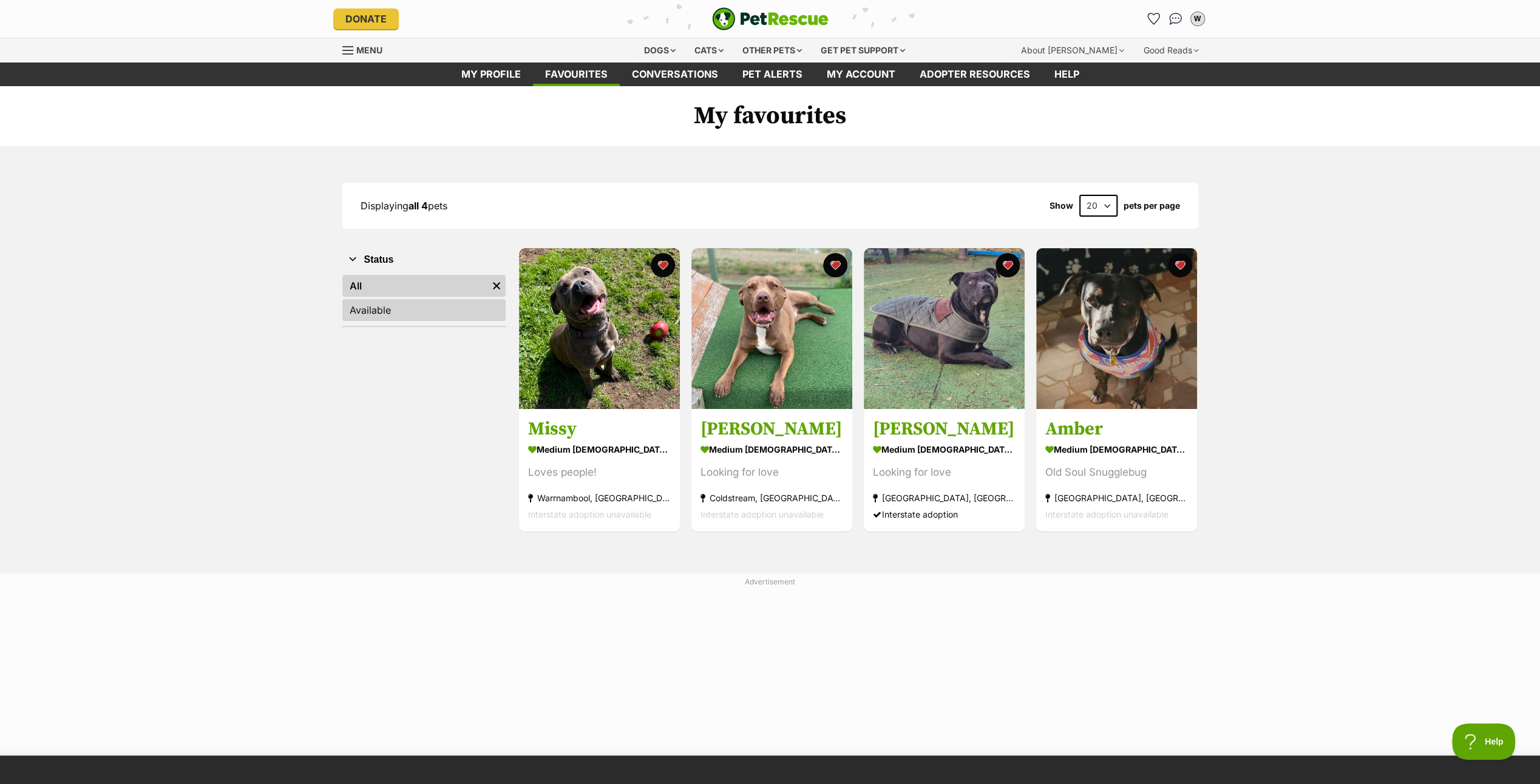
click at [378, 303] on link "Available" at bounding box center [423, 309] width 163 height 22
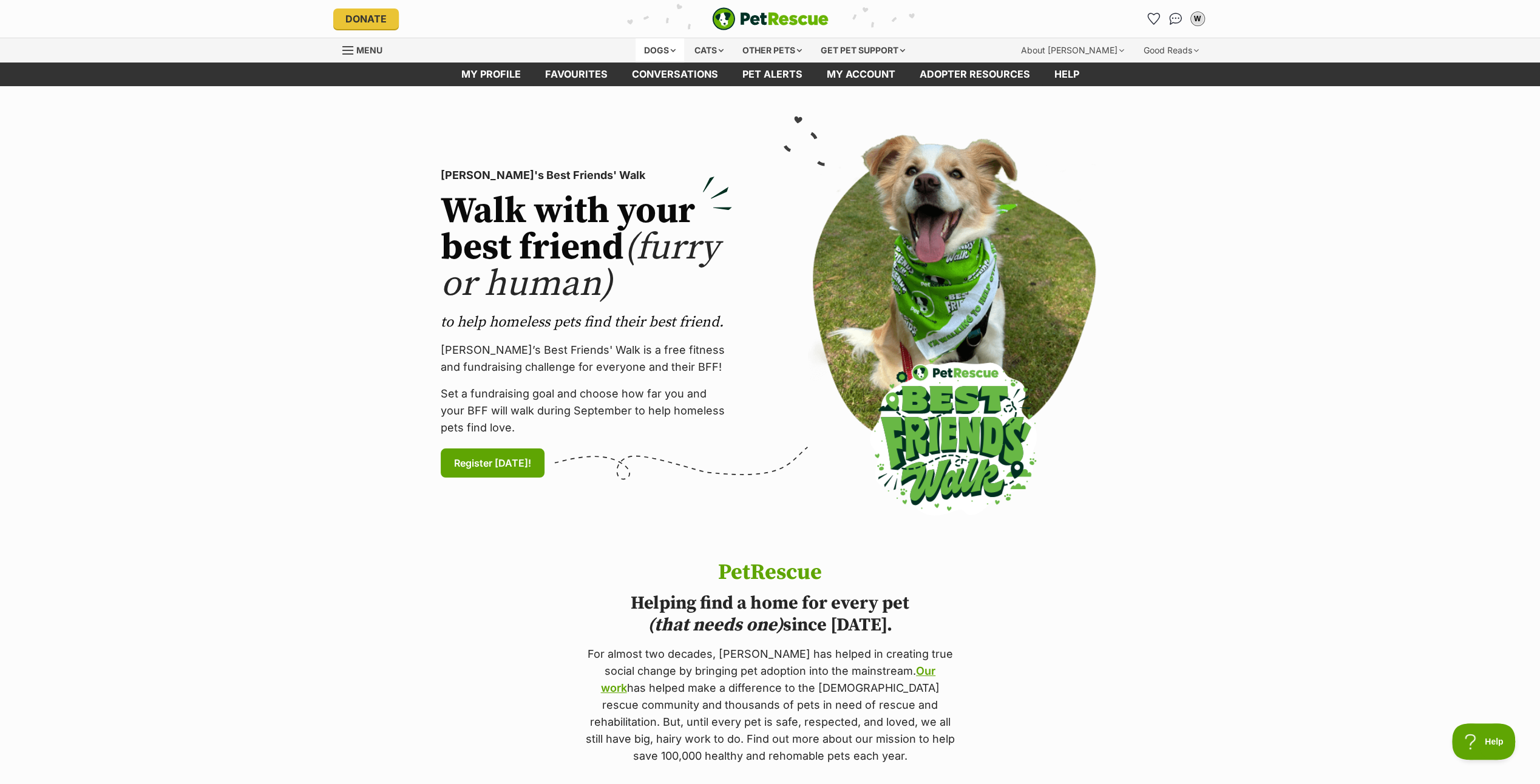
click at [651, 46] on div "Dogs" at bounding box center [660, 50] width 49 height 24
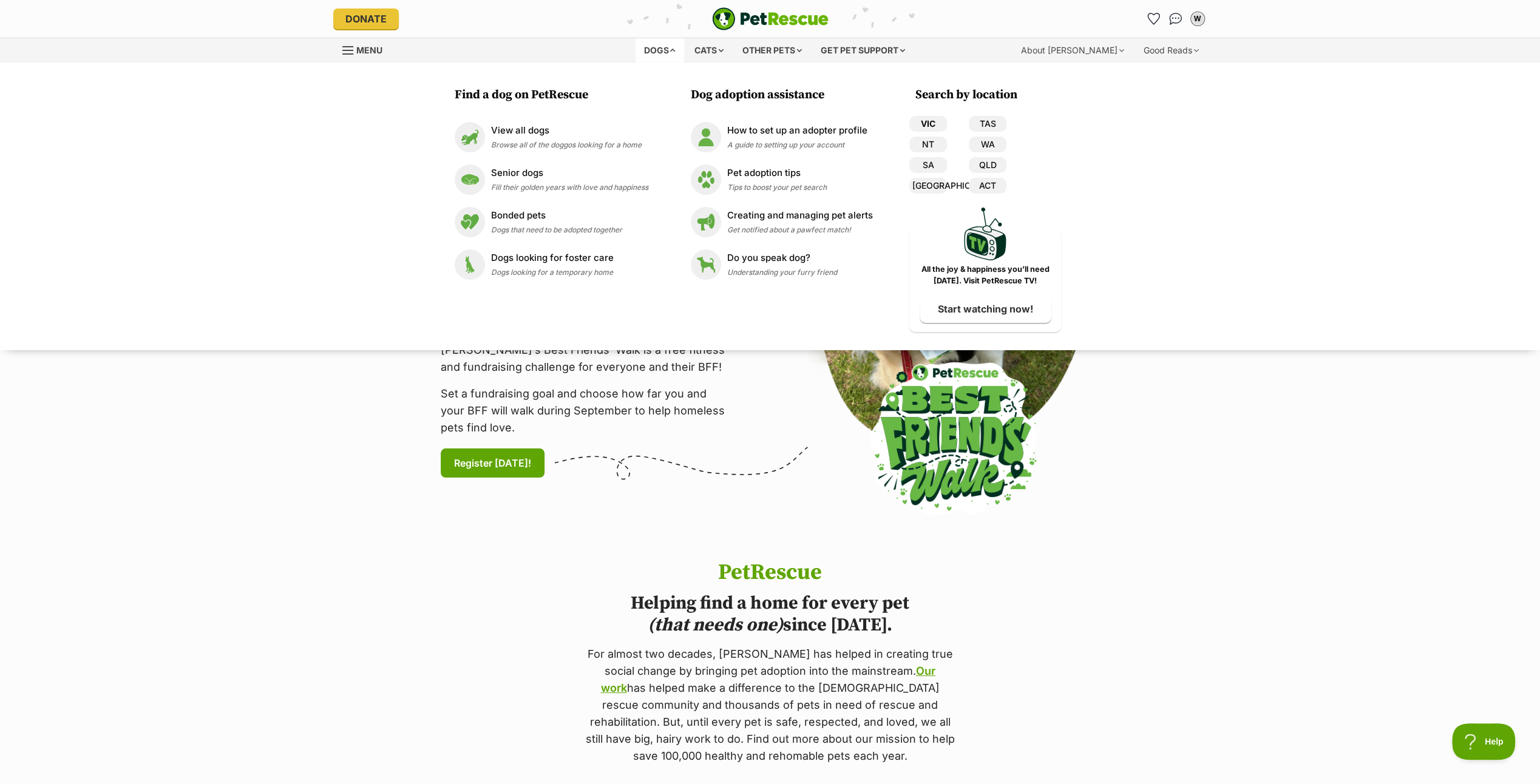
click at [922, 119] on link "VIC" at bounding box center [928, 123] width 37 height 16
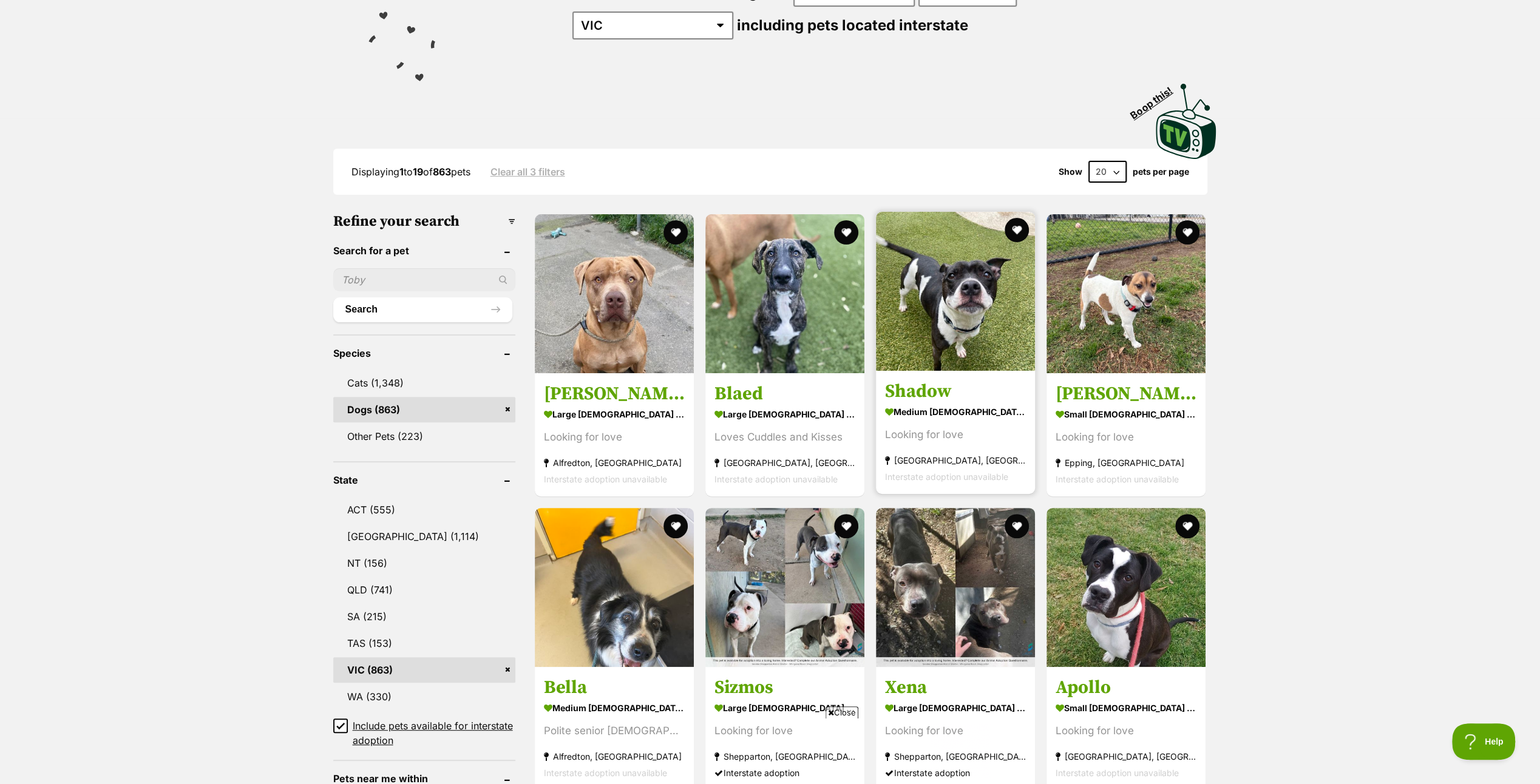
click at [938, 270] on img at bounding box center [955, 291] width 159 height 159
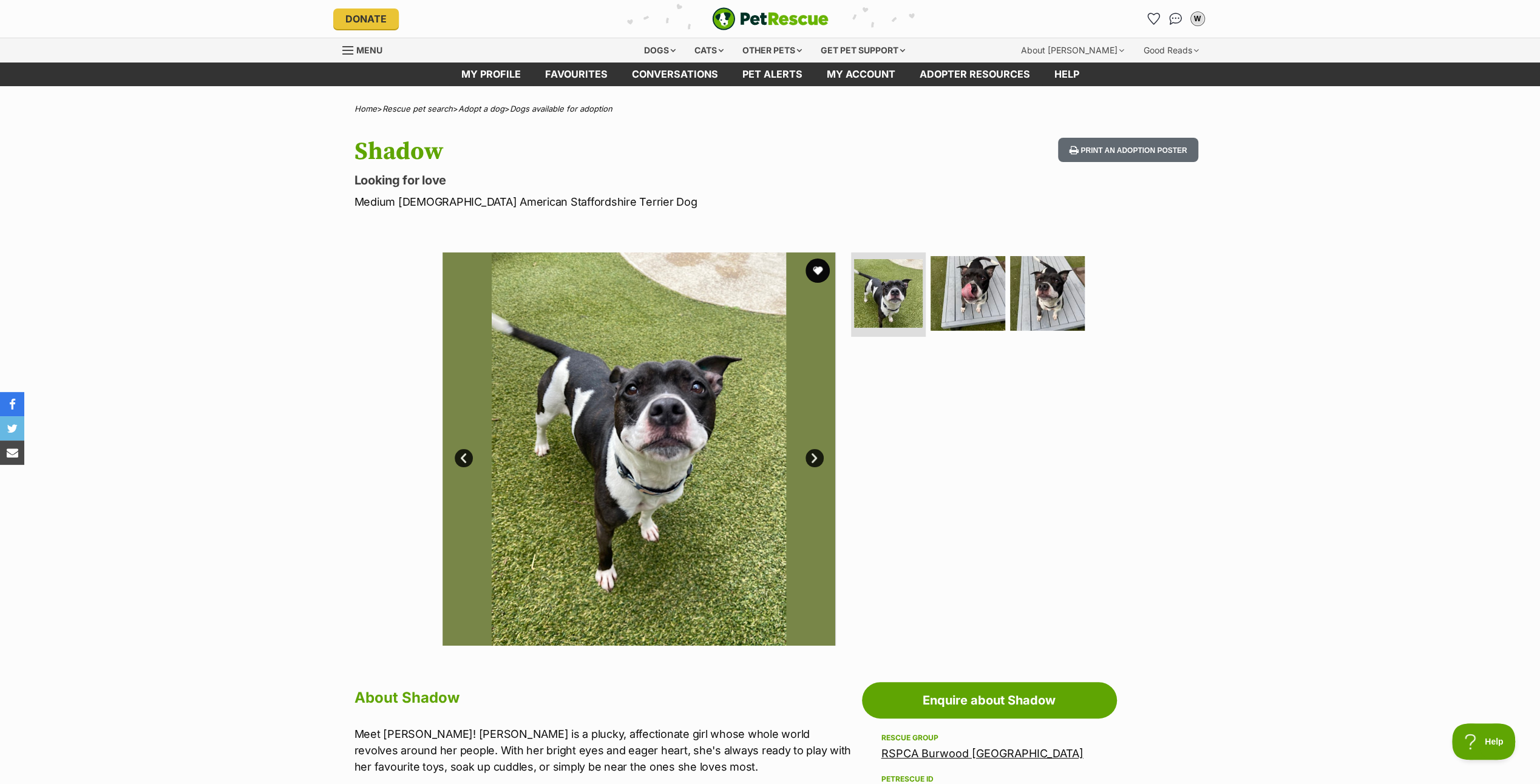
click at [811, 453] on link "Next" at bounding box center [815, 458] width 18 height 18
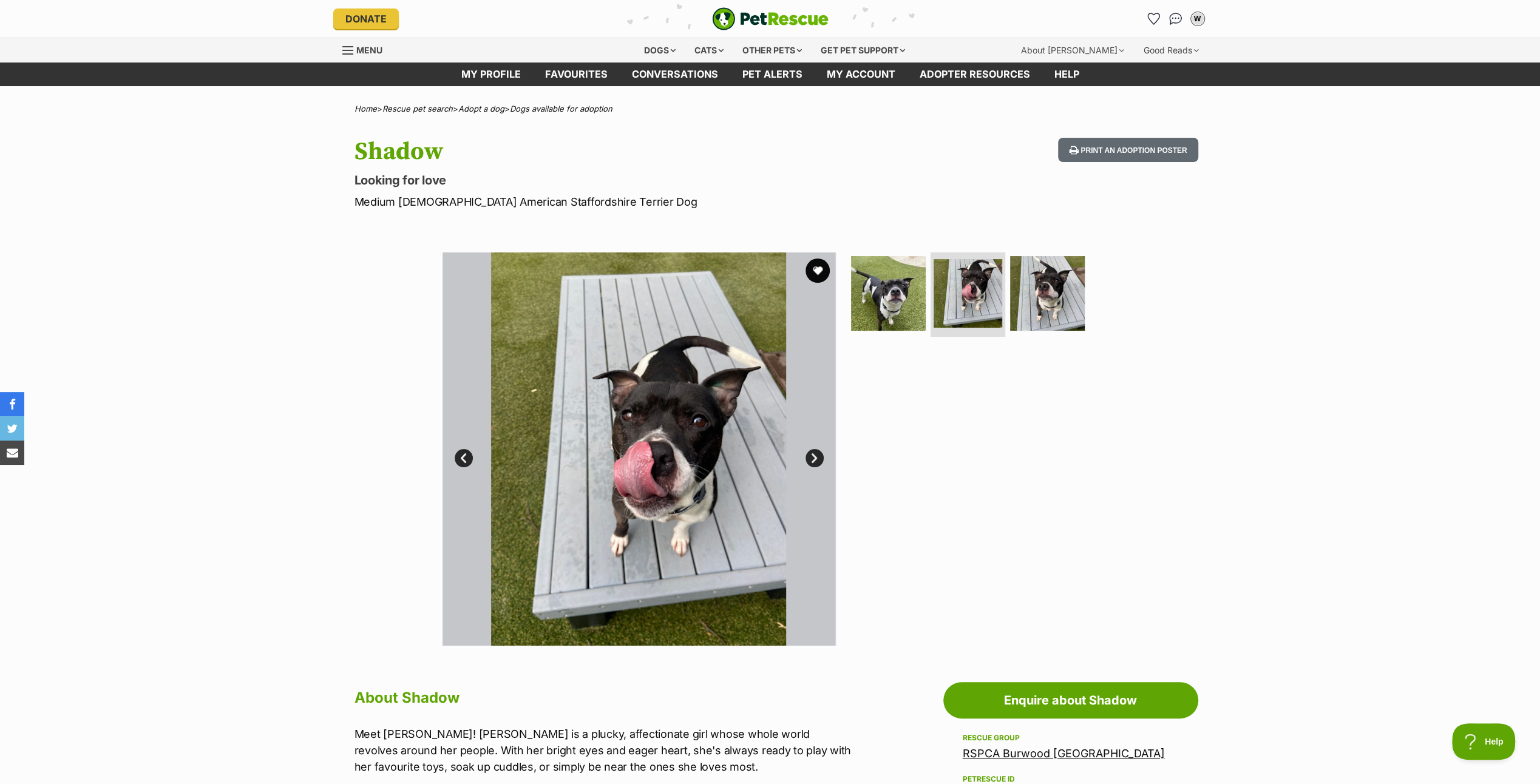
click at [811, 453] on link "Next" at bounding box center [815, 458] width 18 height 18
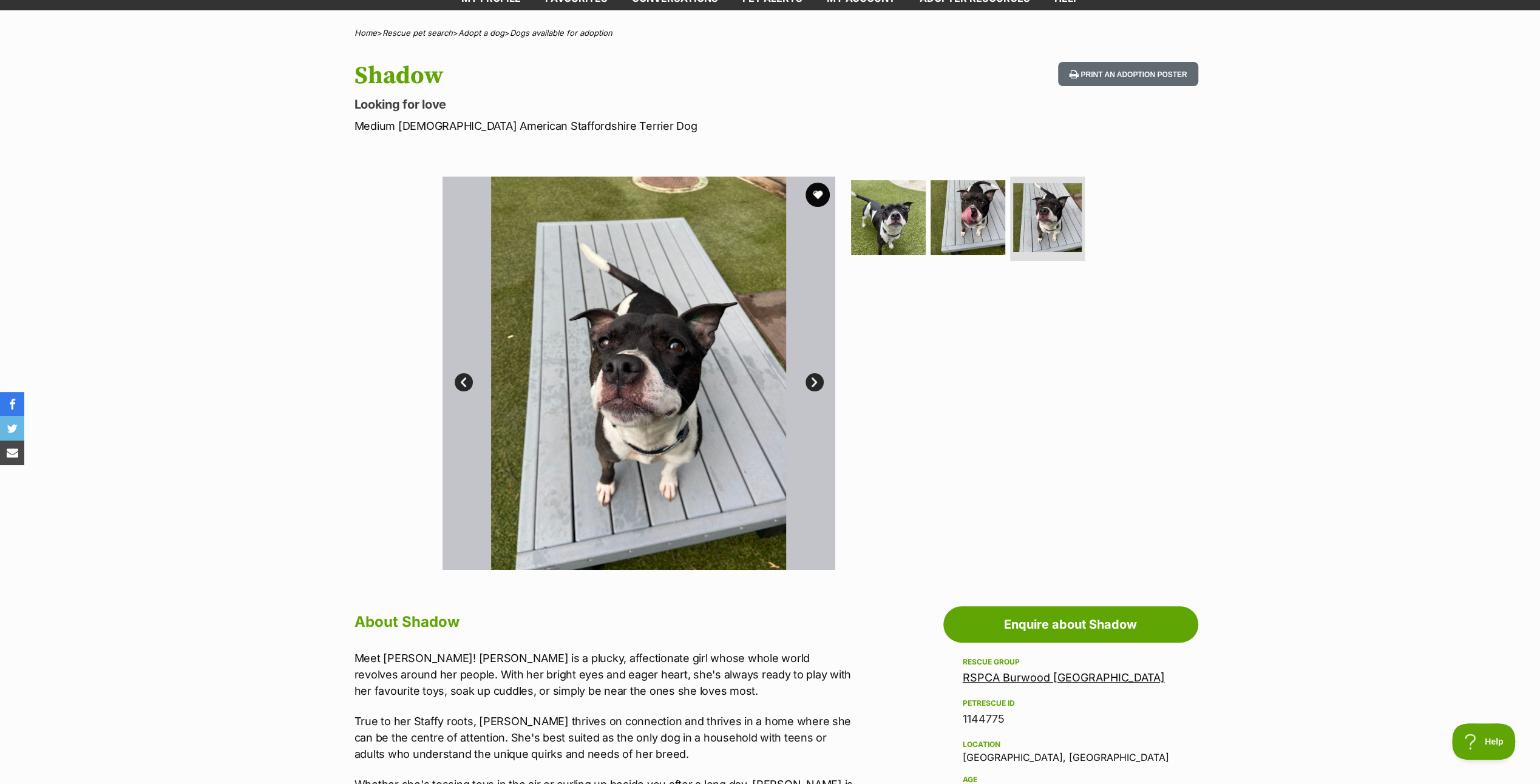
scroll to position [243, 0]
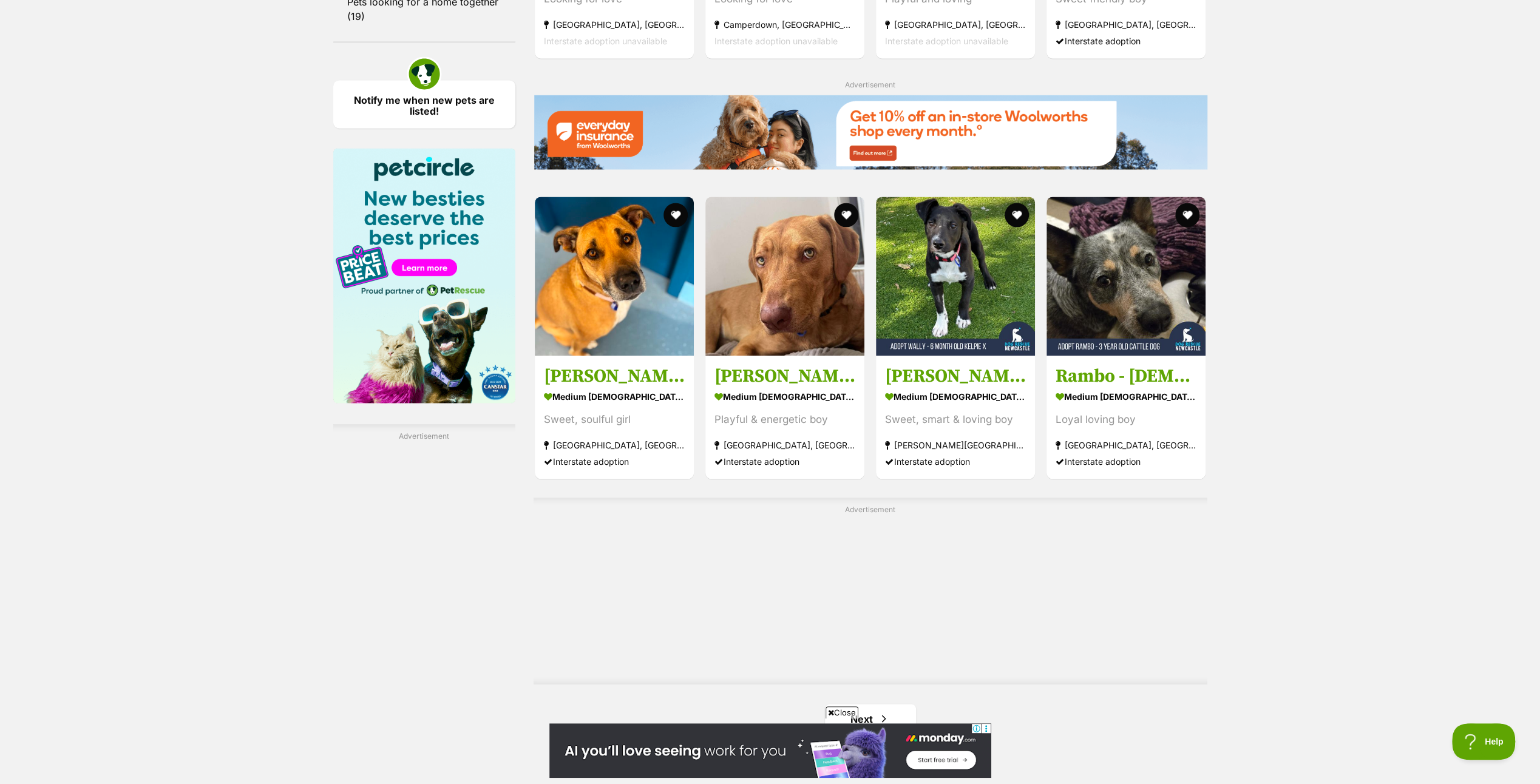
scroll to position [1821, 0]
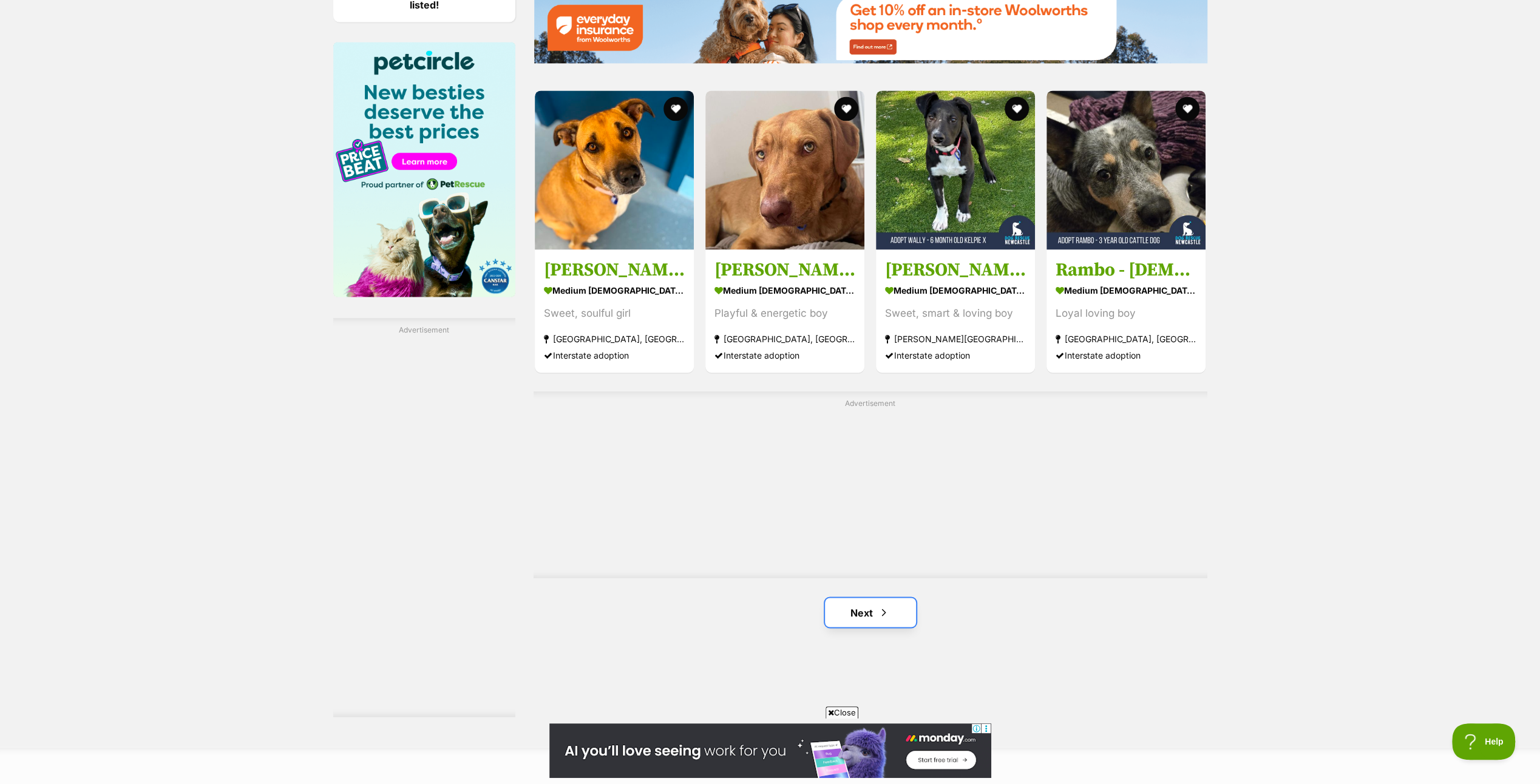
click at [861, 599] on link "Next" at bounding box center [870, 613] width 91 height 29
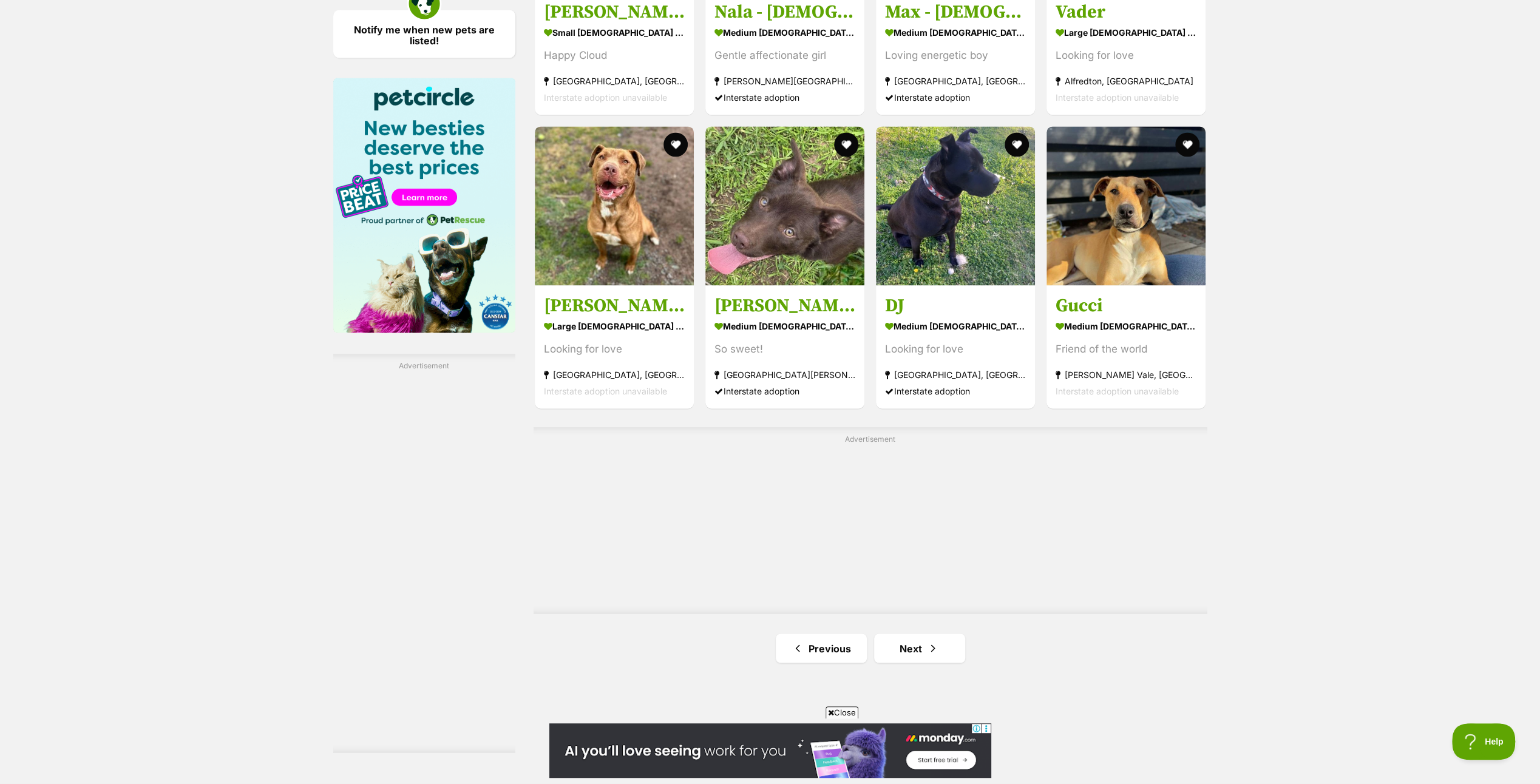
scroll to position [1942, 0]
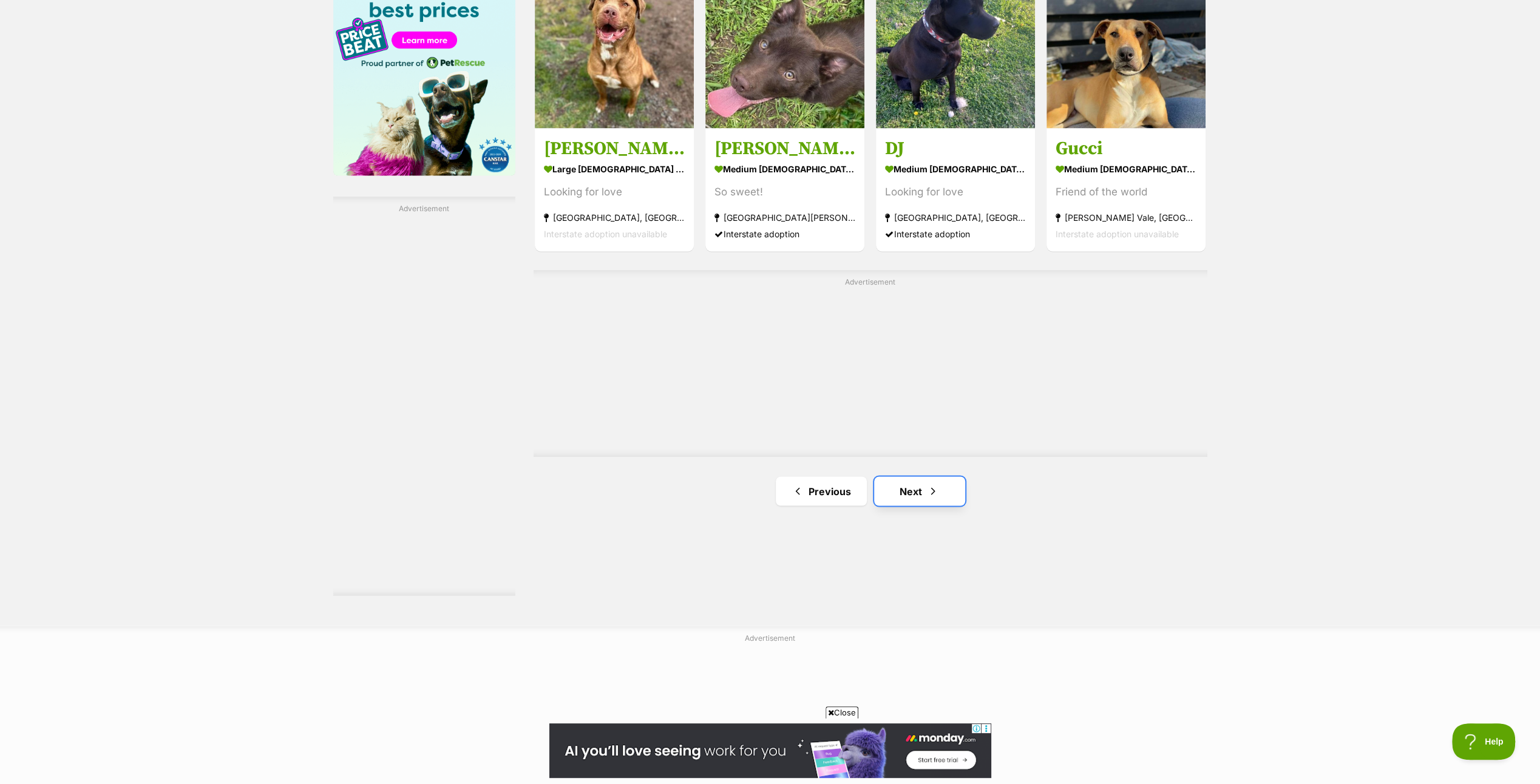
click at [911, 483] on link "Next" at bounding box center [920, 491] width 91 height 29
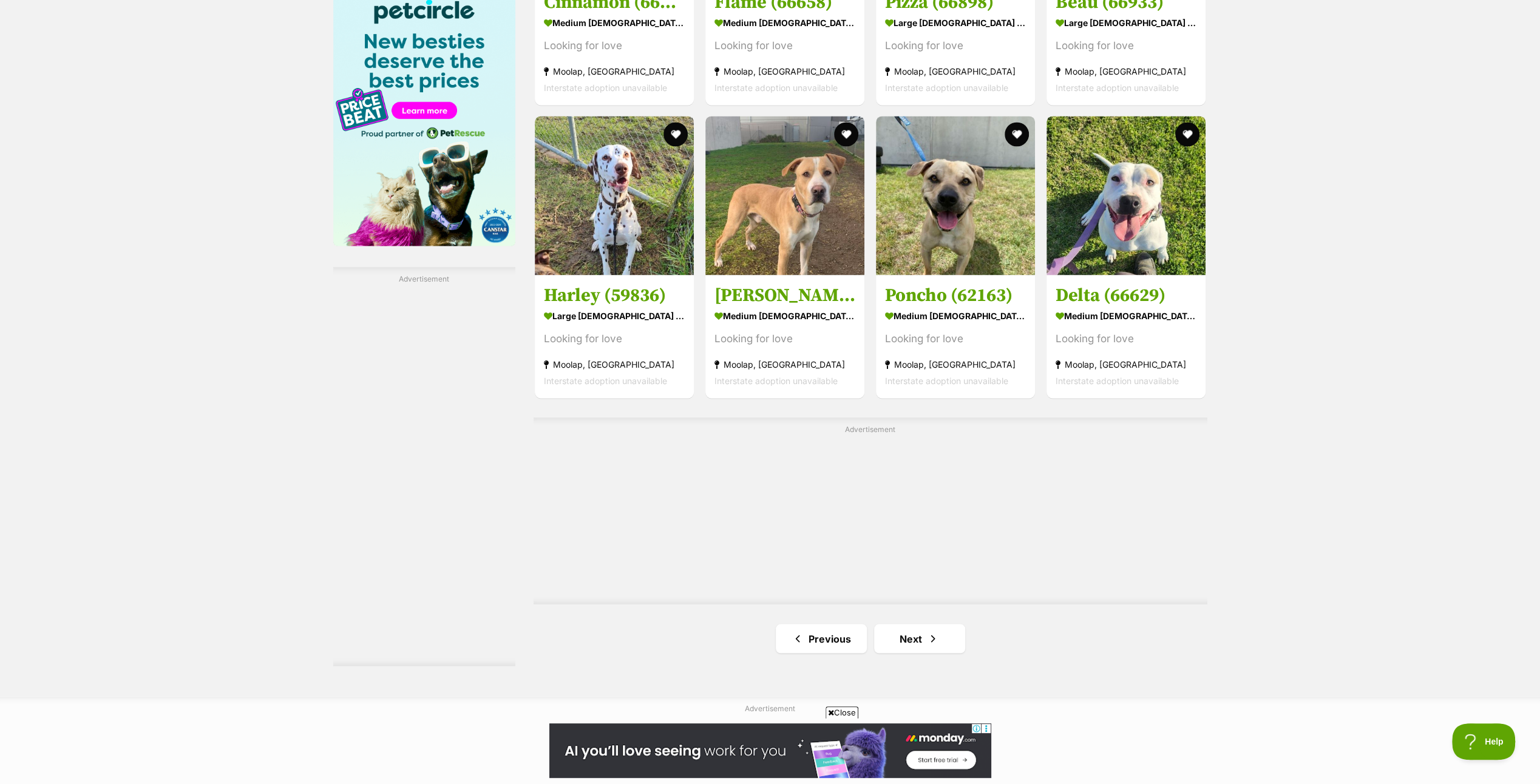
scroll to position [1942, 0]
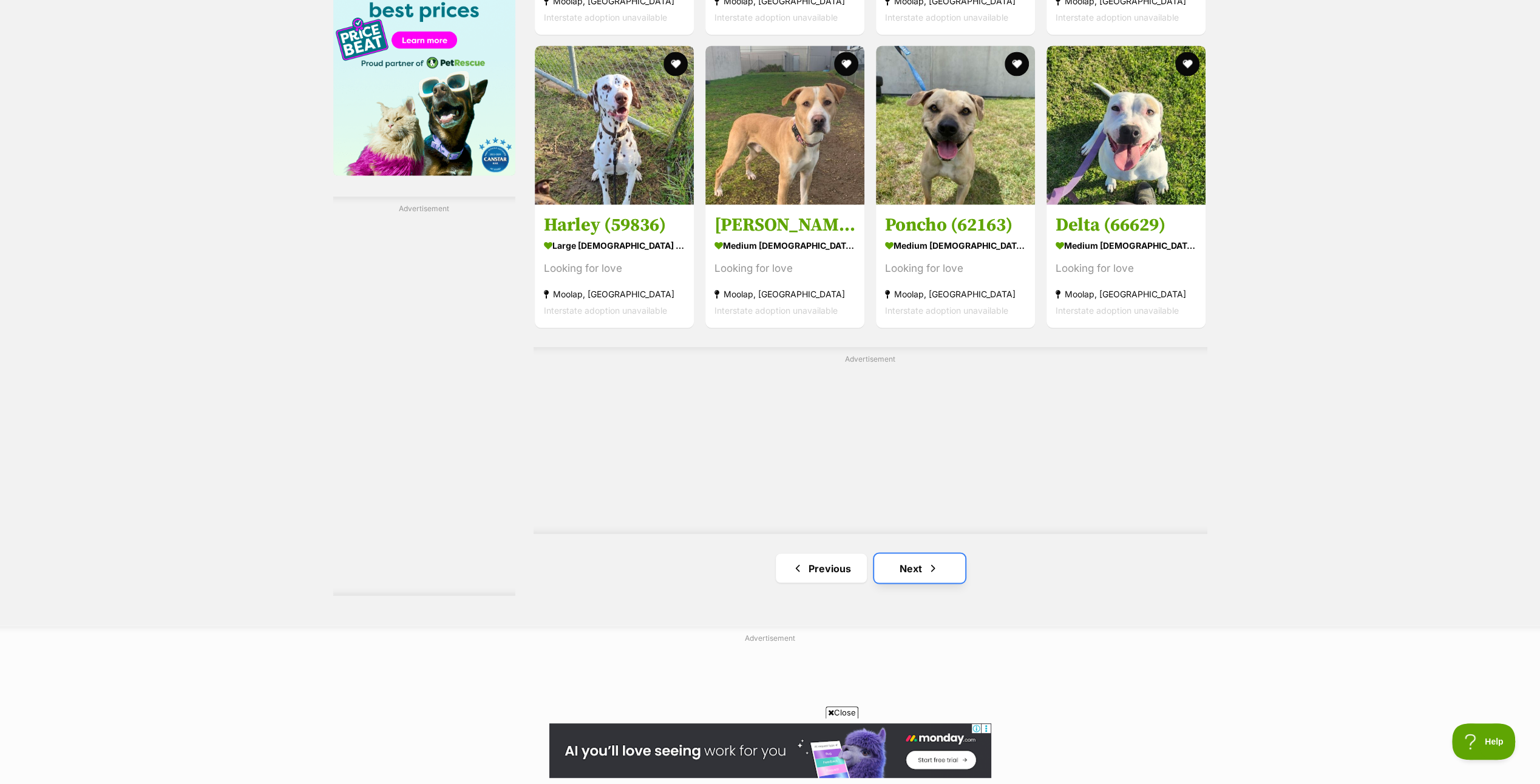
click at [923, 555] on link "Next" at bounding box center [920, 568] width 91 height 29
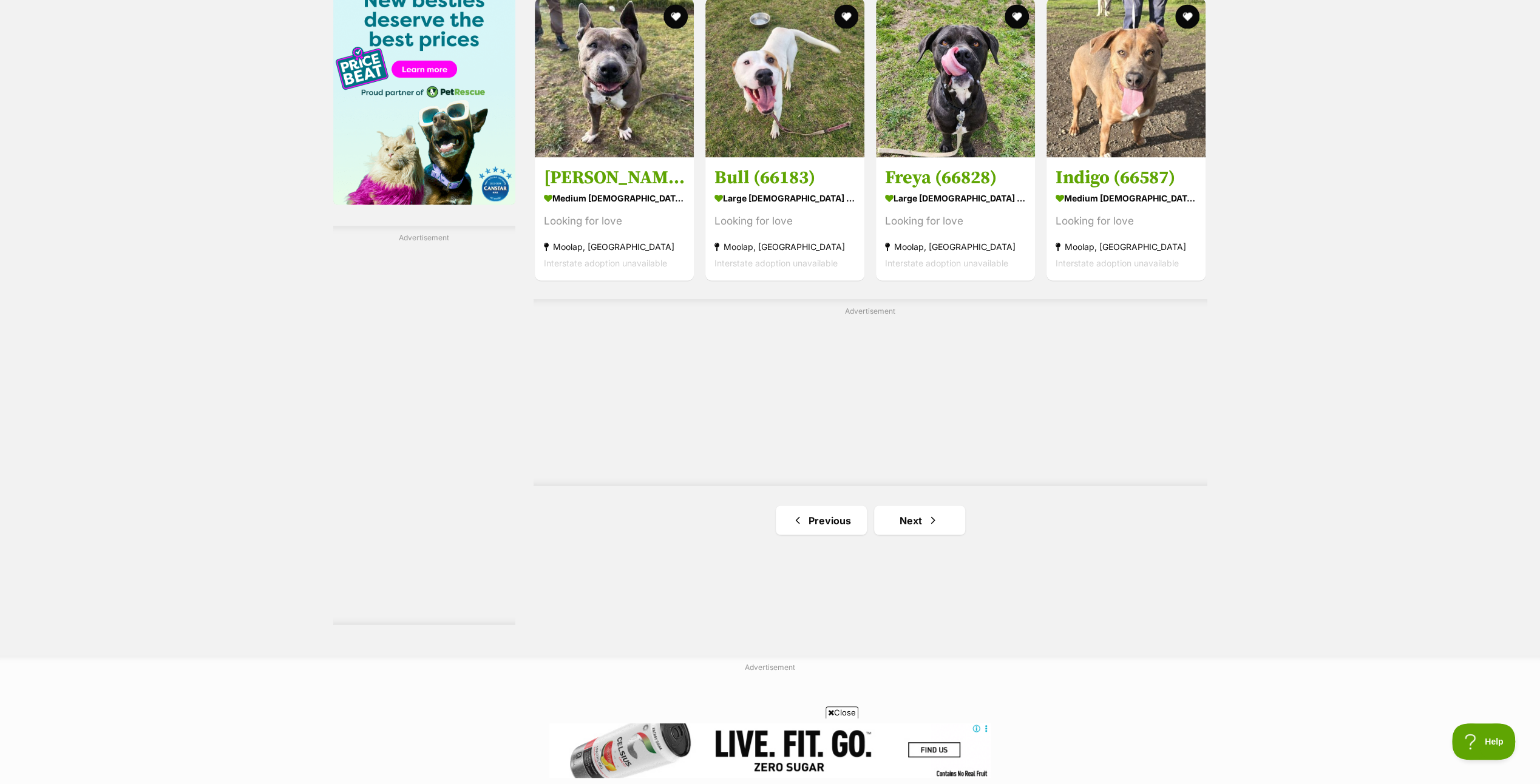
scroll to position [1942, 0]
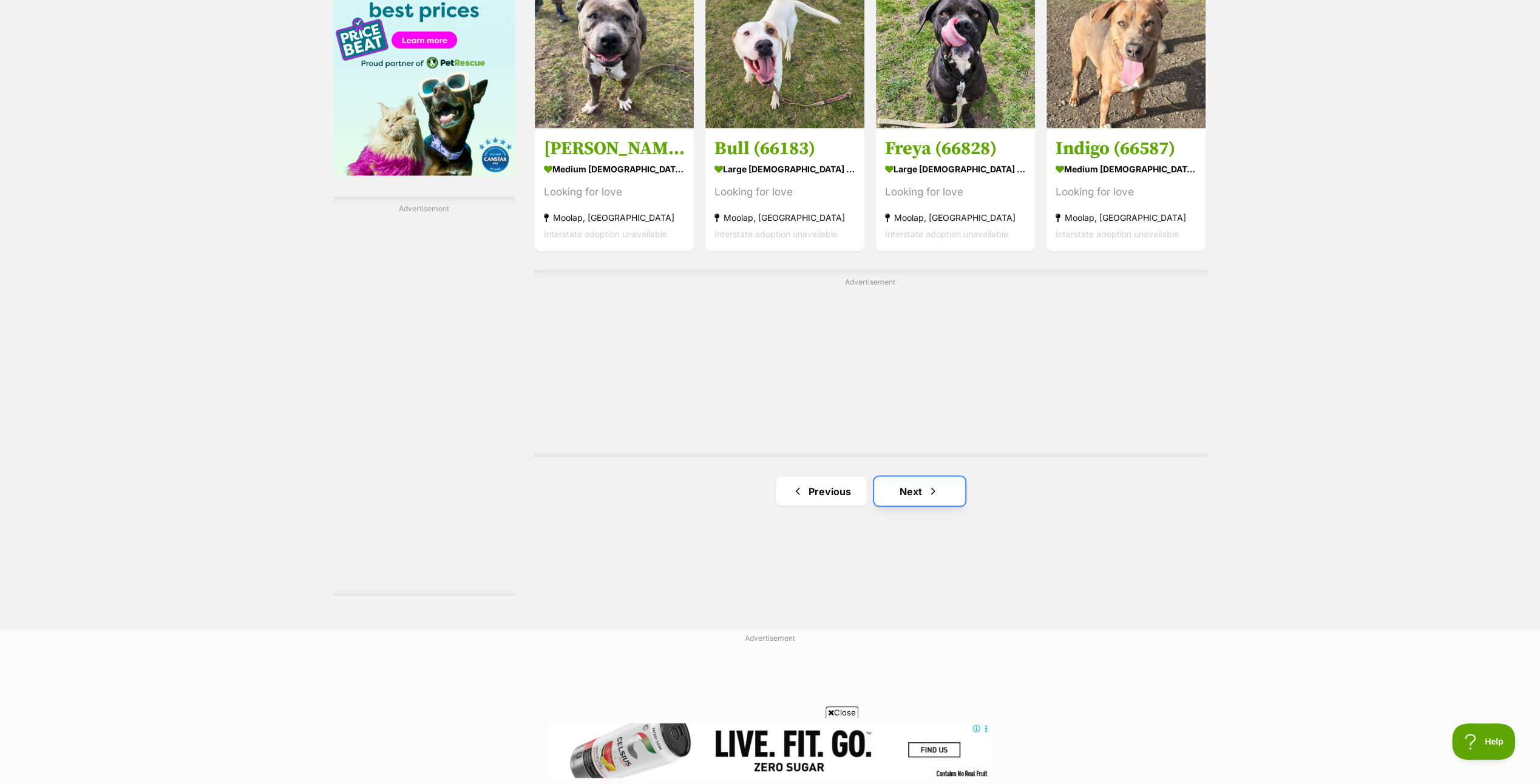
click at [914, 478] on link "Next" at bounding box center [920, 491] width 91 height 29
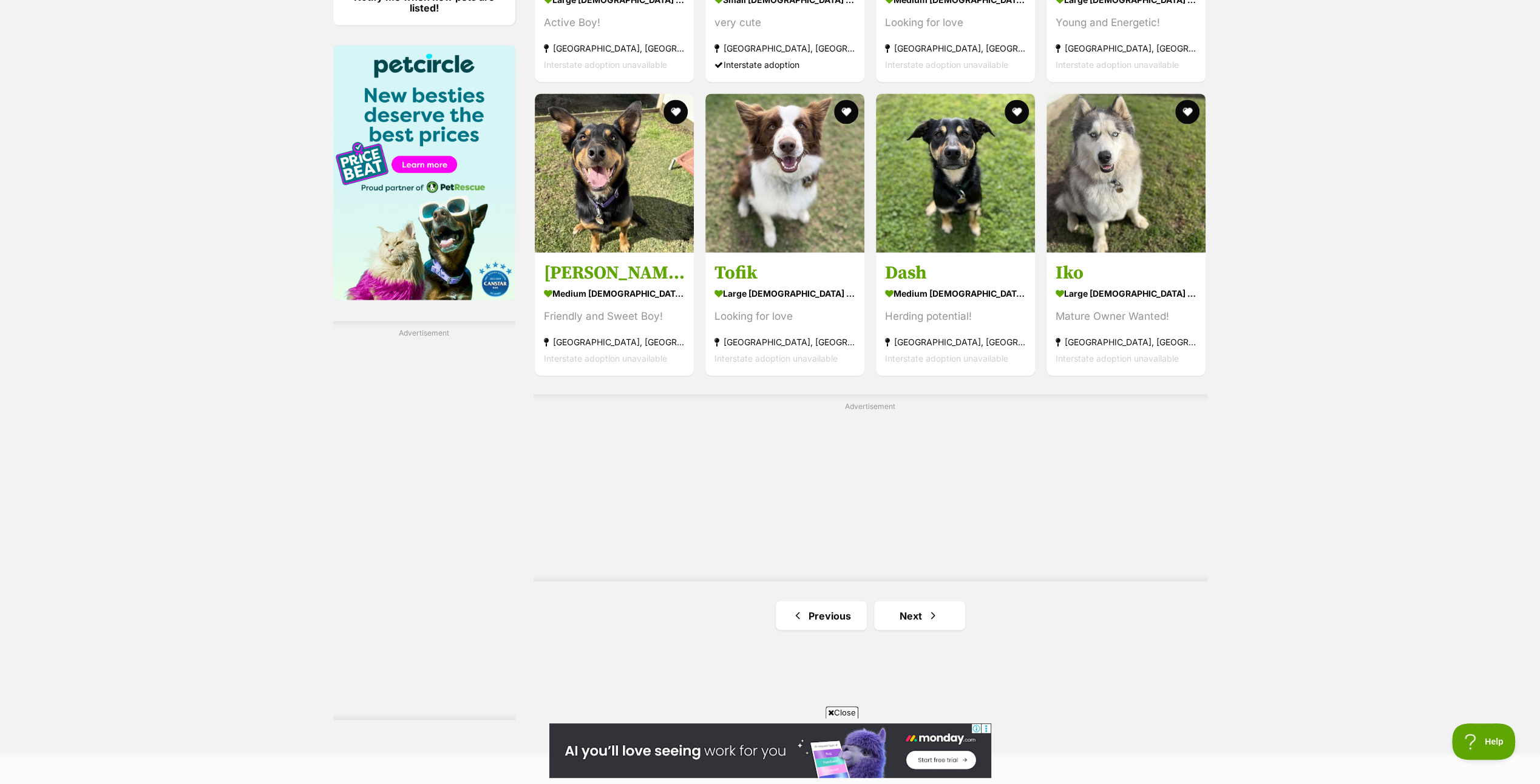
scroll to position [1821, 0]
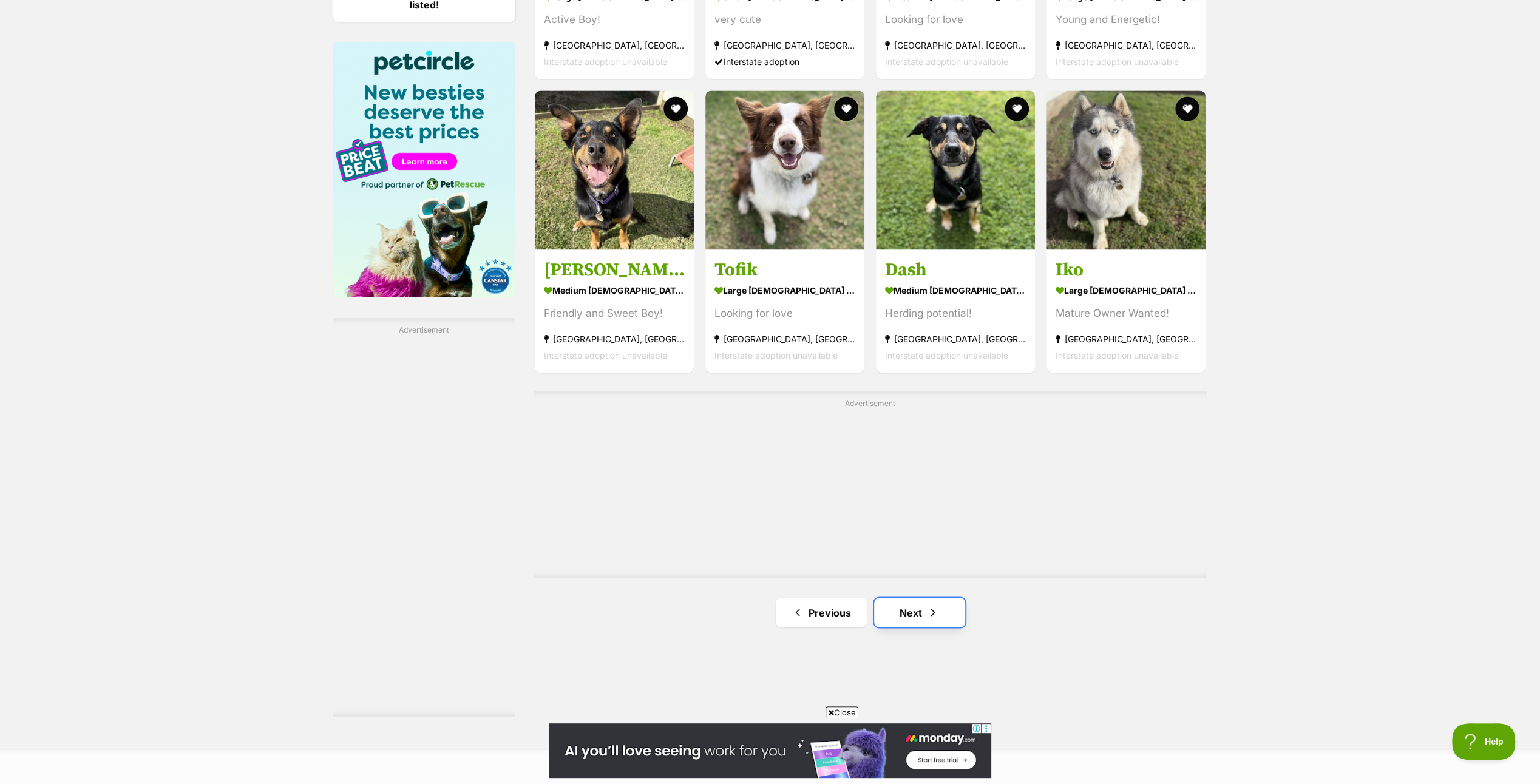
click at [899, 606] on link "Next" at bounding box center [920, 613] width 91 height 29
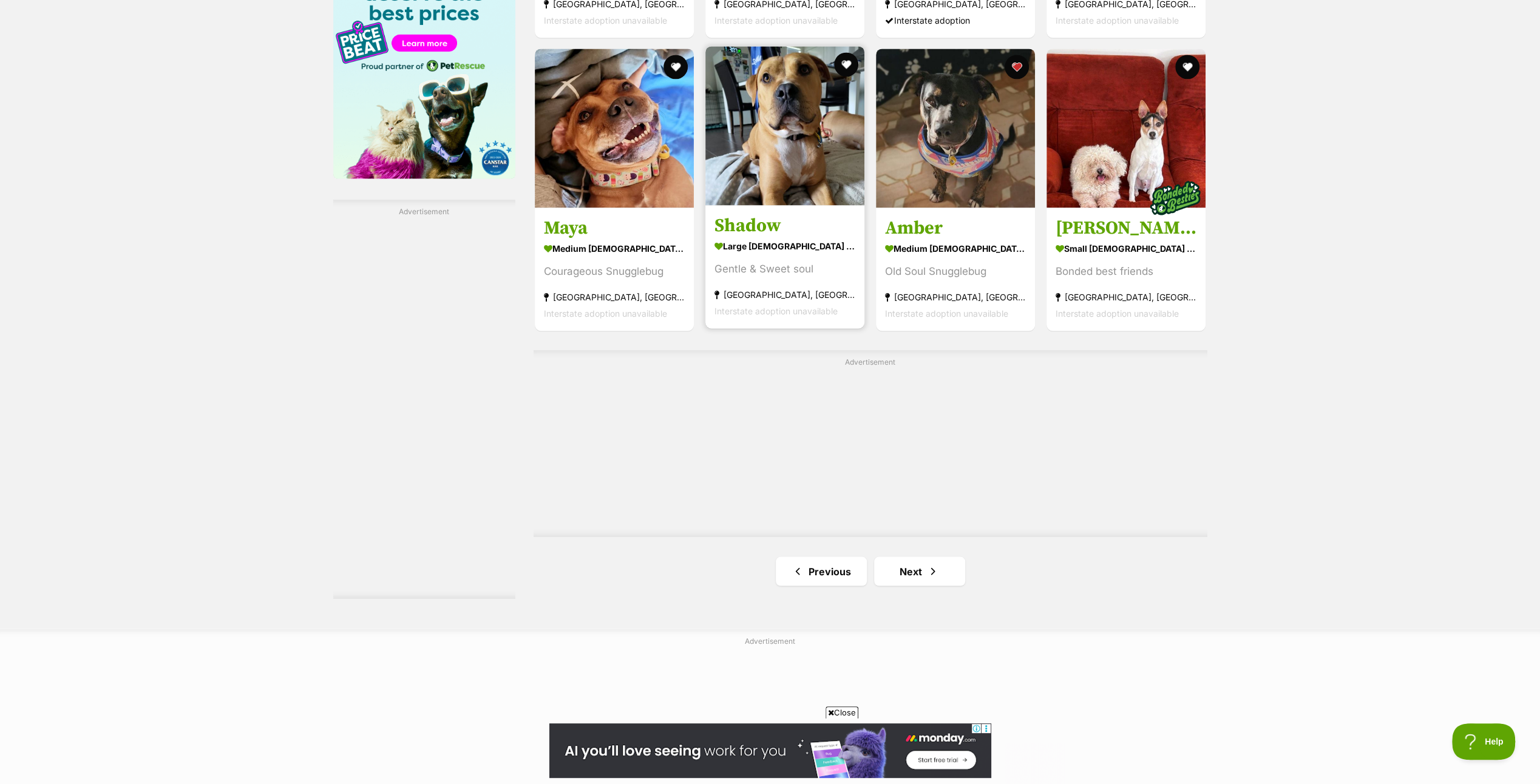
scroll to position [1942, 0]
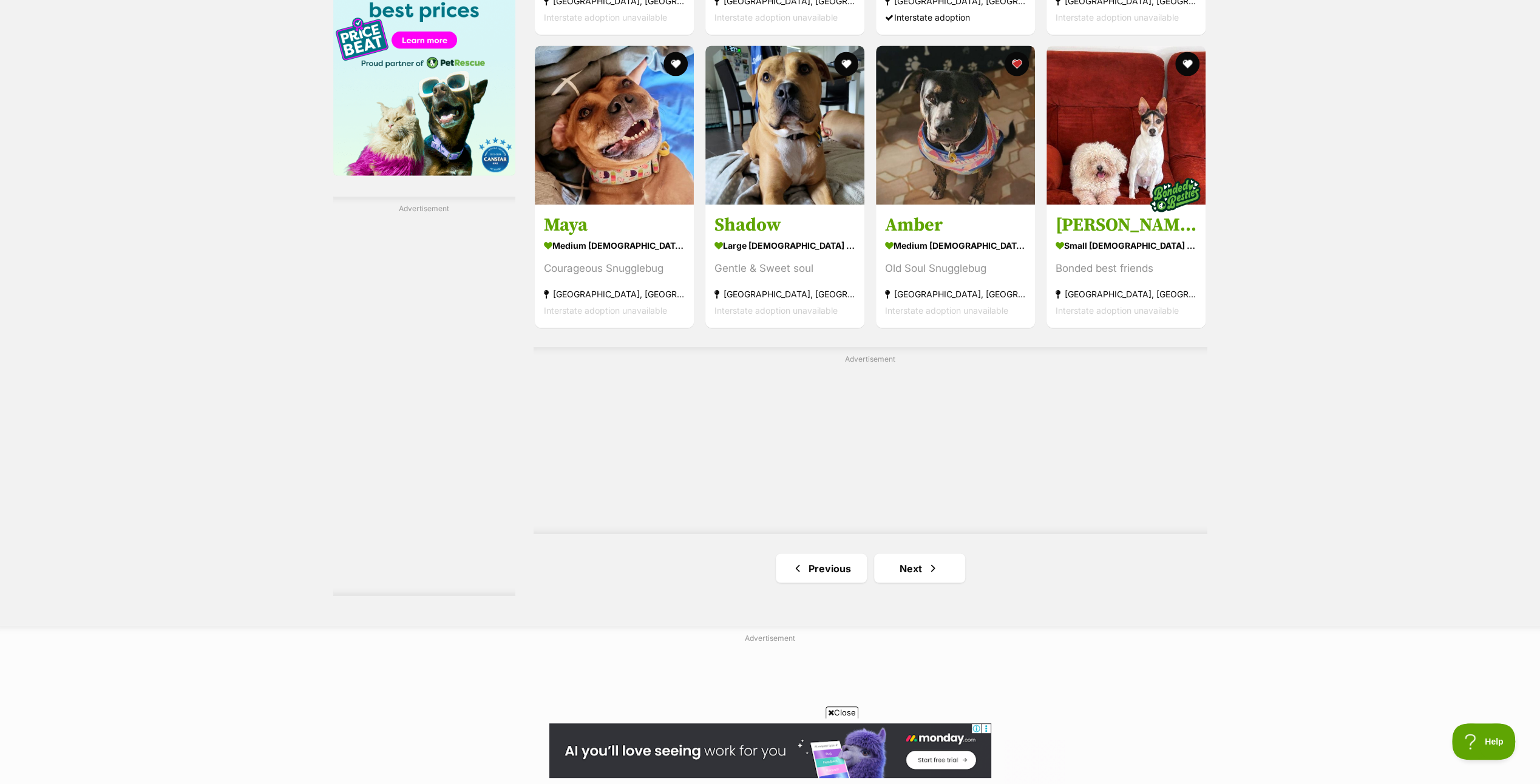
click at [914, 561] on link "Next" at bounding box center [920, 568] width 91 height 29
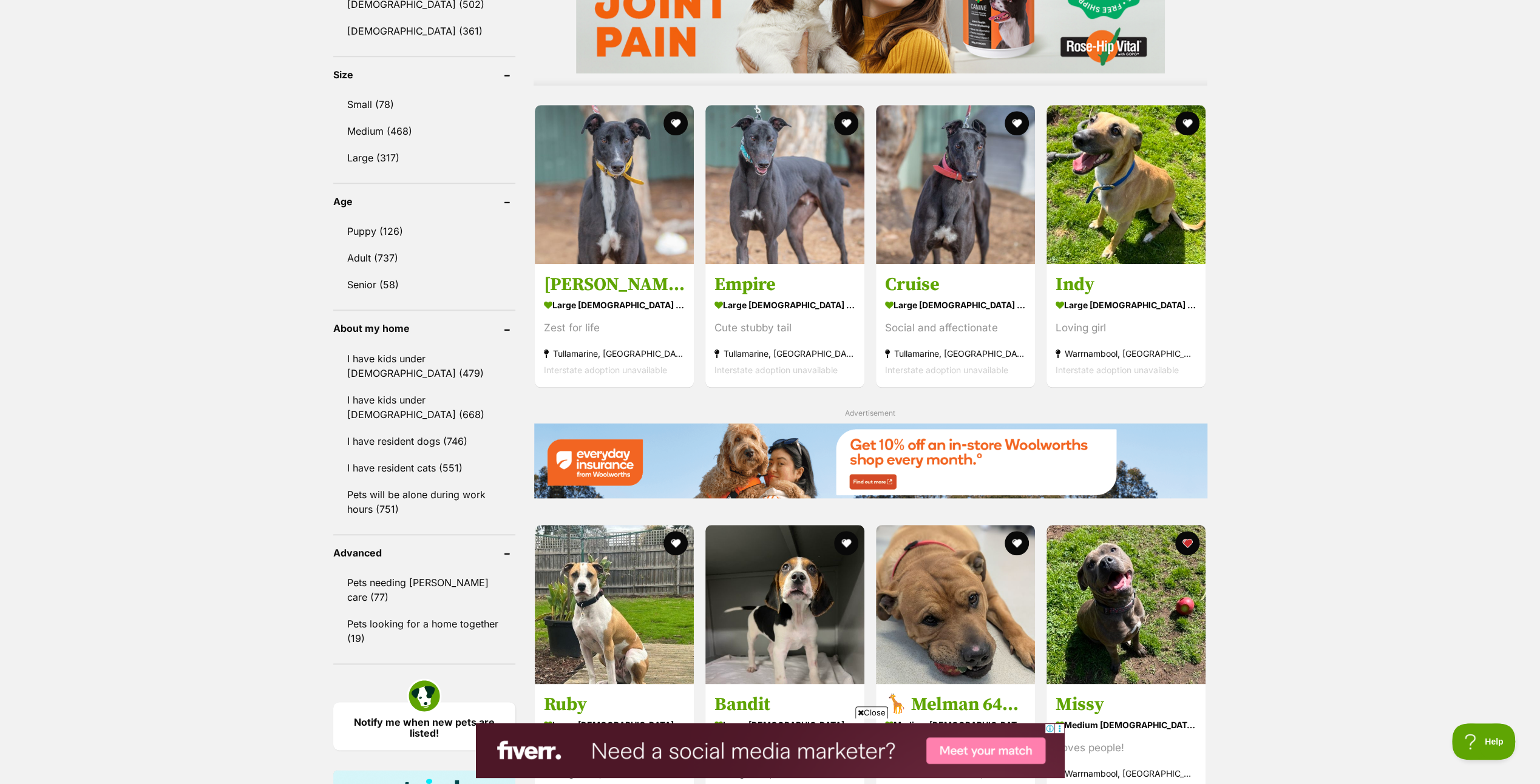
click at [504, 323] on header "About my home" at bounding box center [424, 328] width 182 height 11
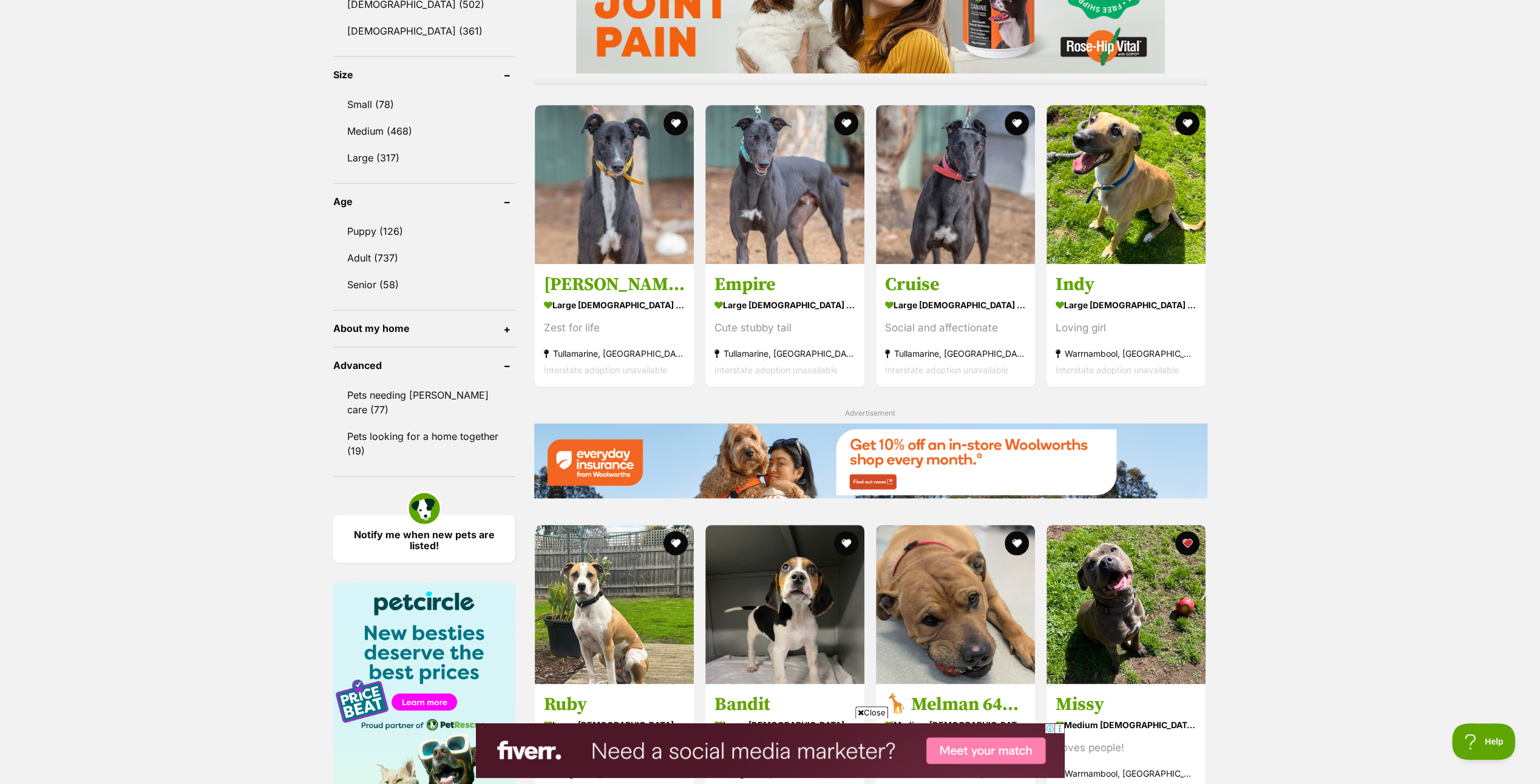
click at [507, 323] on header "About my home" at bounding box center [424, 328] width 182 height 11
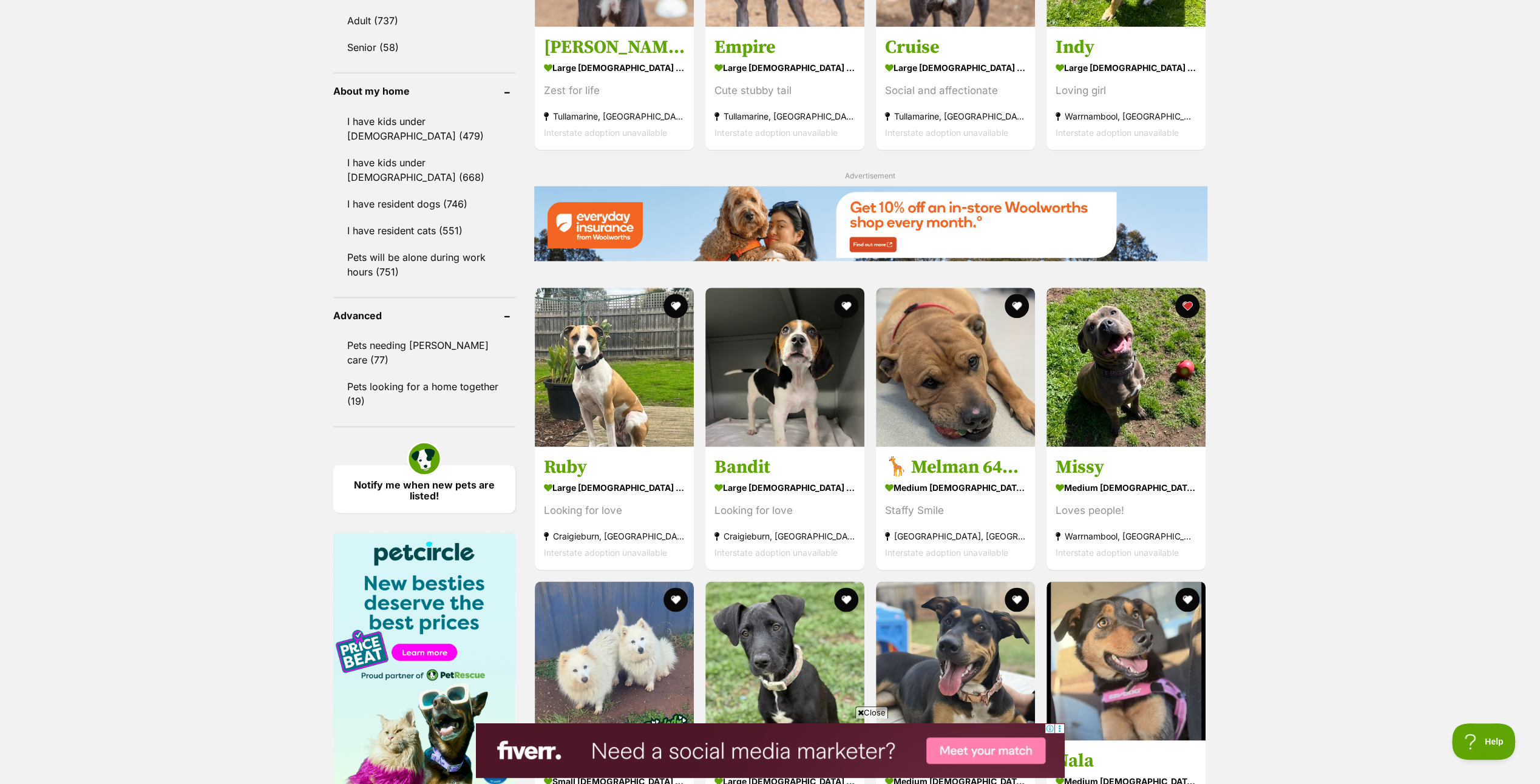
scroll to position [1335, 0]
